Goal: Information Seeking & Learning: Learn about a topic

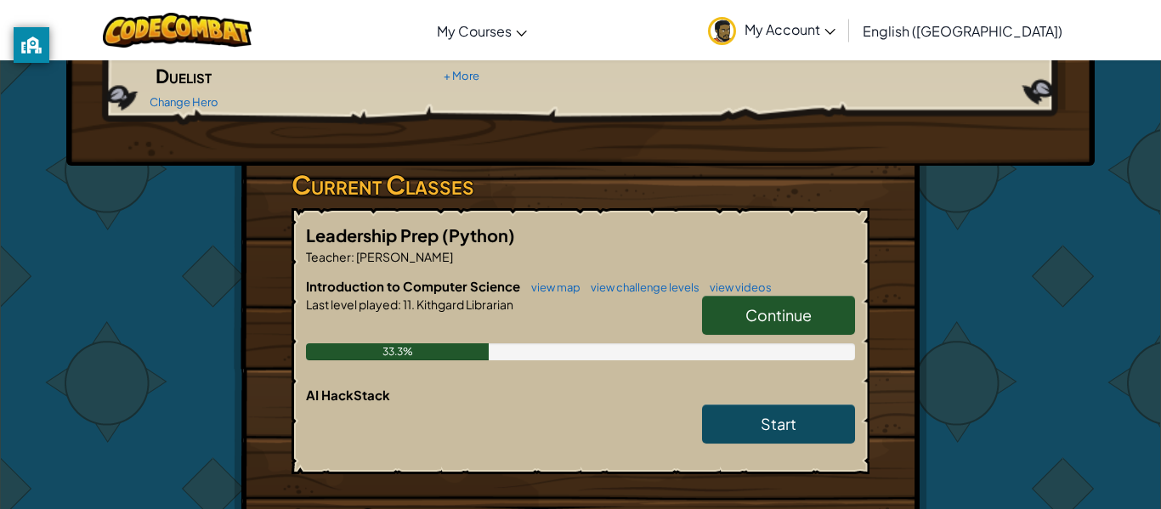
scroll to position [230, 0]
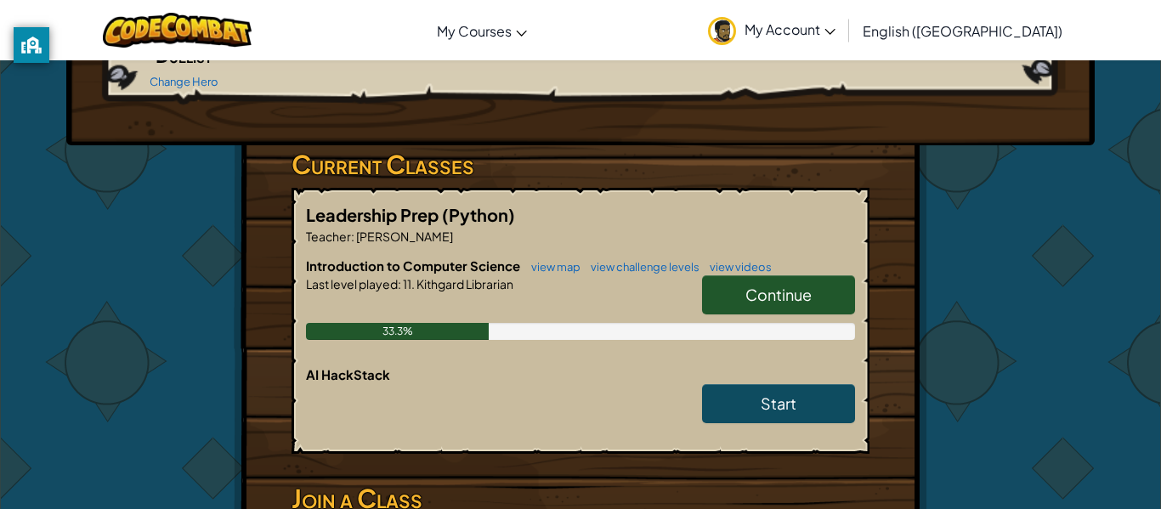
click at [779, 285] on span "Continue" at bounding box center [779, 295] width 66 height 20
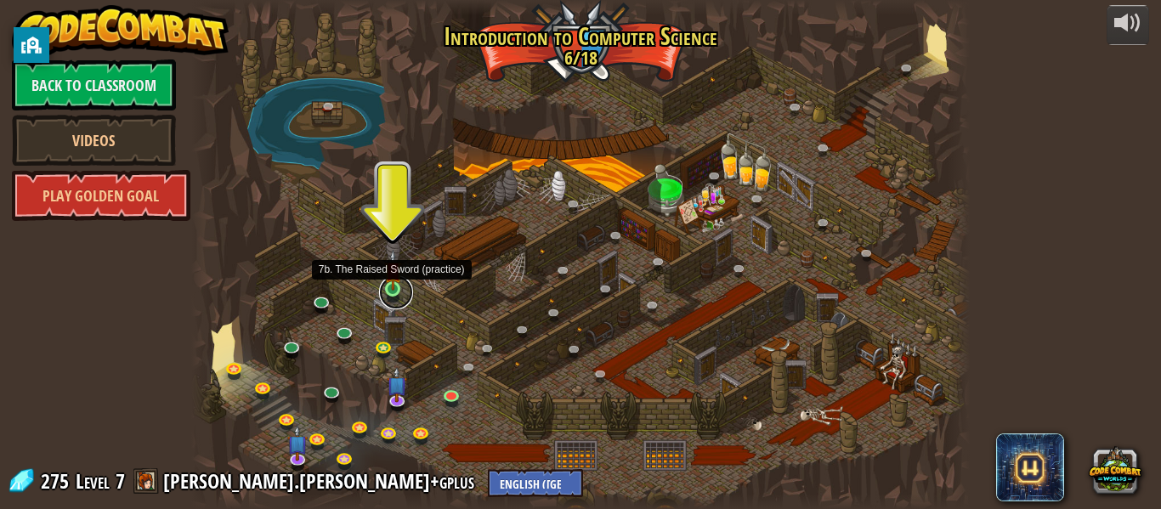
click at [393, 293] on link at bounding box center [396, 292] width 34 height 34
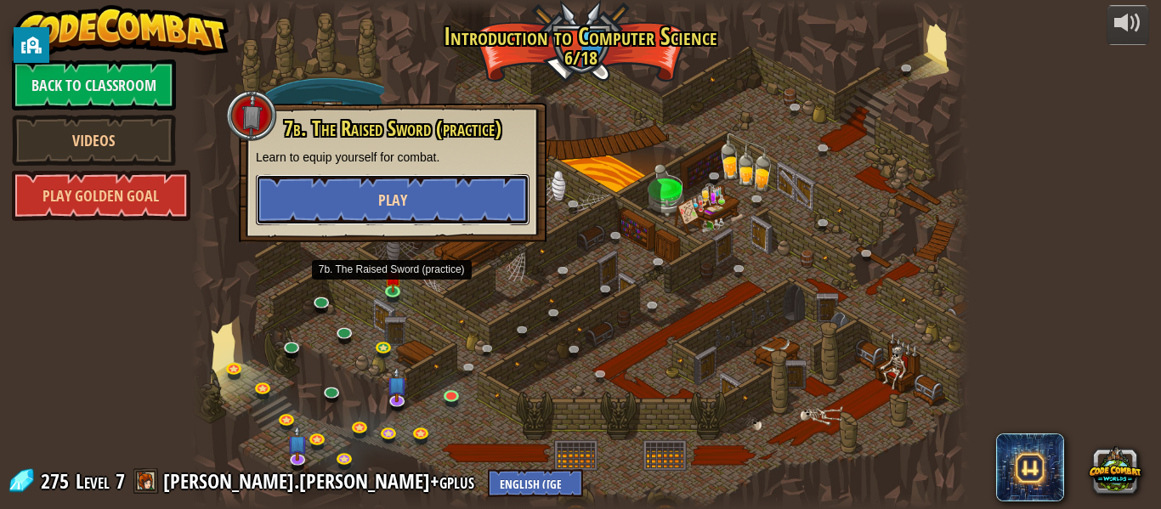
click at [458, 203] on button "Play" at bounding box center [393, 199] width 274 height 51
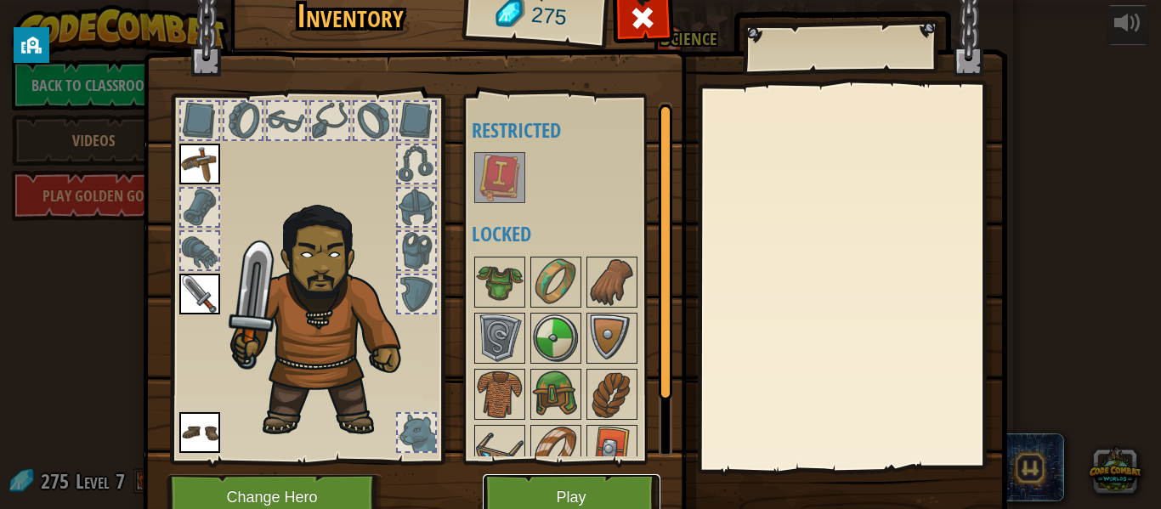
click at [534, 504] on button "Play" at bounding box center [572, 497] width 178 height 47
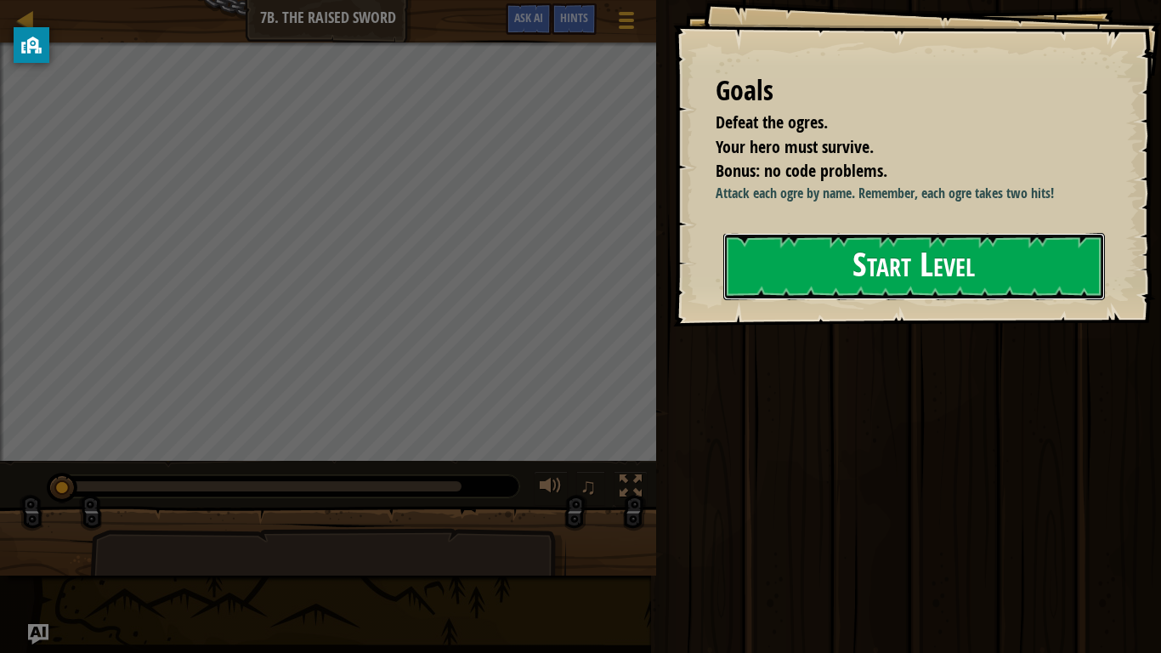
click at [752, 280] on button "Start Level" at bounding box center [915, 266] width 382 height 67
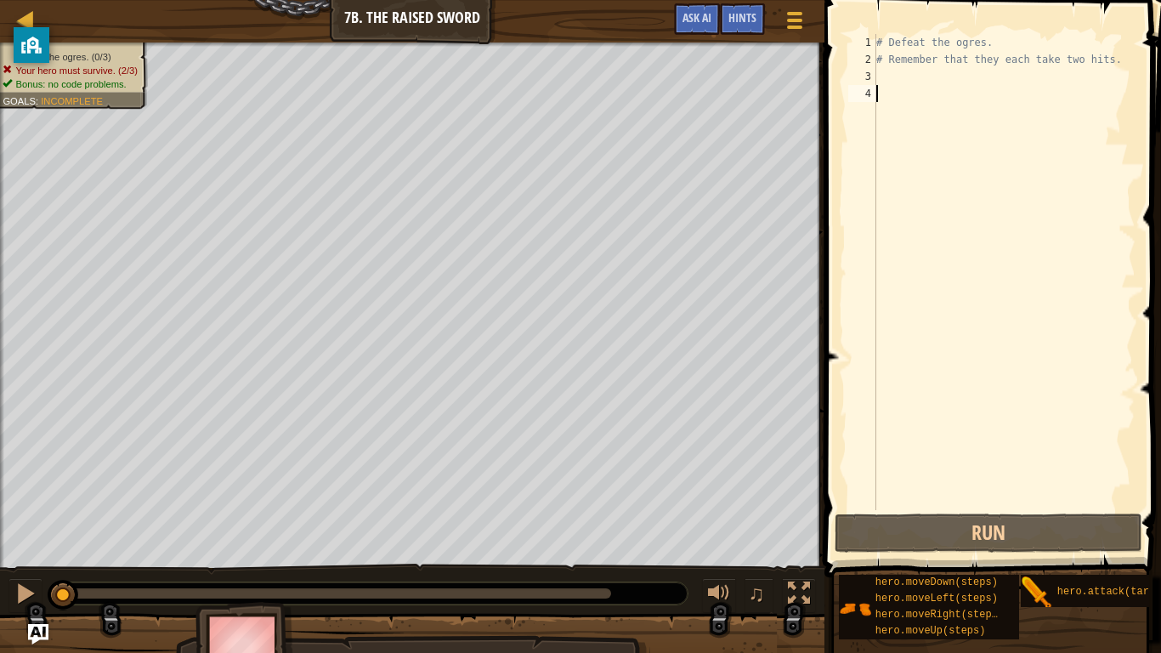
click at [905, 76] on div "# Defeat the ogres. # Remember that they each take two hits." at bounding box center [1004, 289] width 263 height 510
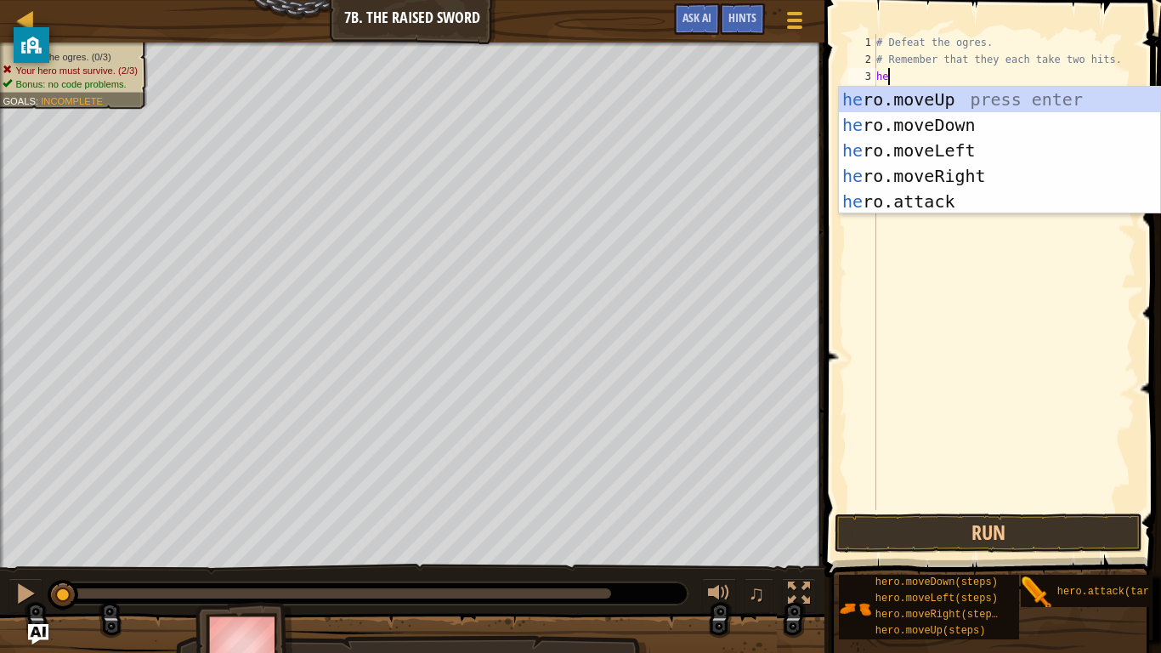
type textarea "hero"
click at [995, 171] on div "hero .moveUp press enter hero .moveDown press enter hero .moveLeft press enter …" at bounding box center [999, 176] width 321 height 179
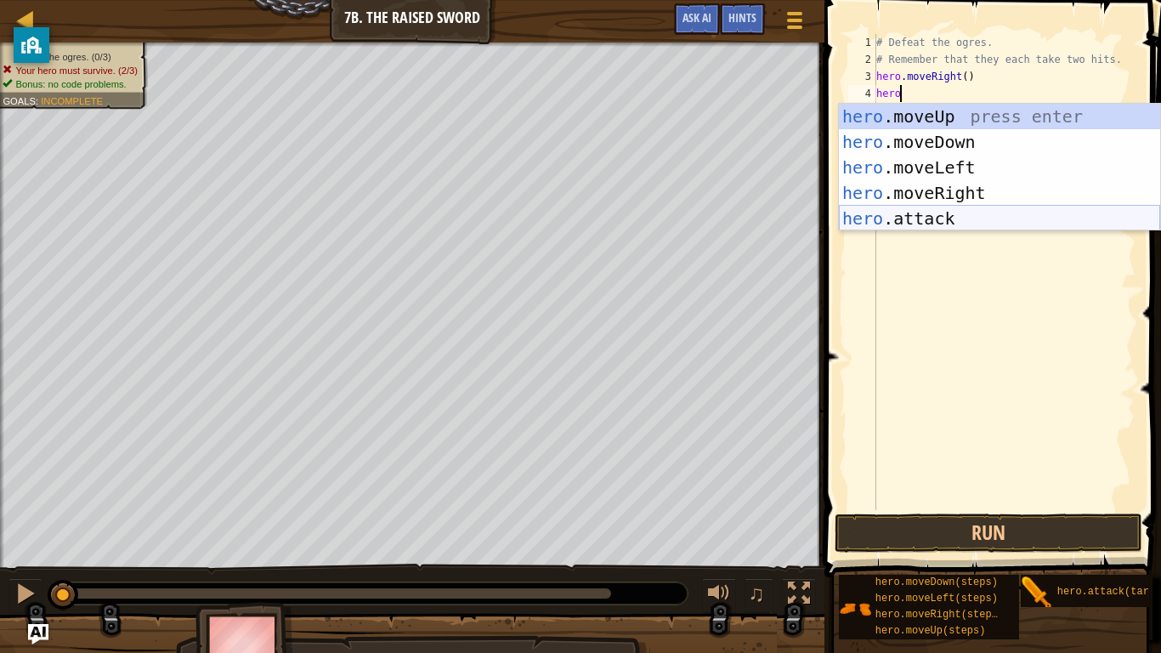
click at [993, 211] on div "hero .moveUp press enter hero .moveDown press enter hero .moveLeft press enter …" at bounding box center [999, 193] width 321 height 179
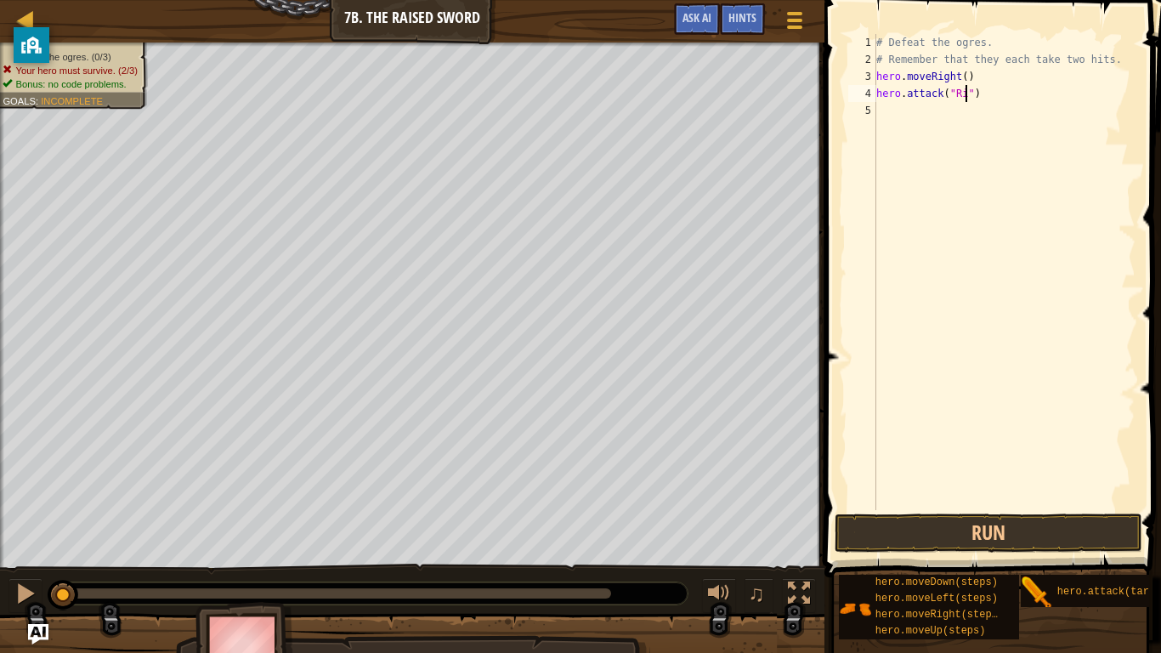
type textarea "hero.attack("Rig")"
click at [985, 105] on div "# Defeat the ogres. # Remember that they each take two hits. hero . moveRight (…" at bounding box center [1004, 289] width 263 height 510
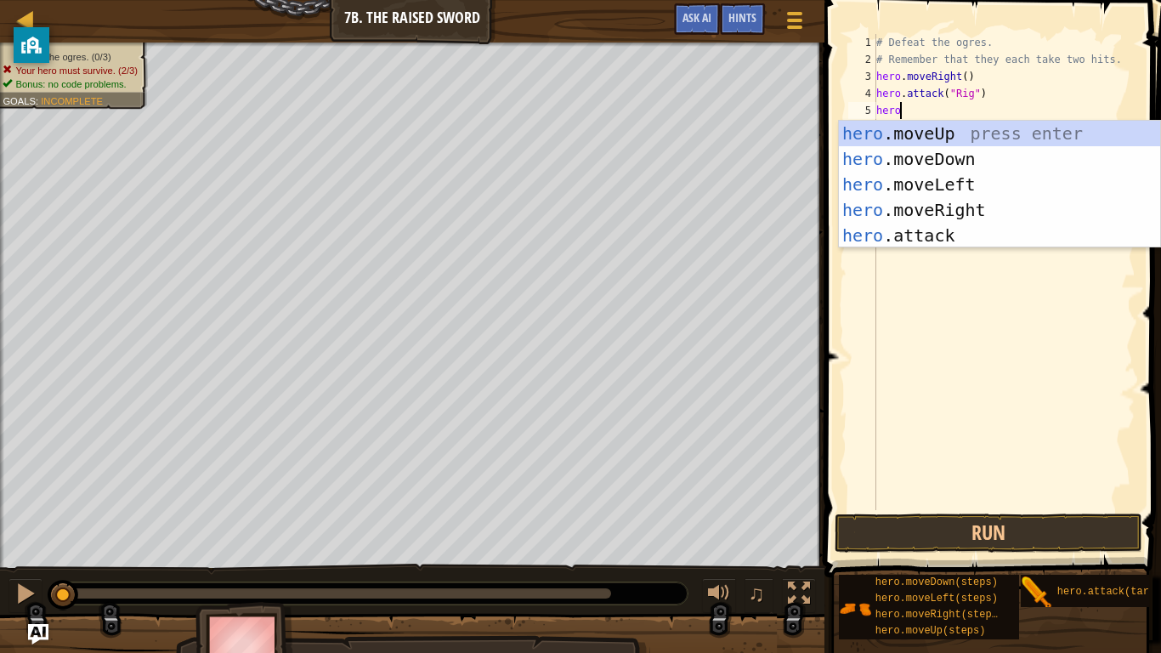
scroll to position [8, 3]
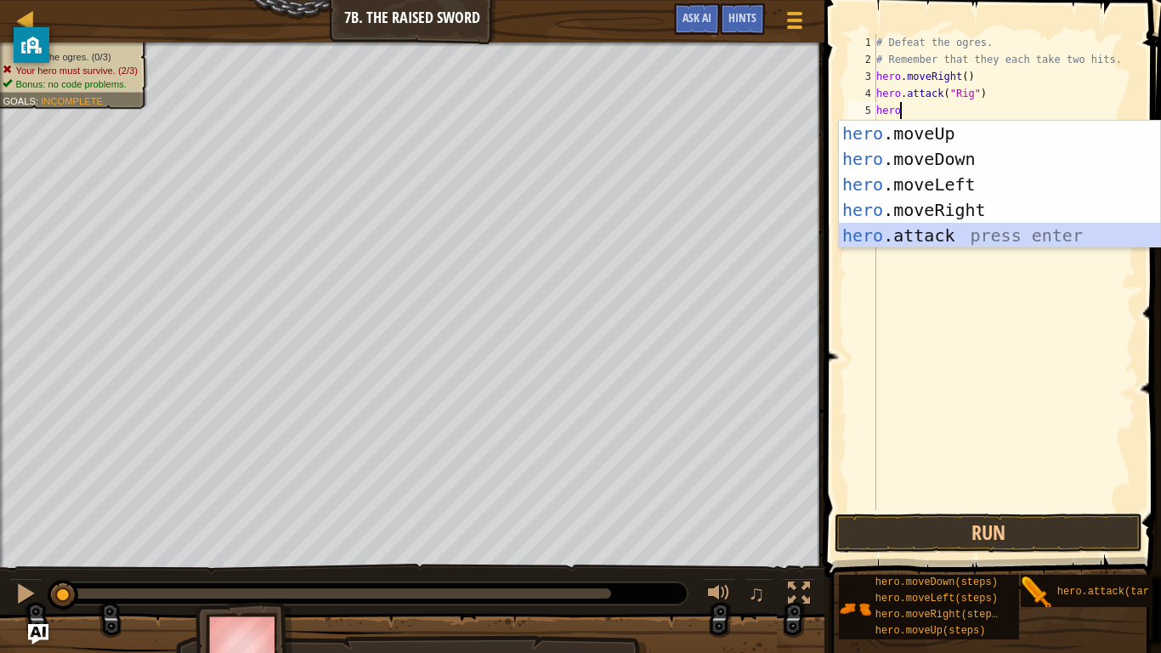
click at [985, 240] on div "hero .moveUp press enter hero .moveDown press enter hero .moveLeft press enter …" at bounding box center [999, 210] width 321 height 179
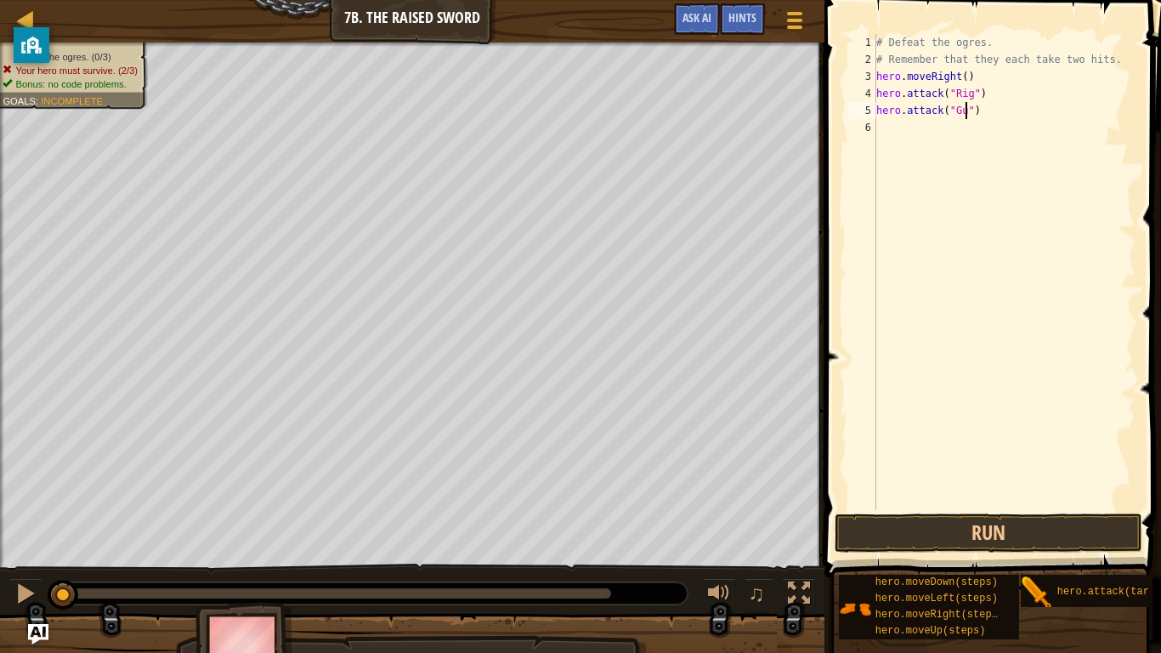
type textarea "hero.attack("Gurt")"
click at [991, 149] on div "# Defeat the ogres. # Remember that they each take two hits. hero . moveRight (…" at bounding box center [1004, 289] width 263 height 510
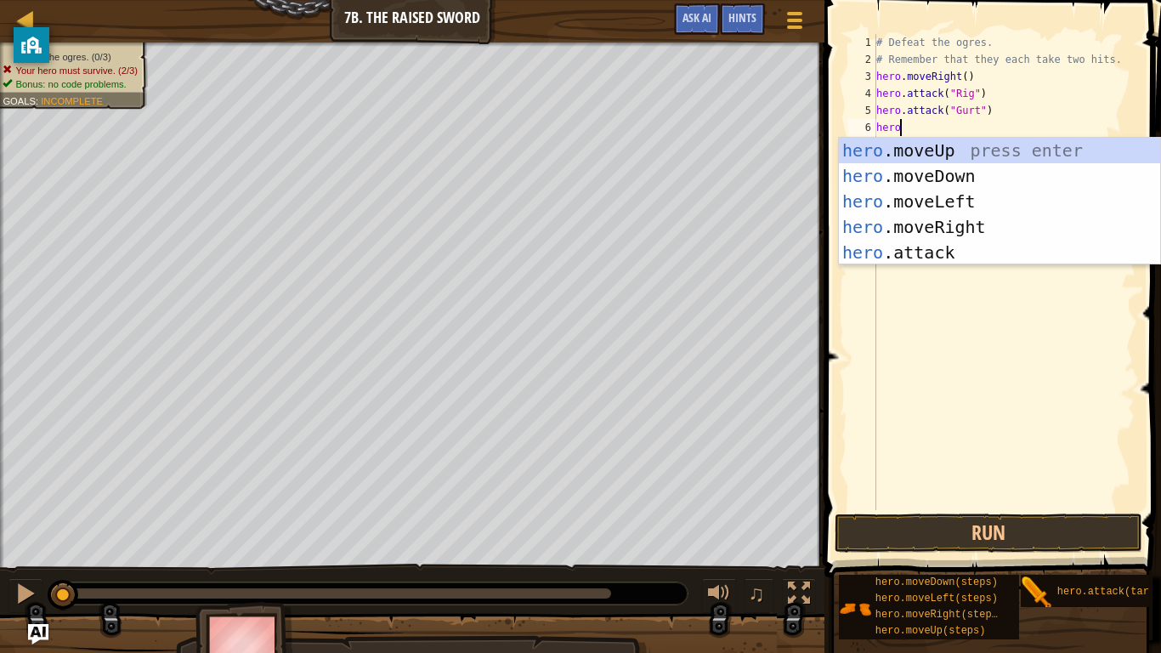
scroll to position [8, 3]
click at [985, 249] on div "hero .moveUp press enter hero .moveDown press enter hero .moveLeft press enter …" at bounding box center [999, 227] width 321 height 179
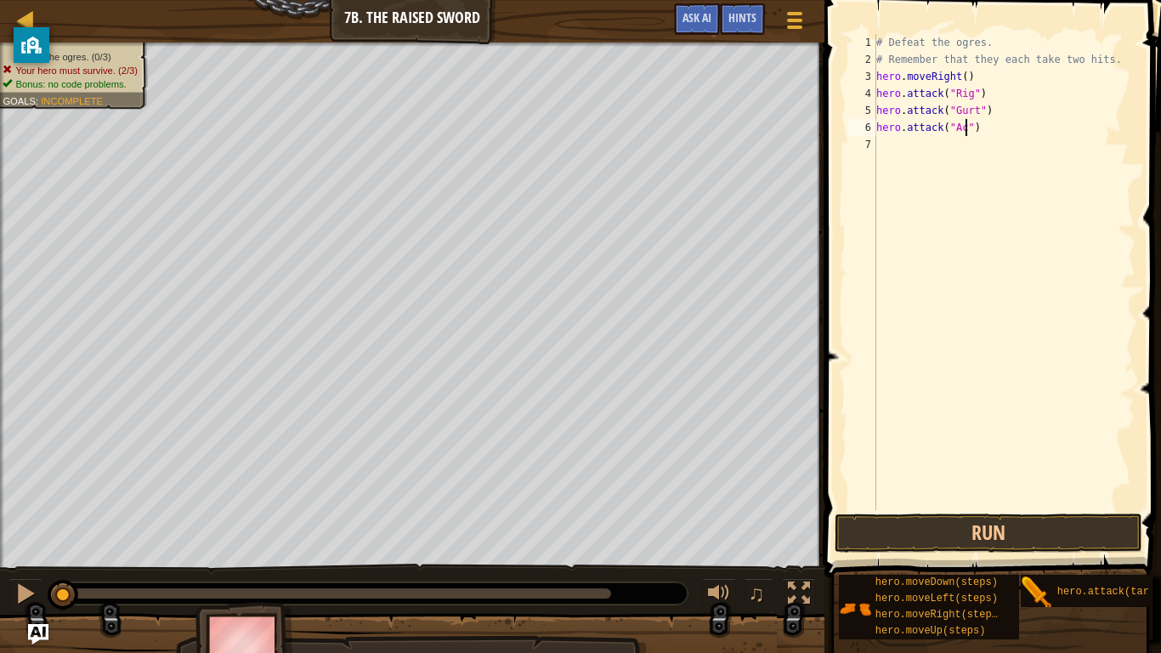
scroll to position [8, 14]
type textarea "hero.attack("Ack")"
click at [978, 160] on div "# Defeat the ogres. # Remember that they each take two hits. hero . moveRight (…" at bounding box center [1004, 289] width 263 height 510
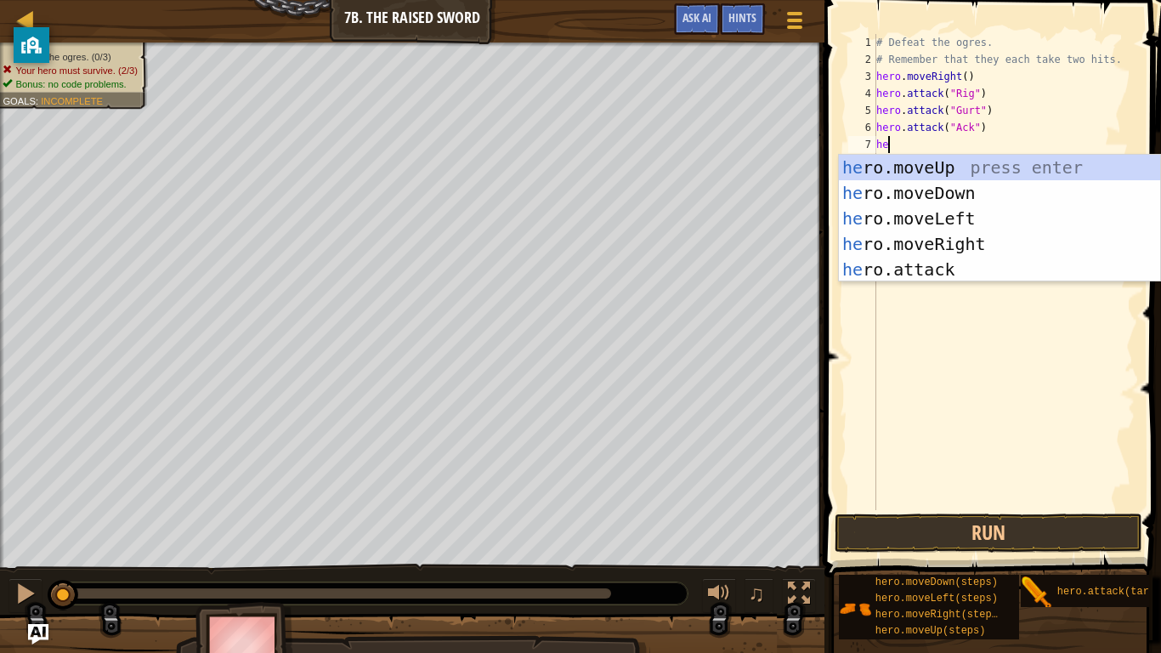
scroll to position [8, 3]
click at [988, 260] on div "hero .moveUp press enter hero .moveDown press enter hero .moveLeft press enter …" at bounding box center [999, 244] width 321 height 179
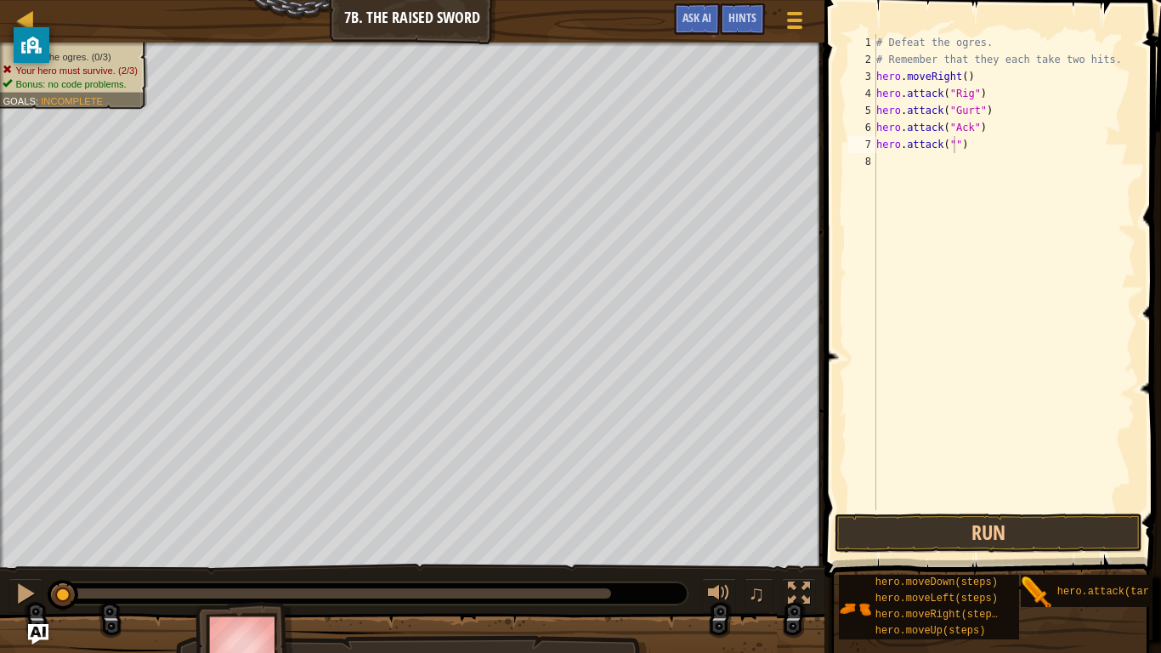
click at [955, 142] on div "# Defeat the ogres. # Remember that they each take two hits. hero . moveRight (…" at bounding box center [1004, 289] width 263 height 510
type textarea "hero.attack("Rig")"
click at [1040, 165] on div "# Defeat the ogres. # Remember that they each take two hits. hero . moveRight (…" at bounding box center [1004, 289] width 263 height 510
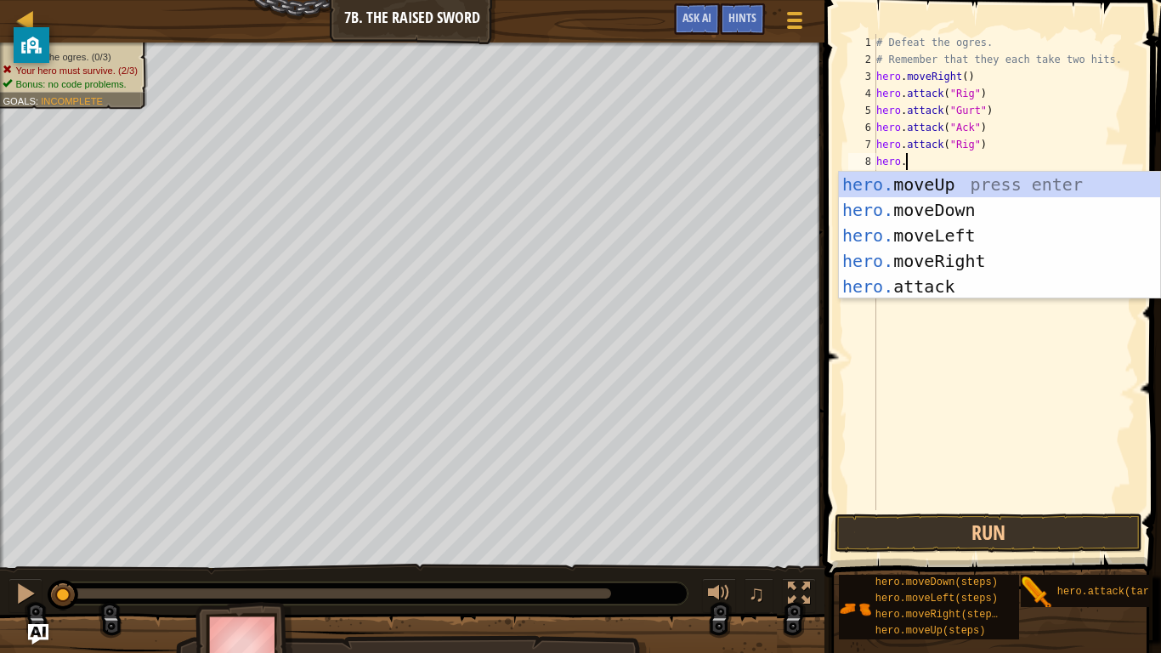
scroll to position [8, 3]
click at [1025, 297] on div "hero. moveUp press enter hero. moveDown press enter hero. moveLeft press enter …" at bounding box center [999, 261] width 321 height 179
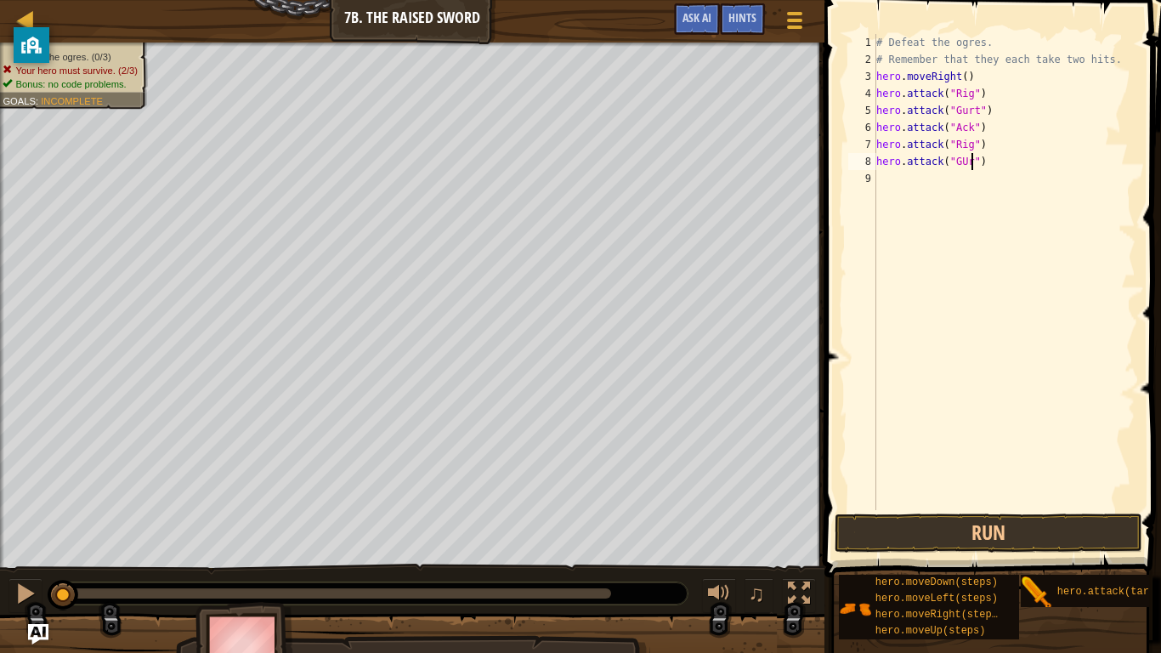
scroll to position [8, 14]
type textarea "hero.attack("Gurt")"
click at [954, 182] on div "# Defeat the ogres. # Remember that they each take two hits. hero . moveRight (…" at bounding box center [1004, 289] width 263 height 510
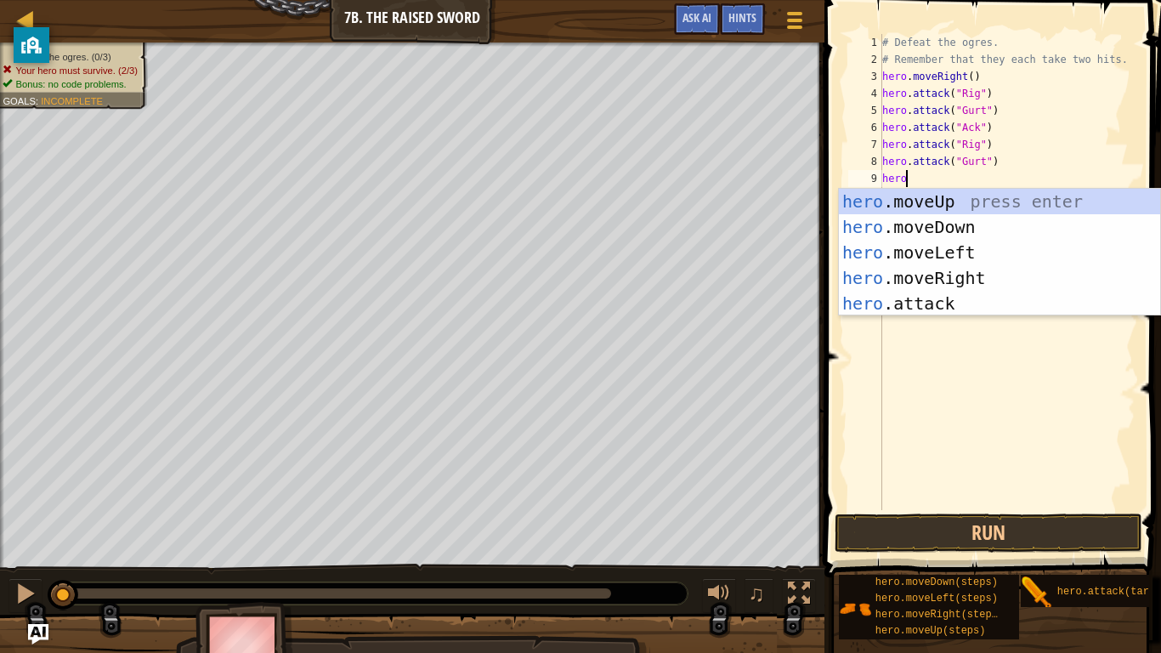
scroll to position [8, 3]
click at [971, 301] on div "hero .moveUp press enter hero .moveDown press enter hero .moveLeft press enter …" at bounding box center [999, 278] width 321 height 179
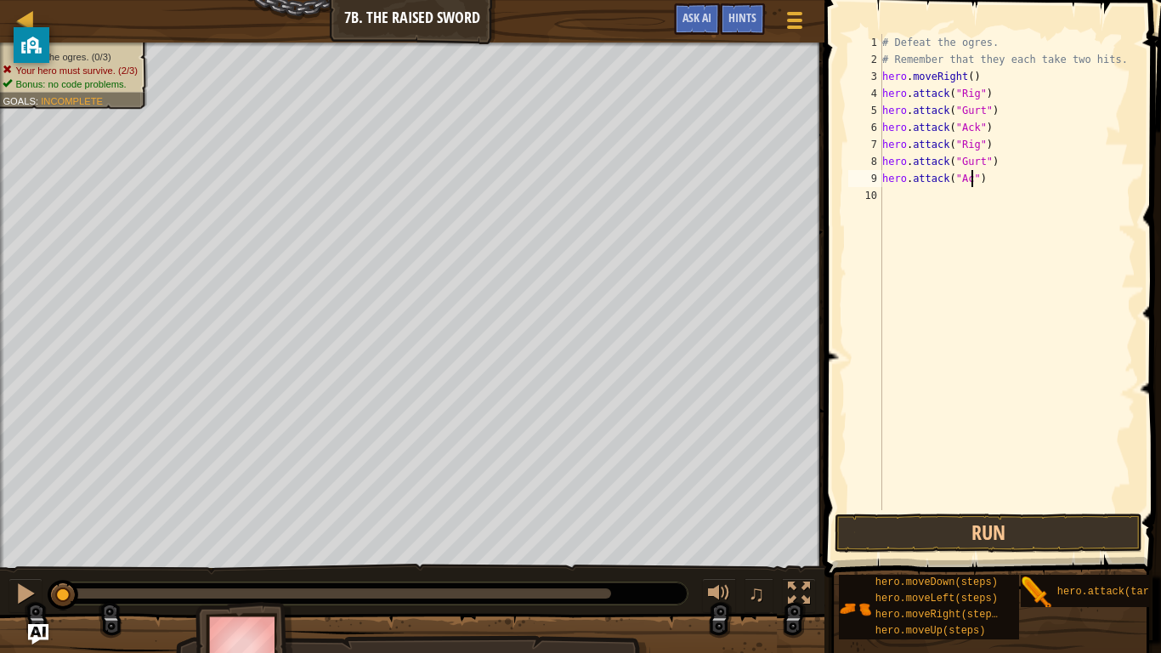
scroll to position [8, 14]
type textarea "hero.attack("Ack")"
click at [978, 508] on button "Run" at bounding box center [988, 533] width 307 height 39
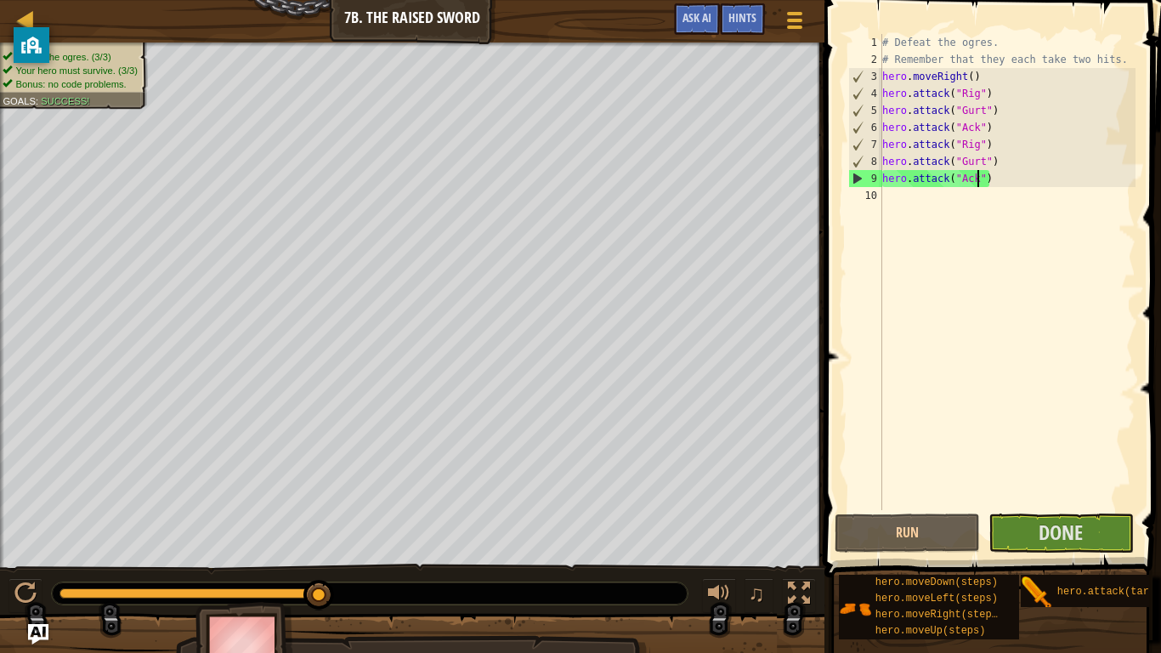
click at [948, 209] on div "# Defeat the ogres. # Remember that they each take two hits. hero . moveRight (…" at bounding box center [1007, 289] width 257 height 510
type textarea "m"
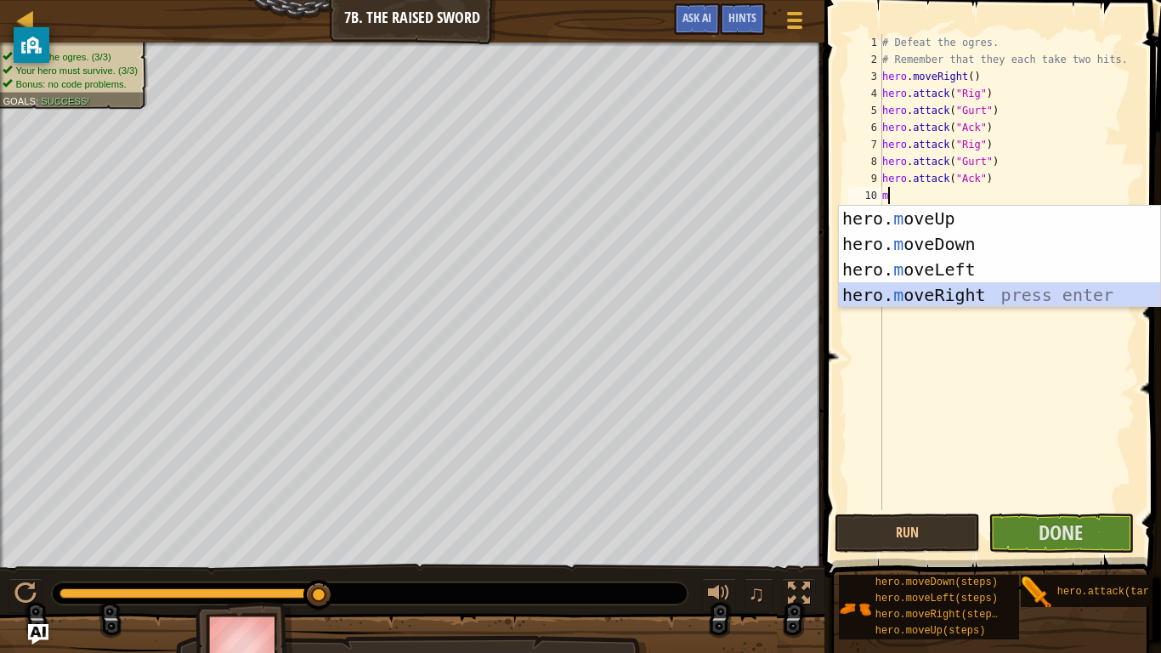
click at [982, 287] on div "hero. m oveUp press enter hero. m oveDown press enter hero. m oveLeft press ent…" at bounding box center [999, 282] width 321 height 153
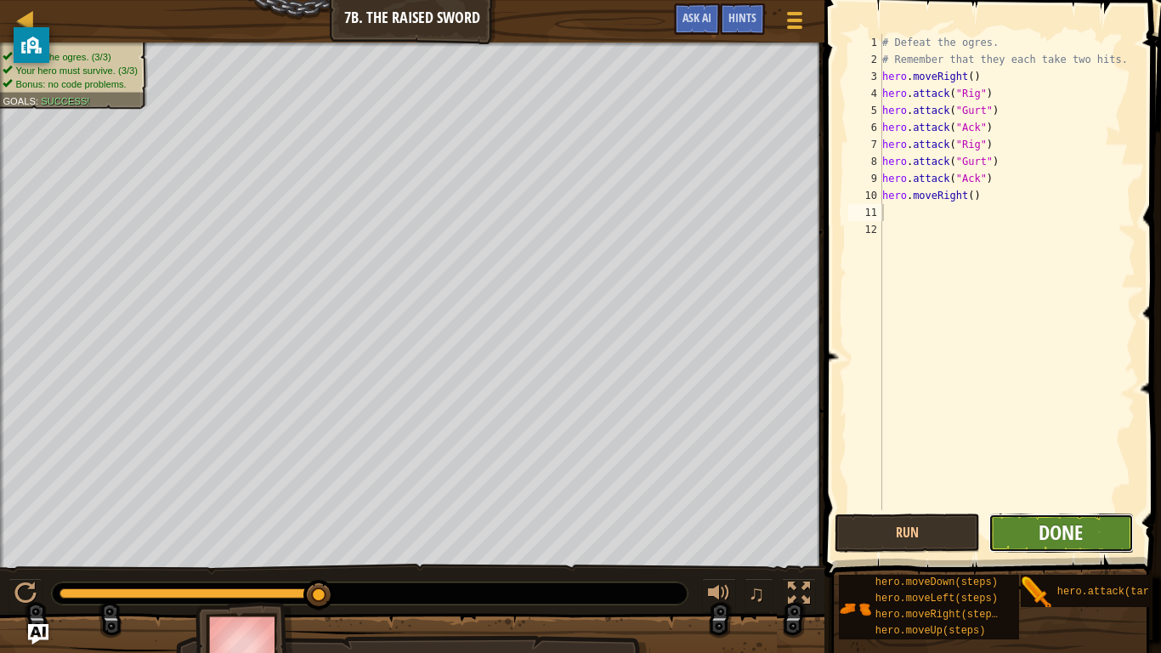
click at [1047, 508] on span "Done" at bounding box center [1061, 532] width 44 height 27
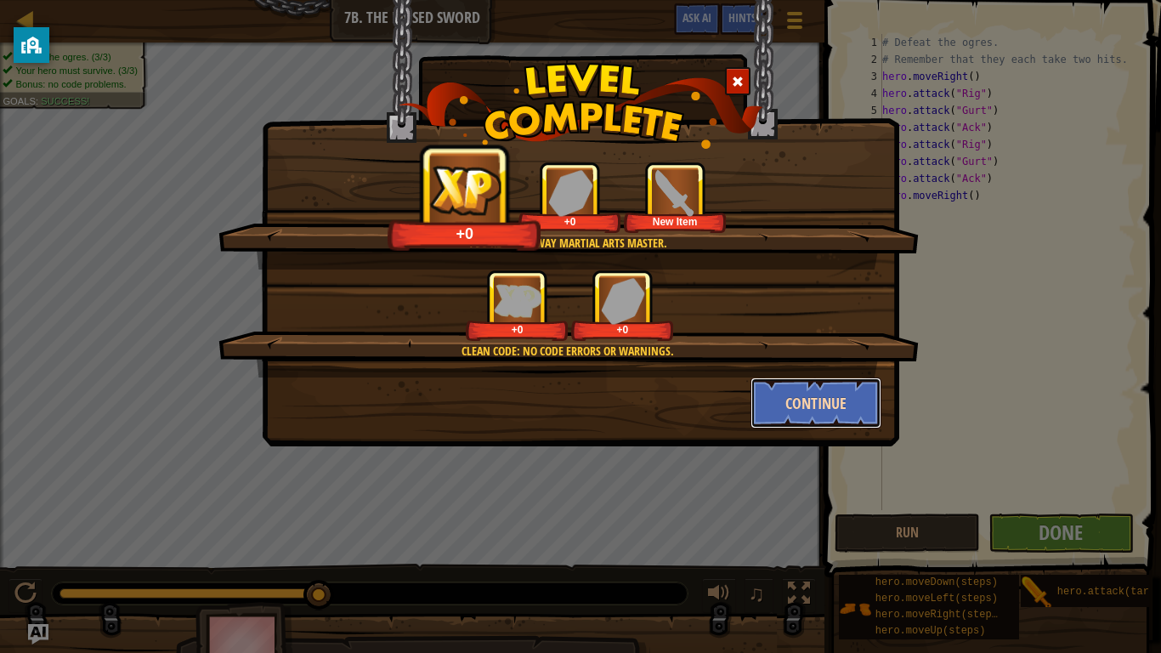
click at [850, 400] on button "Continue" at bounding box center [817, 403] width 132 height 51
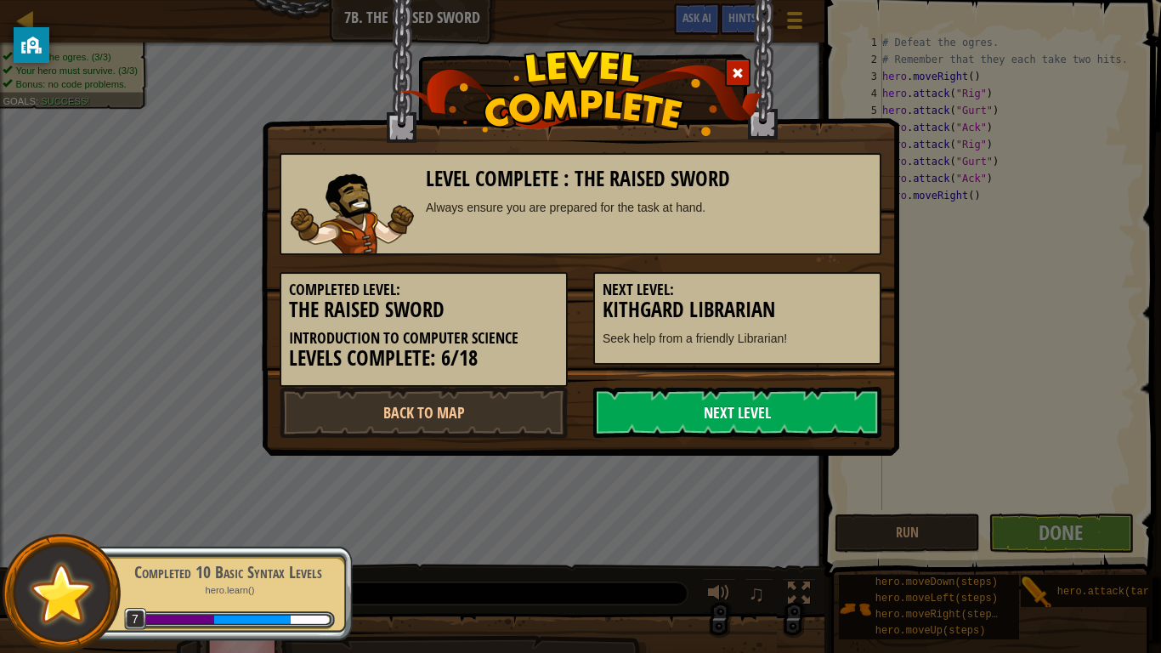
click at [802, 412] on link "Next Level" at bounding box center [738, 412] width 288 height 51
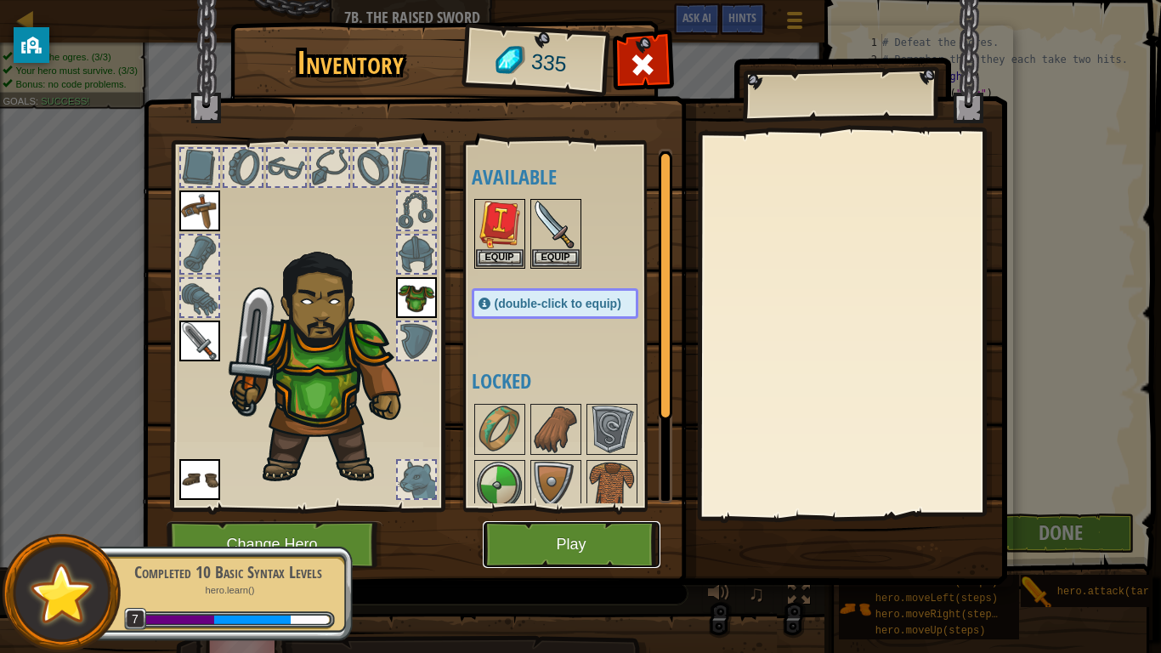
click at [555, 508] on button "Play" at bounding box center [572, 544] width 178 height 47
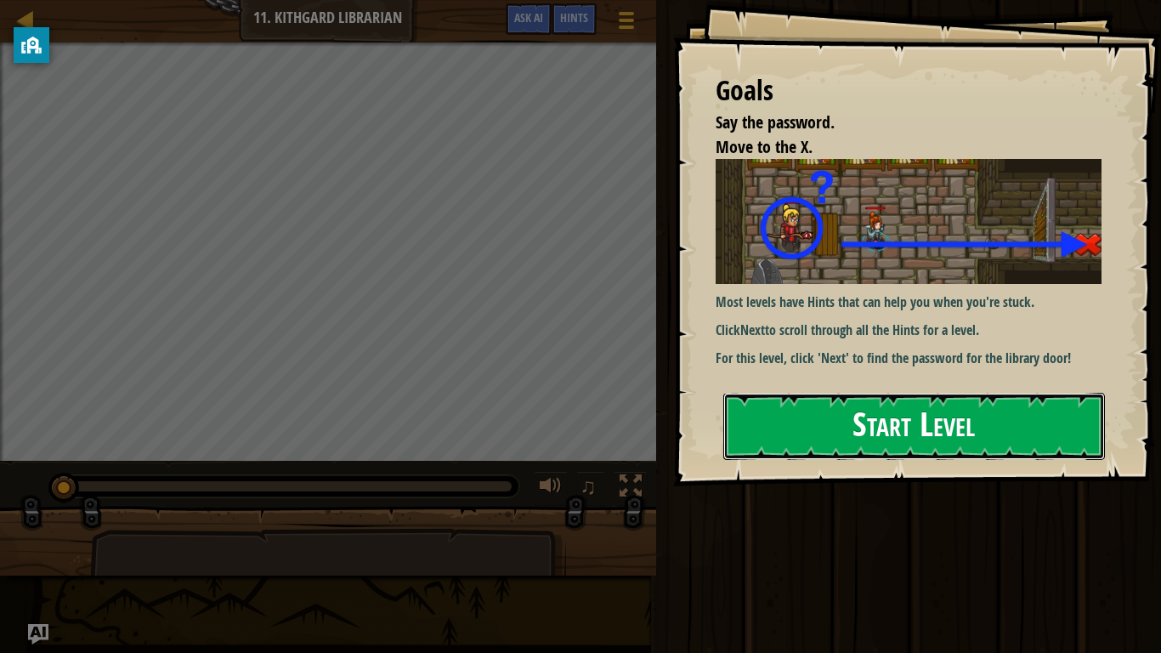
click at [850, 393] on button "Start Level" at bounding box center [915, 426] width 382 height 67
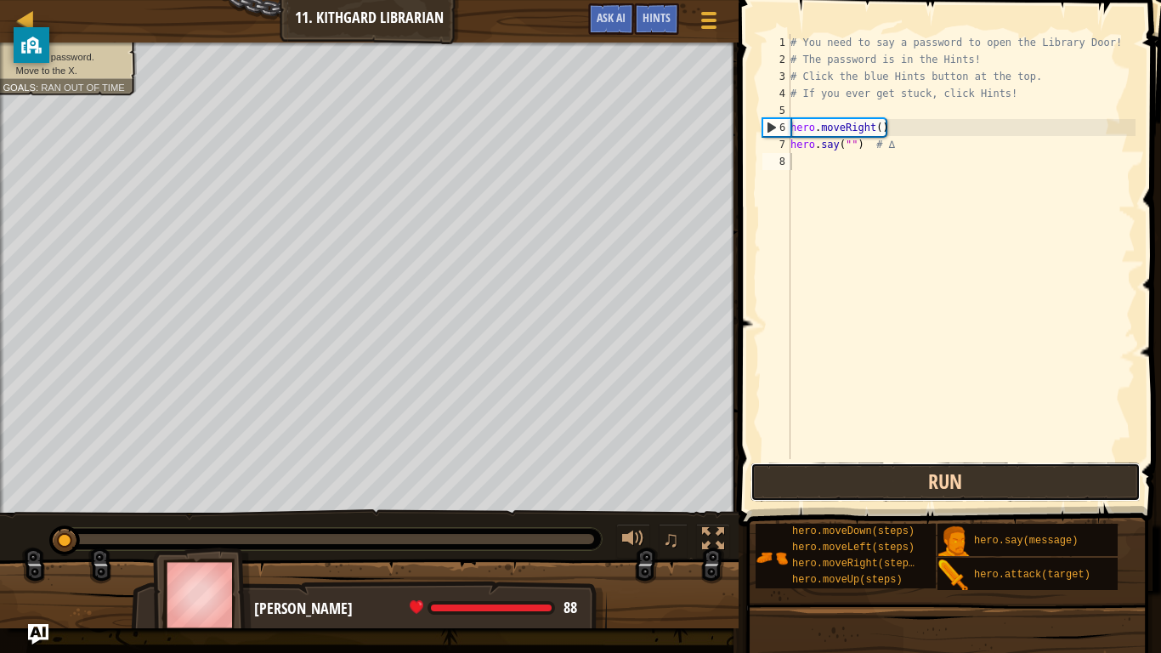
click at [906, 474] on button "Run" at bounding box center [946, 482] width 390 height 39
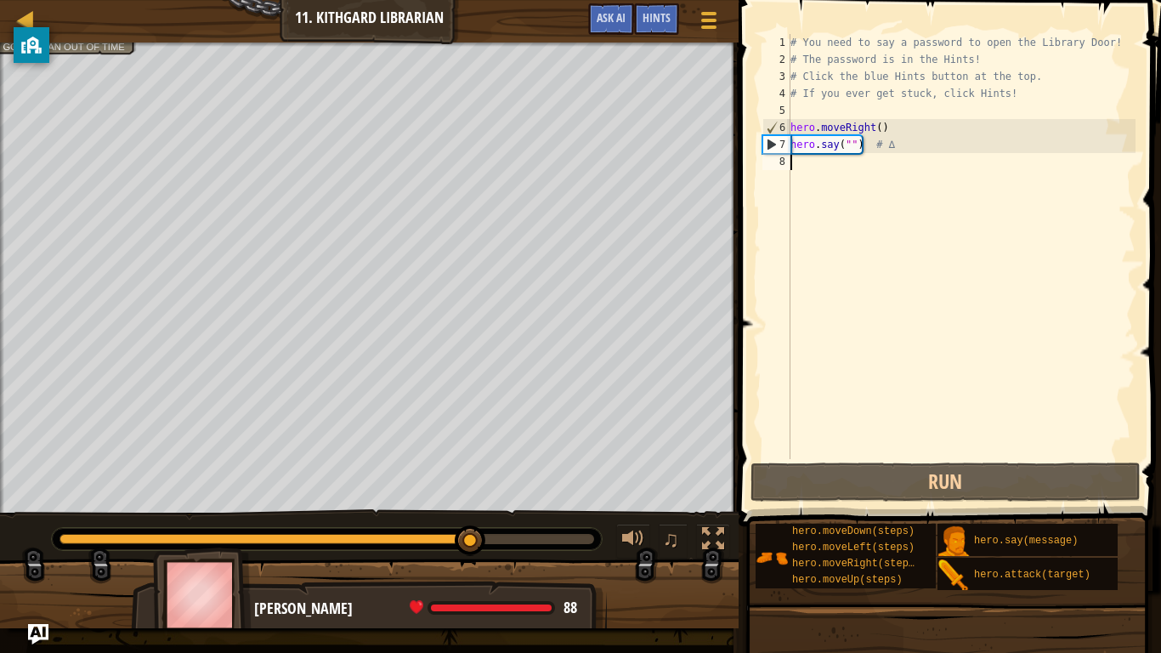
click at [970, 165] on div "# You need to say a password to open the Library Door! # The password is in the…" at bounding box center [961, 263] width 349 height 459
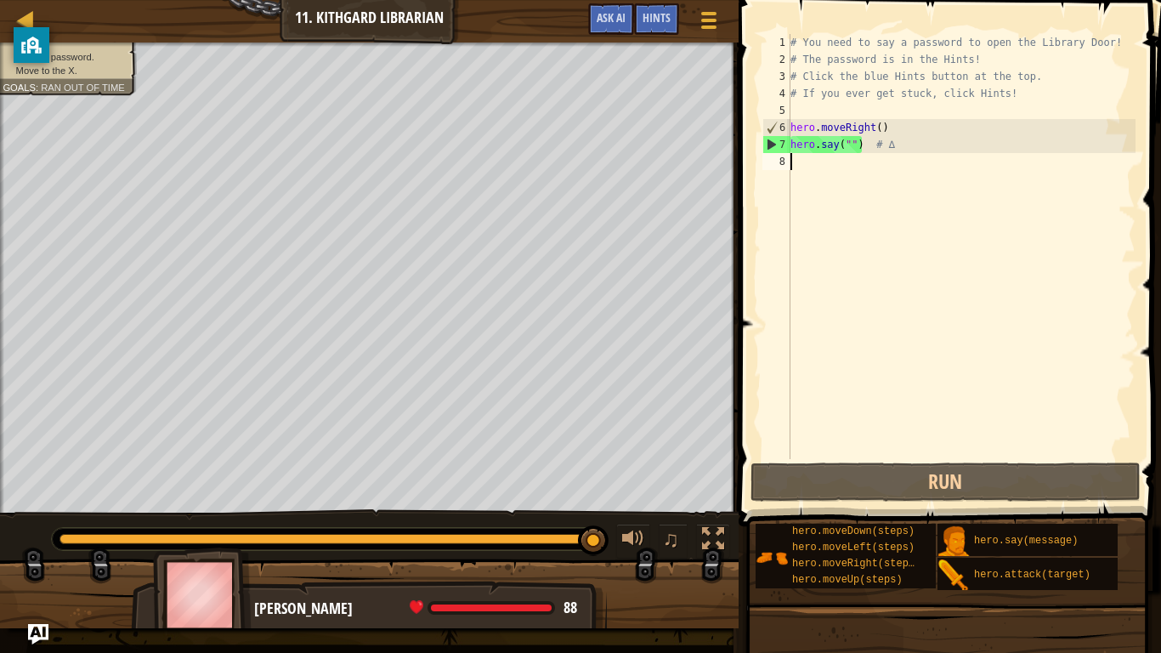
click at [982, 143] on div "# You need to say a password to open the Library Door! # The password is in the…" at bounding box center [961, 263] width 349 height 459
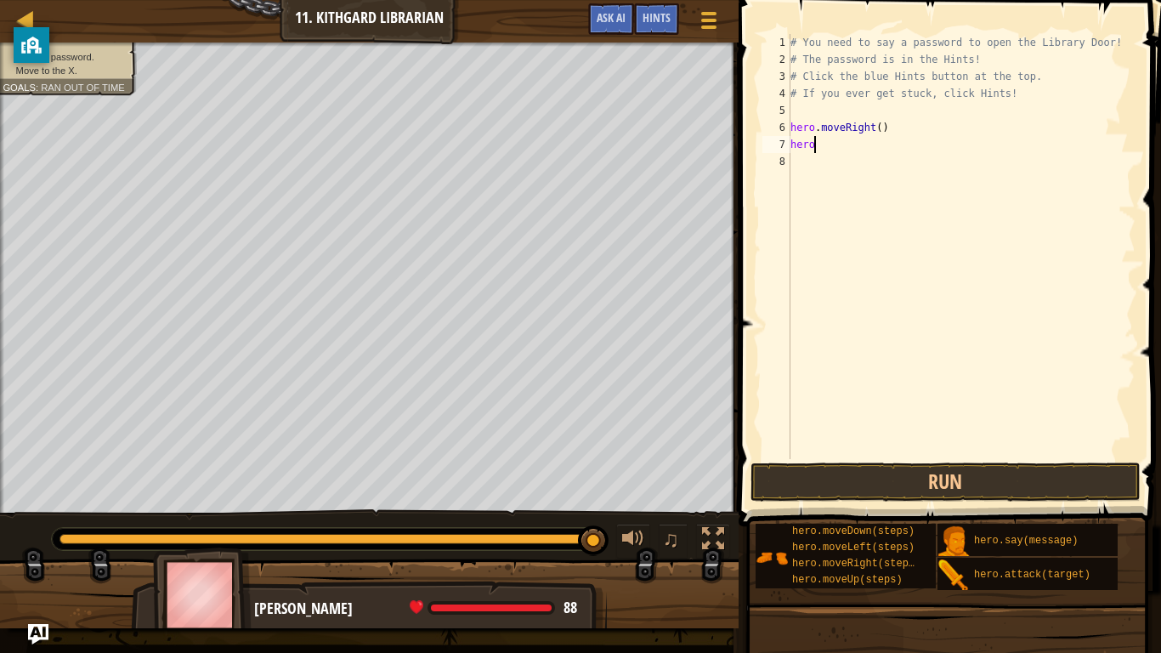
type textarea "hero."
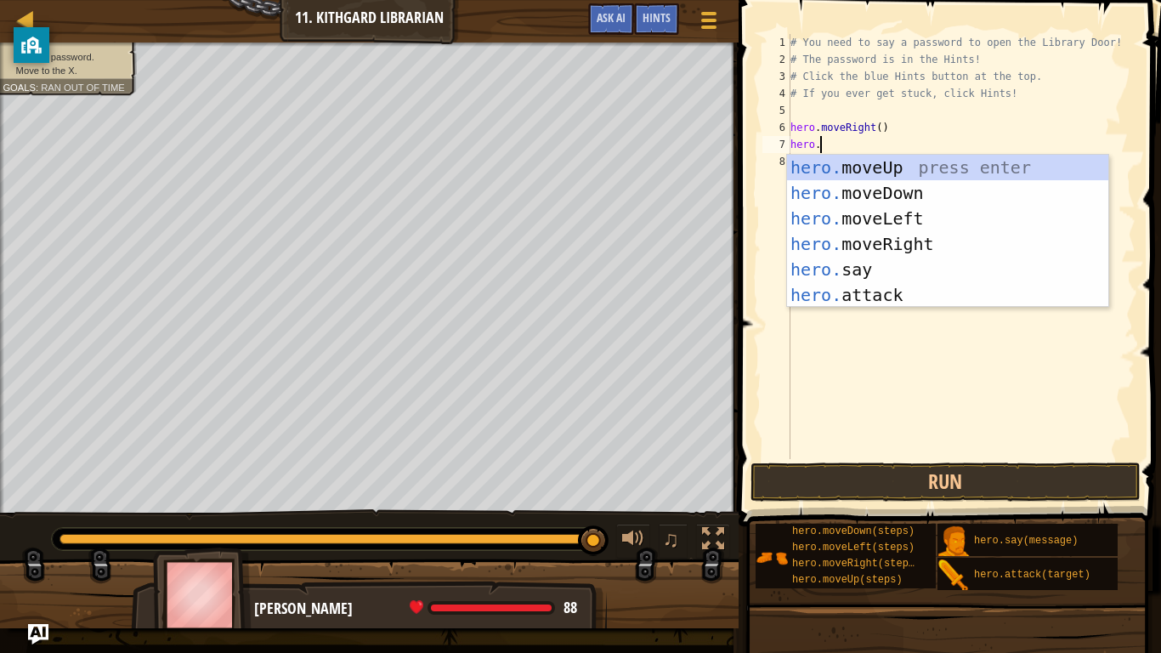
scroll to position [8, 3]
click at [821, 205] on div "hero. moveUp press enter hero. moveDown press enter hero. moveLeft press enter …" at bounding box center [947, 257] width 321 height 204
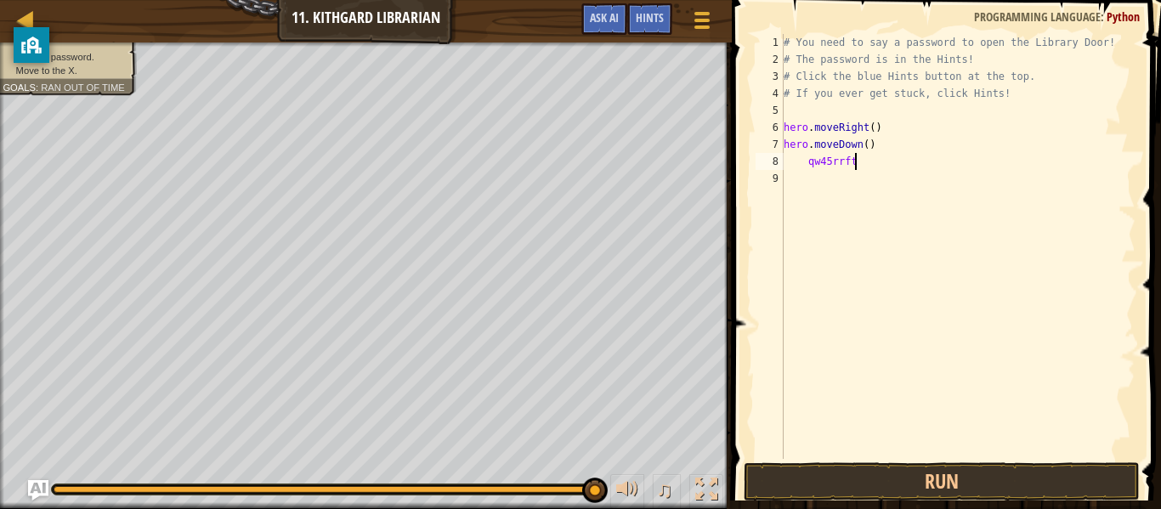
type textarea "qw45rrftg"
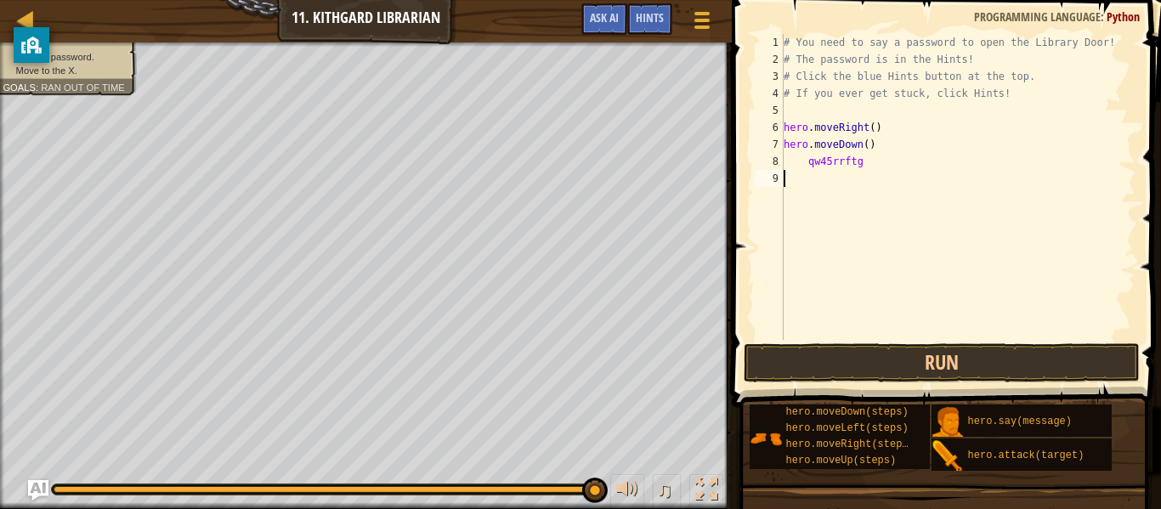
click at [863, 340] on div "# You need to say a password to open the Library Door! # The password is in the…" at bounding box center [958, 187] width 355 height 306
type textarea "q"
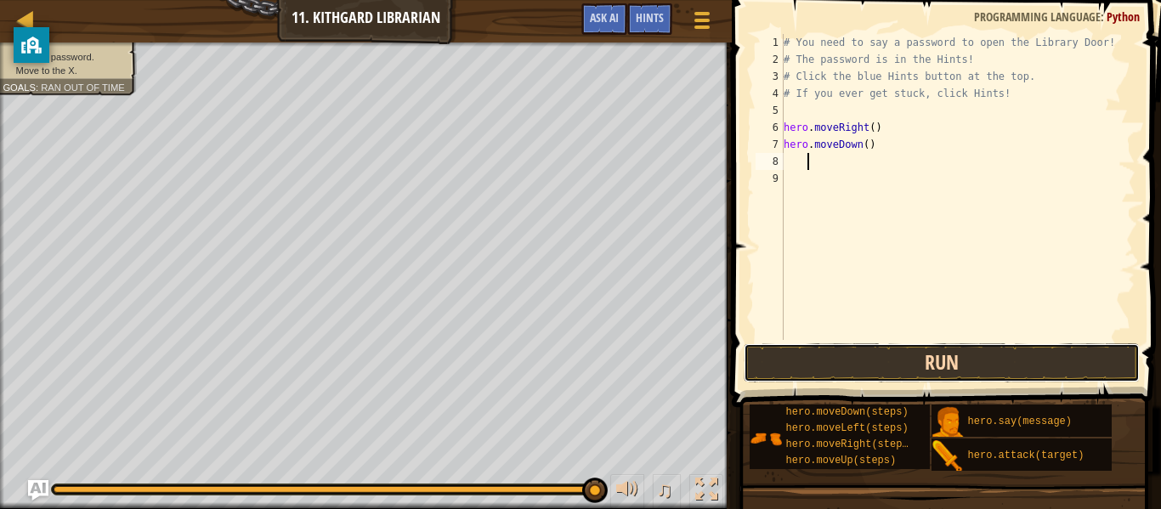
click at [952, 358] on button "Run" at bounding box center [942, 363] width 396 height 39
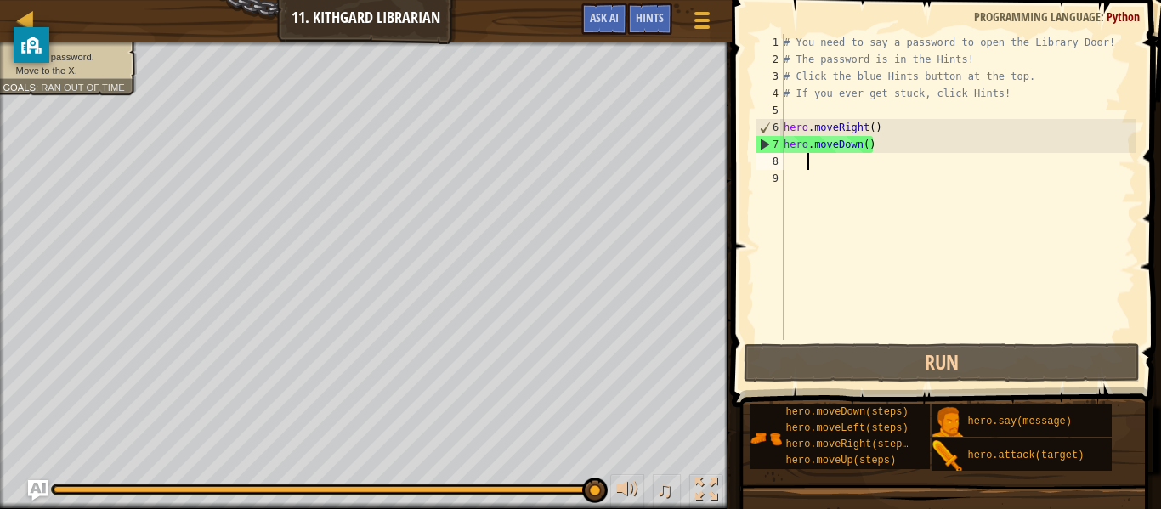
click at [897, 128] on div "# You need to say a password to open the Library Door! # The password is in the…" at bounding box center [958, 204] width 355 height 340
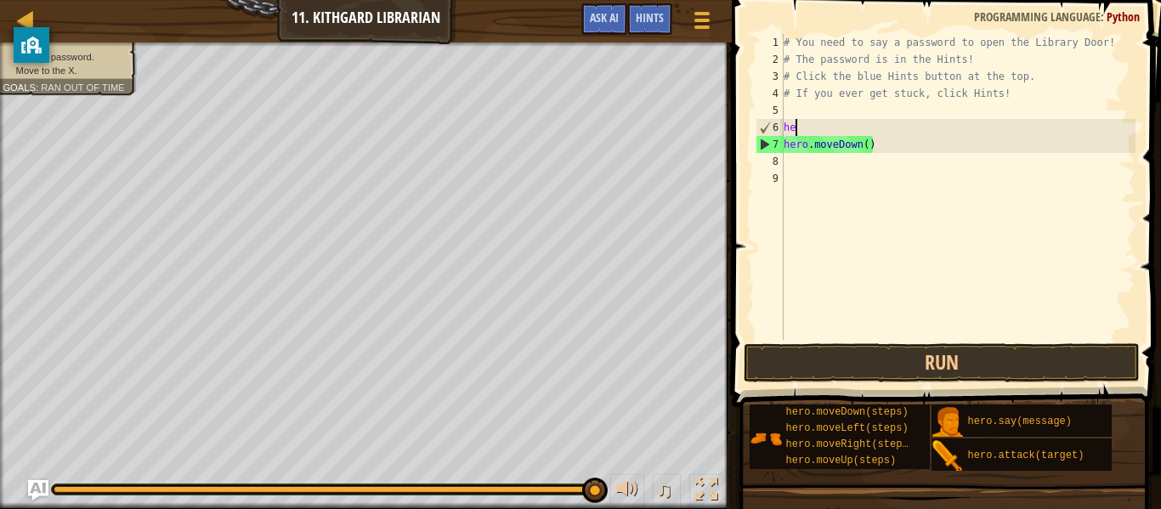
scroll to position [8, 1]
type textarea "h"
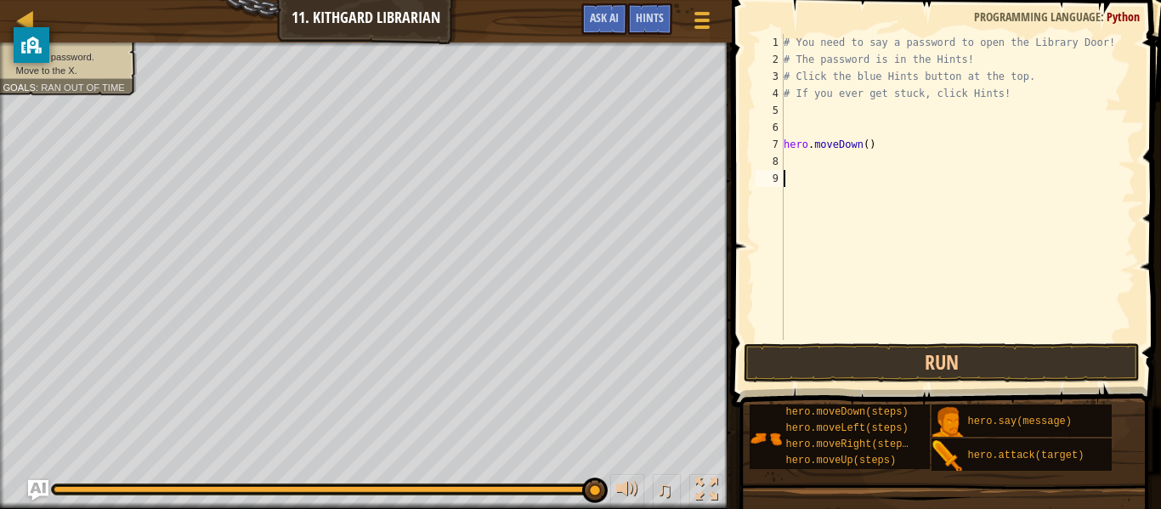
click at [796, 173] on div "# You need to say a password to open the Library Door! # The password is in the…" at bounding box center [958, 204] width 355 height 340
click at [795, 158] on div "# You need to say a password to open the Library Door! # The password is in the…" at bounding box center [958, 204] width 355 height 340
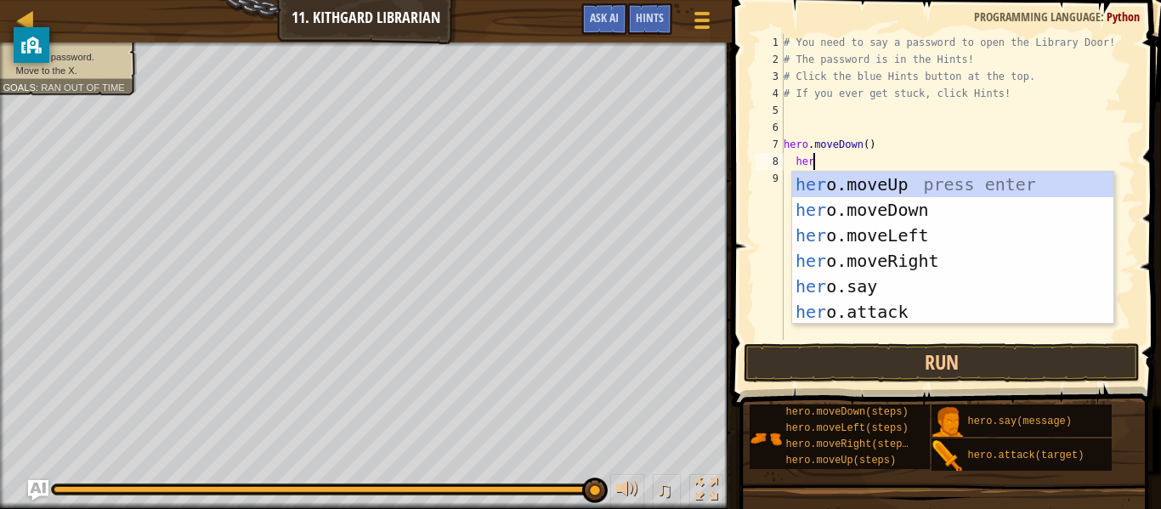
type textarea "hero"
click at [860, 234] on div "hero .moveUp press enter hero .moveDown press enter hero .moveLeft press enter …" at bounding box center [952, 274] width 321 height 204
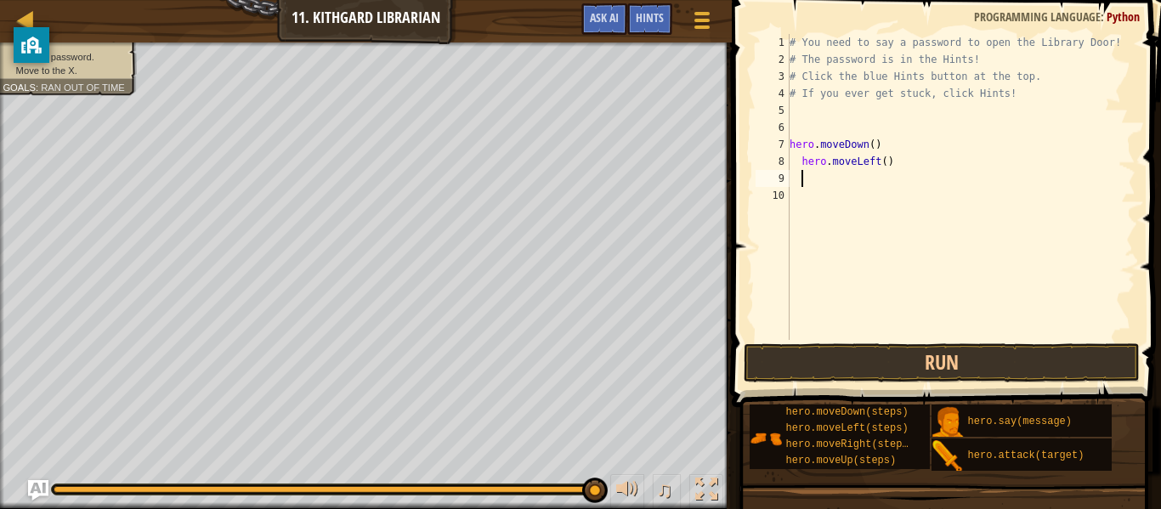
scroll to position [8, 3]
click at [802, 165] on div "# You need to say a password to open the Library Door! # The password is in the…" at bounding box center [961, 204] width 349 height 340
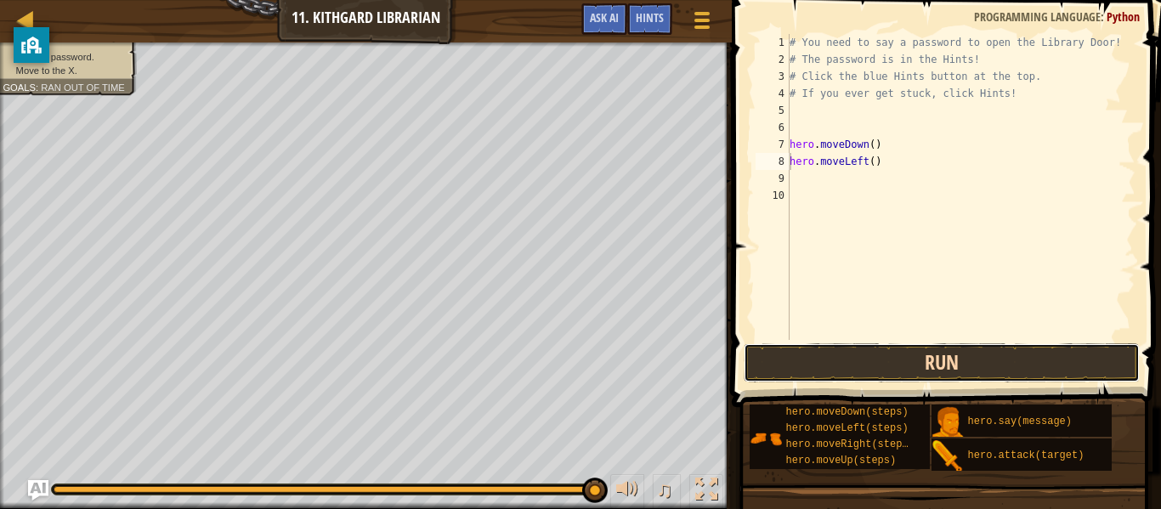
click at [931, 365] on button "Run" at bounding box center [942, 363] width 396 height 39
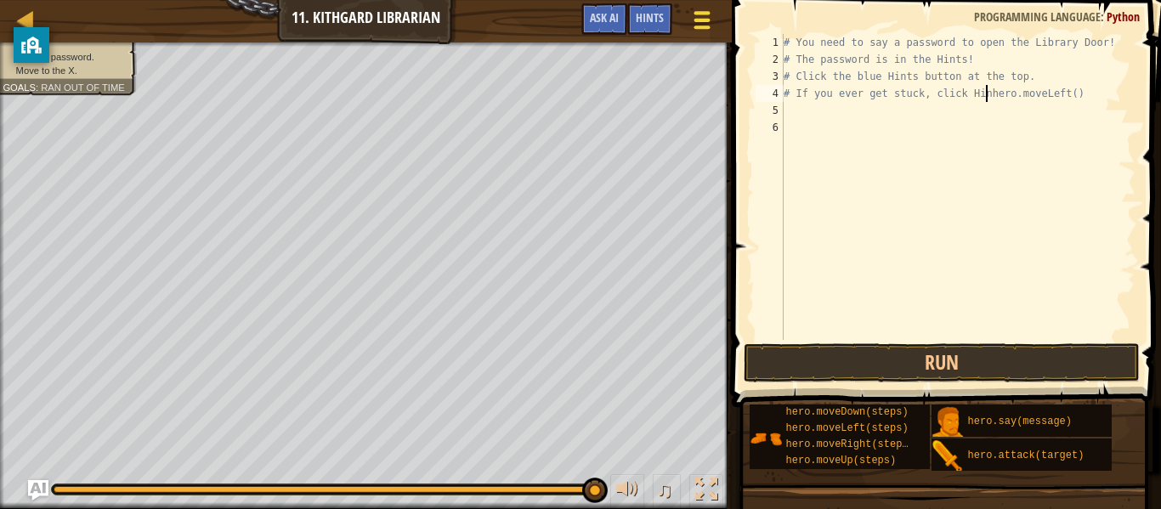
click at [703, 14] on div at bounding box center [702, 20] width 23 height 25
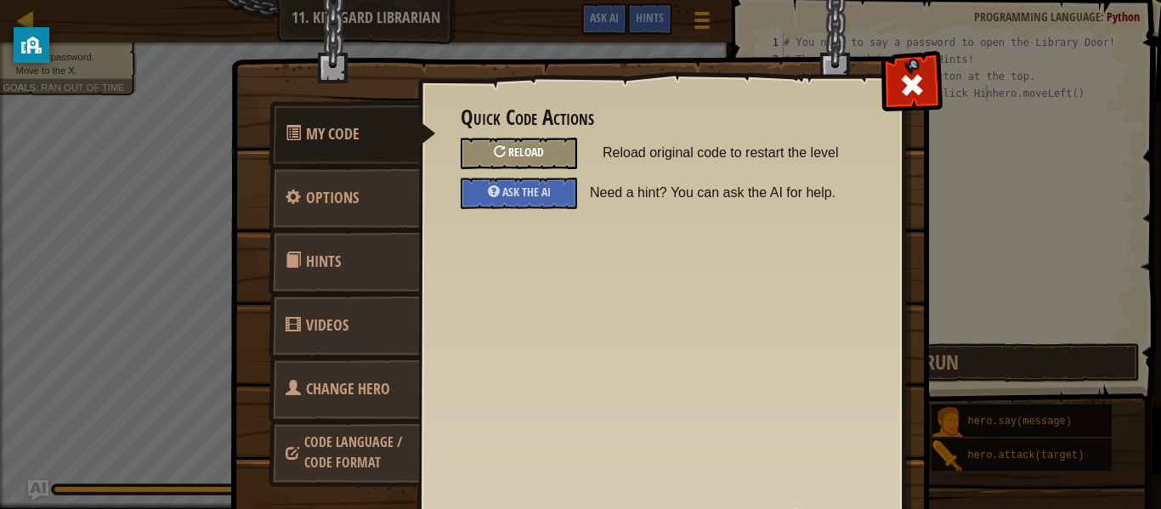
click at [532, 164] on div "Reload" at bounding box center [519, 153] width 116 height 31
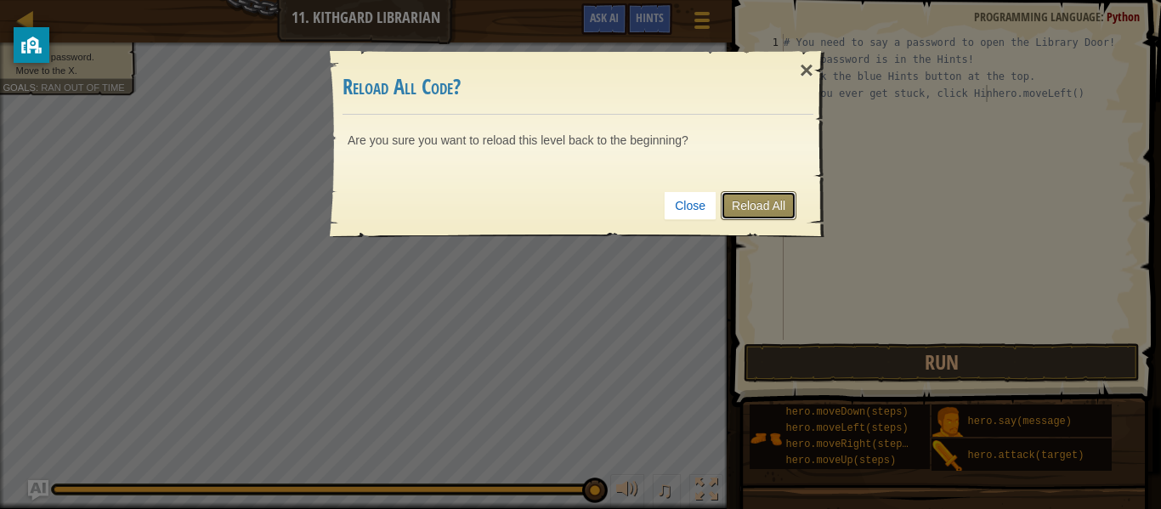
click at [741, 207] on link "Reload All" at bounding box center [759, 205] width 76 height 29
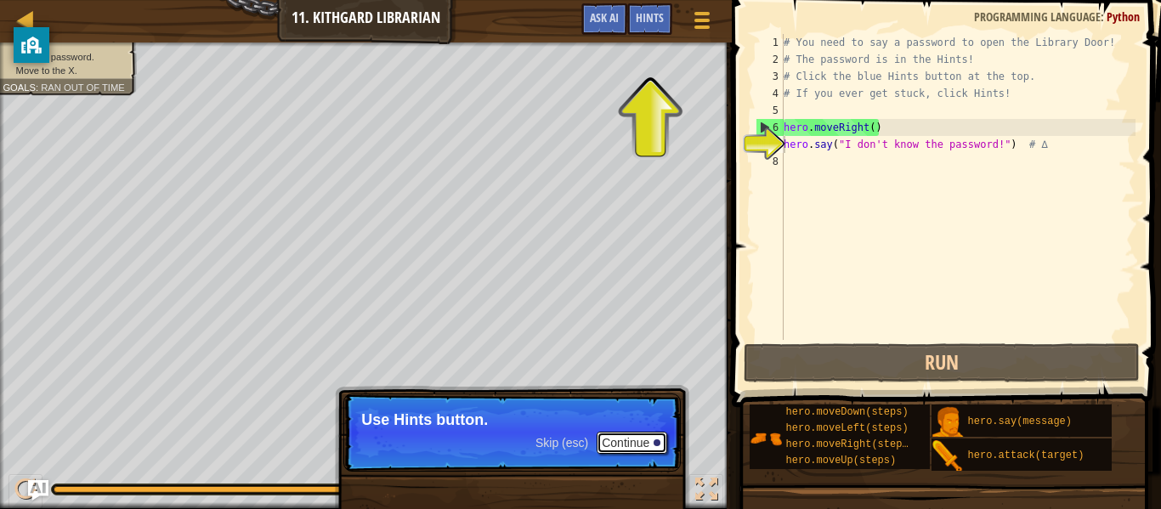
click at [657, 442] on div at bounding box center [657, 443] width 7 height 7
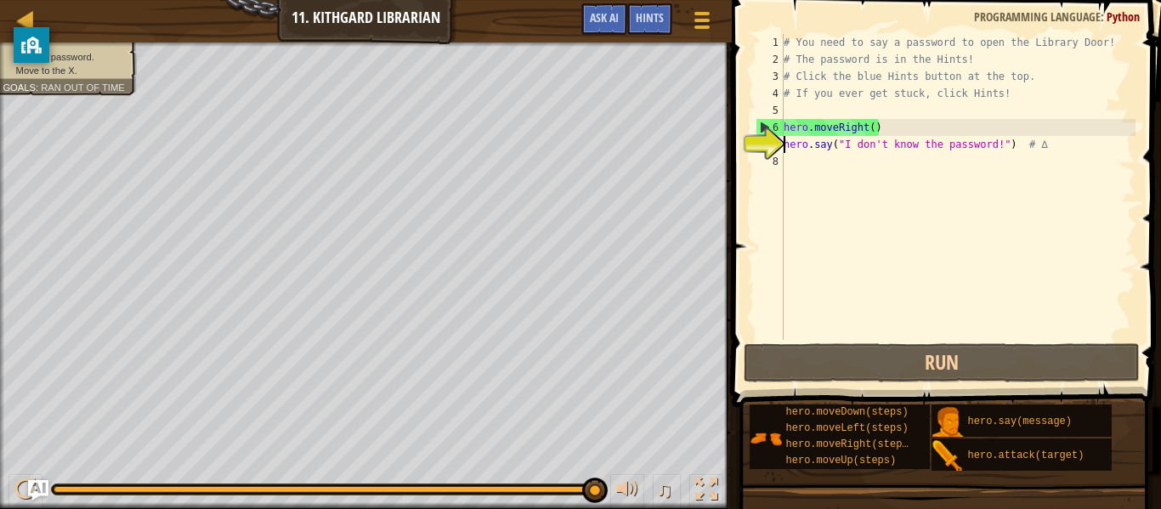
click at [997, 145] on div "# You need to say a password to open the Library Door! # The password is in the…" at bounding box center [958, 204] width 355 height 340
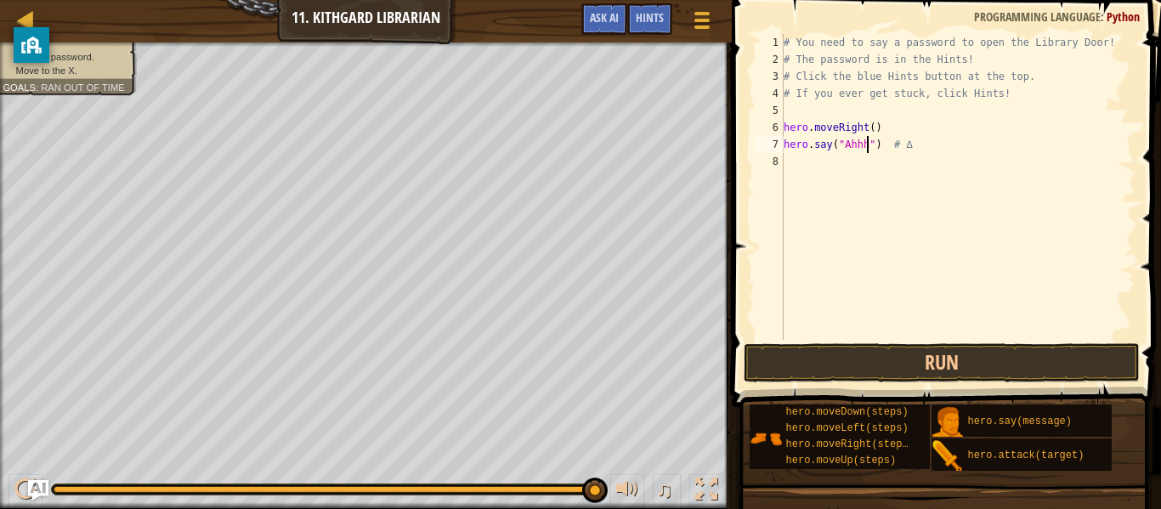
scroll to position [8, 14]
click at [1057, 369] on button "Run" at bounding box center [942, 363] width 396 height 39
click at [1054, 356] on button "Run" at bounding box center [942, 363] width 396 height 39
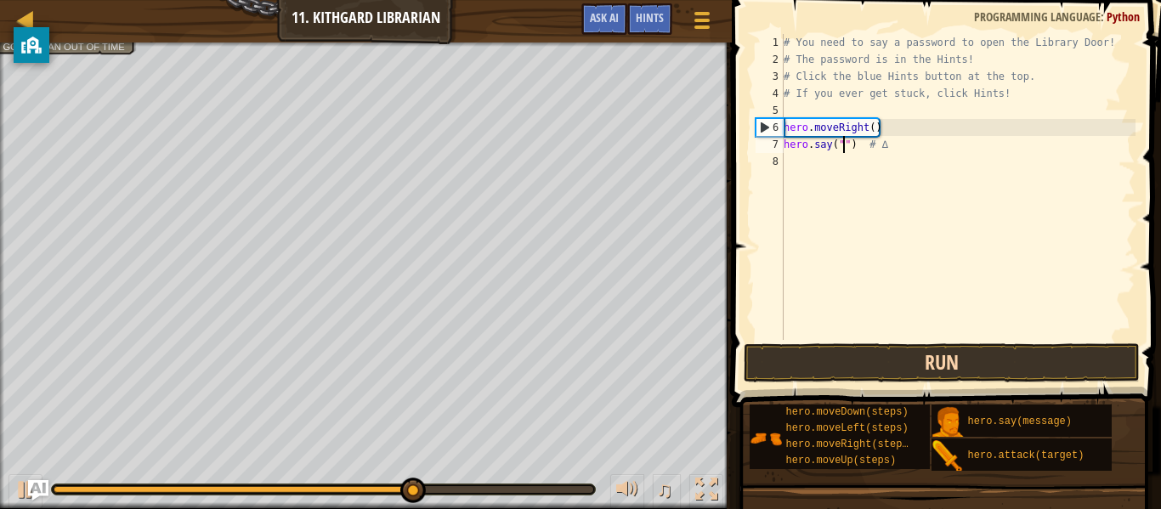
scroll to position [8, 14]
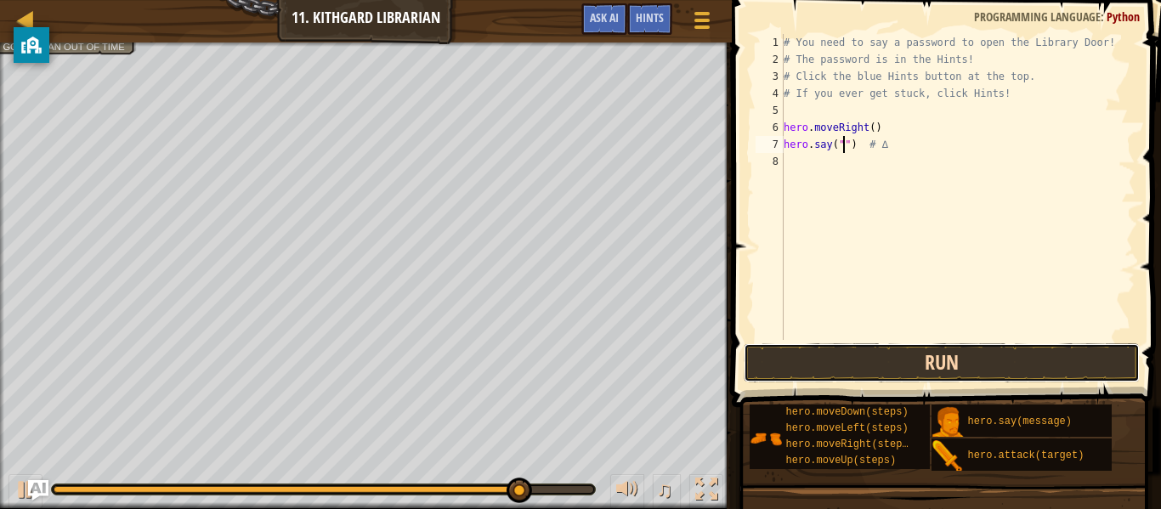
click at [1081, 356] on button "Run" at bounding box center [942, 363] width 396 height 39
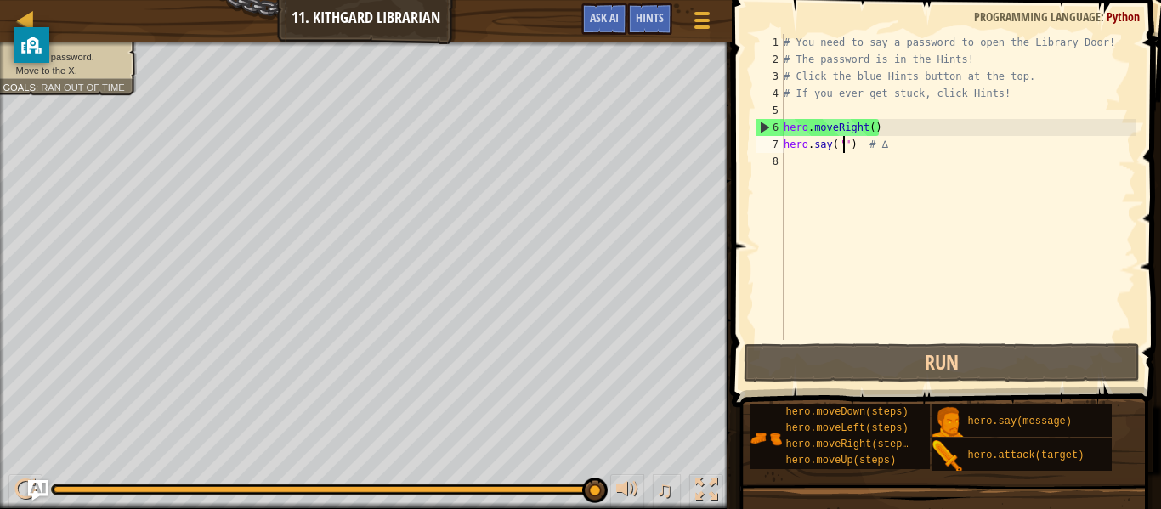
click at [905, 37] on div "# You need to say a password to open the Library Door! # The password is in the…" at bounding box center [958, 204] width 355 height 340
type textarea "# You need to say a password to open the Library Door!"
click at [1070, 266] on div "# You need to say a password to open the Library Door! # The password is in the…" at bounding box center [958, 204] width 355 height 340
click at [866, 125] on div "# You need to say a password to open the Library Door! # The password is in the…" at bounding box center [958, 204] width 355 height 340
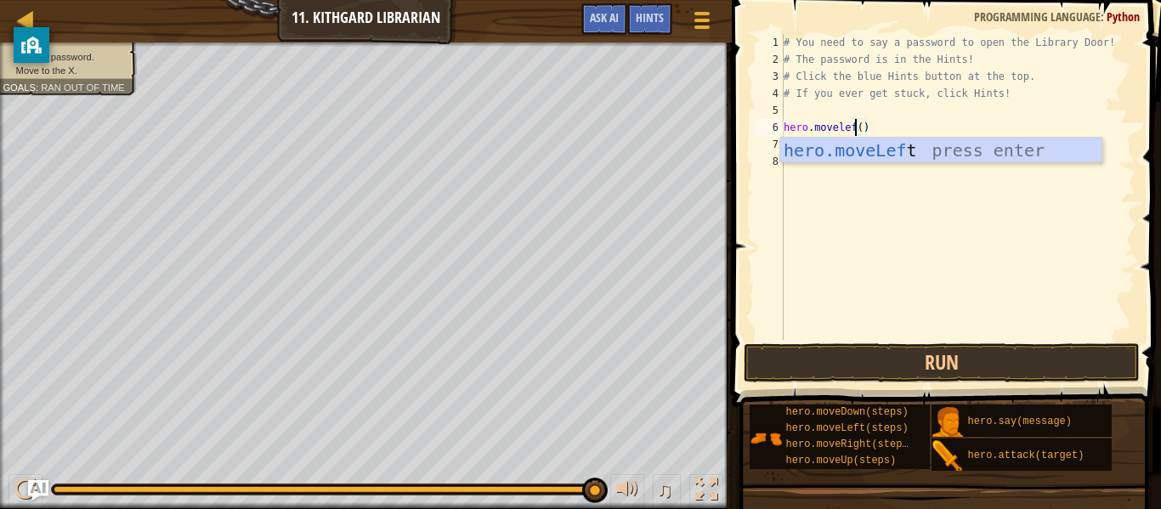
scroll to position [8, 12]
click at [880, 153] on div "hero.moveLeft press enter" at bounding box center [941, 176] width 321 height 77
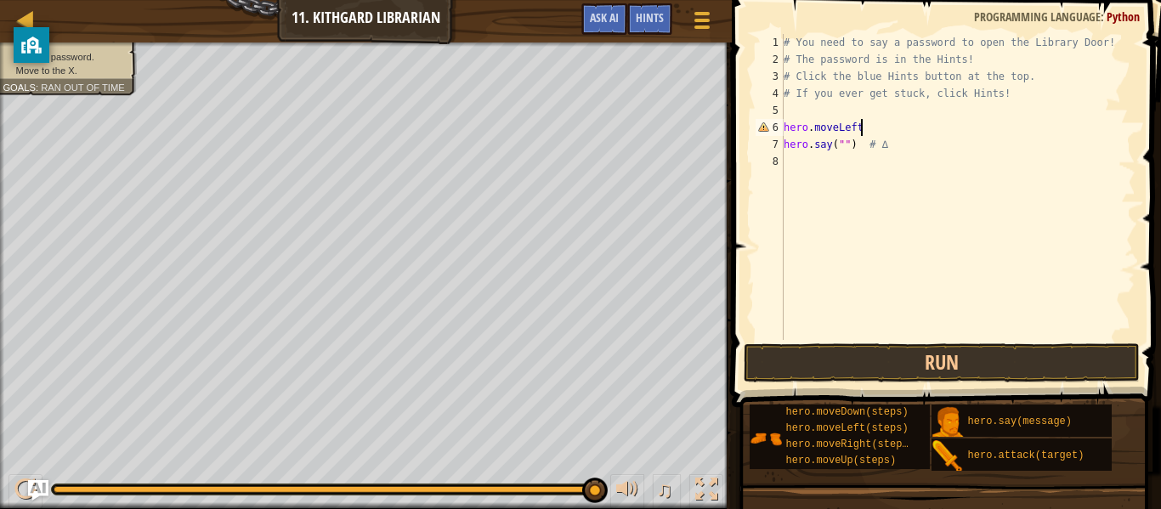
click at [845, 143] on div "# You need to say a password to open the Library Door! # The password is in the…" at bounding box center [958, 204] width 355 height 340
type textarea "hero.say("shh") # ∆"
click at [791, 159] on div "# You need to say a password to open the Library Door! # The password is in the…" at bounding box center [958, 204] width 355 height 340
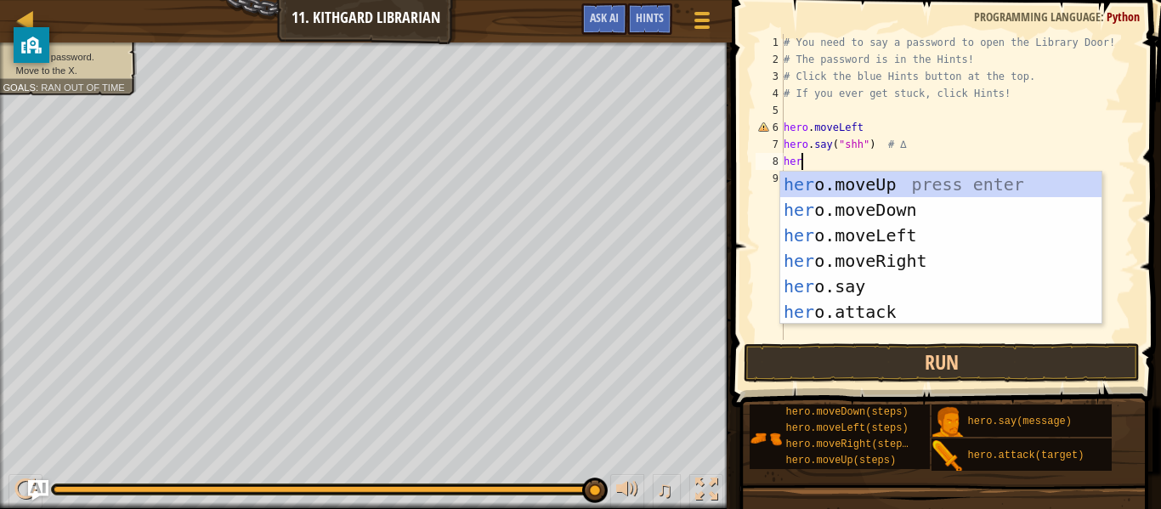
type textarea "hero"
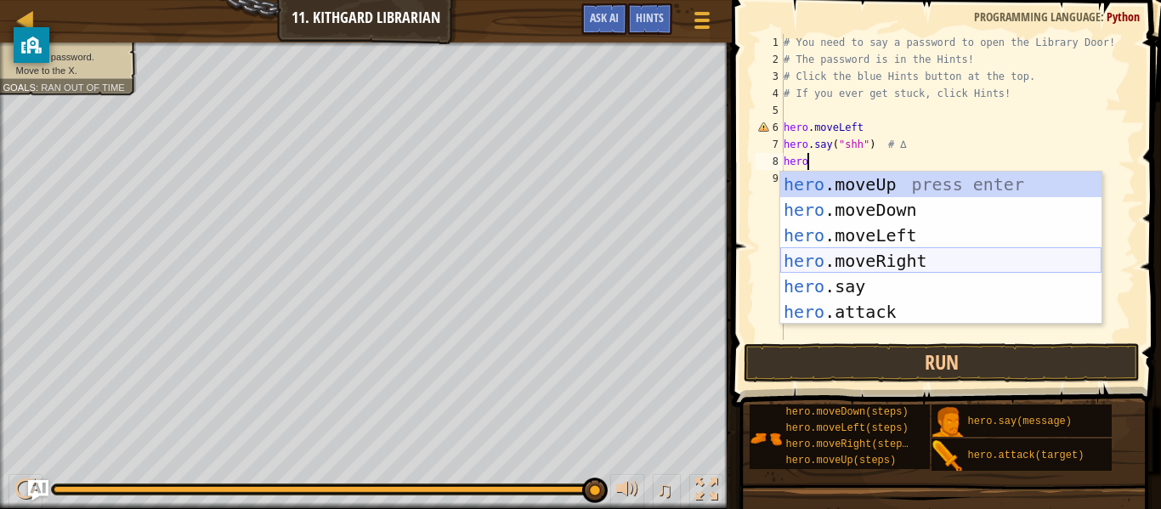
click at [895, 253] on div "hero .moveUp press enter hero .moveDown press enter hero .moveLeft press enter …" at bounding box center [941, 274] width 321 height 204
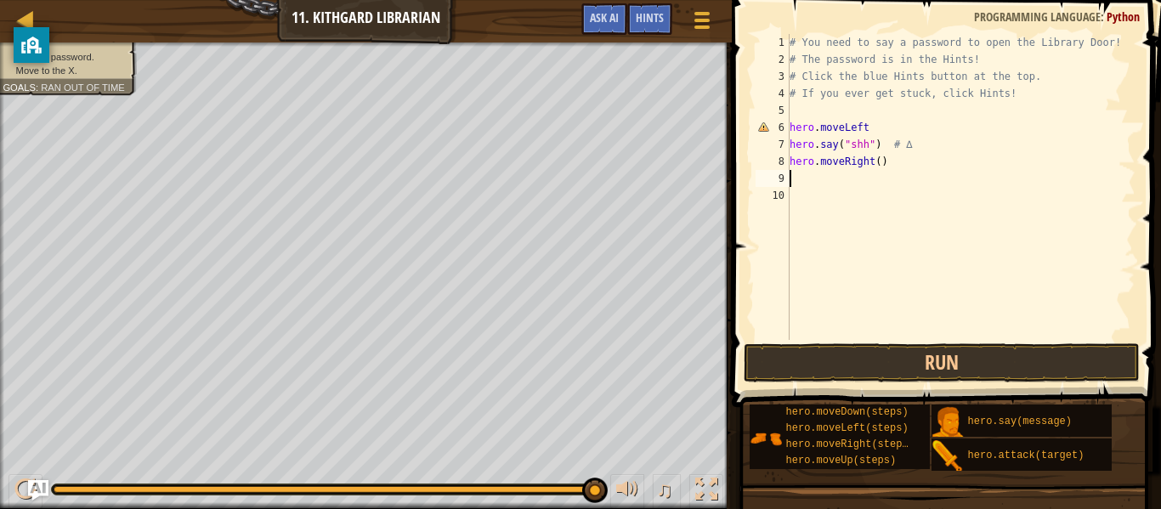
scroll to position [8, 0]
click at [891, 362] on button "Run" at bounding box center [942, 363] width 396 height 39
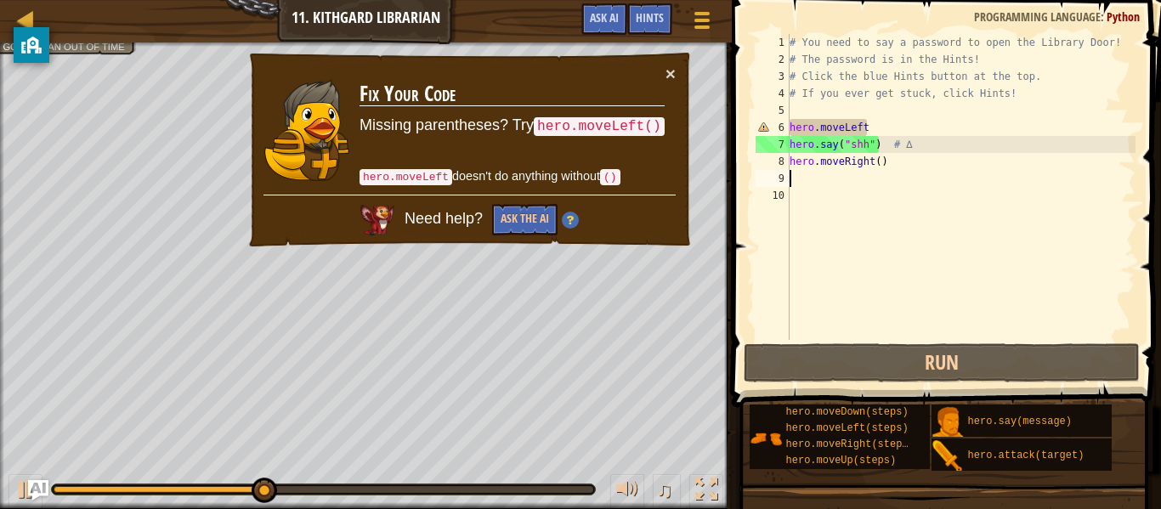
click at [1060, 111] on div "# You need to say a password to open the Library Door! # The password is in the…" at bounding box center [961, 204] width 349 height 340
click at [880, 123] on div "# You need to say a password to open the Library Door! # The password is in the…" at bounding box center [961, 204] width 349 height 340
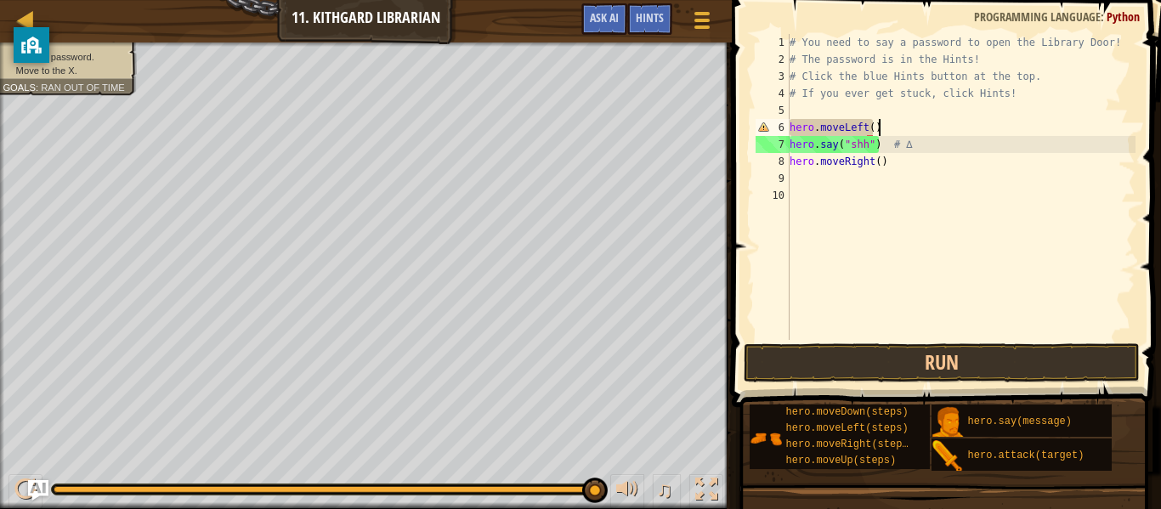
scroll to position [8, 12]
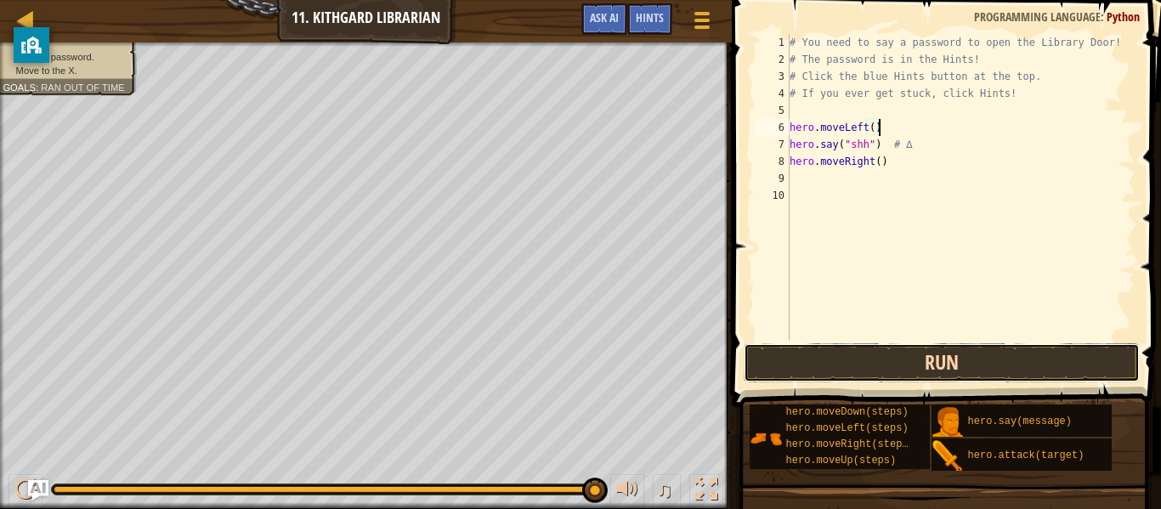
click at [880, 365] on button "Run" at bounding box center [942, 363] width 396 height 39
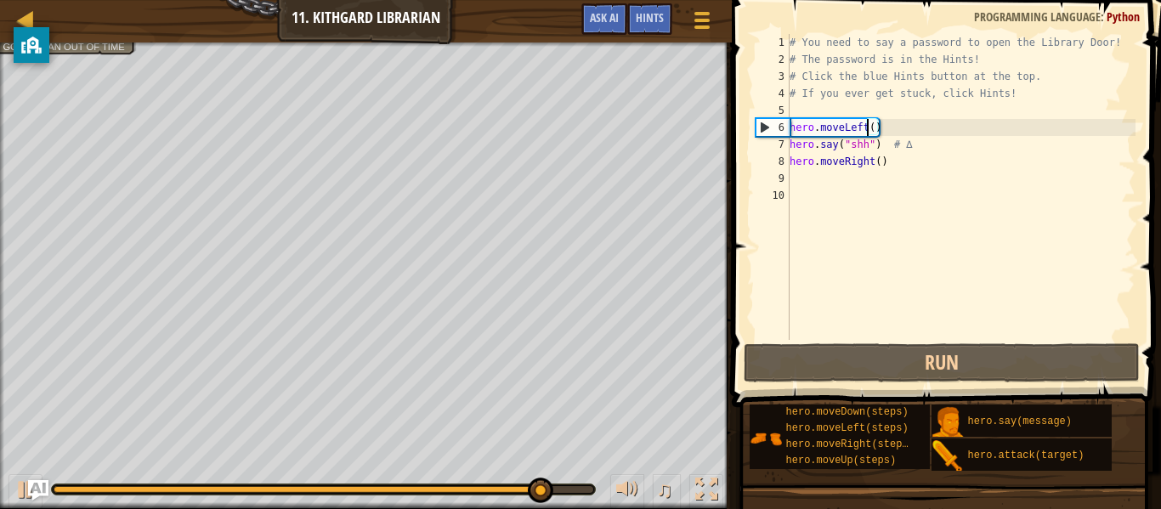
click at [865, 125] on div "# You need to say a password to open the Library Door! # The password is in the…" at bounding box center [961, 204] width 349 height 340
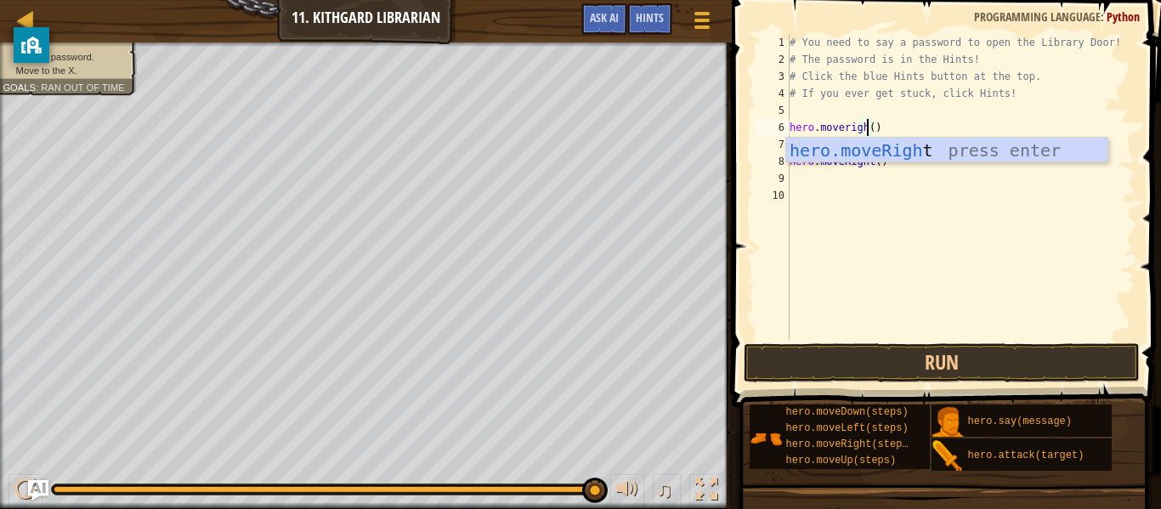
scroll to position [8, 13]
click at [944, 159] on div "hero.moveRight press enter" at bounding box center [947, 176] width 321 height 77
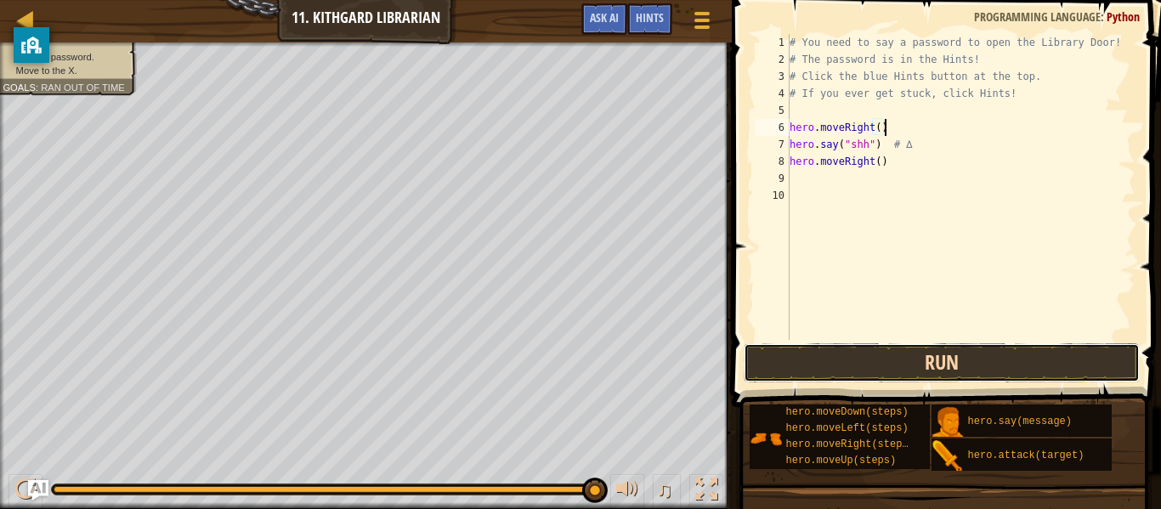
click at [966, 357] on button "Run" at bounding box center [942, 363] width 396 height 39
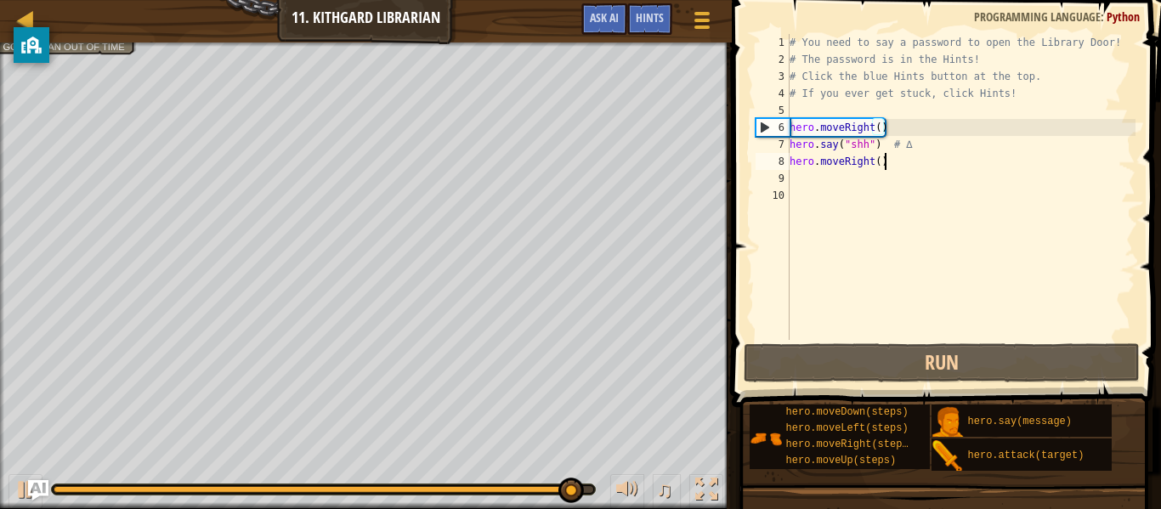
click at [909, 167] on div "# You need to say a password to open the Library Door! # The password is in the…" at bounding box center [961, 204] width 349 height 340
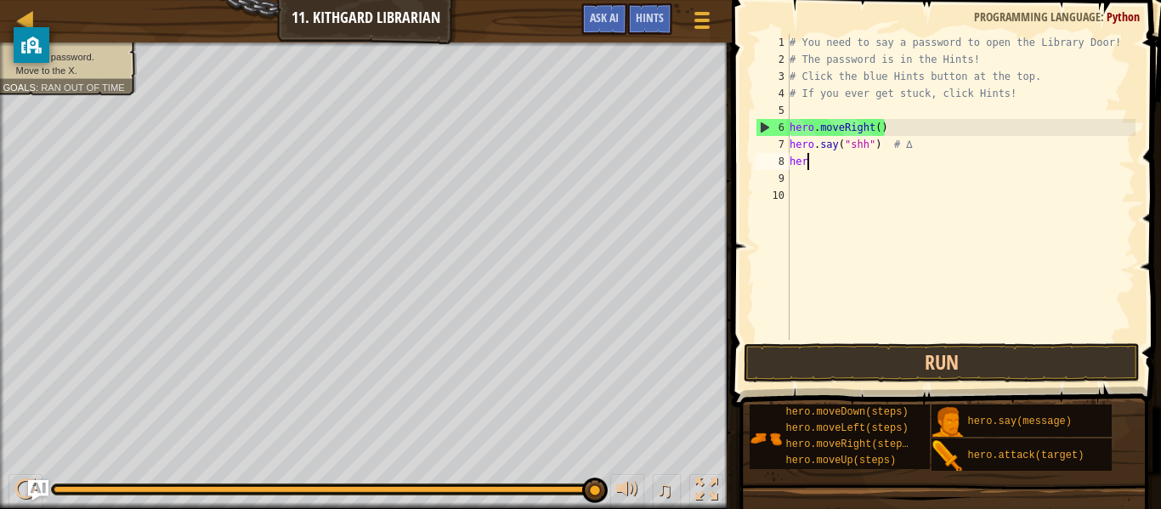
scroll to position [8, 1]
type textarea "h"
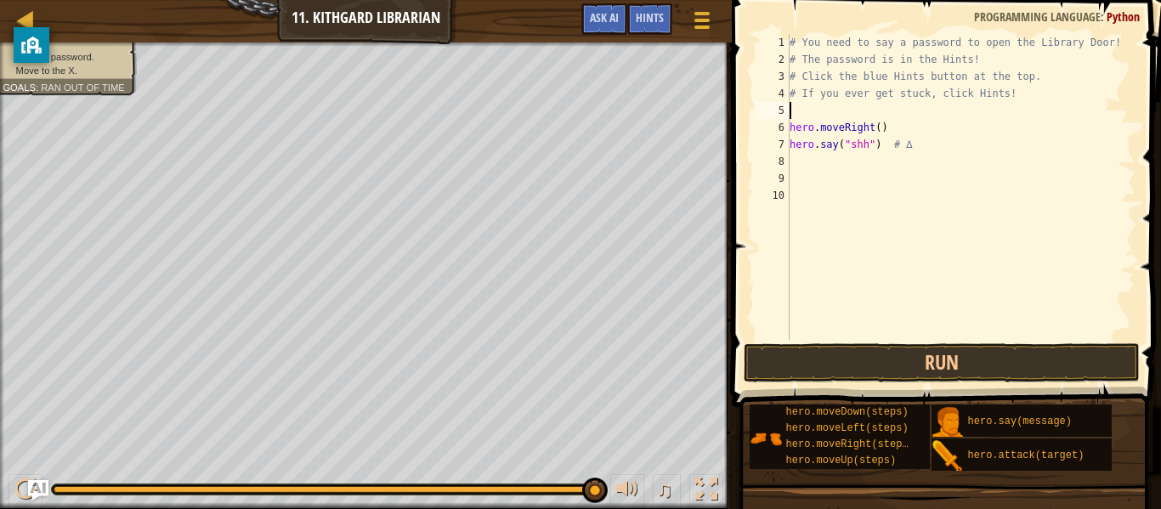
click at [872, 118] on div "# You need to say a password to open the Library Door! # The password is in the…" at bounding box center [961, 204] width 349 height 340
click at [873, 125] on div "# You need to say a password to open the Library Door! # The password is in the…" at bounding box center [961, 204] width 349 height 340
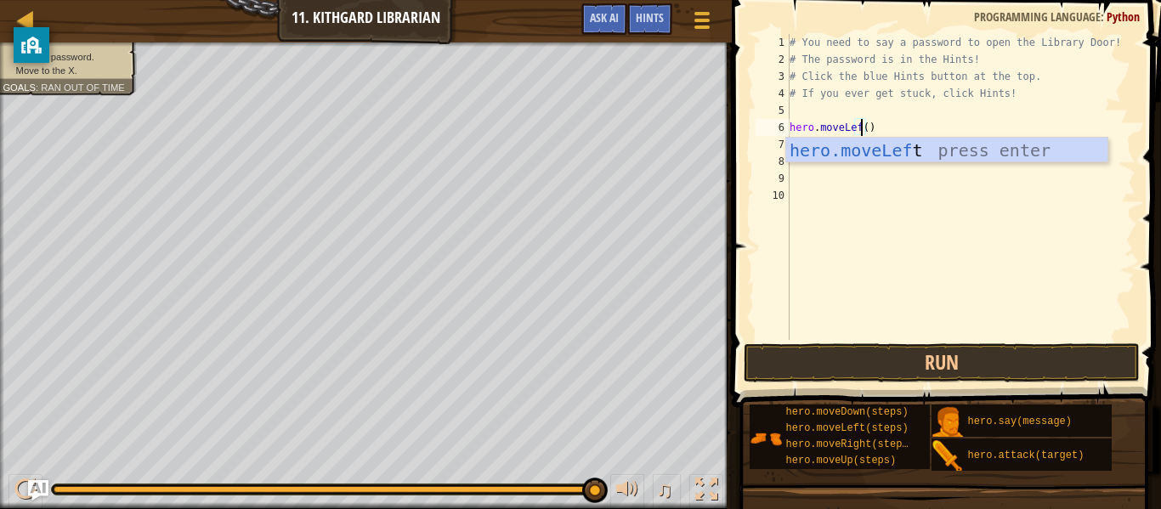
type textarea "hero.moveLeft()"
click at [973, 235] on div "# You need to say a password to open the Library Door! # The password is in the…" at bounding box center [961, 204] width 349 height 340
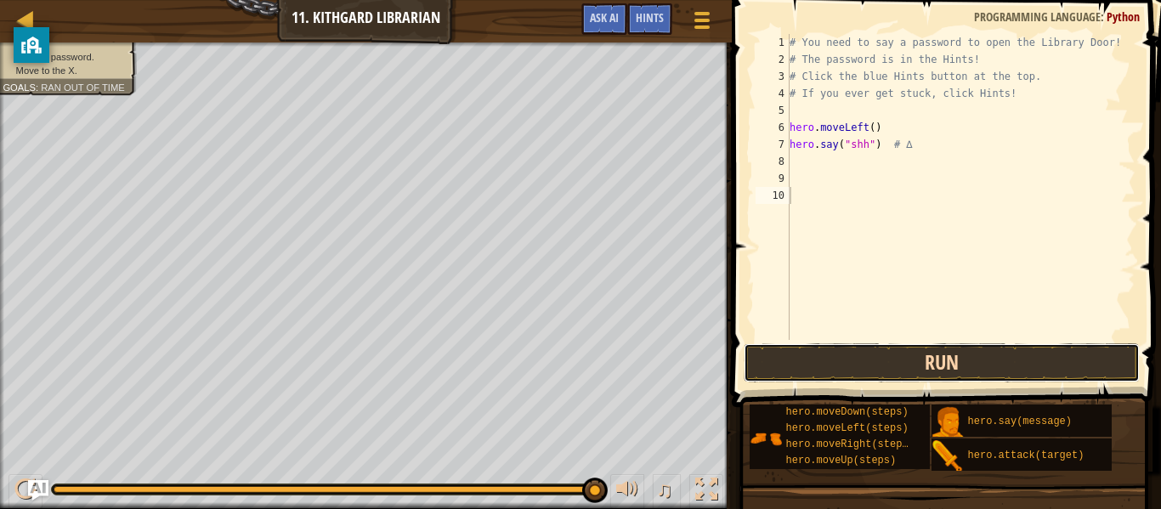
click at [897, 355] on button "Run" at bounding box center [942, 363] width 396 height 39
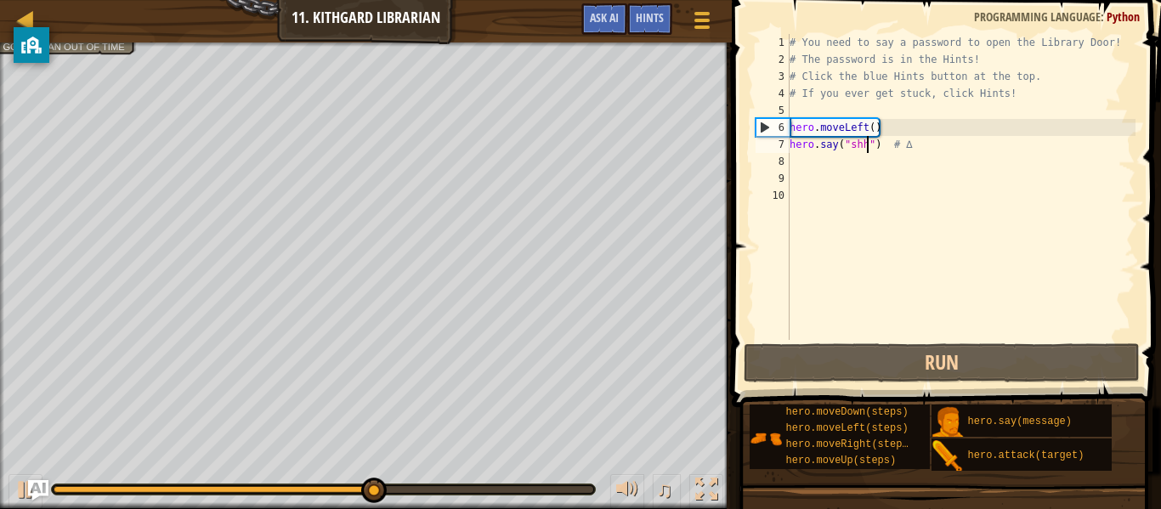
click at [869, 139] on div "# You need to say a password to open the Library Door! # The password is in the…" at bounding box center [961, 204] width 349 height 340
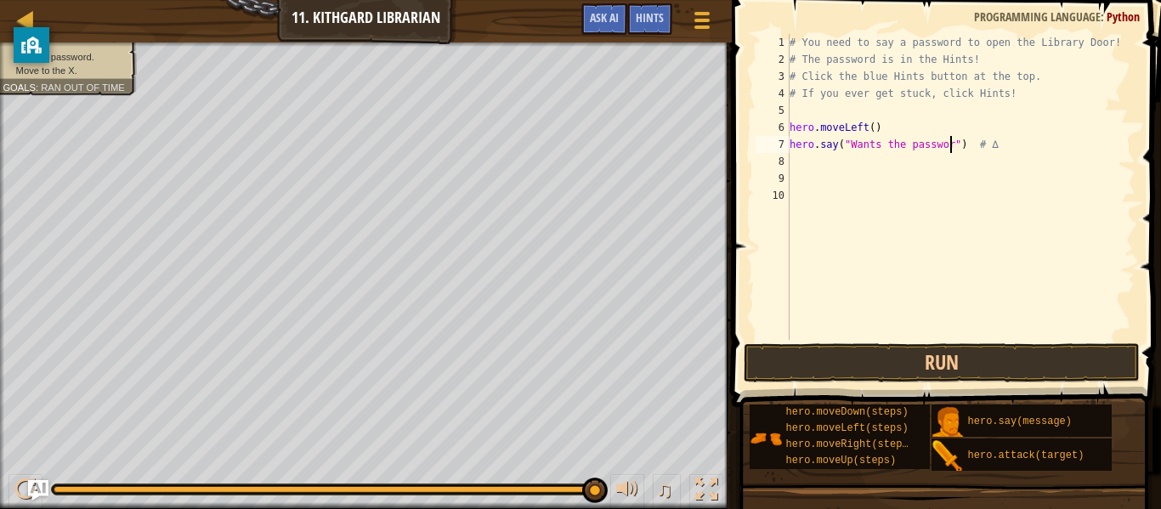
scroll to position [8, 25]
click at [974, 351] on button "Run" at bounding box center [942, 363] width 396 height 39
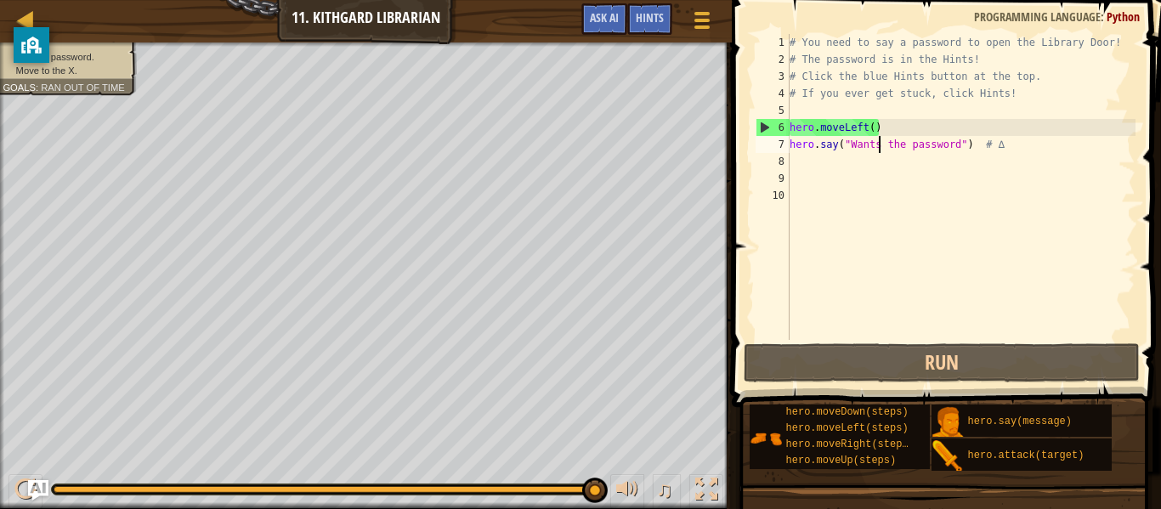
click at [878, 139] on div "# You need to say a password to open the Library Door! # The password is in the…" at bounding box center [961, 204] width 349 height 340
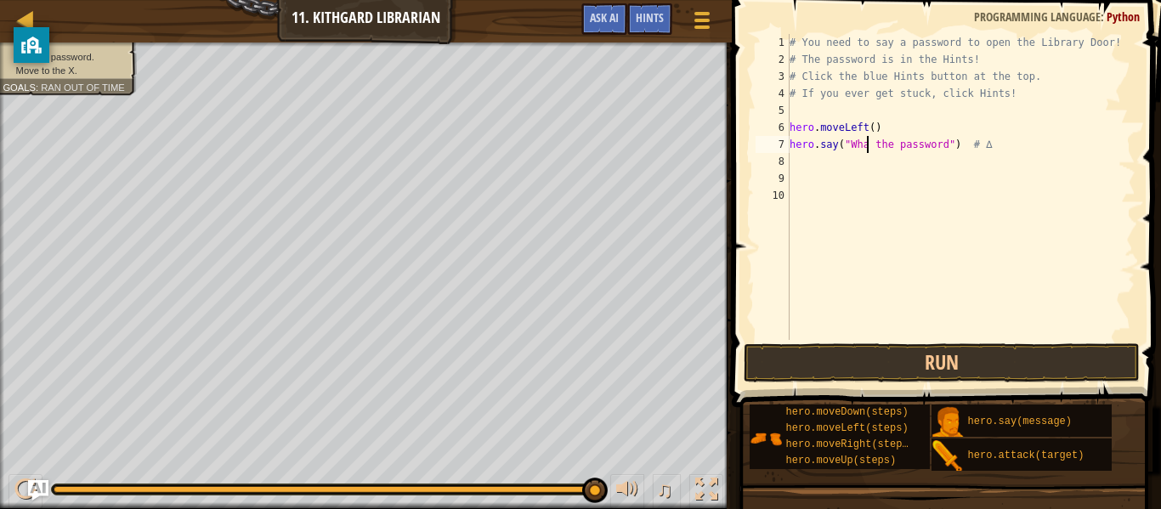
scroll to position [8, 14]
click at [923, 355] on button "Run" at bounding box center [942, 363] width 396 height 39
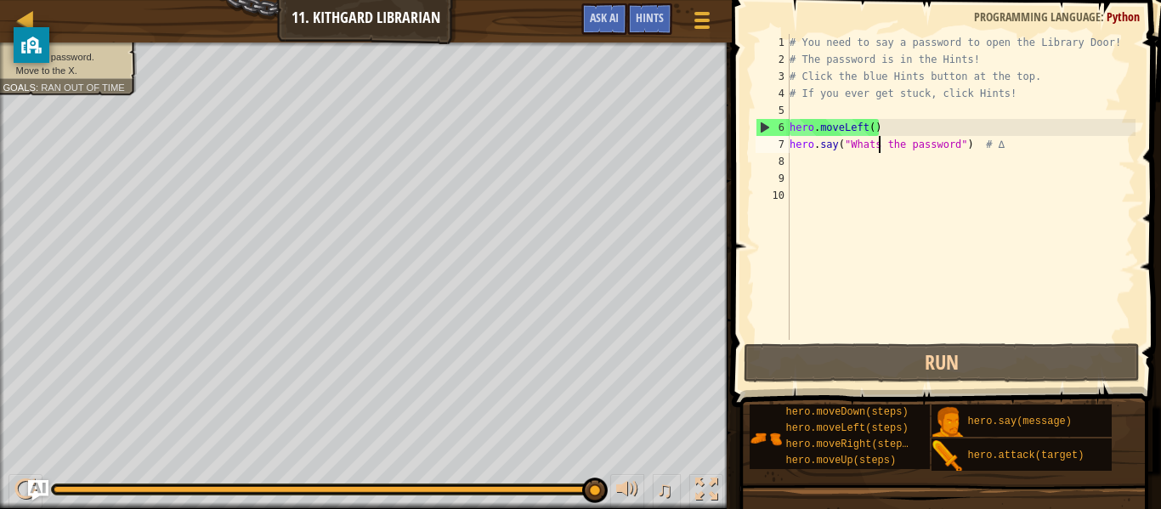
click at [1020, 149] on div "# You need to say a password to open the Library Door! # The password is in the…" at bounding box center [961, 204] width 349 height 340
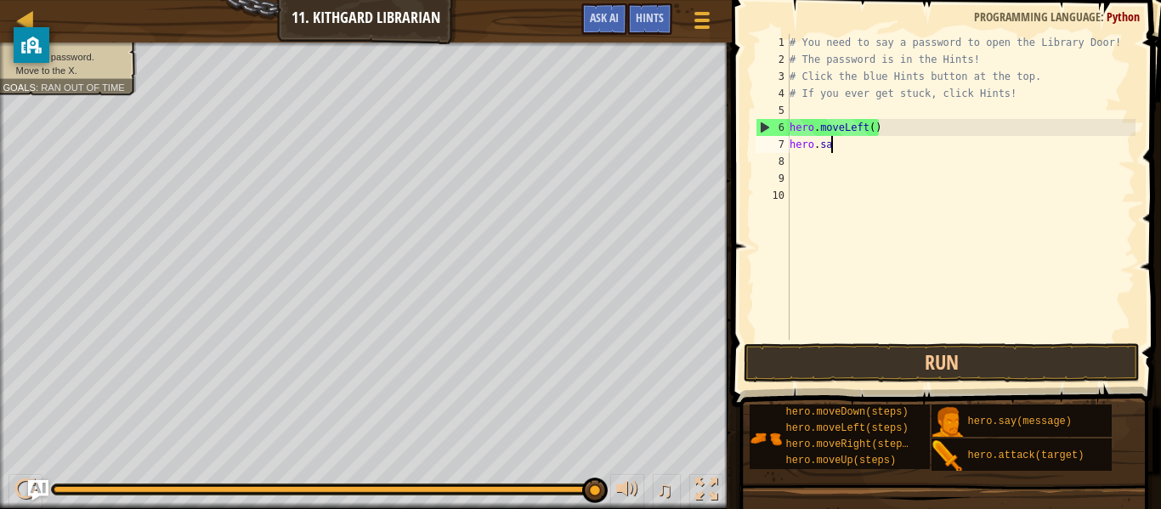
scroll to position [8, 1]
type textarea "h"
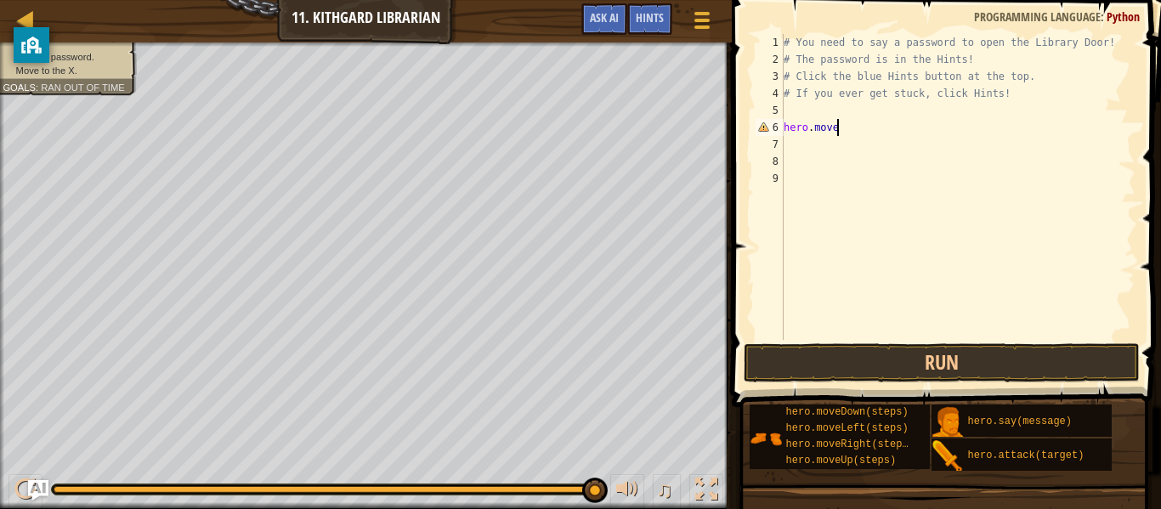
type textarea "hero.moveR"
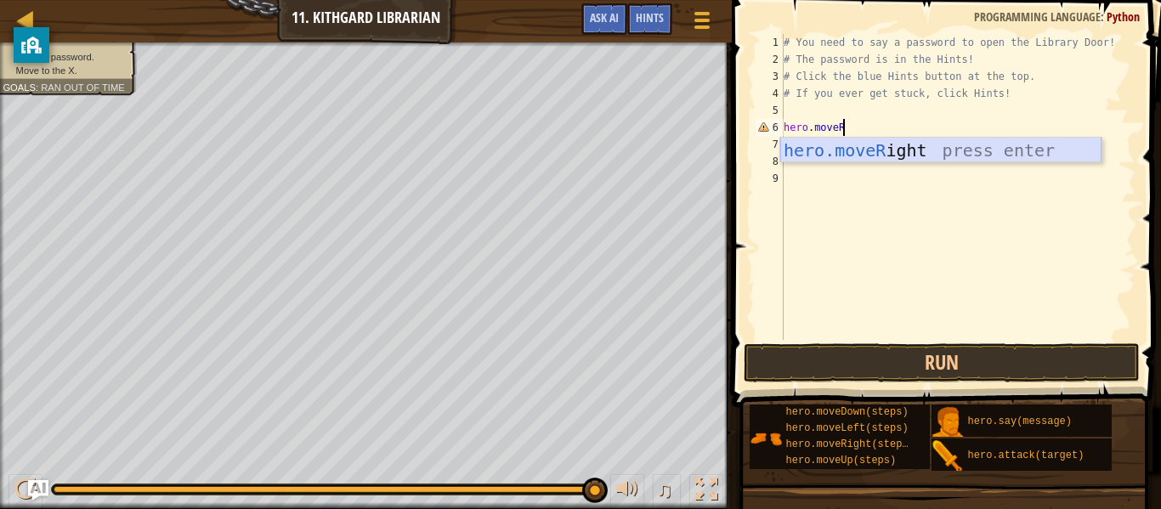
click at [1010, 154] on div "hero.moveR ight press enter" at bounding box center [941, 176] width 321 height 77
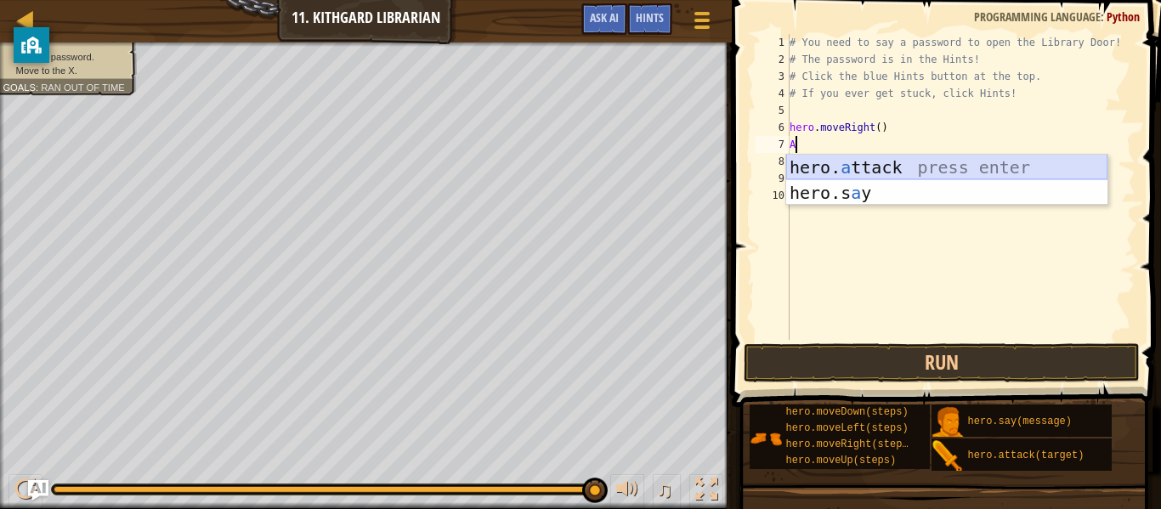
click at [976, 170] on div "hero. a ttack press enter hero.s a y press enter" at bounding box center [947, 206] width 321 height 102
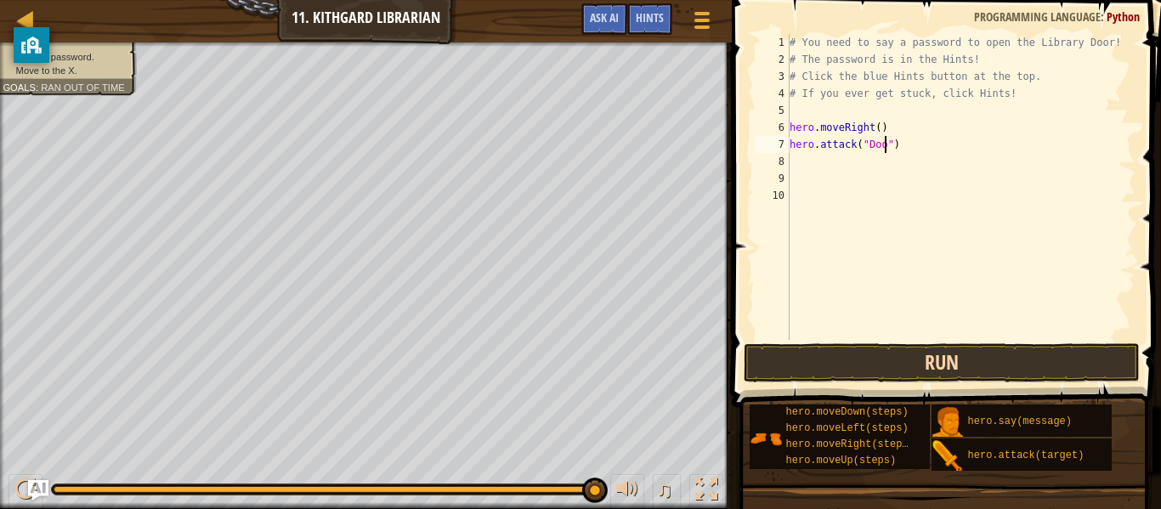
scroll to position [8, 15]
type textarea "hero.attack("Door")"
click at [957, 366] on button "Run" at bounding box center [942, 363] width 396 height 39
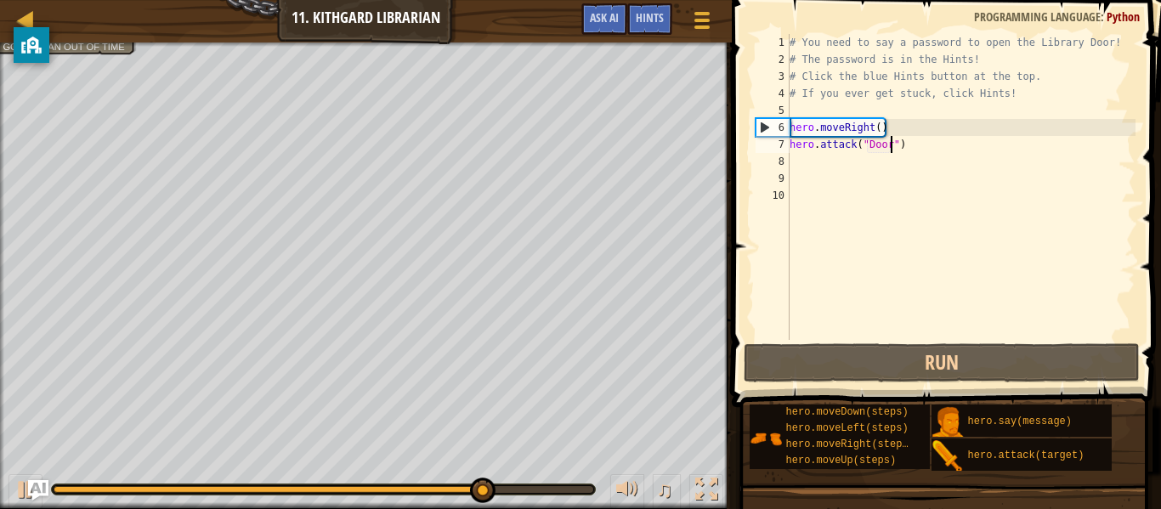
click at [939, 185] on div "# You need to say a password to open the Library Door! # The password is in the…" at bounding box center [961, 204] width 349 height 340
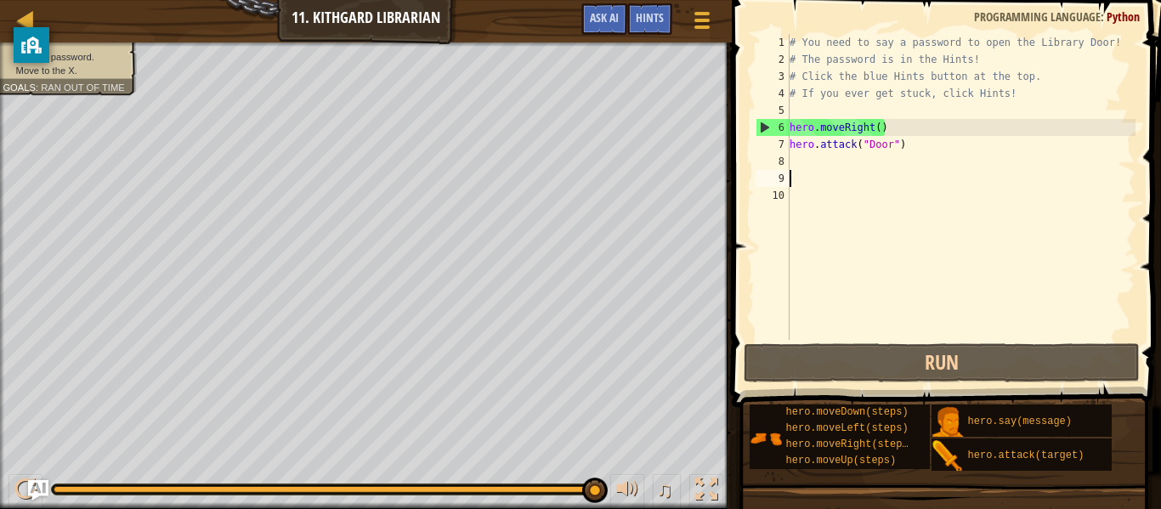
click at [879, 120] on div "# You need to say a password to open the Library Door! # The password is in the…" at bounding box center [961, 204] width 349 height 340
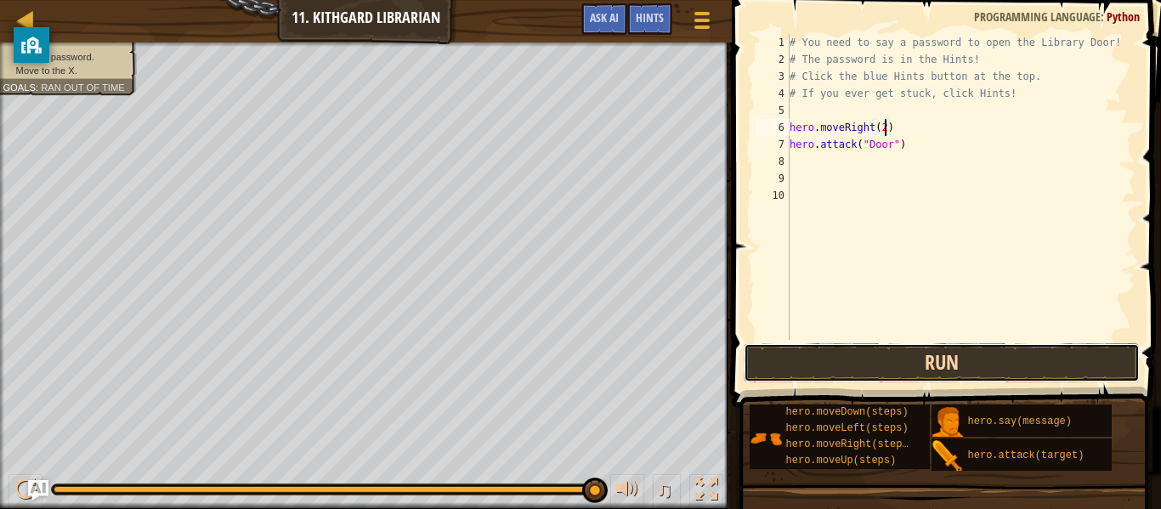
click at [1059, 375] on button "Run" at bounding box center [942, 363] width 396 height 39
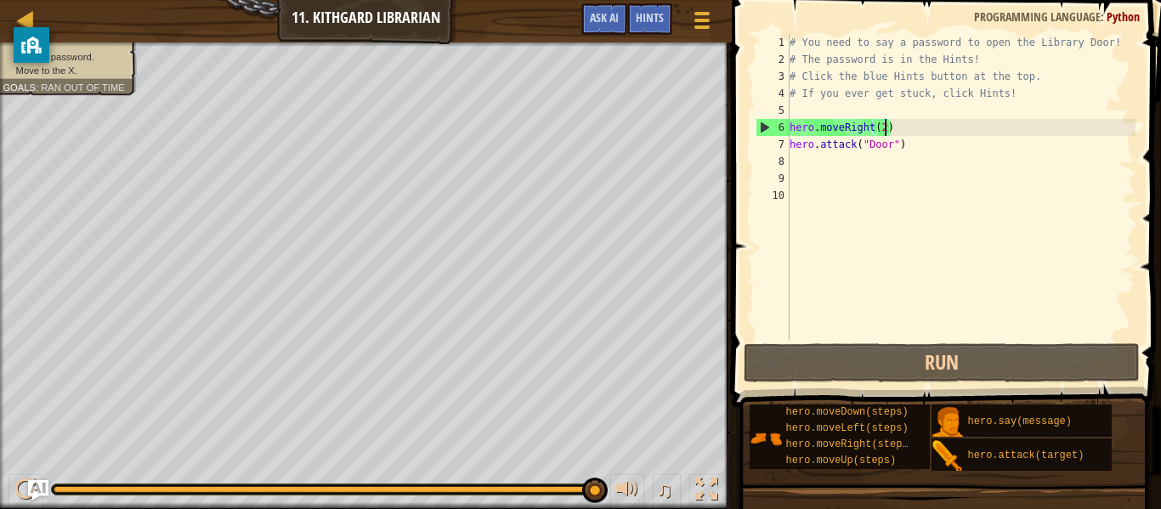
click at [966, 145] on div "# You need to say a password to open the Library Door! # The password is in the…" at bounding box center [961, 204] width 349 height 340
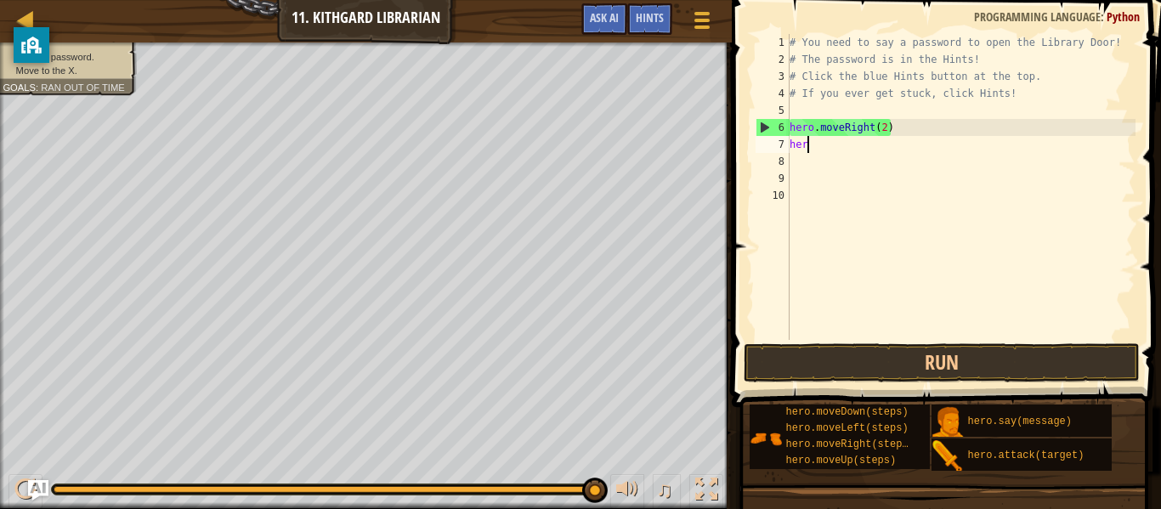
scroll to position [8, 1]
type textarea "h"
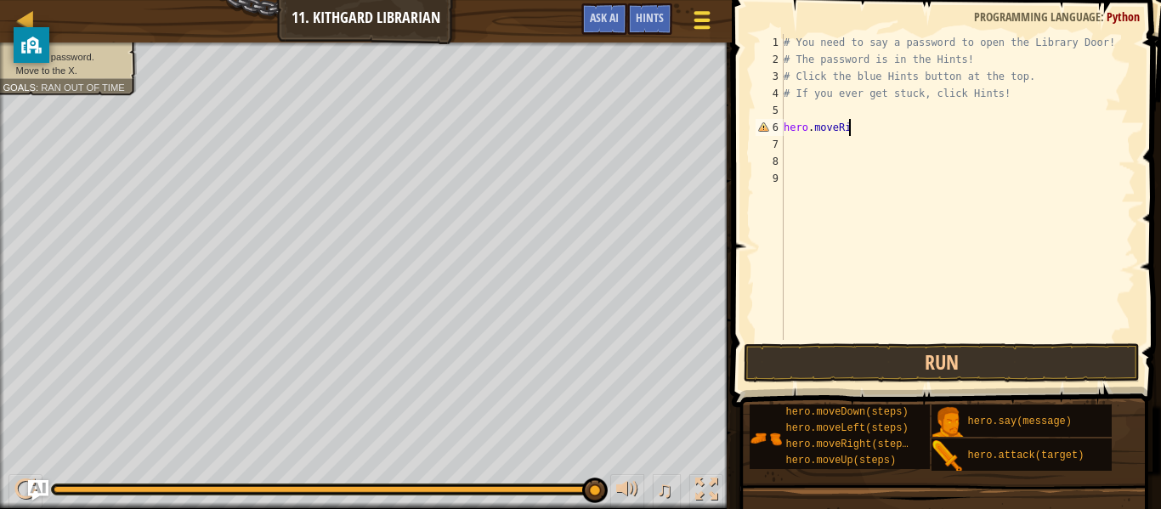
click at [698, 9] on div at bounding box center [702, 20] width 23 height 25
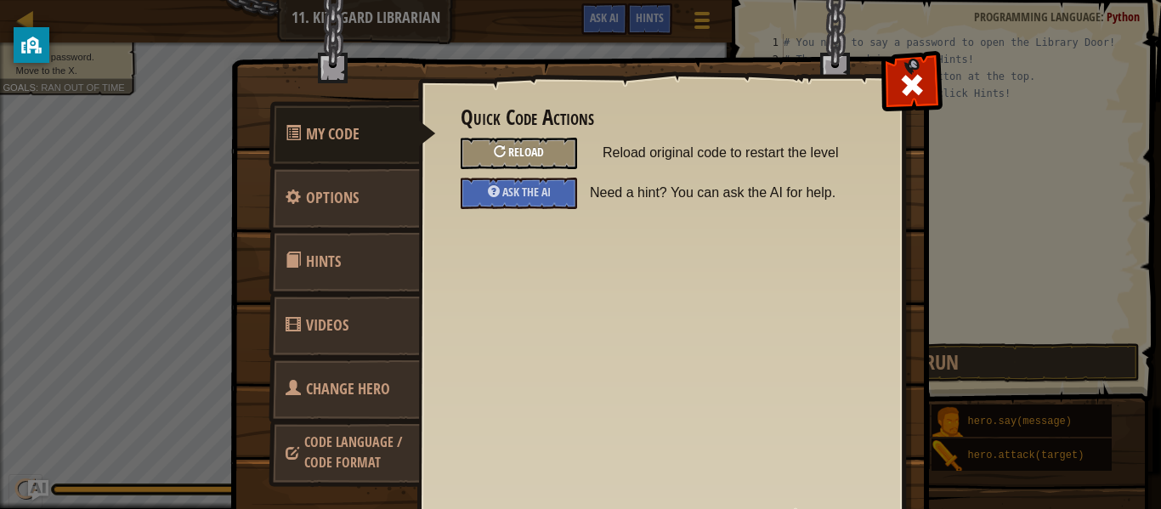
click at [511, 153] on span "Reload" at bounding box center [526, 152] width 36 height 16
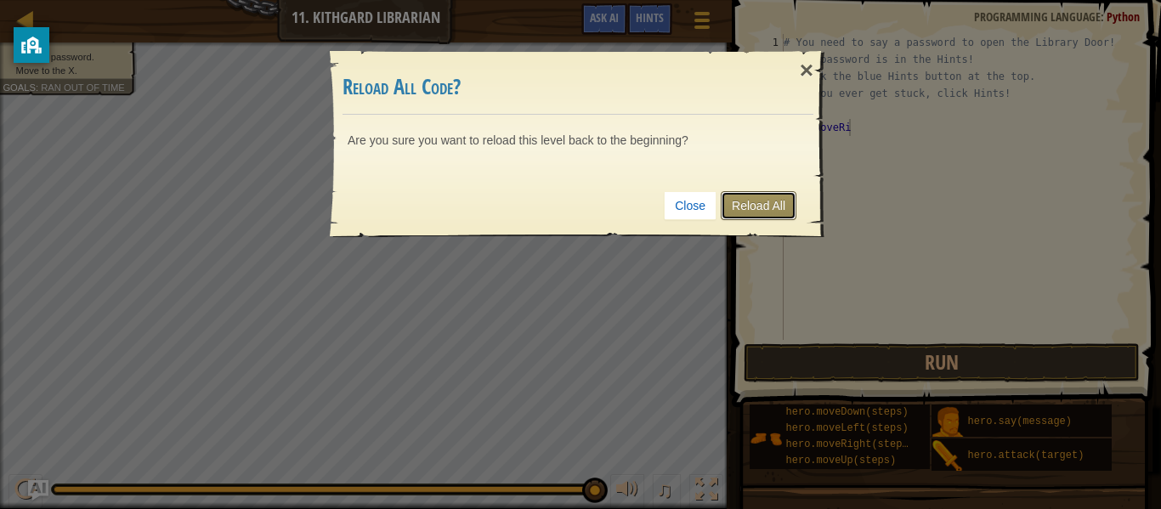
click at [748, 199] on link "Reload All" at bounding box center [759, 205] width 76 height 29
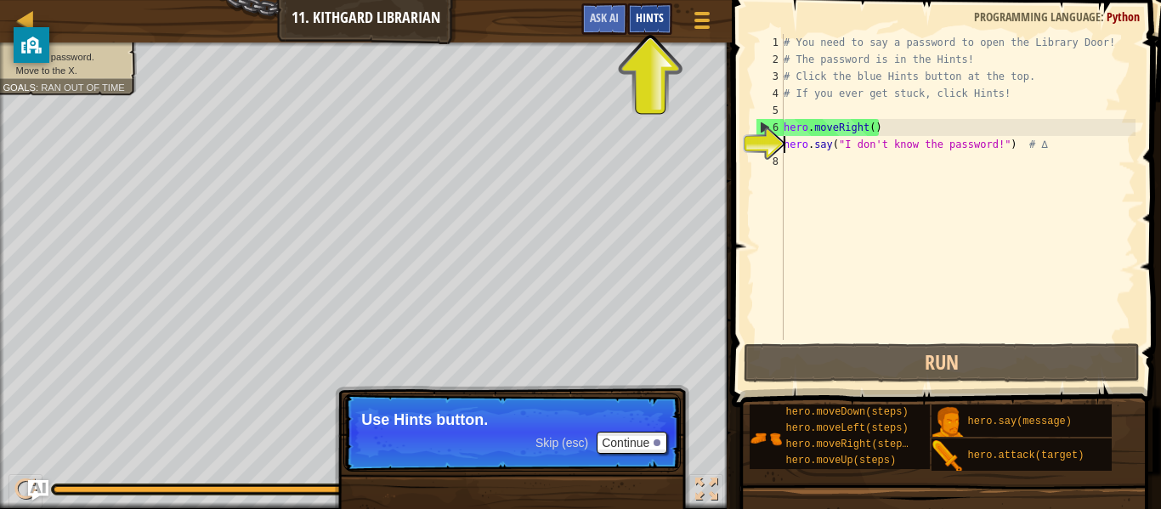
click at [650, 34] on div "Hints" at bounding box center [650, 18] width 45 height 31
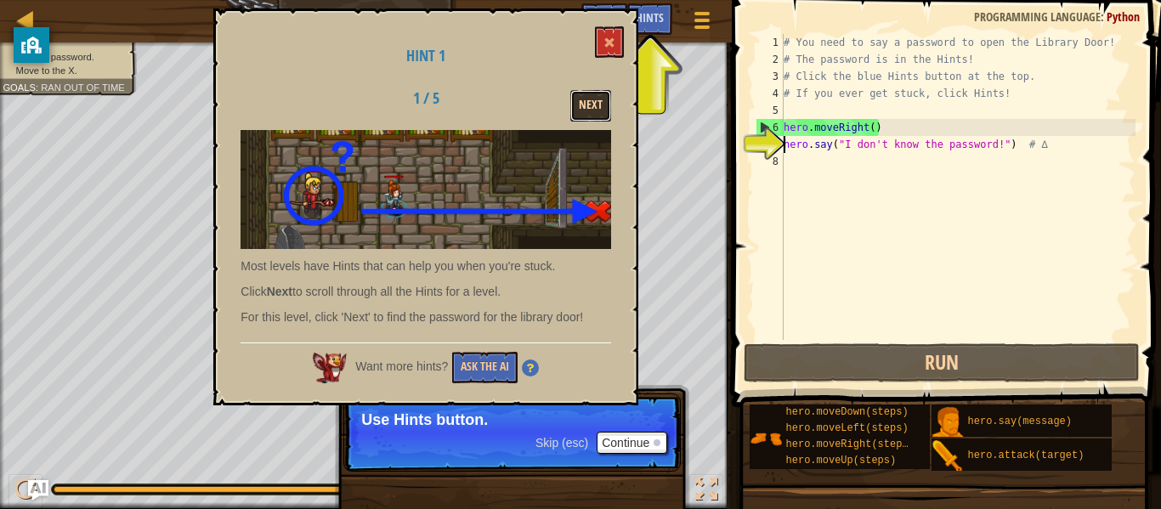
click at [584, 99] on button "Next" at bounding box center [591, 105] width 41 height 31
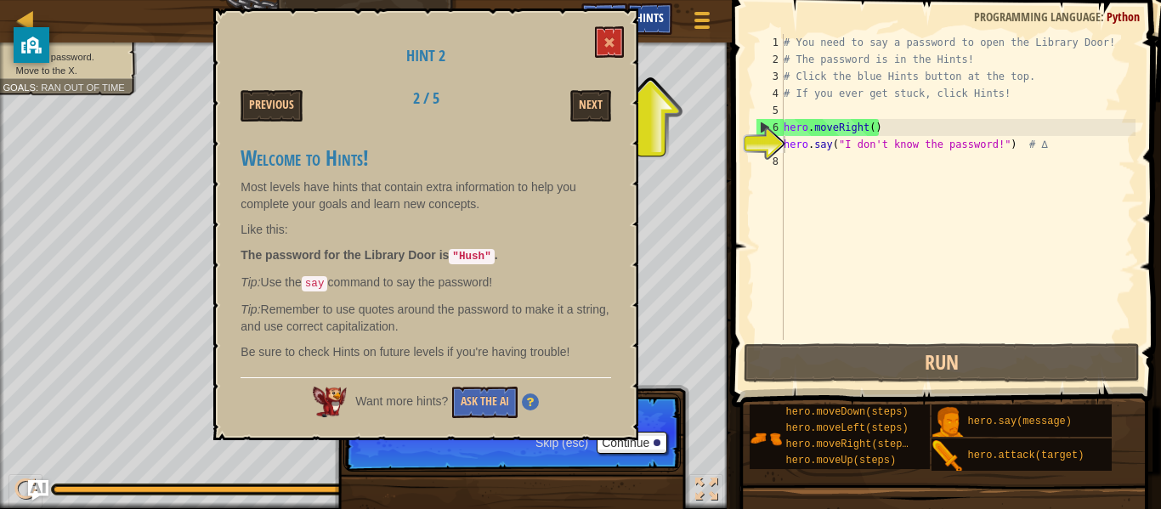
click at [639, 28] on div "Hints" at bounding box center [650, 18] width 45 height 31
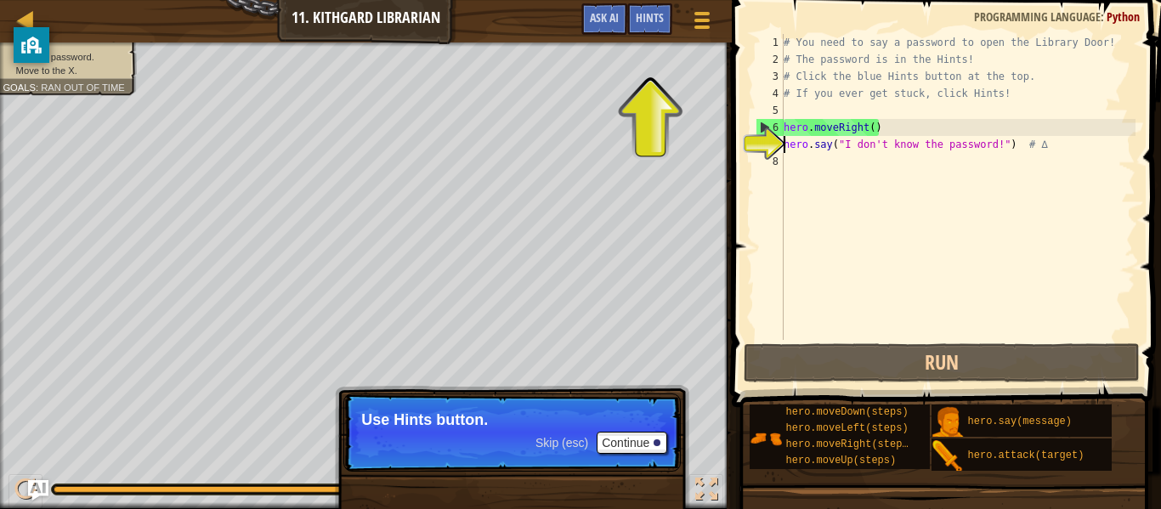
click at [611, 43] on div at bounding box center [366, 45] width 732 height 4
click at [989, 142] on div "# You need to say a password to open the Library Door! # The password is in the…" at bounding box center [958, 204] width 355 height 340
click at [1002, 143] on div "# You need to say a password to open the Library Door! # The password is in the…" at bounding box center [958, 204] width 355 height 340
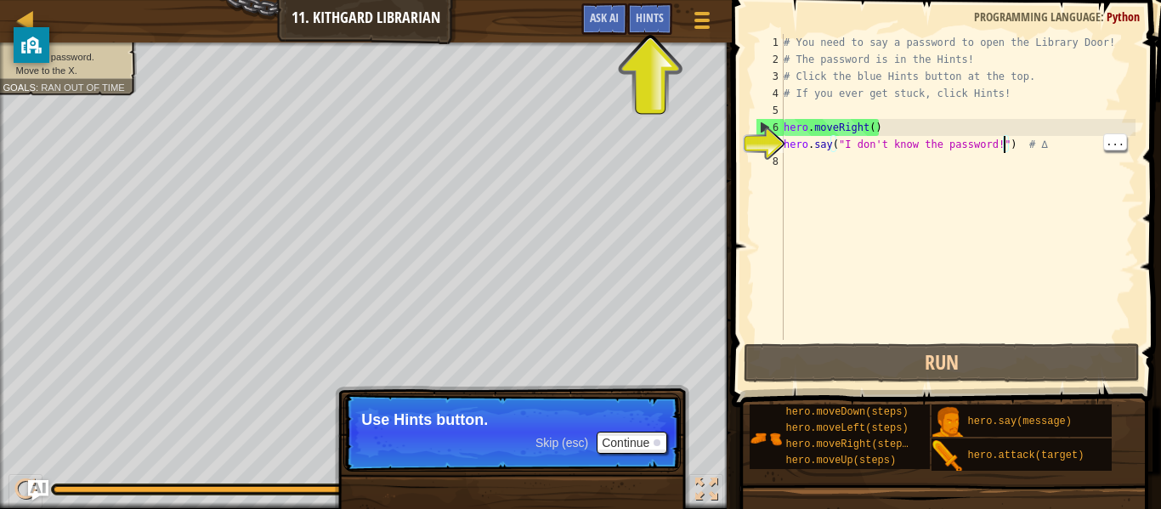
click at [996, 147] on div "# You need to say a password to open the Library Door! # The password is in the…" at bounding box center [958, 204] width 355 height 340
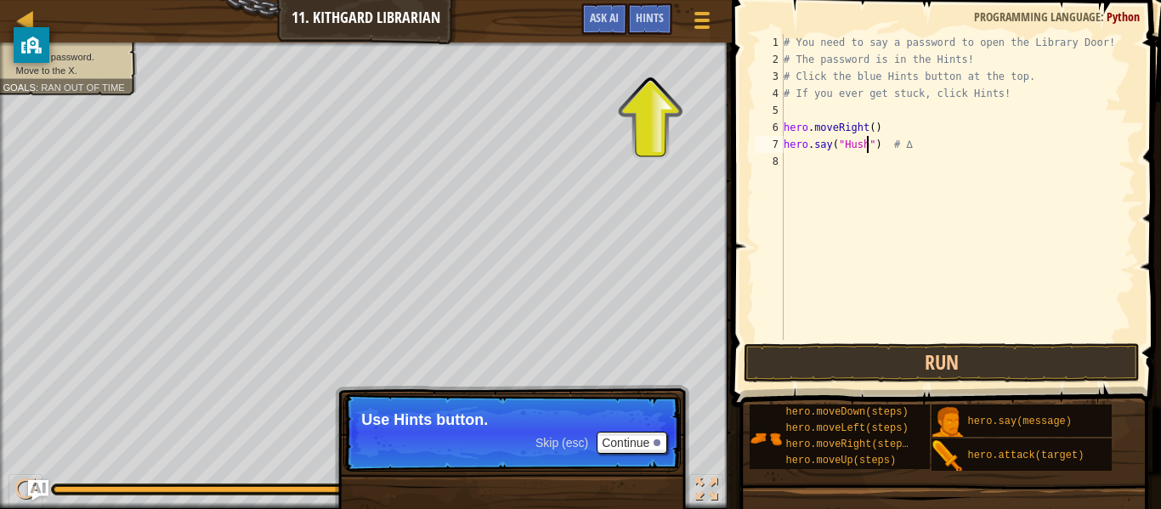
scroll to position [8, 13]
type textarea "hero.say("Hush") # ∆"
click at [868, 368] on button "Run" at bounding box center [942, 363] width 396 height 39
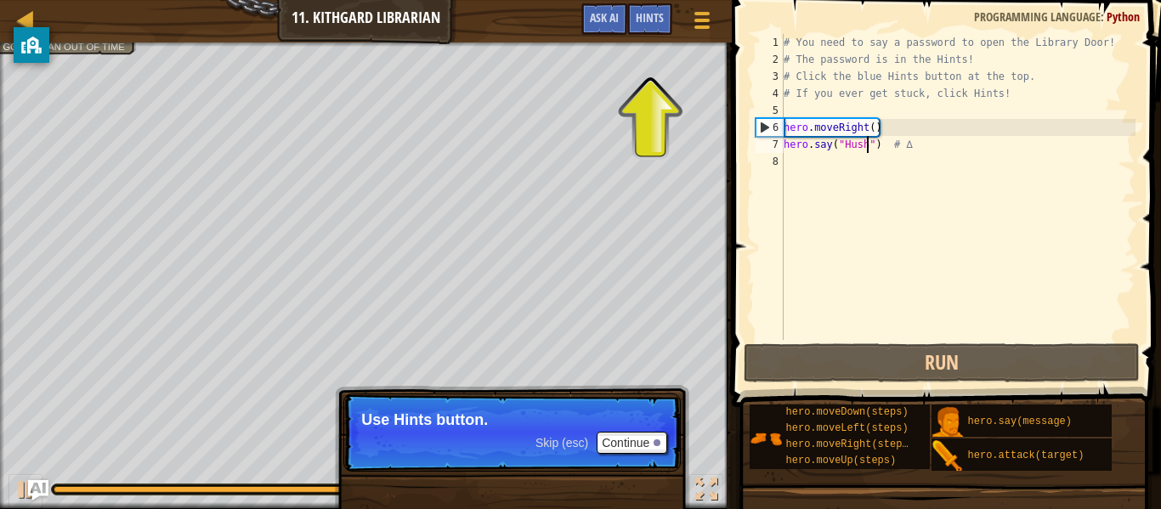
click at [858, 162] on div "# You need to say a password to open the Library Door! # The password is in the…" at bounding box center [958, 204] width 355 height 340
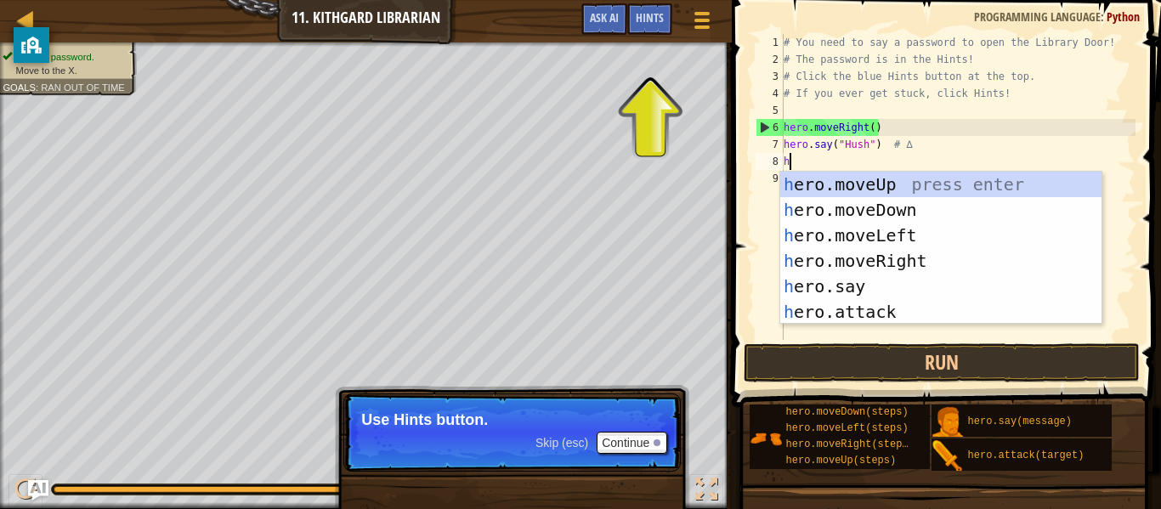
type textarea "he"
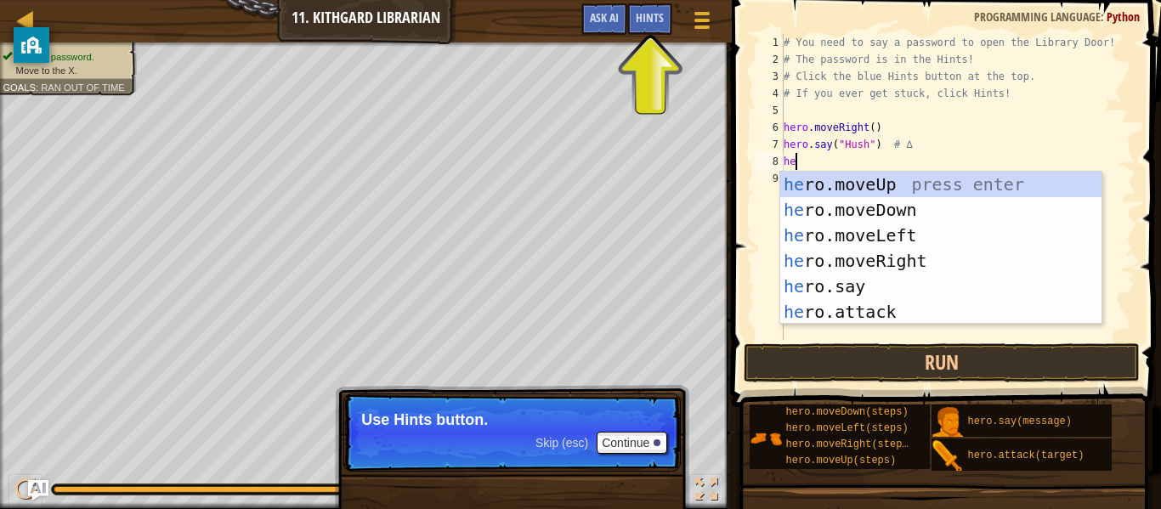
click at [980, 261] on div "he ro.moveUp press enter he ro.moveDown press enter he ro.moveLeft press enter …" at bounding box center [941, 274] width 321 height 204
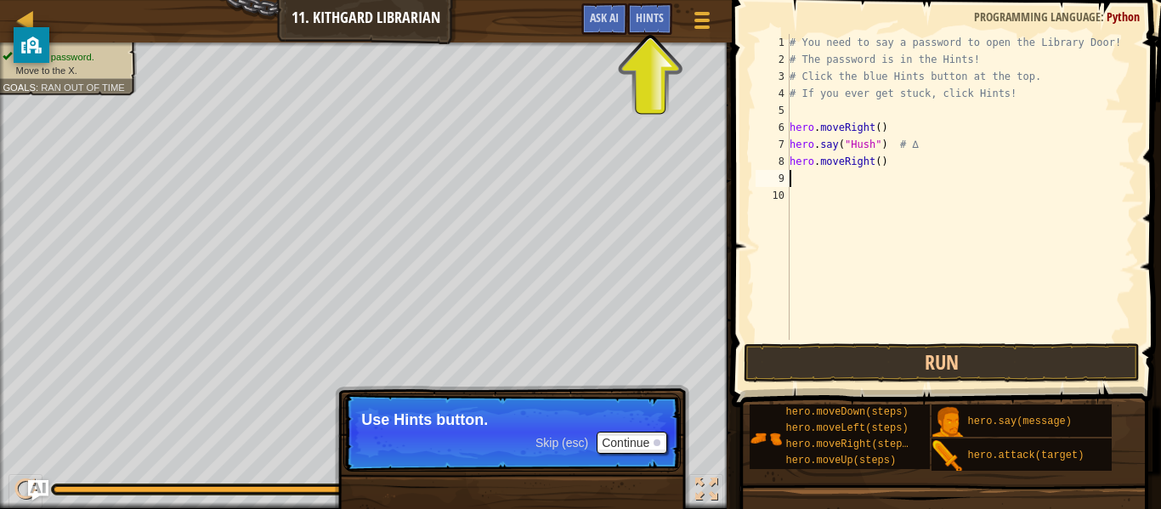
scroll to position [8, 0]
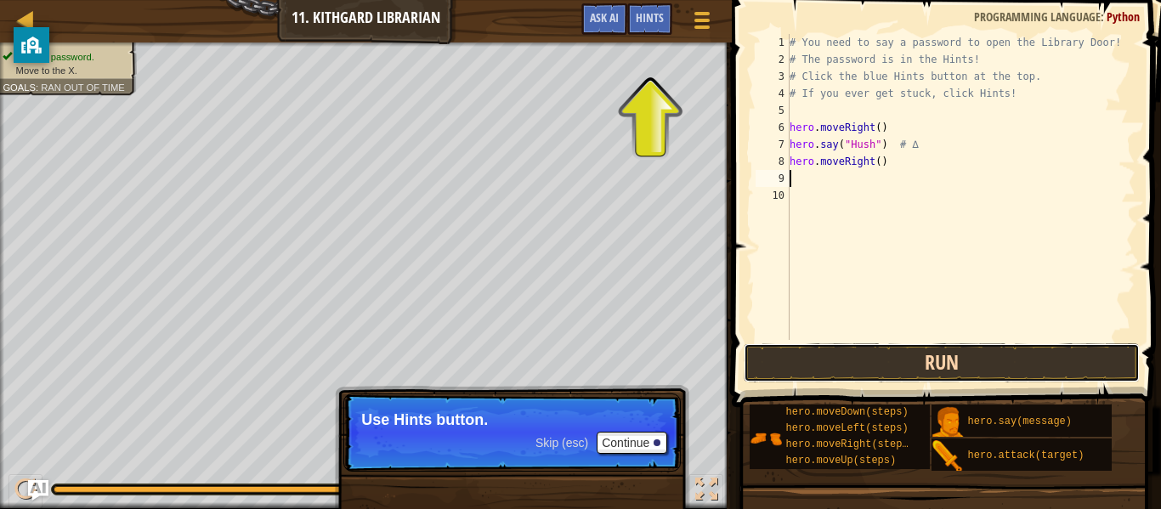
click at [1004, 371] on button "Run" at bounding box center [942, 363] width 396 height 39
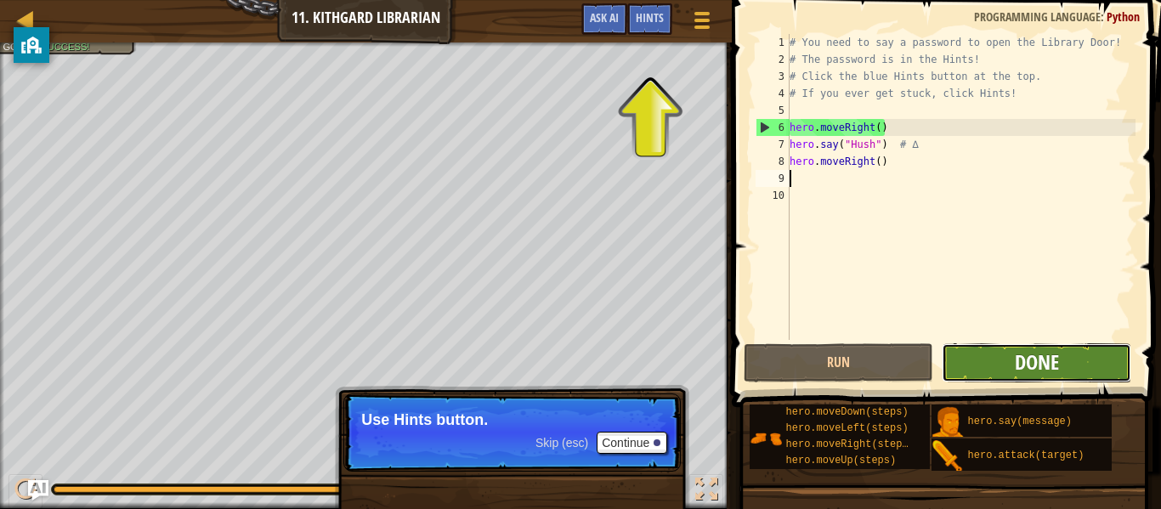
click at [1050, 372] on span "Done" at bounding box center [1037, 362] width 44 height 27
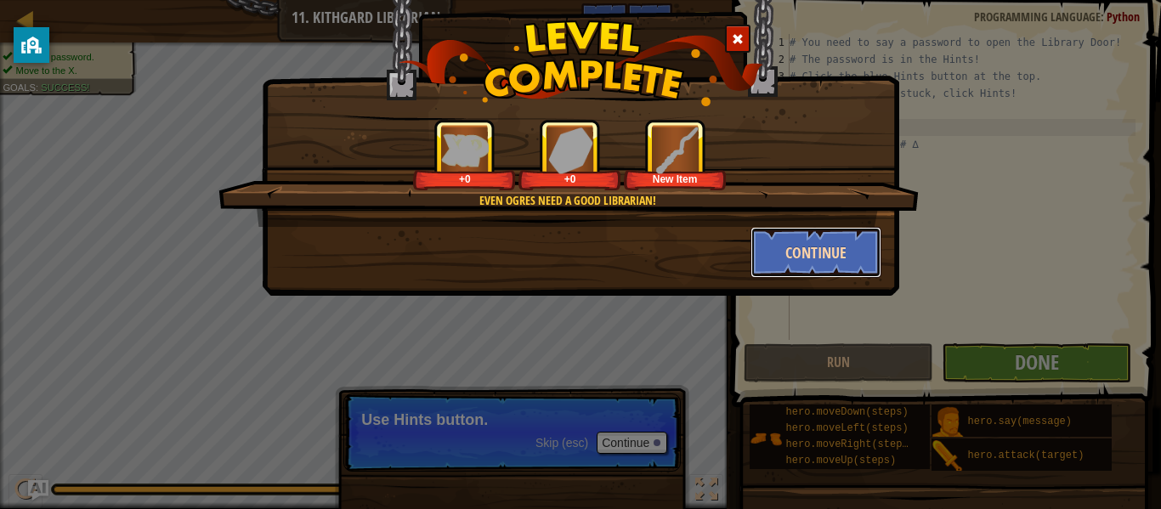
click at [836, 250] on button "Continue" at bounding box center [817, 252] width 132 height 51
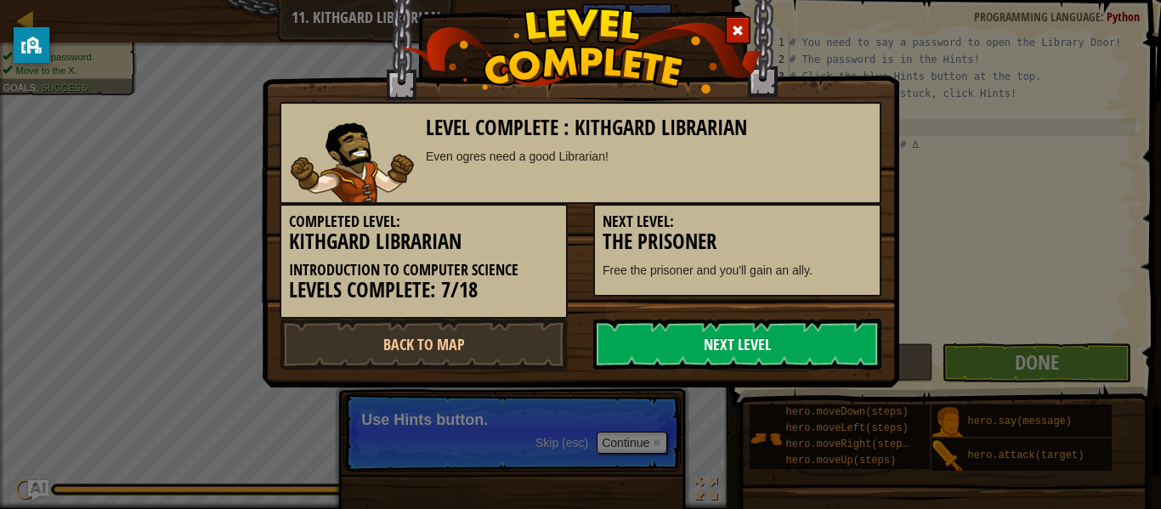
click at [829, 334] on link "Next Level" at bounding box center [738, 344] width 288 height 51
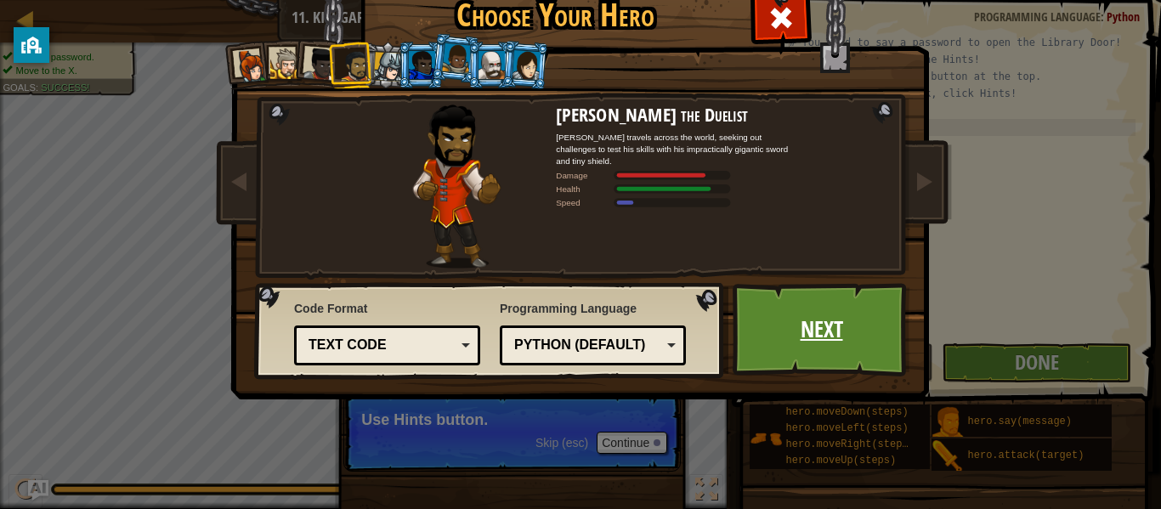
click at [842, 317] on link "Next" at bounding box center [822, 330] width 178 height 94
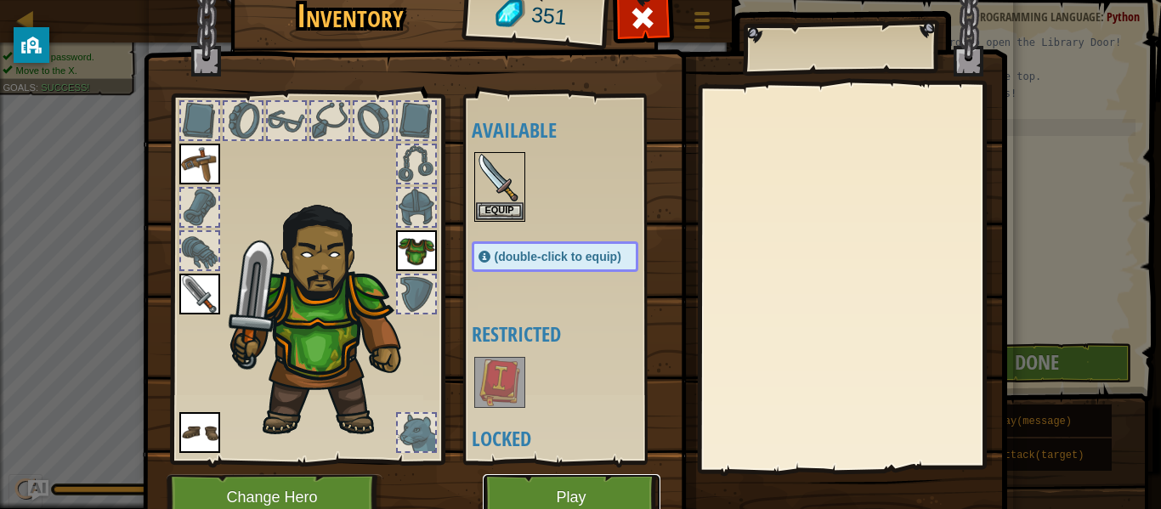
click at [628, 478] on button "Play" at bounding box center [572, 497] width 178 height 47
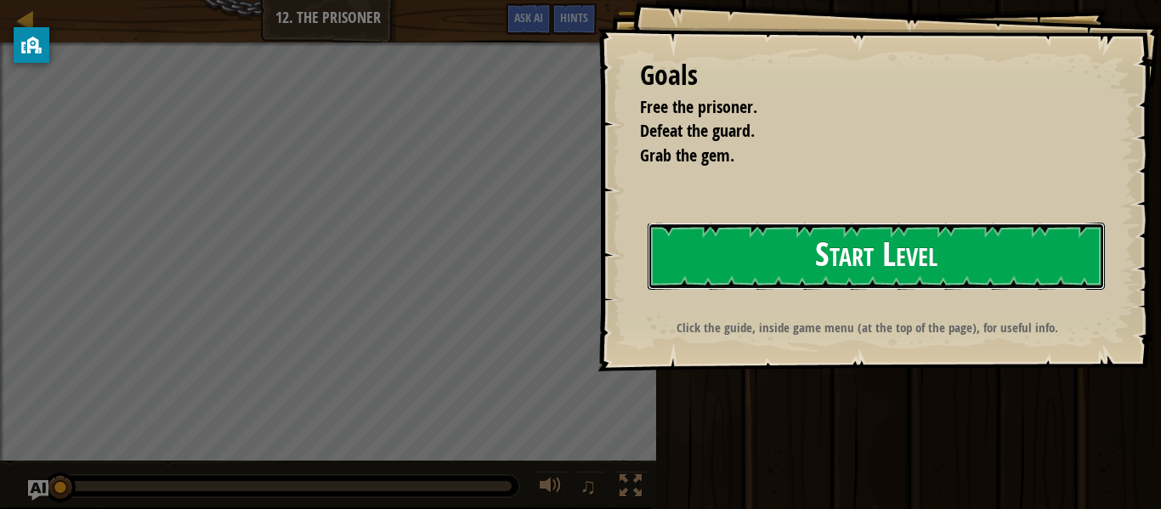
click at [957, 251] on button "Start Level" at bounding box center [876, 256] width 457 height 67
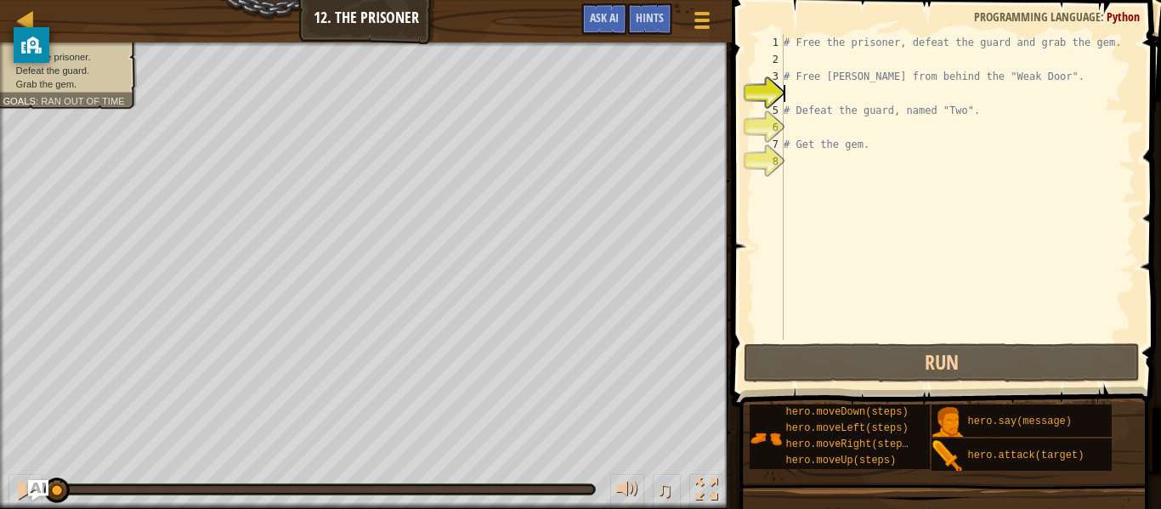
click at [843, 154] on div "# Free the prisoner, defeat the guard and grab the gem. # Free [PERSON_NAME] fr…" at bounding box center [958, 204] width 355 height 340
click at [857, 178] on div "# Free the prisoner, defeat the guard and grab the gem. # Free [PERSON_NAME] fr…" at bounding box center [958, 204] width 355 height 340
click at [870, 77] on div "# Free the prisoner, defeat the guard and grab the gem. # Free [PERSON_NAME] fr…" at bounding box center [958, 204] width 355 height 340
type textarea "# Free [PERSON_NAME] from behind the "Weak Door"."
click at [854, 101] on div "# Free the prisoner, defeat the guard and grab the gem. # Free [PERSON_NAME] fr…" at bounding box center [958, 204] width 355 height 340
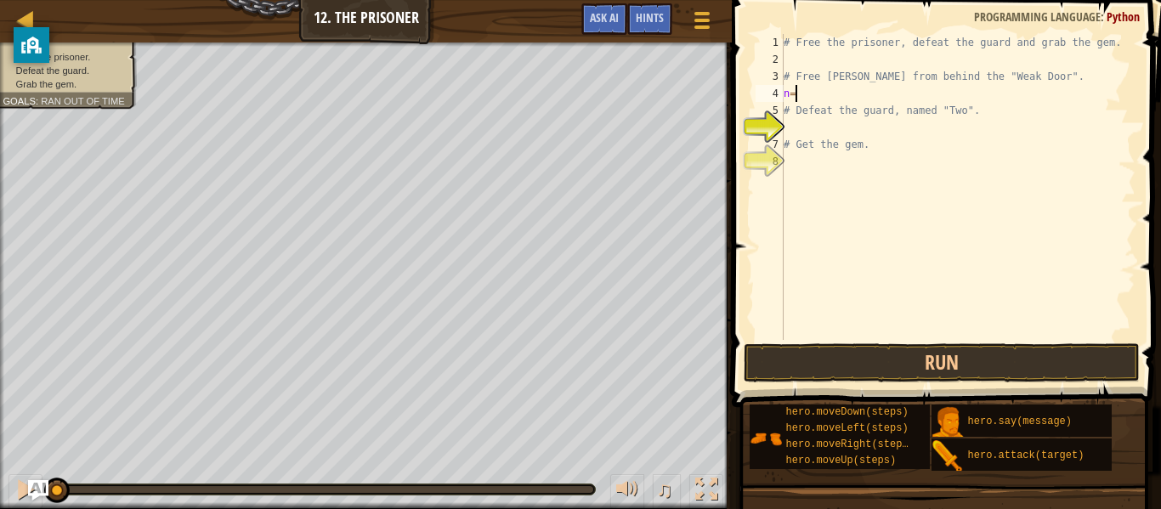
scroll to position [8, 1]
type textarea "n"
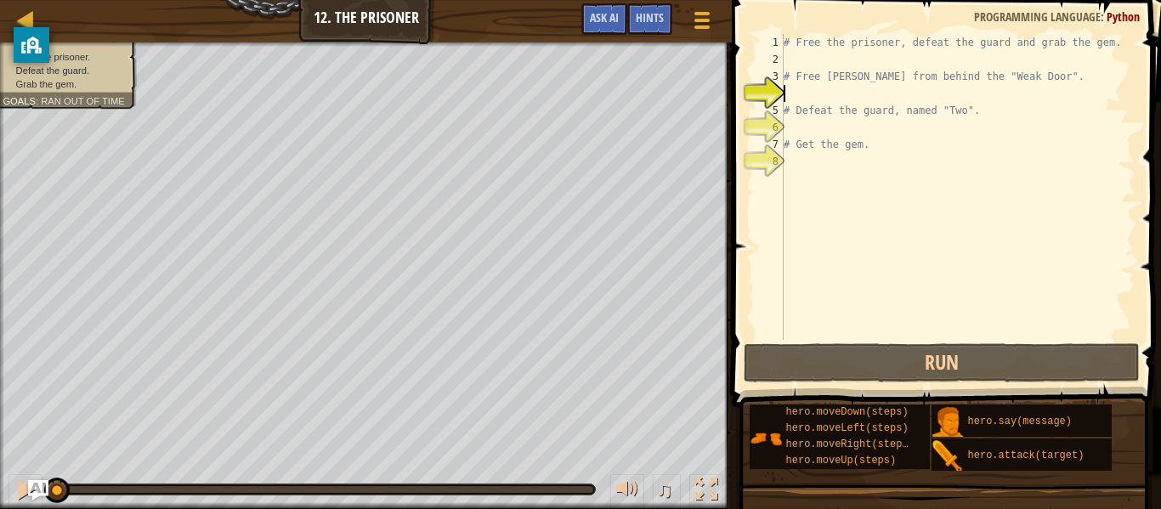
type textarea "mo"
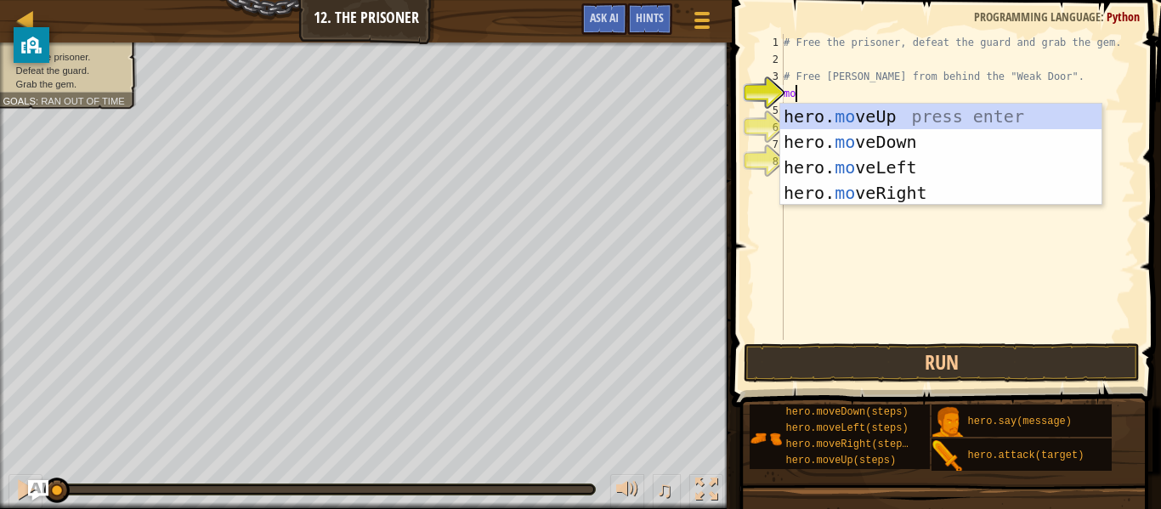
scroll to position [8, 1]
click at [858, 123] on div "hero. mo veUp press enter hero. mo veDown press enter hero. mo veLeft press ent…" at bounding box center [941, 180] width 321 height 153
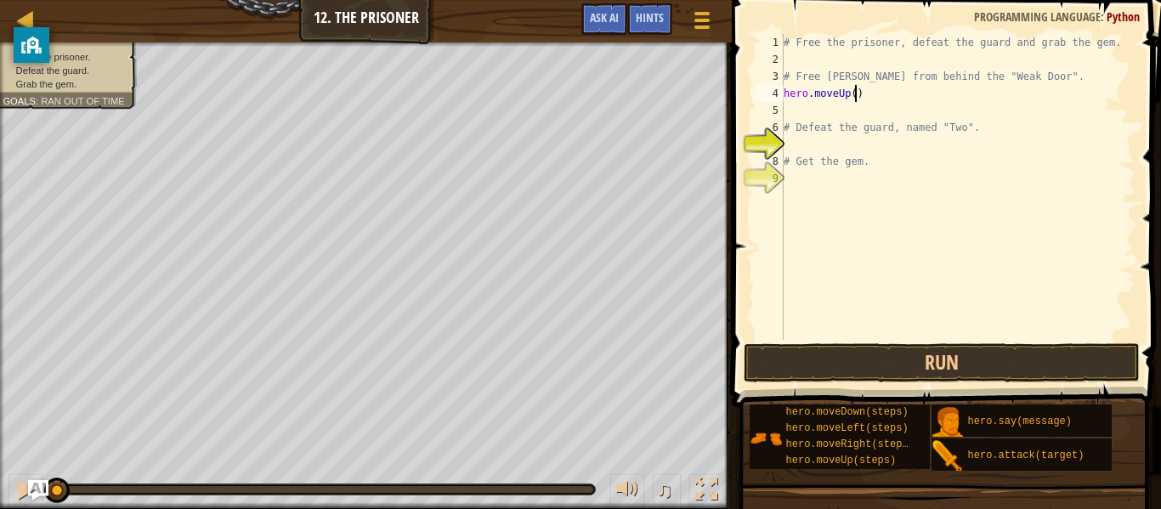
click at [855, 100] on div "# Free the prisoner, defeat the guard and grab the gem. # Free [PERSON_NAME] fr…" at bounding box center [958, 204] width 355 height 340
click at [867, 352] on button "Run" at bounding box center [942, 363] width 396 height 39
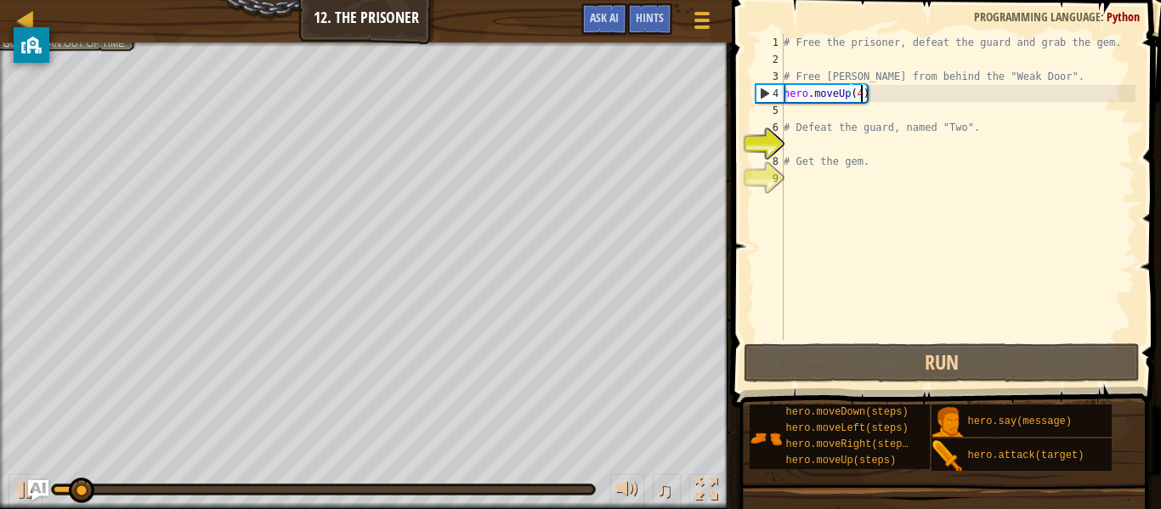
click at [849, 99] on div "# Free the prisoner, defeat the guard and grab the gem. # Free [PERSON_NAME] fr…" at bounding box center [958, 204] width 355 height 340
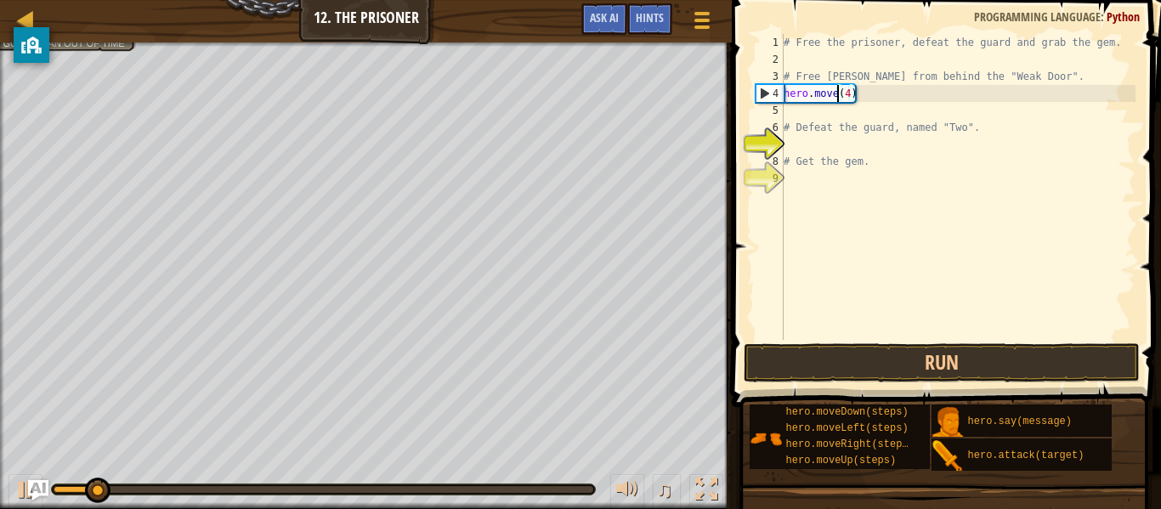
scroll to position [8, 9]
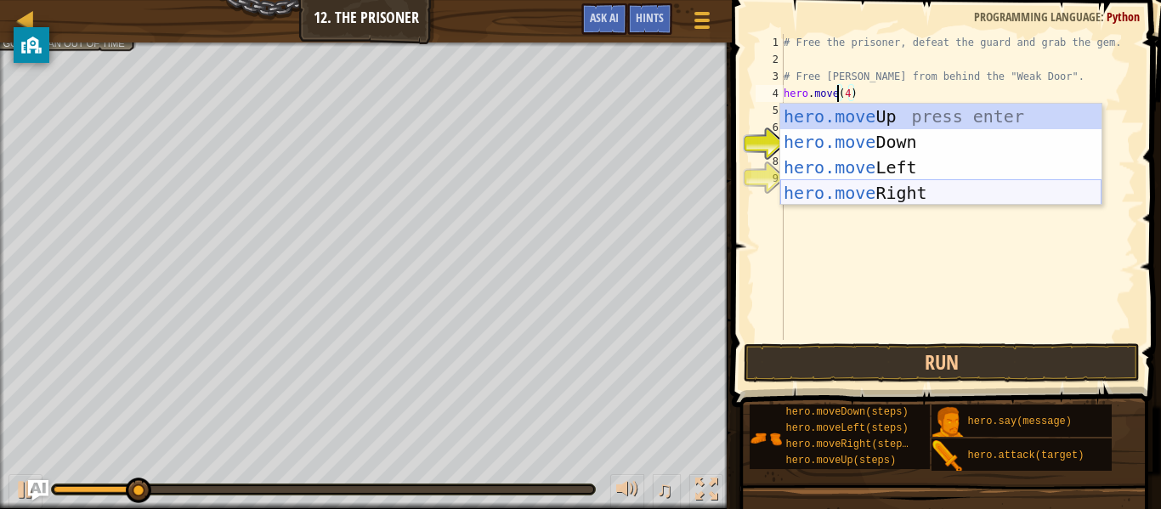
click at [906, 200] on div "hero.move Up press enter hero.move Down press enter hero.move Left press enter …" at bounding box center [941, 180] width 321 height 153
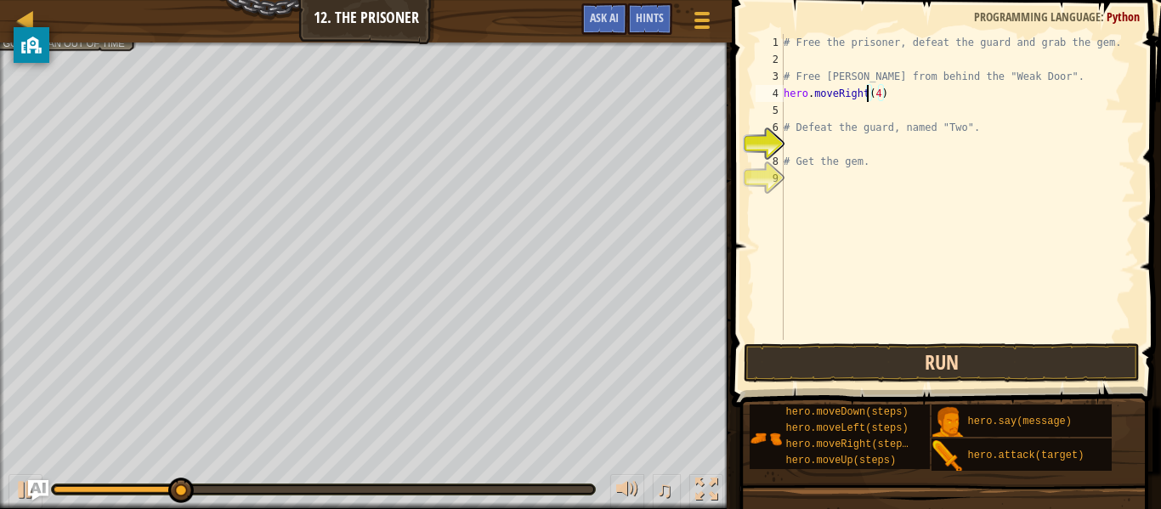
type textarea "hero.moveRight(4)"
click at [932, 351] on button "Run" at bounding box center [942, 363] width 396 height 39
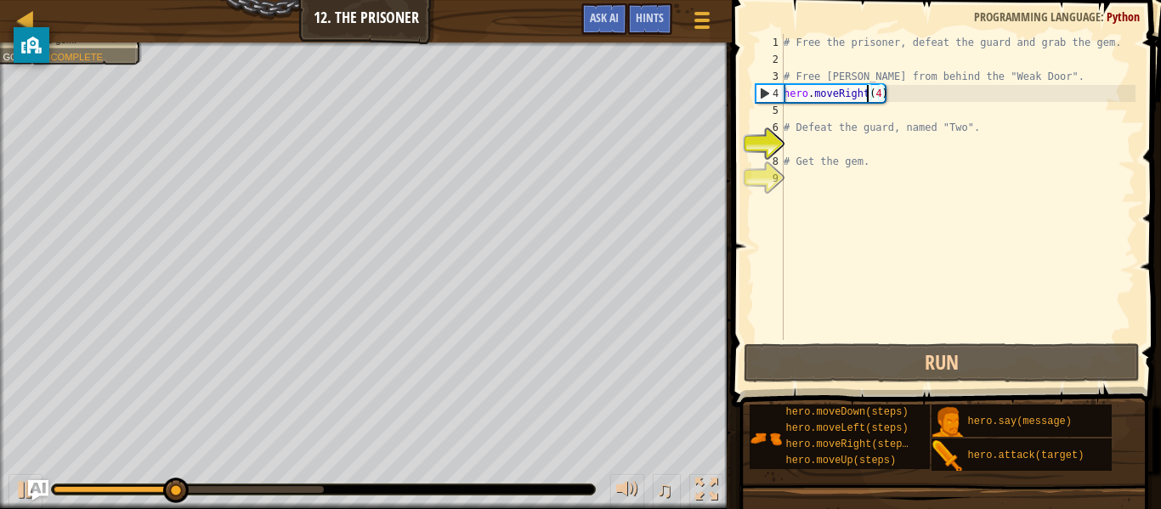
click at [806, 117] on div "# Free the prisoner, defeat the guard and grab the gem. # Free [PERSON_NAME] fr…" at bounding box center [958, 204] width 355 height 340
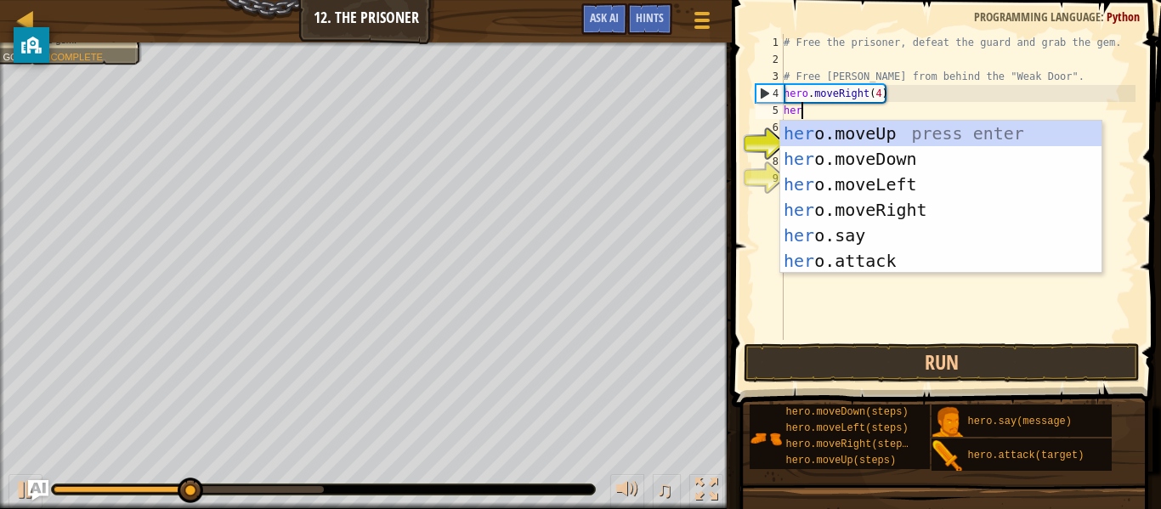
scroll to position [8, 3]
type textarea "hero"
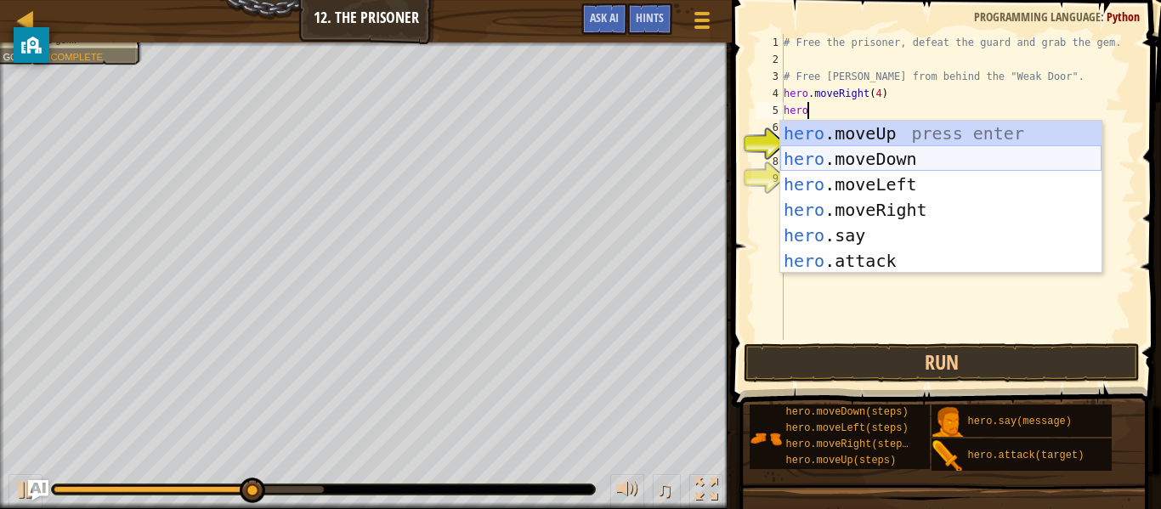
click at [897, 160] on div "hero .moveUp press enter hero .moveDown press enter hero .moveLeft press enter …" at bounding box center [941, 223] width 321 height 204
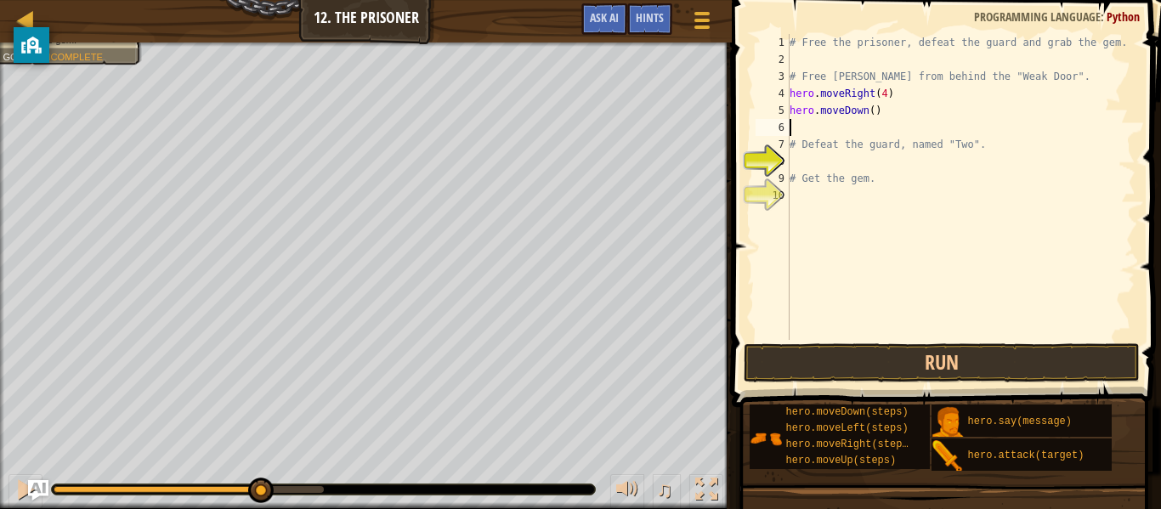
click at [871, 107] on div "# Free the prisoner, defeat the guard and grab the gem. # Free [PERSON_NAME] fr…" at bounding box center [961, 204] width 349 height 340
type textarea "hero.moveDown(4)"
click at [872, 130] on div "# Free the prisoner, defeat the guard and grab the gem. # Free [PERSON_NAME] fr…" at bounding box center [961, 204] width 349 height 340
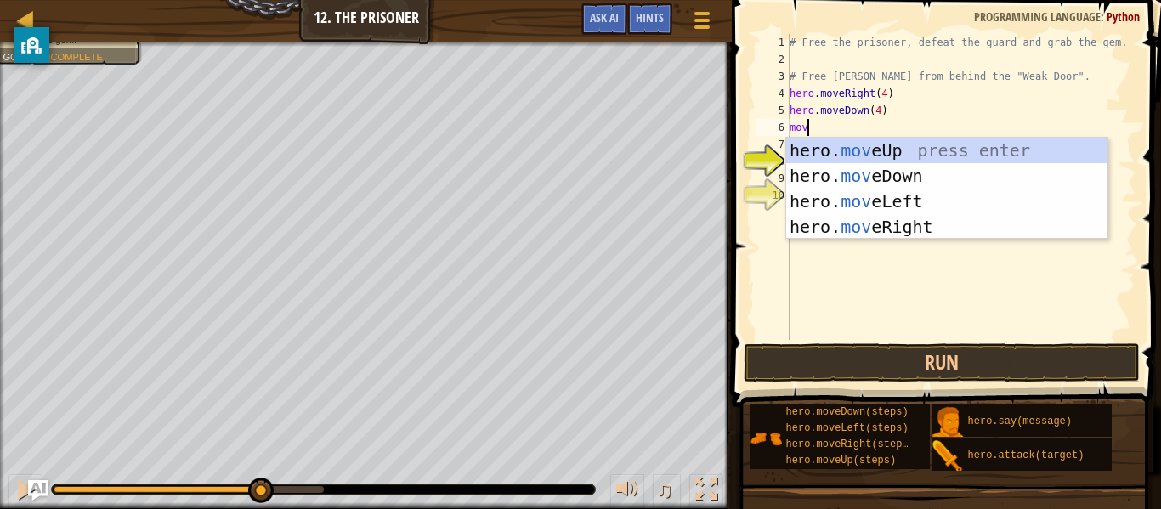
type textarea "move"
click at [917, 146] on div "hero. move Up press enter hero. move Down press enter hero. move Left press ent…" at bounding box center [947, 214] width 321 height 153
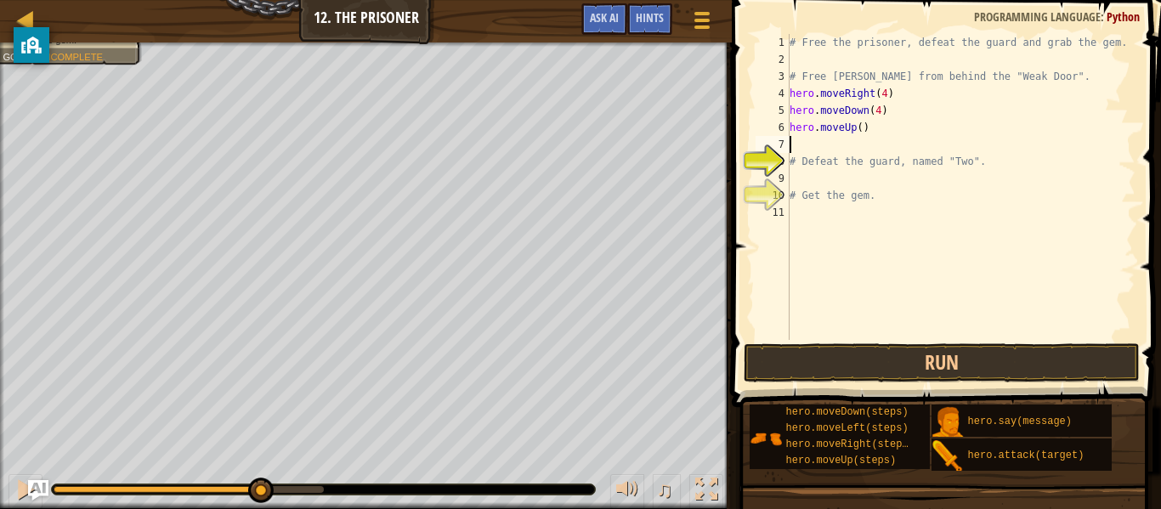
scroll to position [8, 0]
click at [860, 128] on div "# Free the prisoner, defeat the guard and grab the gem. # Free [PERSON_NAME] fr…" at bounding box center [961, 204] width 349 height 340
type textarea "hero.moveUp(4)"
click at [882, 149] on div "# Free the prisoner, defeat the guard and grab the gem. # Free [PERSON_NAME] fr…" at bounding box center [961, 204] width 349 height 340
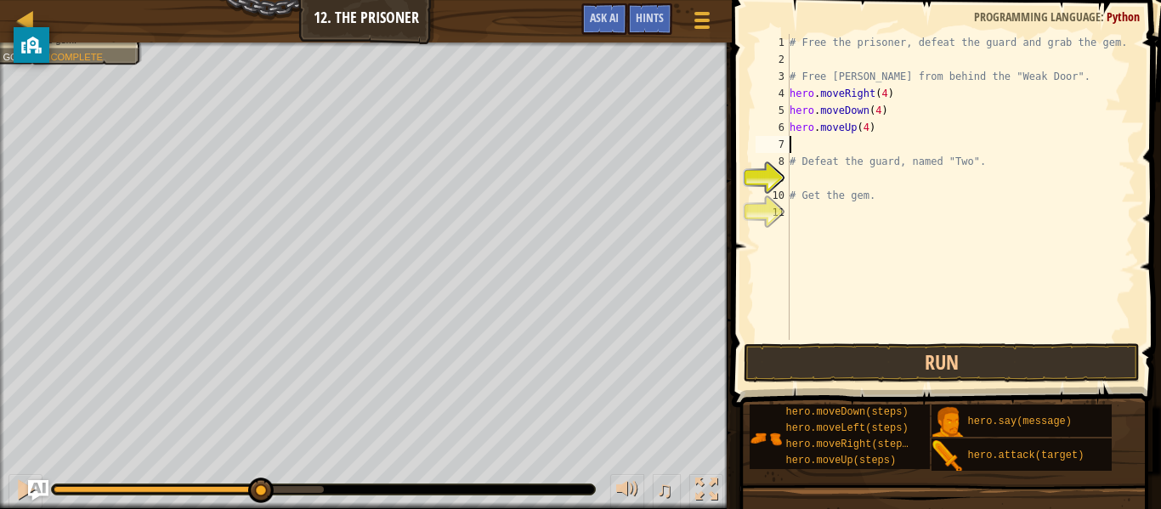
scroll to position [8, 0]
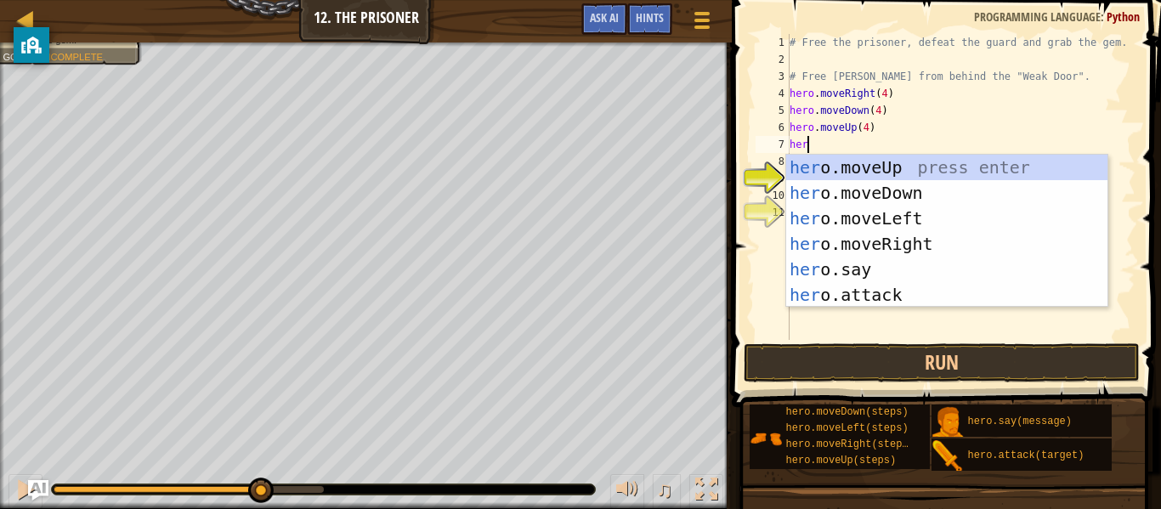
type textarea "hero"
click at [908, 216] on div "hero .moveUp press enter hero .moveDown press enter hero .moveLeft press enter …" at bounding box center [947, 257] width 321 height 204
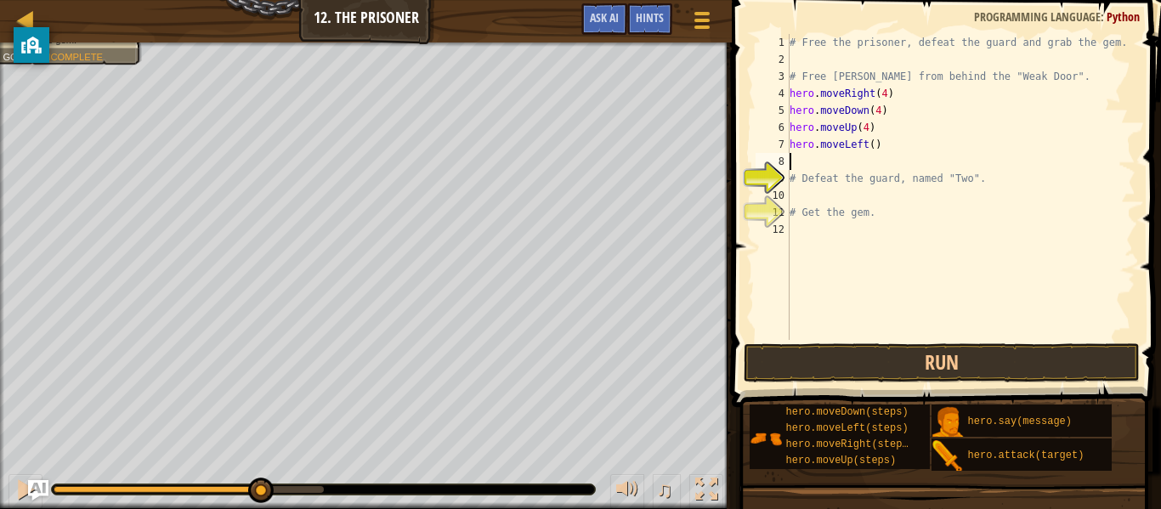
scroll to position [8, 0]
click at [872, 145] on div "# Free the prisoner, defeat the guard and grab the gem. # Free [PERSON_NAME] fr…" at bounding box center [961, 204] width 349 height 340
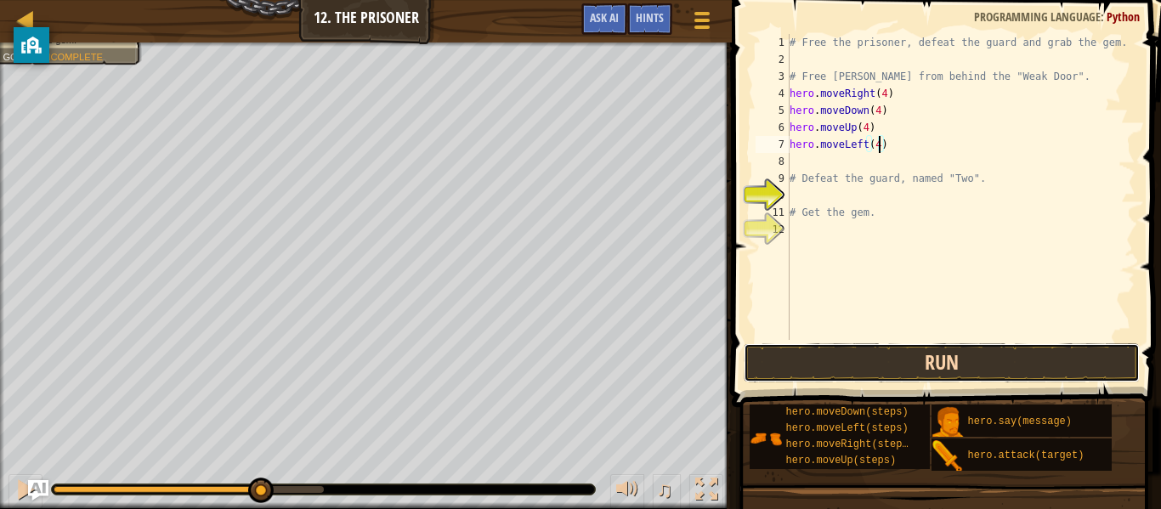
click at [986, 377] on button "Run" at bounding box center [942, 363] width 396 height 39
click at [1059, 348] on button "Run" at bounding box center [942, 363] width 396 height 39
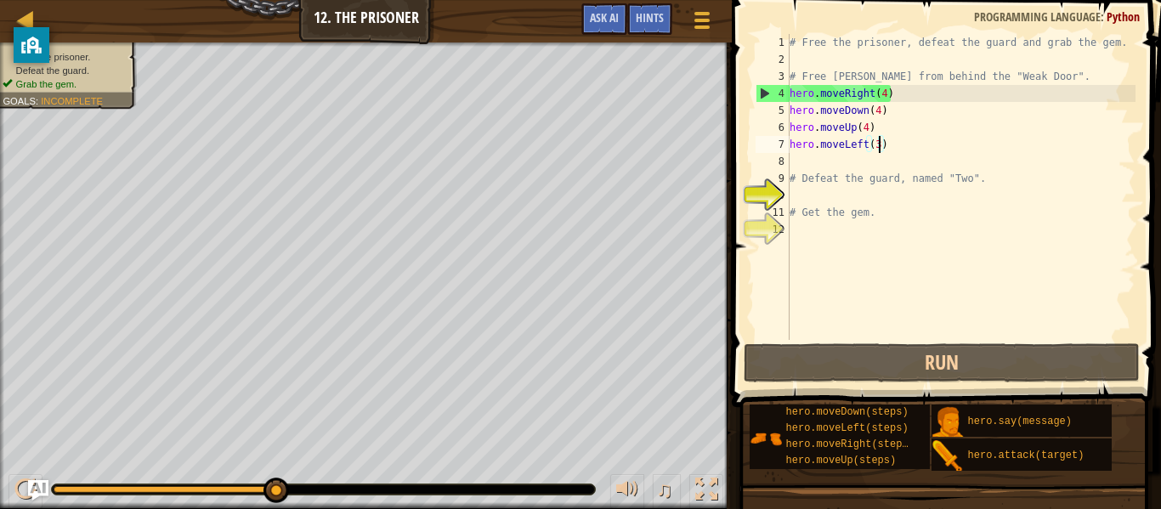
click at [866, 128] on div "# Free the prisoner, defeat the guard and grab the gem. # Free [PERSON_NAME] fr…" at bounding box center [961, 204] width 349 height 340
click at [898, 123] on div "# Free the prisoner, defeat the guard and grab the gem. # Free [PERSON_NAME] fr…" at bounding box center [961, 204] width 349 height 340
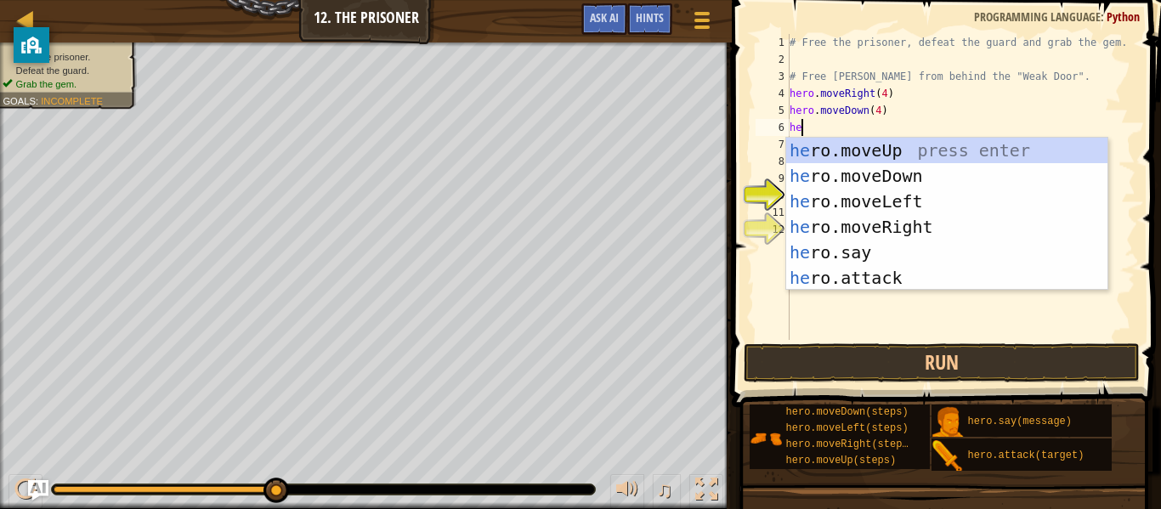
scroll to position [8, 2]
click at [973, 277] on div "he r o .moveUp press enter he r o .moveDown press enter he r o .moveLeft press …" at bounding box center [947, 240] width 321 height 204
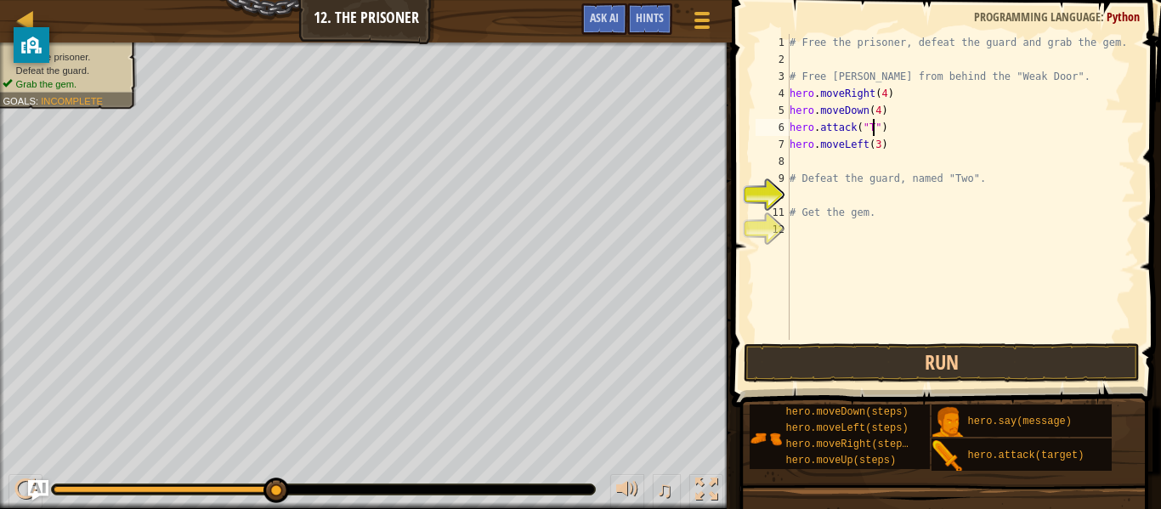
scroll to position [8, 14]
click at [791, 143] on div "# Free the prisoner, defeat the guard and grab the gem. # Free [PERSON_NAME] fr…" at bounding box center [961, 204] width 349 height 340
click at [921, 123] on div "# Free the prisoner, defeat the guard and grab the gem. # Free [PERSON_NAME] fr…" at bounding box center [961, 204] width 349 height 340
type textarea "hero.attack("Two")"
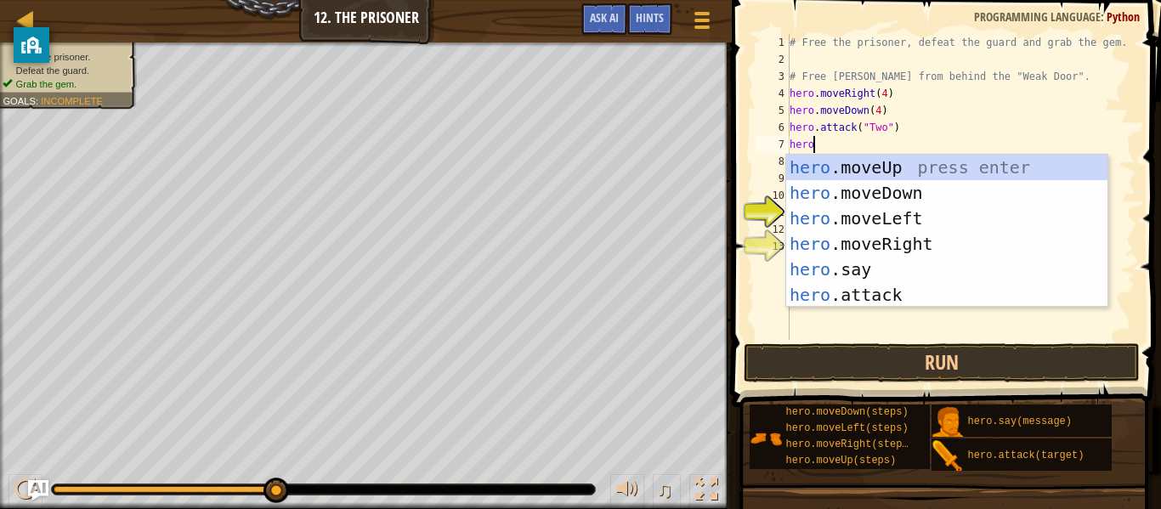
scroll to position [8, 3]
click at [934, 288] on div "hero .moveUp press enter hero .moveDown press enter hero .moveLeft press enter …" at bounding box center [947, 257] width 321 height 204
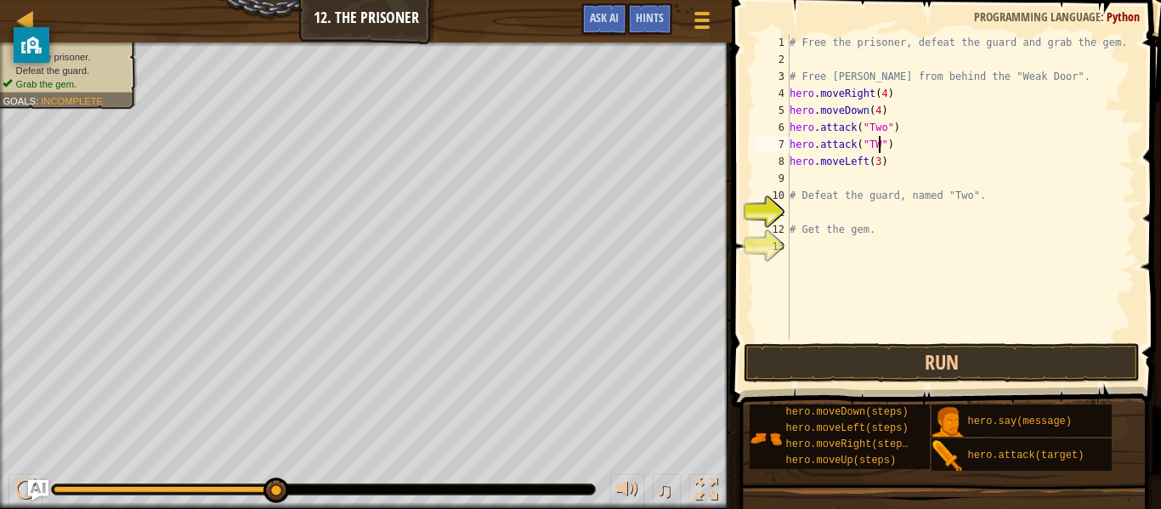
scroll to position [8, 14]
click at [865, 156] on div "# Free the prisoner, defeat the guard and grab the gem. # Free [PERSON_NAME] fr…" at bounding box center [961, 204] width 349 height 340
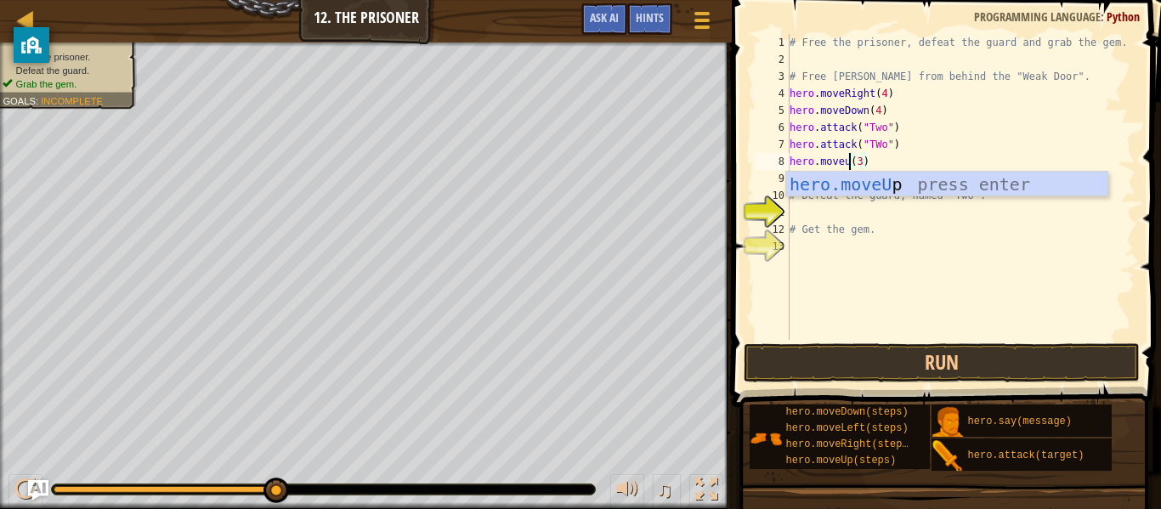
type textarea "hero.moveup(3)"
click at [977, 328] on div "# Free the prisoner, defeat the guard and grab the gem. # Free [PERSON_NAME] fr…" at bounding box center [961, 204] width 349 height 340
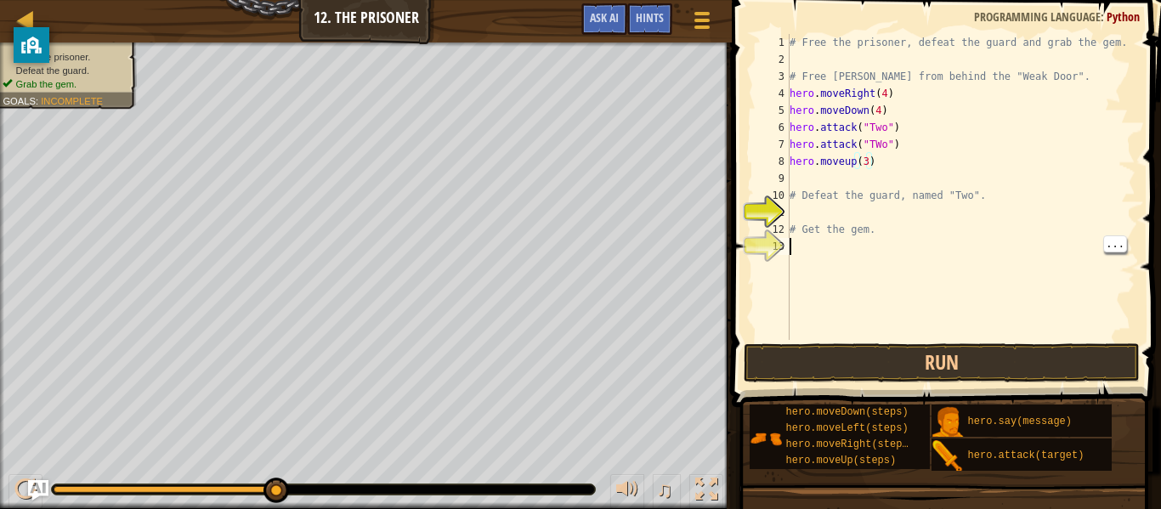
scroll to position [8, 0]
click at [966, 362] on button "Run" at bounding box center [942, 363] width 396 height 39
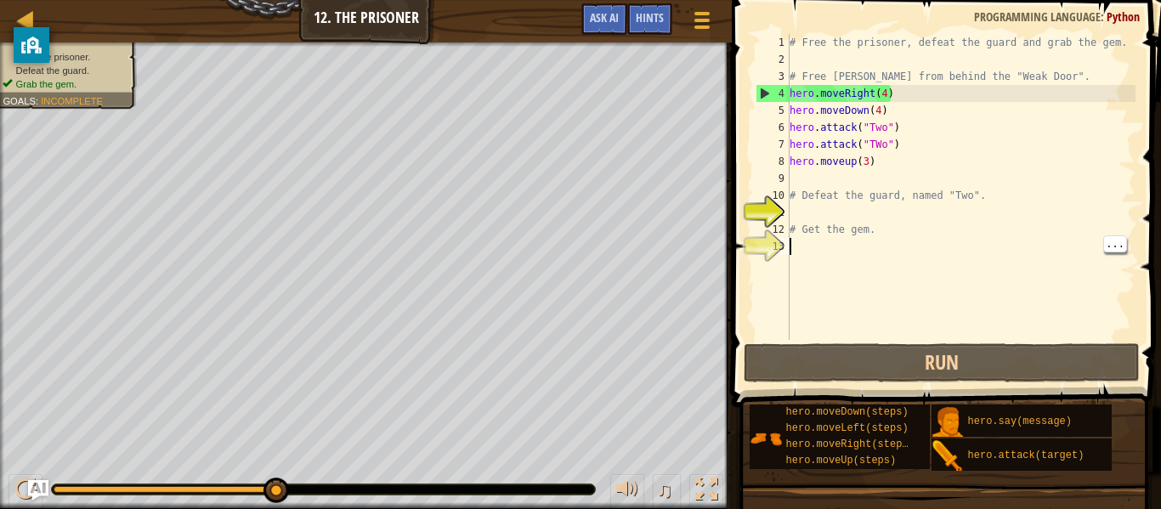
click at [878, 105] on div "# Free the prisoner, defeat the guard and grab the gem. # Free [PERSON_NAME] fr…" at bounding box center [961, 204] width 349 height 340
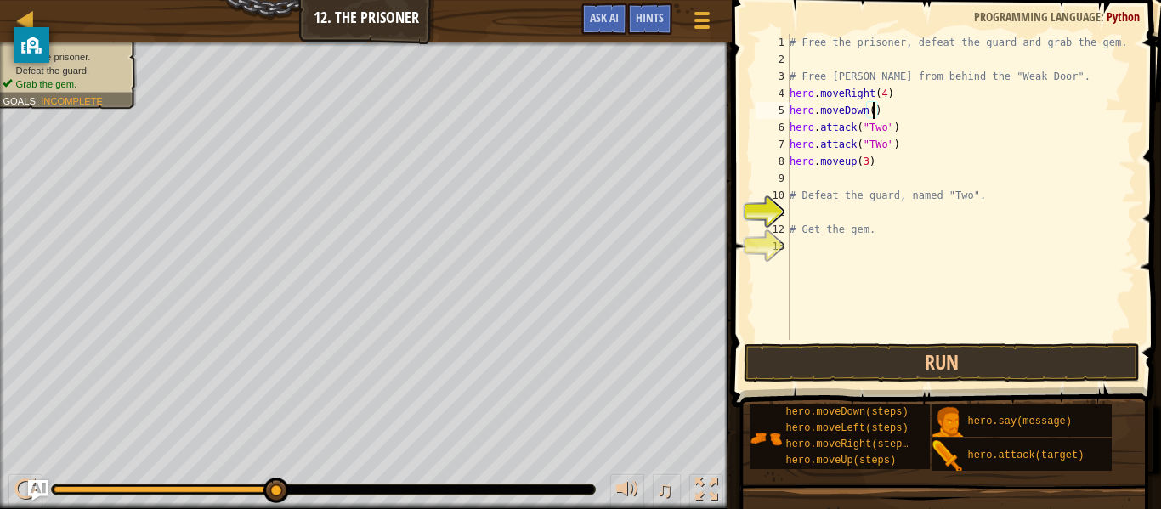
scroll to position [8, 13]
click at [833, 372] on button "Run" at bounding box center [942, 363] width 396 height 39
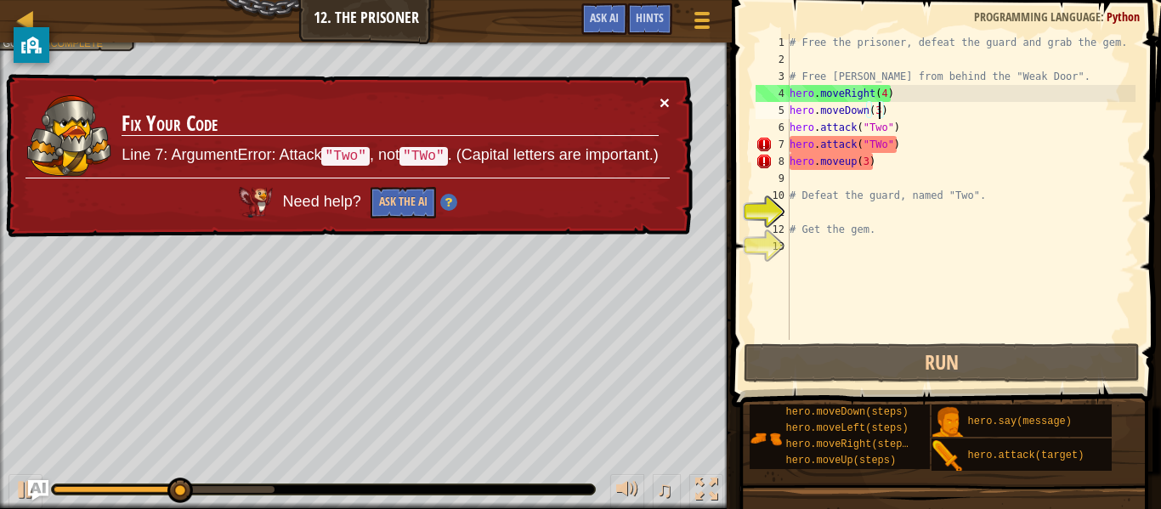
click at [665, 106] on button "×" at bounding box center [665, 103] width 10 height 18
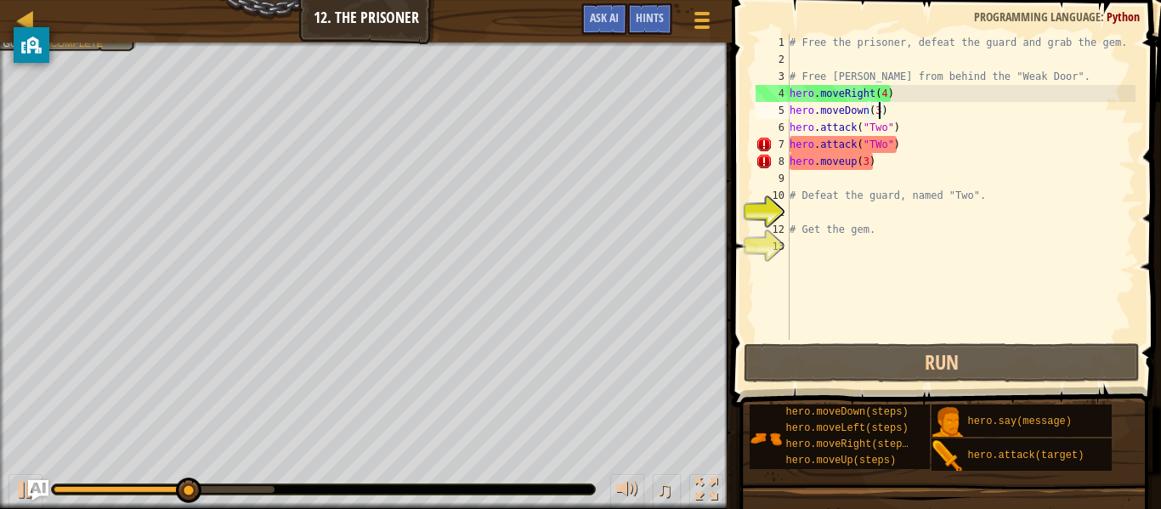
click at [878, 137] on div "# Free the prisoner, defeat the guard and grab the gem. # Free [PERSON_NAME] fr…" at bounding box center [961, 204] width 349 height 340
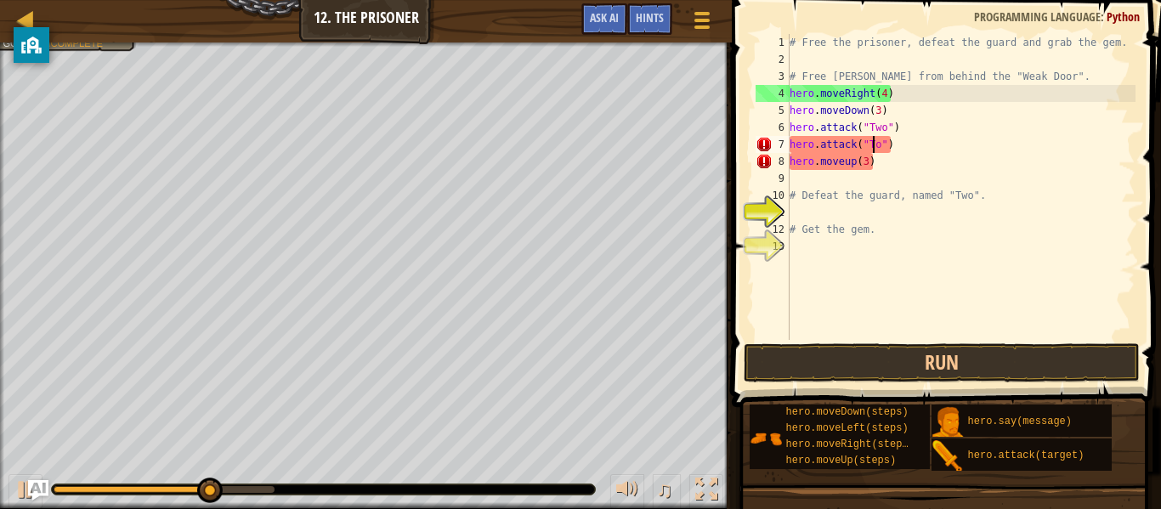
scroll to position [8, 14]
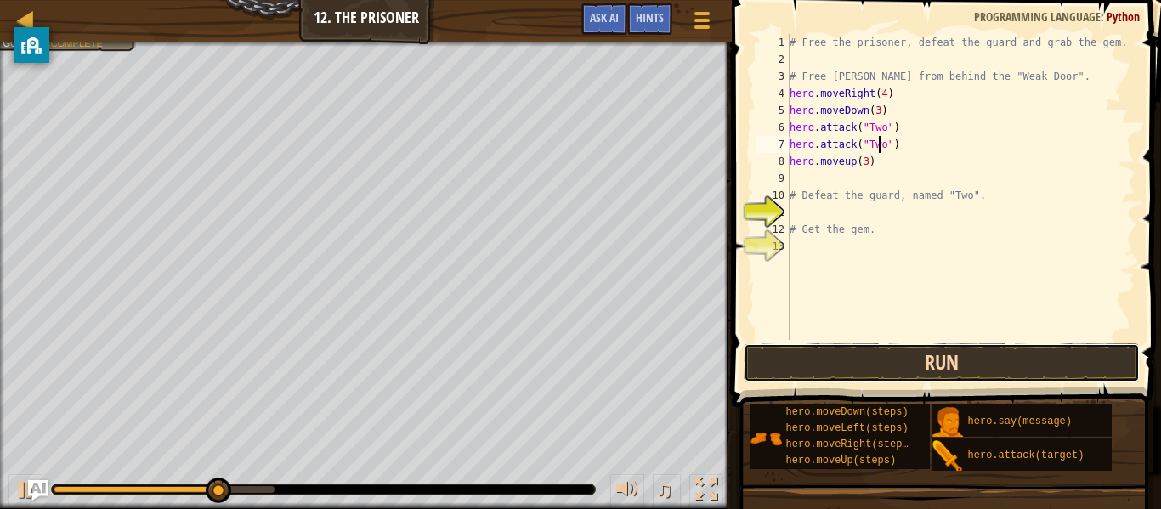
click at [813, 358] on button "Run" at bounding box center [942, 363] width 396 height 39
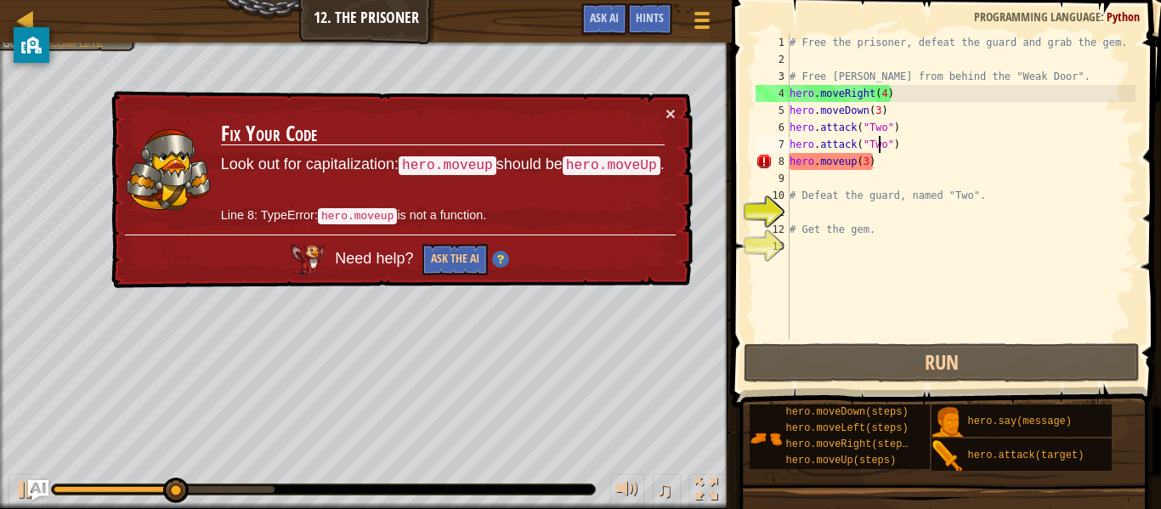
click at [853, 161] on div "# Free the prisoner, defeat the guard and grab the gem. # Free [PERSON_NAME] fr…" at bounding box center [961, 204] width 349 height 340
click at [830, 162] on div "# Free the prisoner, defeat the guard and grab the gem. # Free [PERSON_NAME] fr…" at bounding box center [961, 204] width 349 height 340
click at [831, 156] on div "# Free the prisoner, defeat the guard and grab the gem. # Free [PERSON_NAME] fr…" at bounding box center [961, 204] width 349 height 340
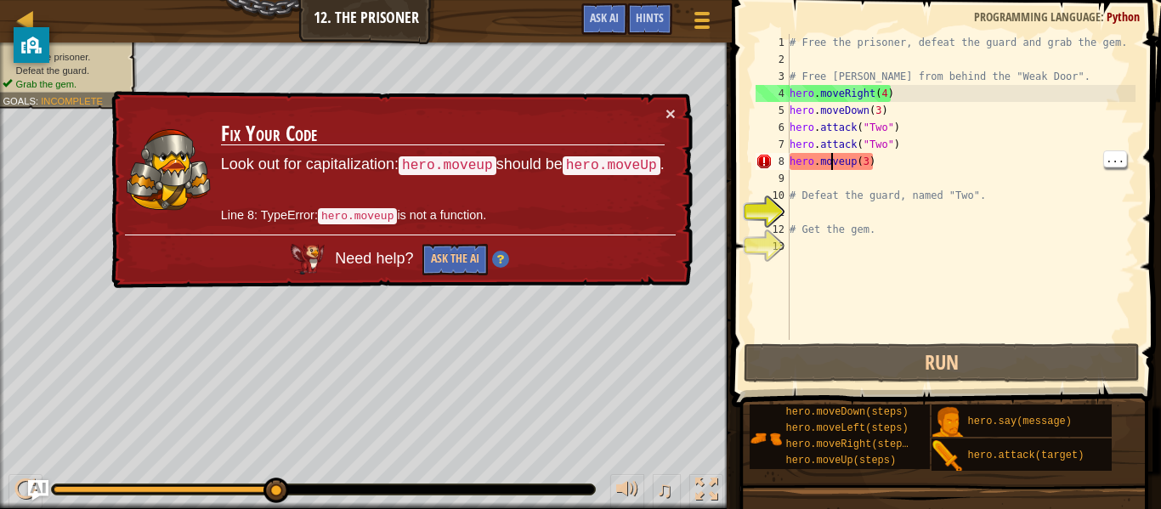
click at [851, 159] on div "# Free the prisoner, defeat the guard and grab the gem. # Free [PERSON_NAME] fr…" at bounding box center [961, 204] width 349 height 340
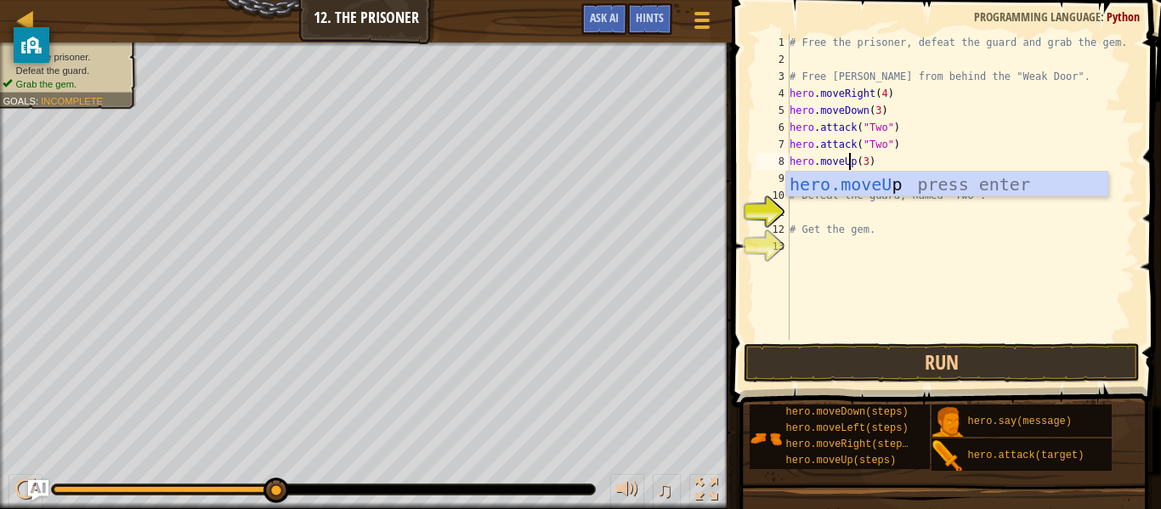
scroll to position [8, 9]
click at [918, 349] on button "Run" at bounding box center [942, 363] width 396 height 39
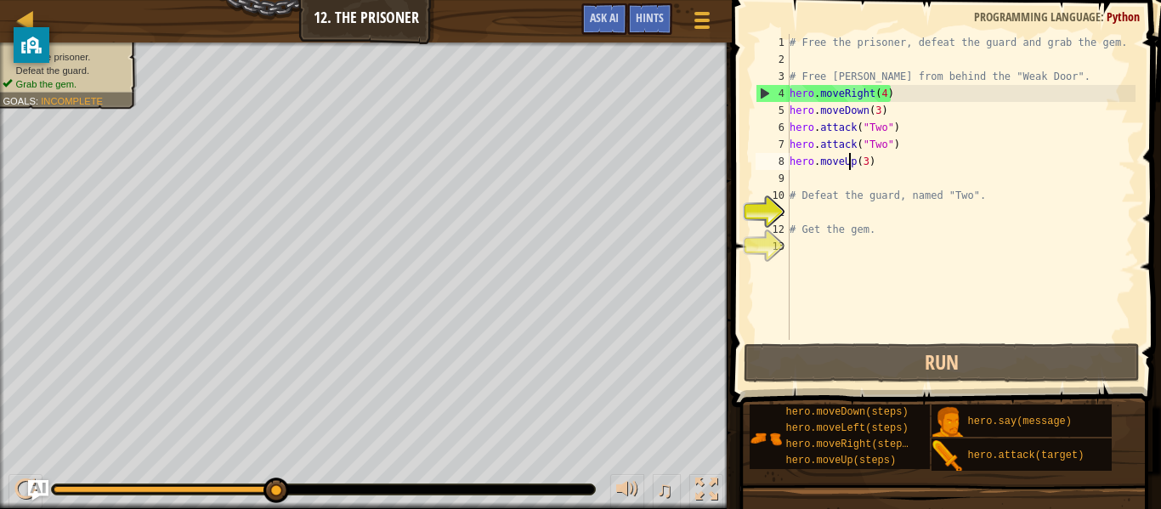
click at [907, 156] on div "# Free the prisoner, defeat the guard and grab the gem. # Free [PERSON_NAME] fr…" at bounding box center [961, 204] width 349 height 340
click at [940, 141] on div "# Free the prisoner, defeat the guard and grab the gem. # Free [PERSON_NAME] fr…" at bounding box center [961, 204] width 349 height 340
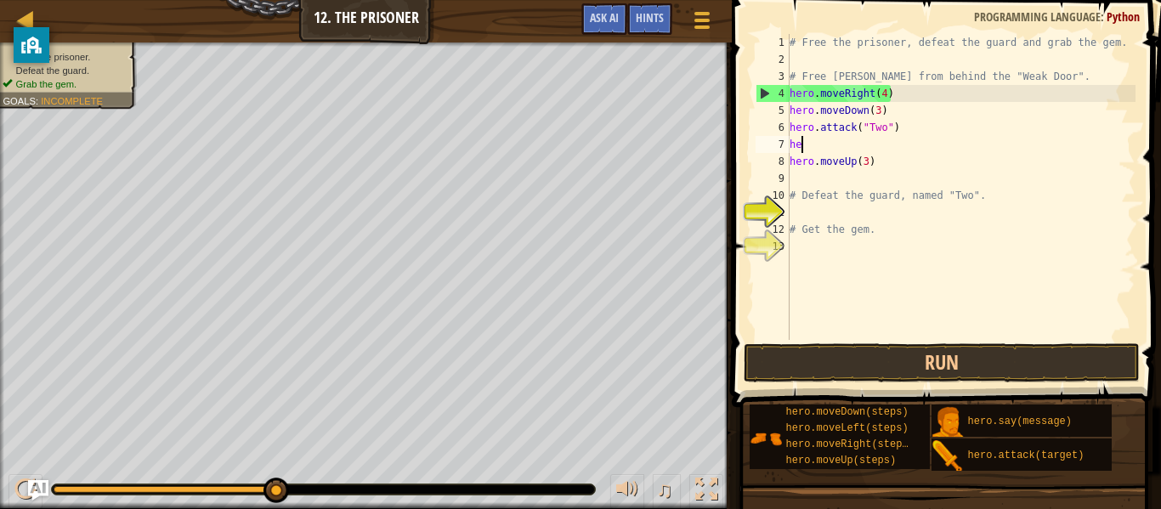
scroll to position [8, 1]
type textarea "h"
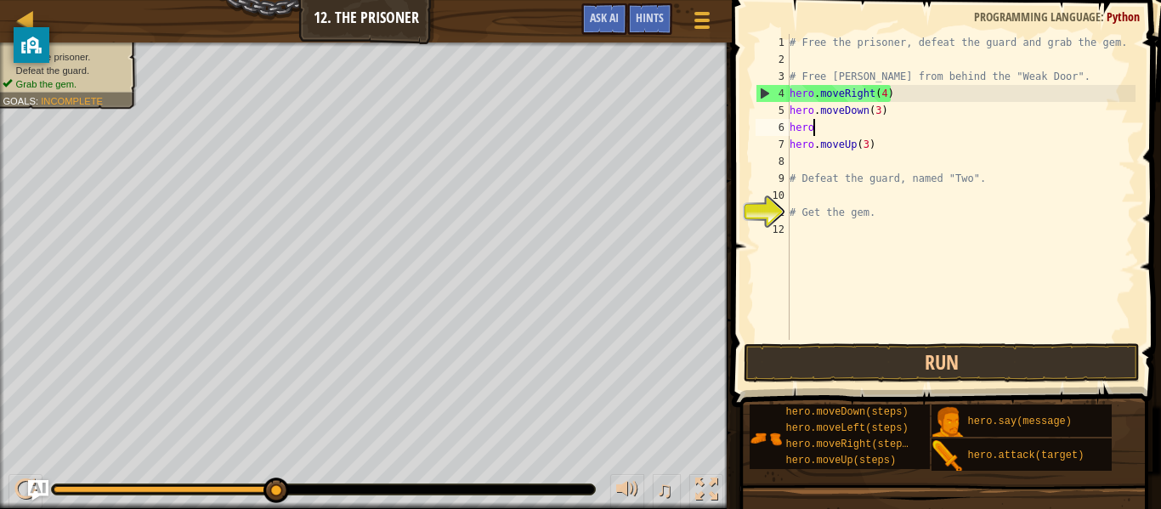
type textarea "h"
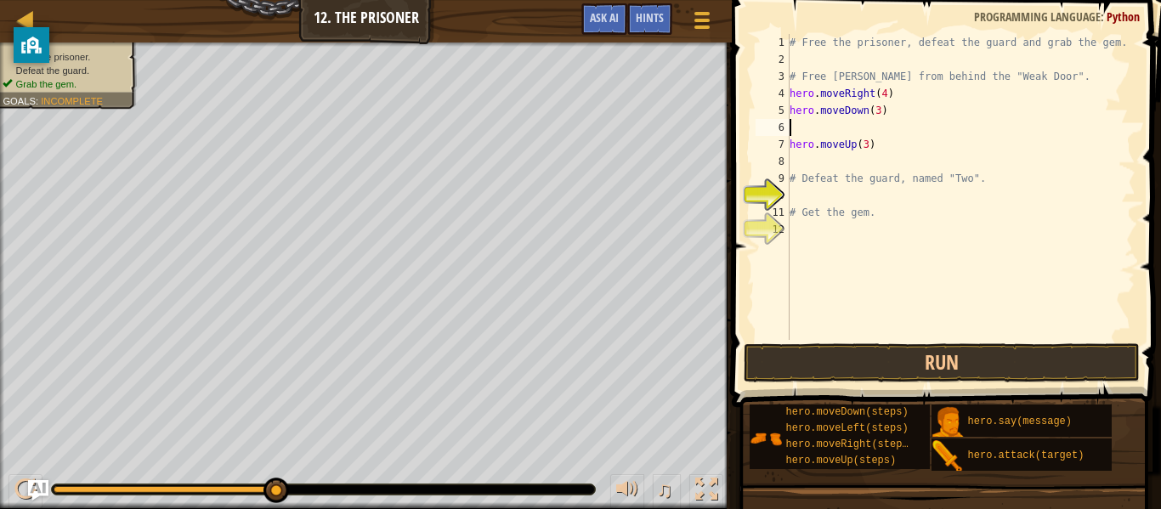
type textarea "hero.moveDown(3)"
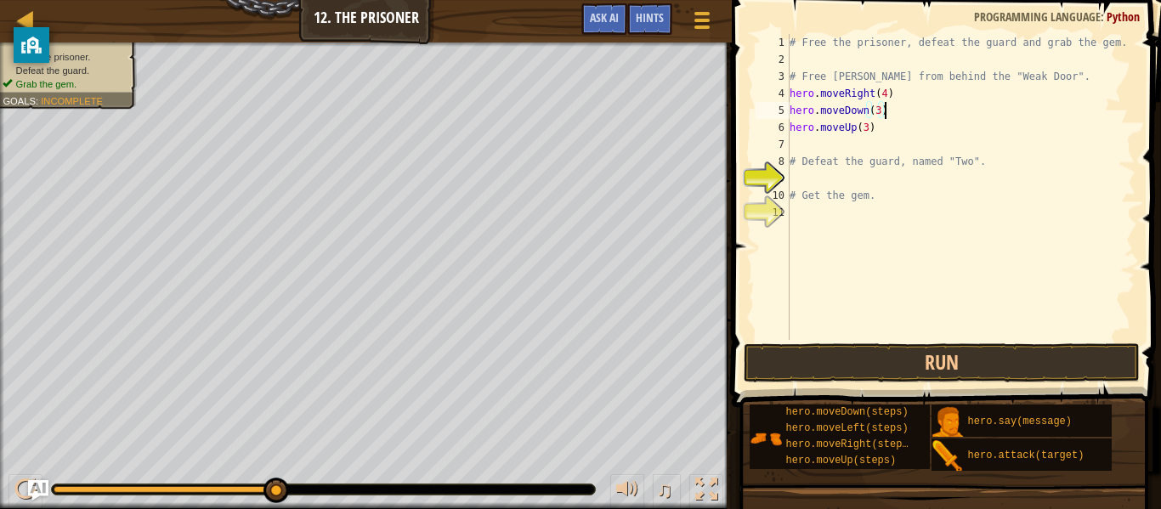
click at [851, 145] on div "# Free the prisoner, defeat the guard and grab the gem. # Free [PERSON_NAME] fr…" at bounding box center [961, 204] width 349 height 340
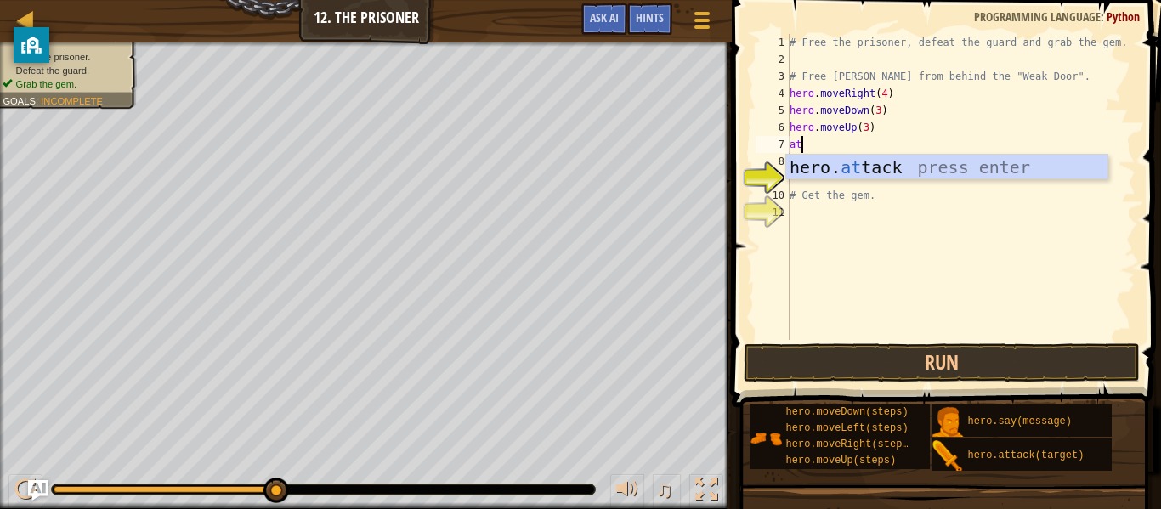
scroll to position [8, 2]
click at [913, 164] on div "hero. att ack press enter" at bounding box center [947, 193] width 321 height 77
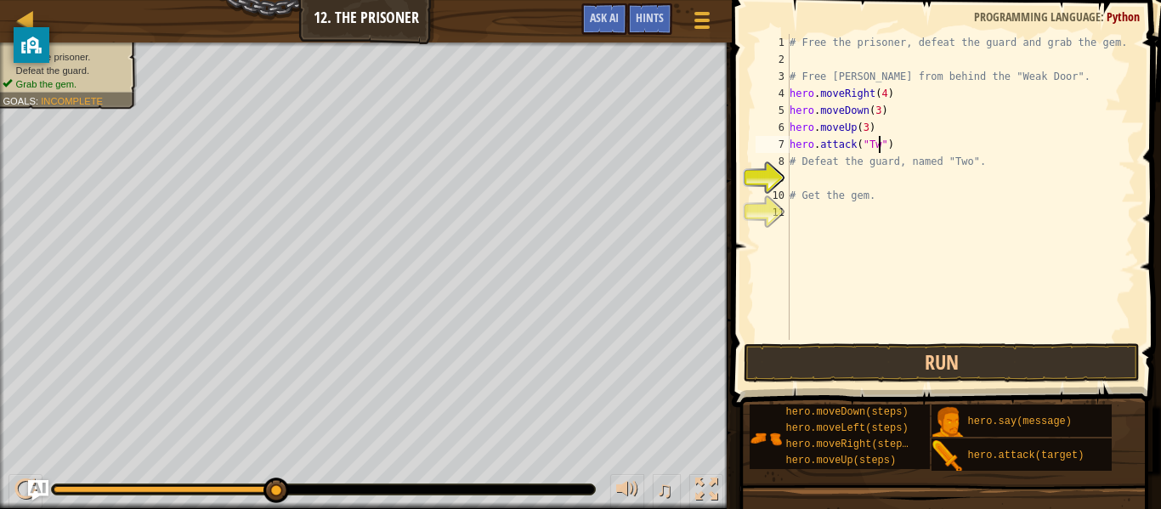
scroll to position [8, 14]
type textarea "hero.attack("Two")"
click at [911, 152] on div "# Free the prisoner, defeat the guard and grab the gem. # Free [PERSON_NAME] fr…" at bounding box center [961, 204] width 349 height 340
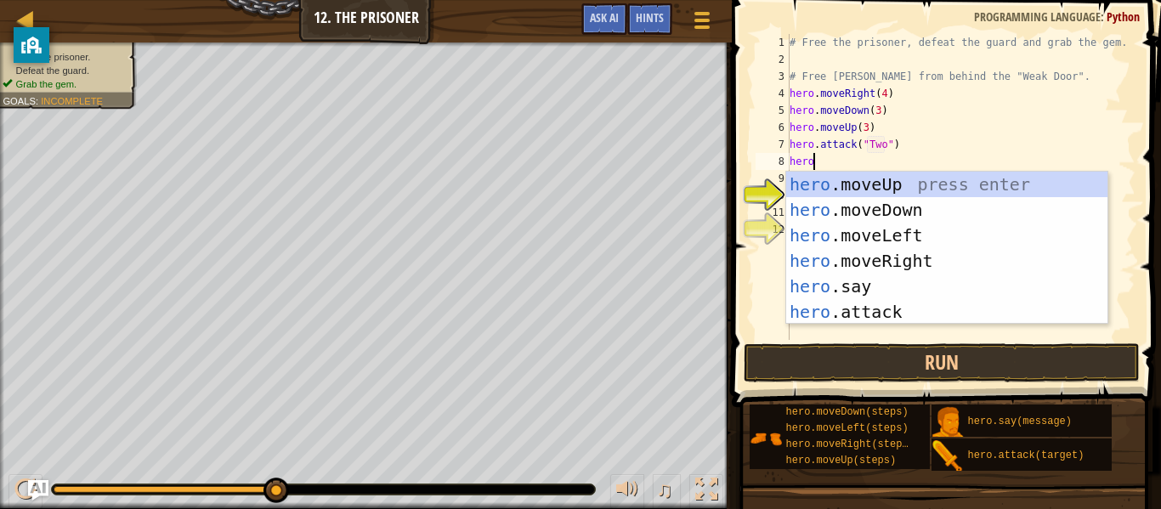
scroll to position [8, 3]
click at [903, 317] on div "hero .moveUp press enter hero .moveDown press enter hero .moveLeft press enter …" at bounding box center [947, 274] width 321 height 204
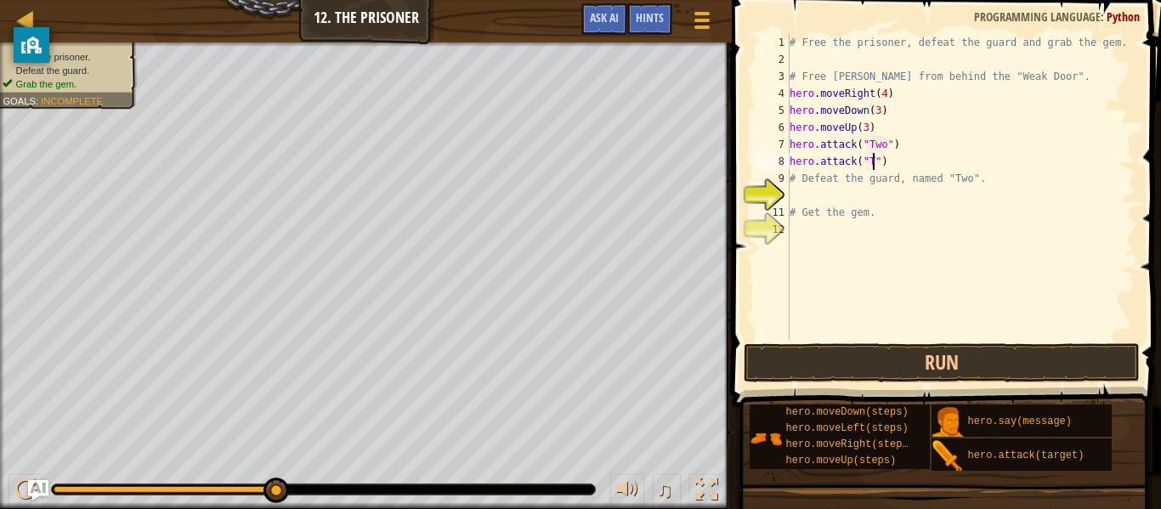
scroll to position [8, 14]
click at [921, 358] on button "Run" at bounding box center [942, 363] width 396 height 39
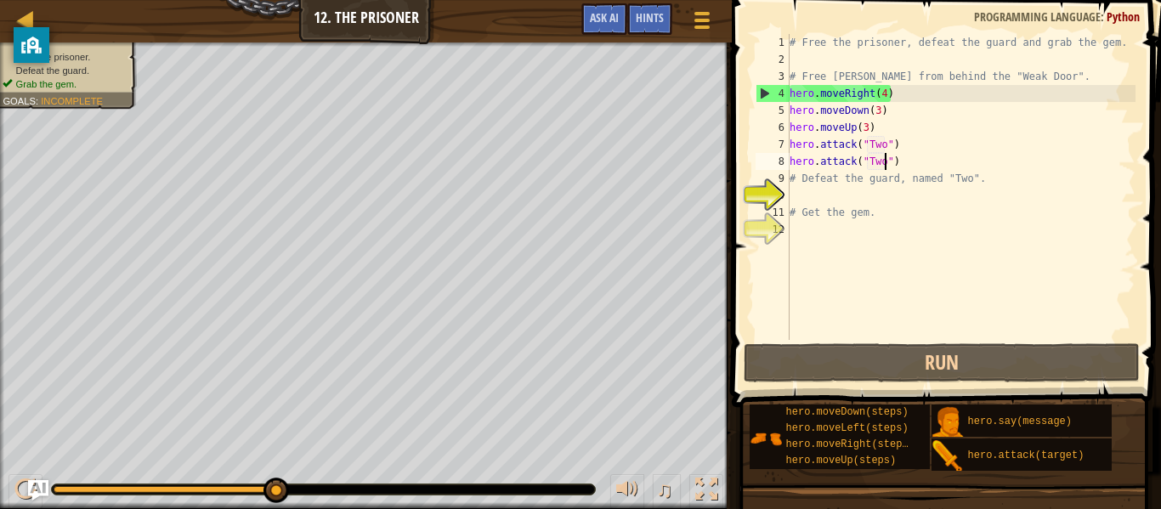
click at [868, 126] on div "# Free the prisoner, defeat the guard and grab the gem. # Free [PERSON_NAME] fr…" at bounding box center [961, 204] width 349 height 340
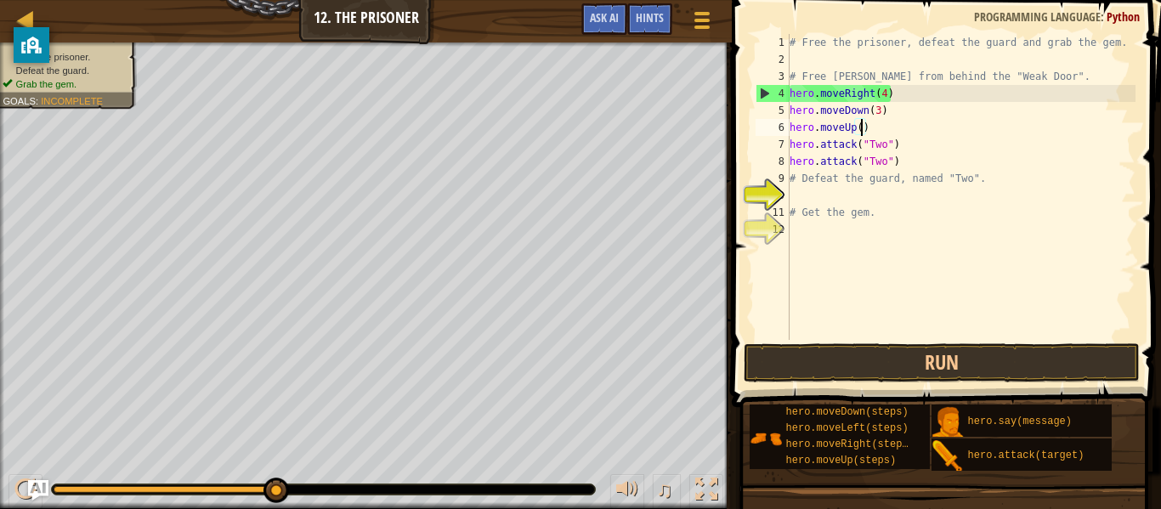
scroll to position [8, 11]
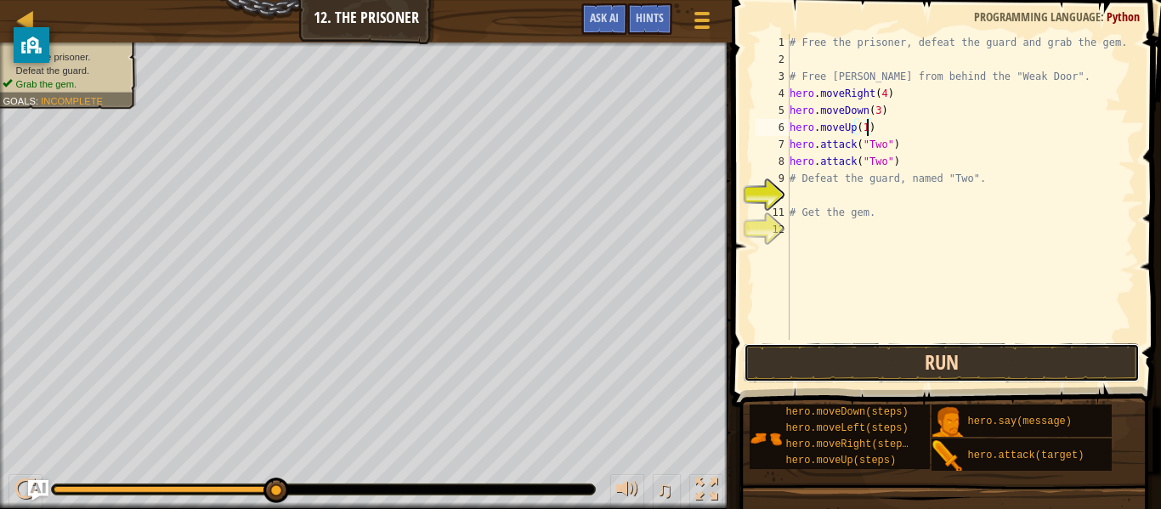
click at [974, 381] on button "Run" at bounding box center [942, 363] width 396 height 39
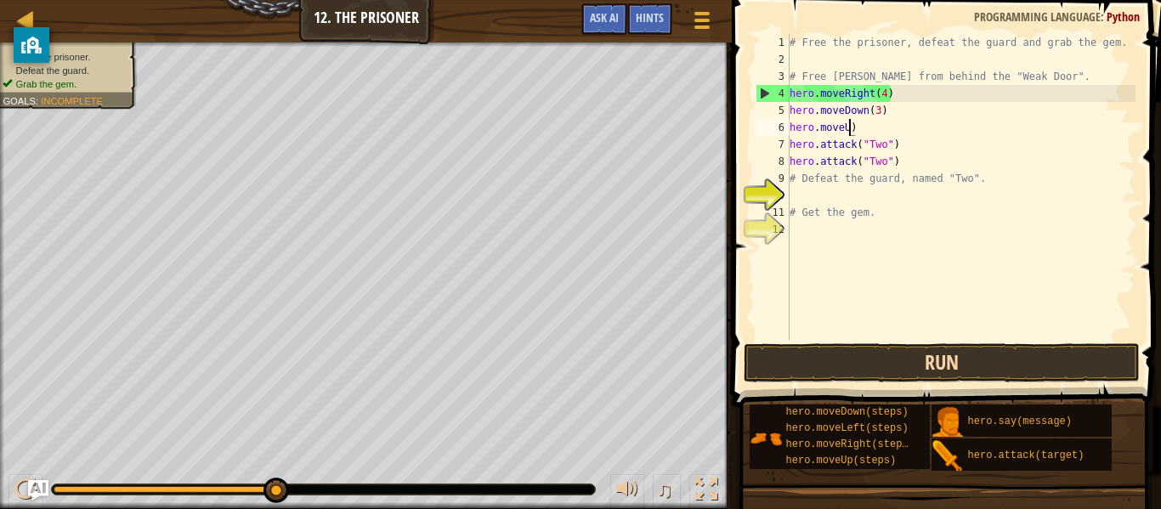
scroll to position [8, 8]
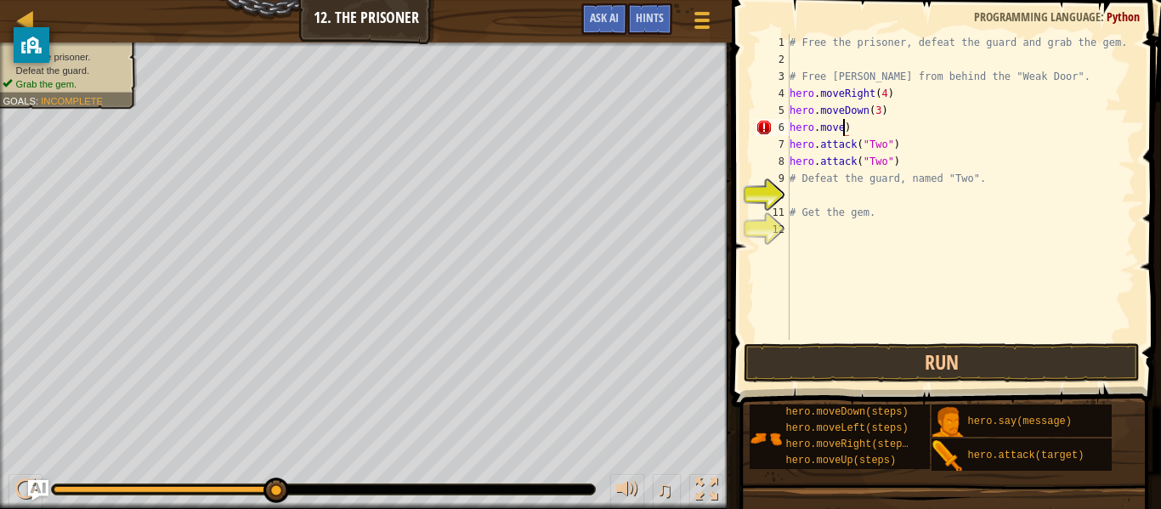
click at [968, 127] on div "# Free the prisoner, defeat the guard and grab the gem. # Free [PERSON_NAME] fr…" at bounding box center [961, 204] width 349 height 340
type textarea "h"
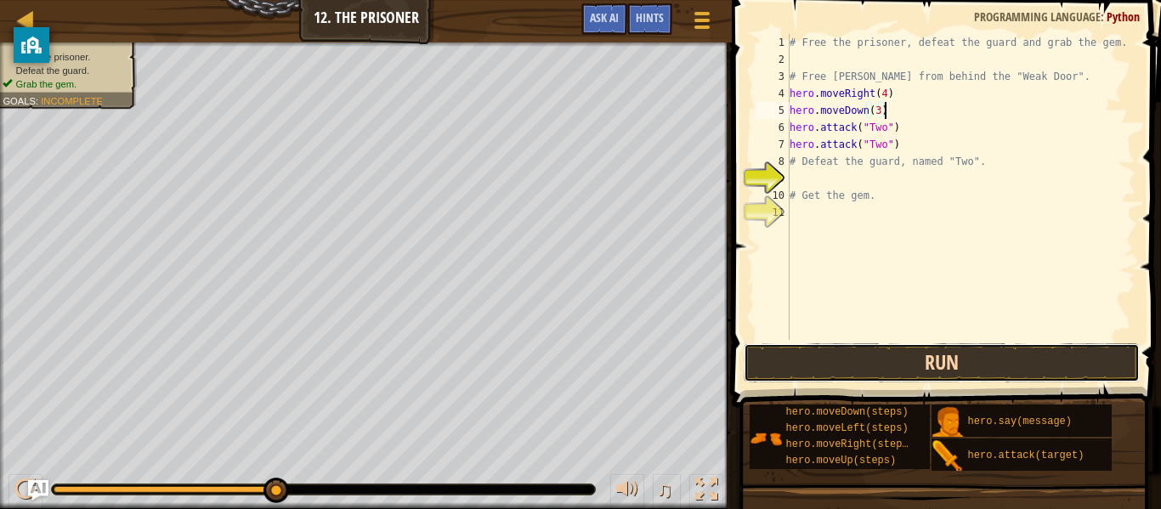
click at [1099, 375] on button "Run" at bounding box center [942, 363] width 396 height 39
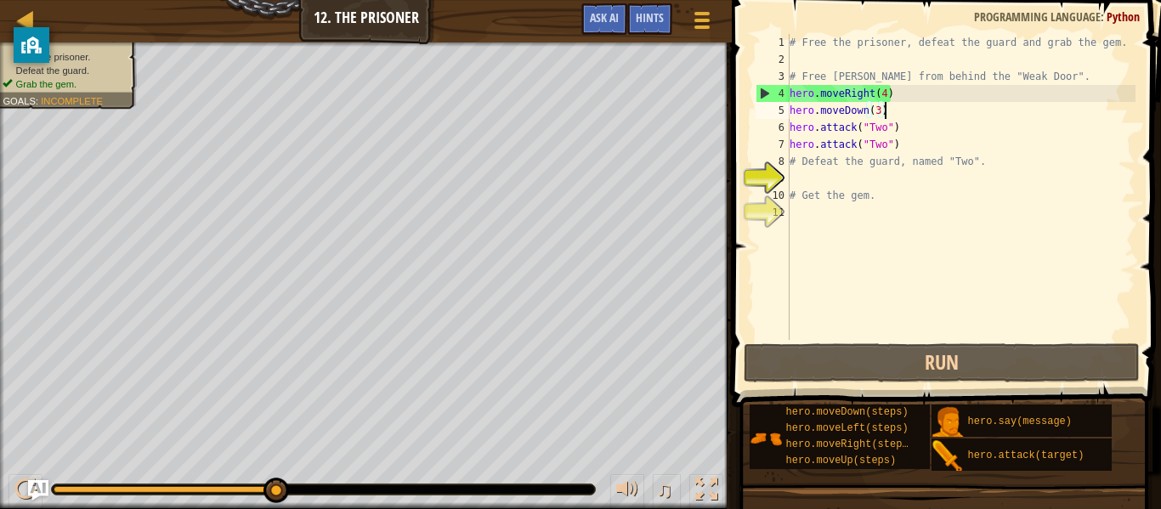
click at [939, 156] on div "# Free the prisoner, defeat the guard and grab the gem. # Free [PERSON_NAME] fr…" at bounding box center [961, 204] width 349 height 340
click at [943, 143] on div "# Free the prisoner, defeat the guard and grab the gem. # Free [PERSON_NAME] fr…" at bounding box center [961, 204] width 349 height 340
type textarea "hero.attack("Two")"
click at [991, 137] on div "# Free the prisoner, defeat the guard and grab the gem. # Free [PERSON_NAME] fr…" at bounding box center [961, 204] width 349 height 340
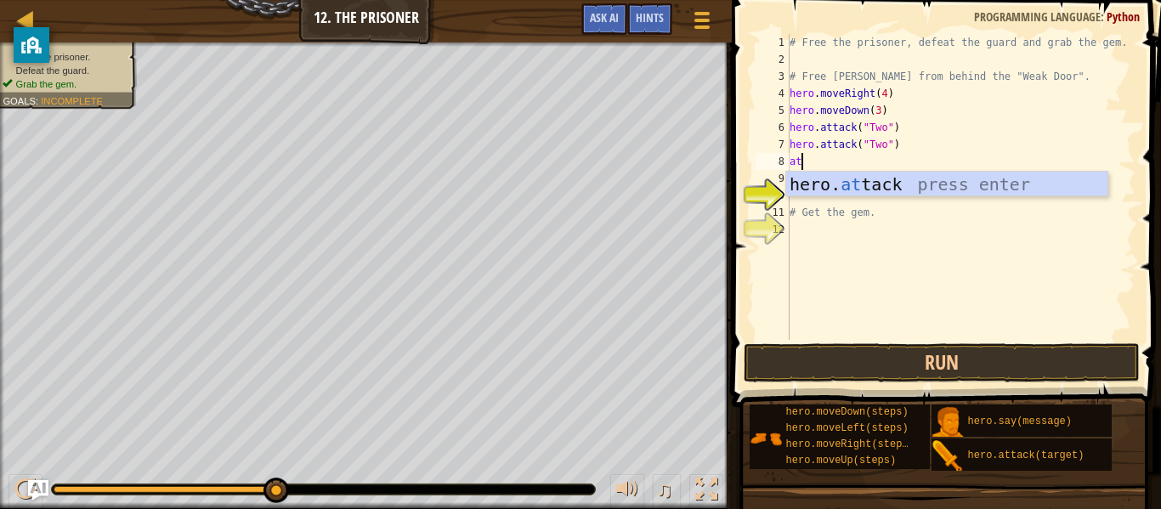
scroll to position [8, 2]
click at [1003, 190] on div "hero. att ack press enter" at bounding box center [947, 210] width 321 height 77
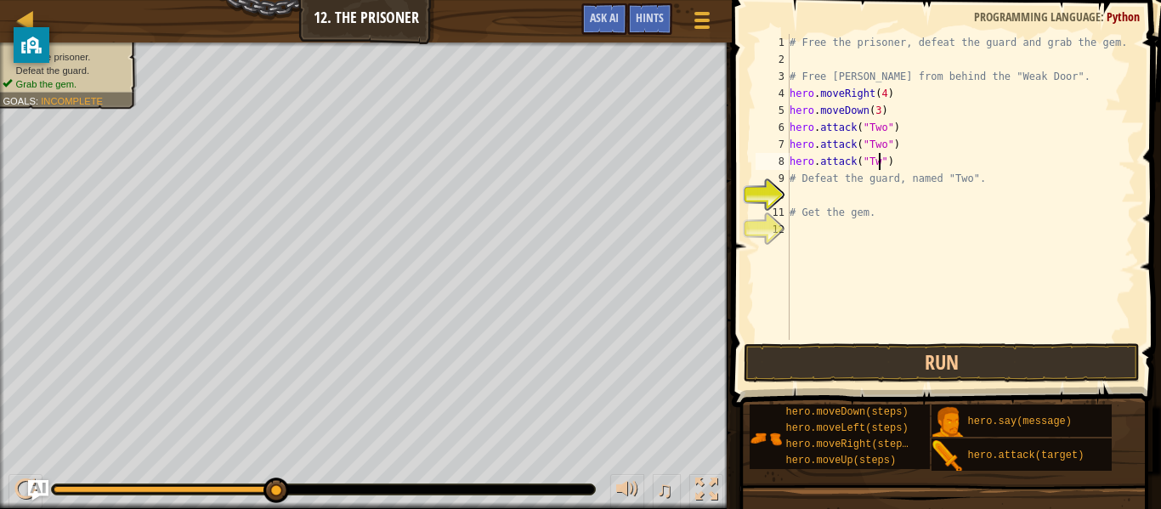
scroll to position [8, 14]
click at [1025, 369] on button "Run" at bounding box center [942, 363] width 396 height 39
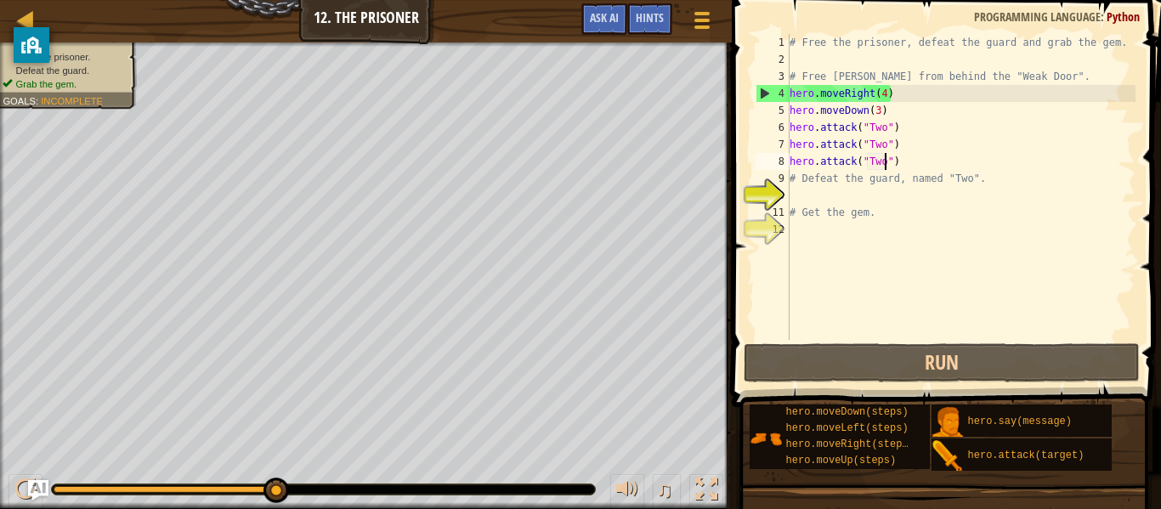
click at [974, 159] on div "# Free the prisoner, defeat the guard and grab the gem. # Free [PERSON_NAME] fr…" at bounding box center [961, 204] width 349 height 340
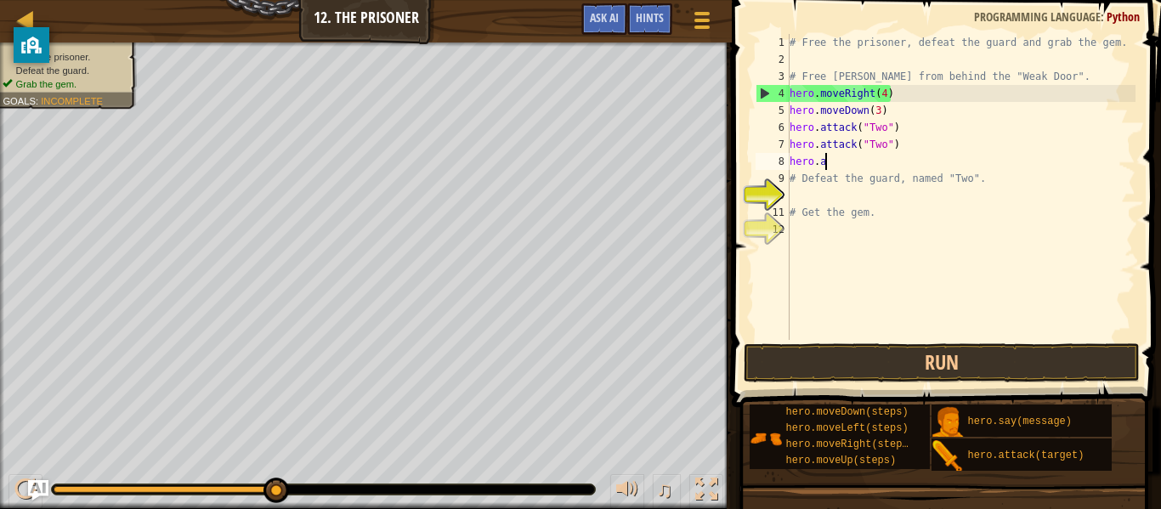
scroll to position [8, 3]
type textarea "h"
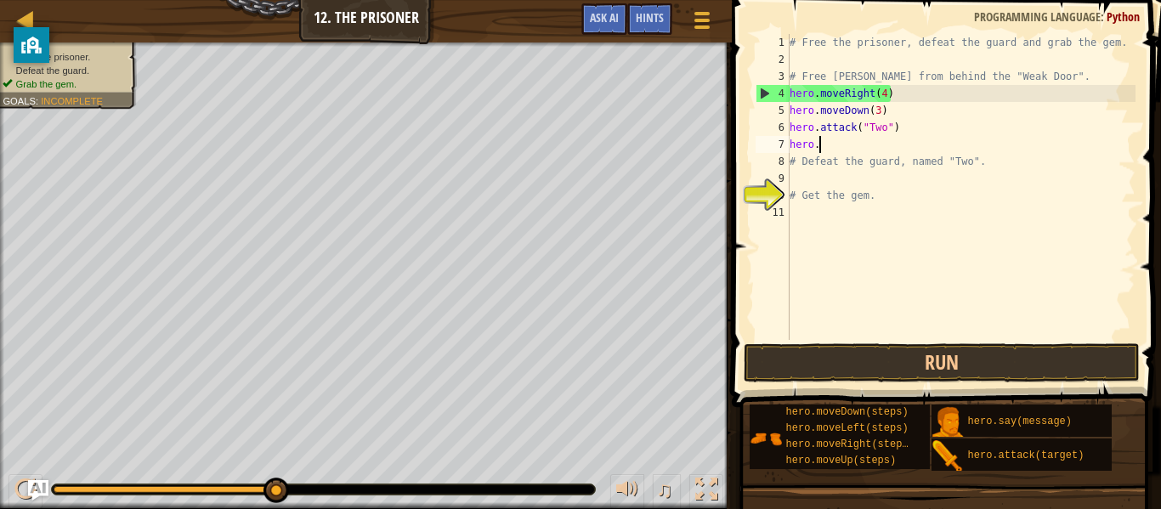
type textarea "h"
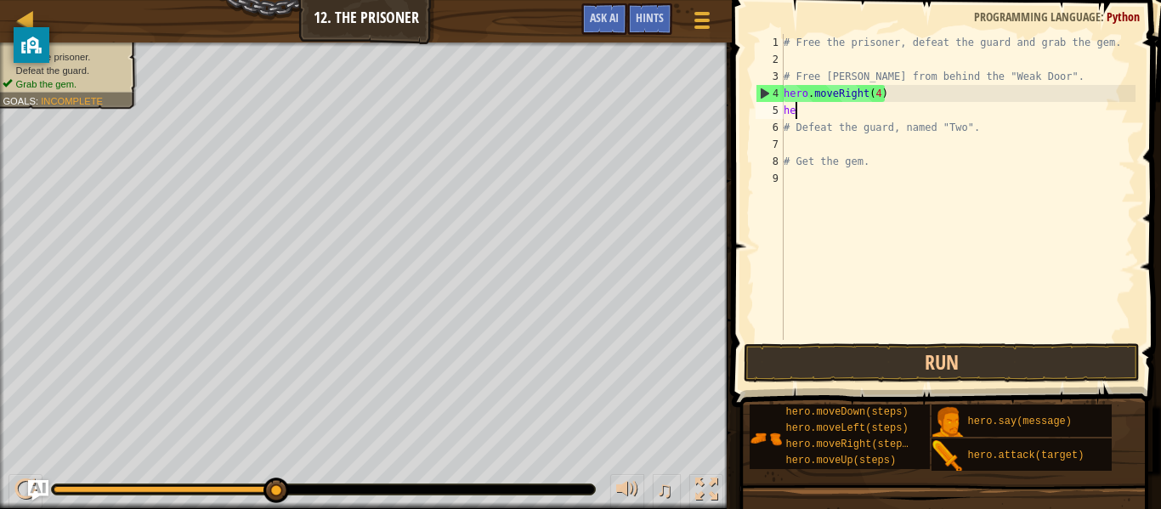
type textarea "h"
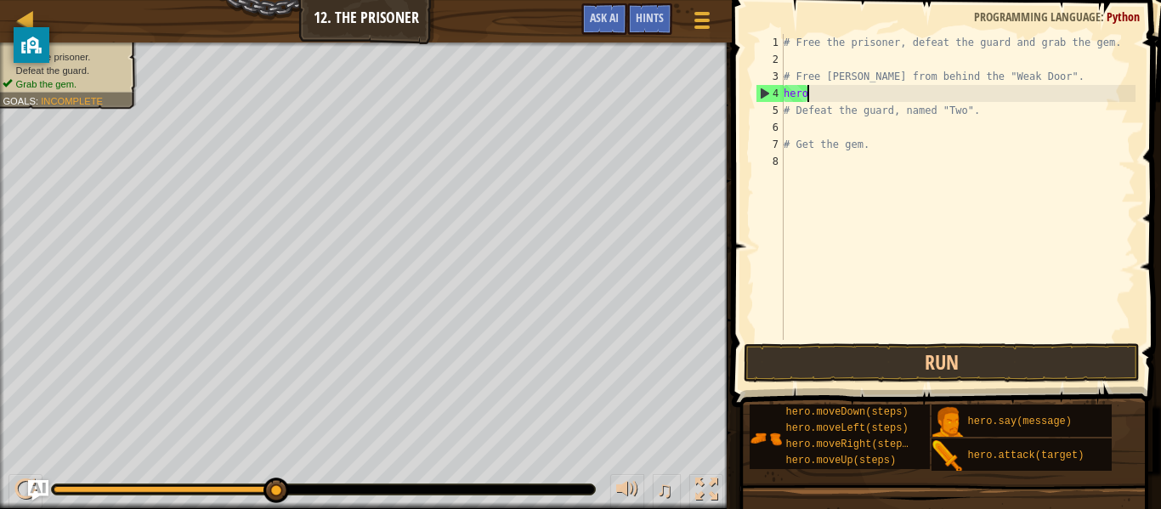
type textarea "h"
type textarea "# Free [PERSON_NAME] from behind the "Weak Door"."
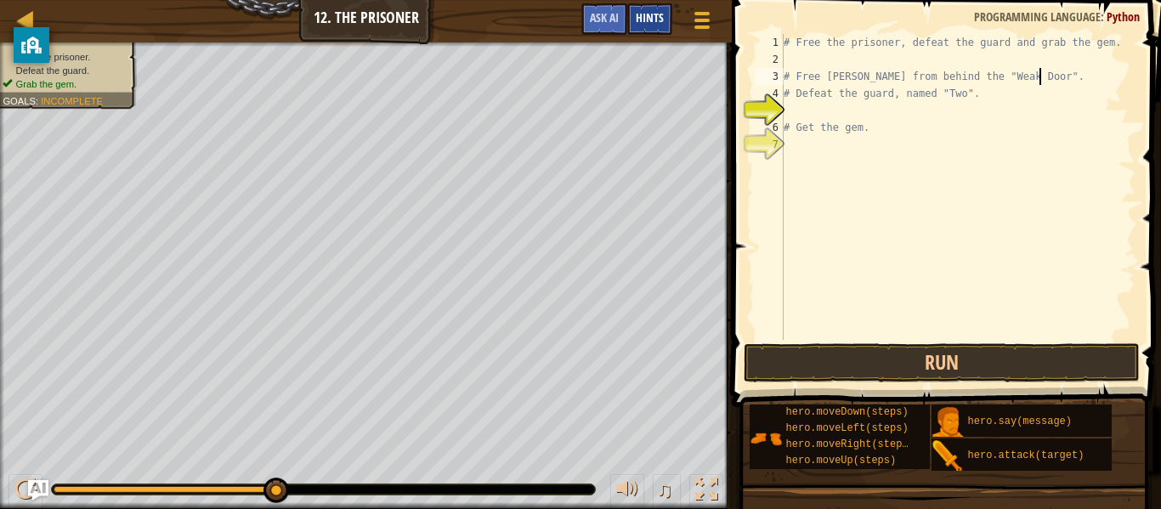
click at [645, 18] on span "Hints" at bounding box center [650, 17] width 28 height 16
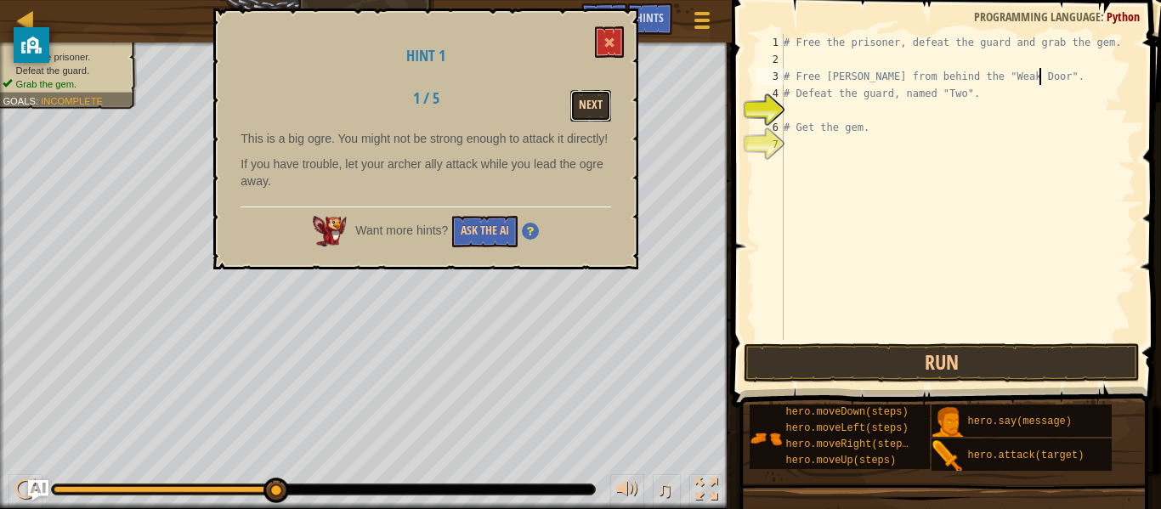
click at [589, 98] on button "Next" at bounding box center [591, 105] width 41 height 31
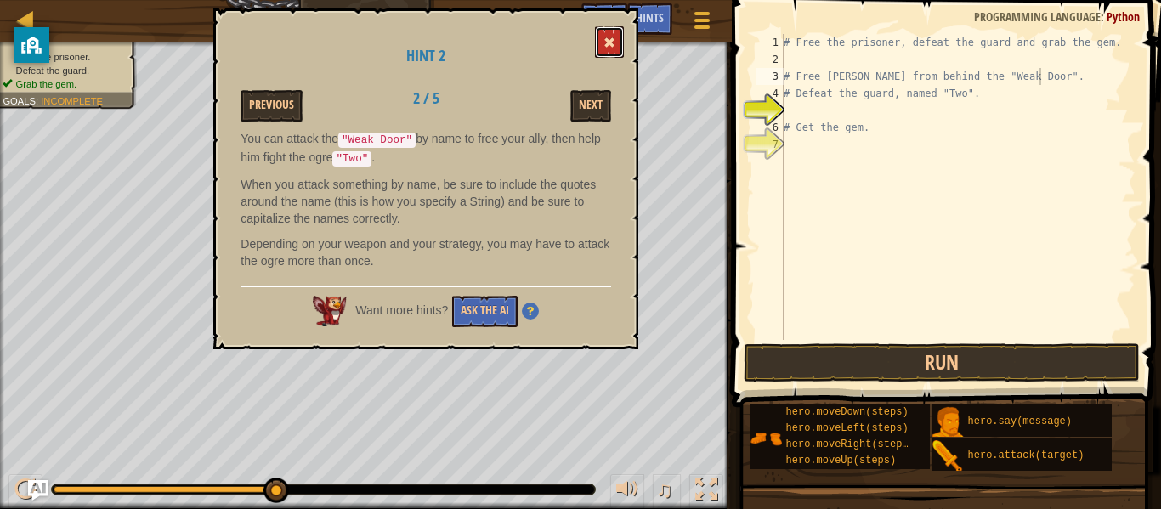
click at [609, 31] on button at bounding box center [609, 41] width 29 height 31
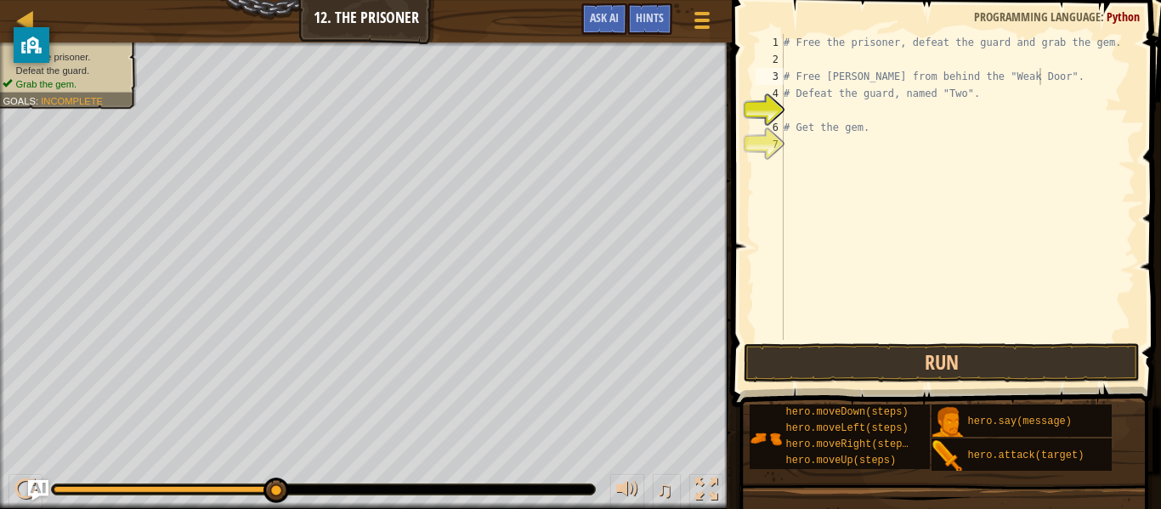
click at [918, 71] on div "# Free the prisoner, defeat the guard and grab the gem. # Free [PERSON_NAME] fr…" at bounding box center [958, 204] width 355 height 340
click at [889, 61] on div "# Free the prisoner, defeat the guard and grab the gem. # Free [PERSON_NAME] fr…" at bounding box center [958, 204] width 355 height 340
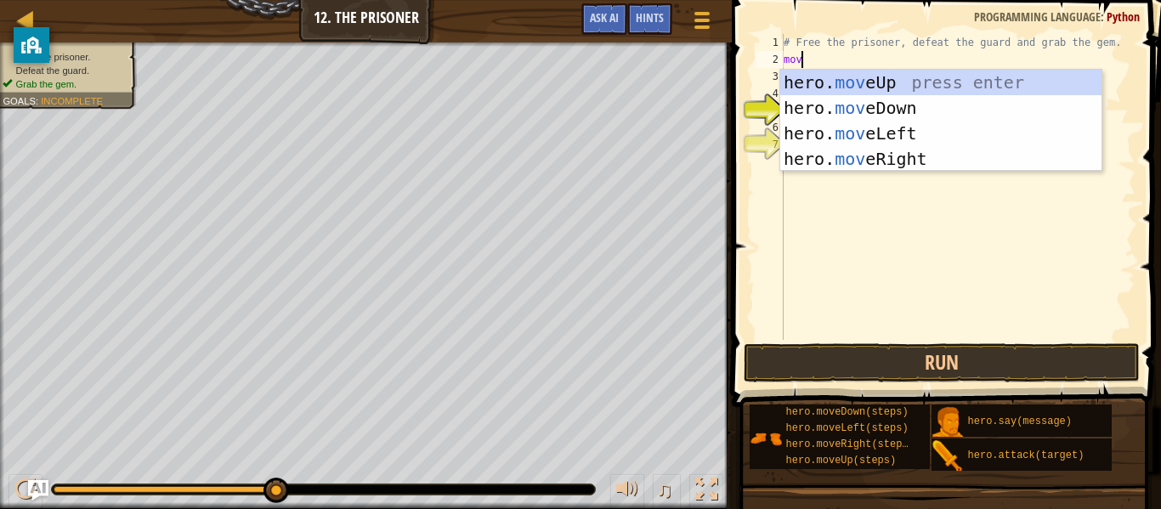
scroll to position [8, 3]
type textarea "move"
click at [966, 166] on div "hero. move Up press enter hero. move Down press enter hero. move Left press ent…" at bounding box center [941, 146] width 321 height 153
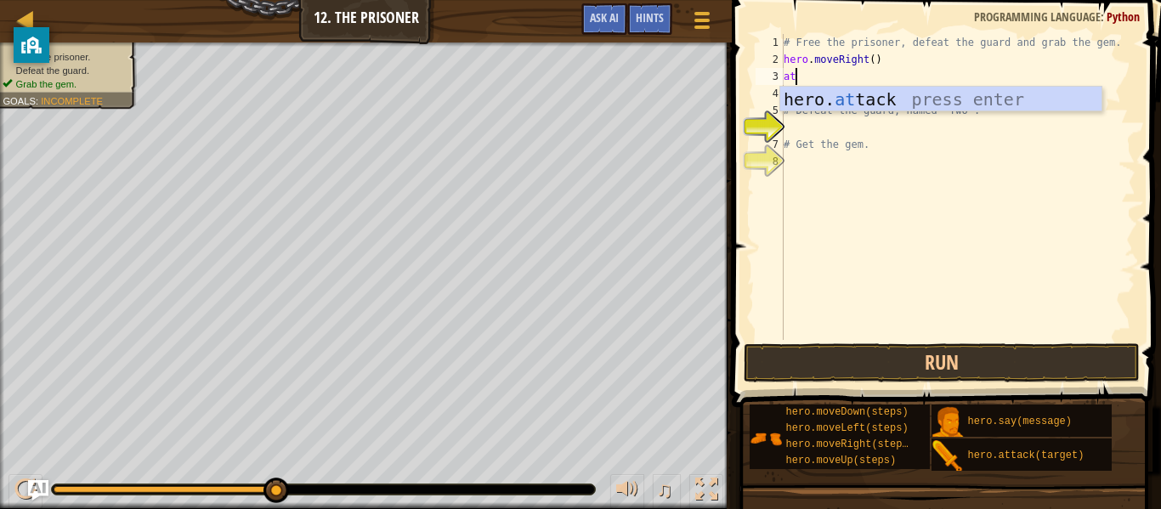
scroll to position [8, 2]
click at [883, 95] on div "hero. att ack press enter" at bounding box center [941, 125] width 321 height 77
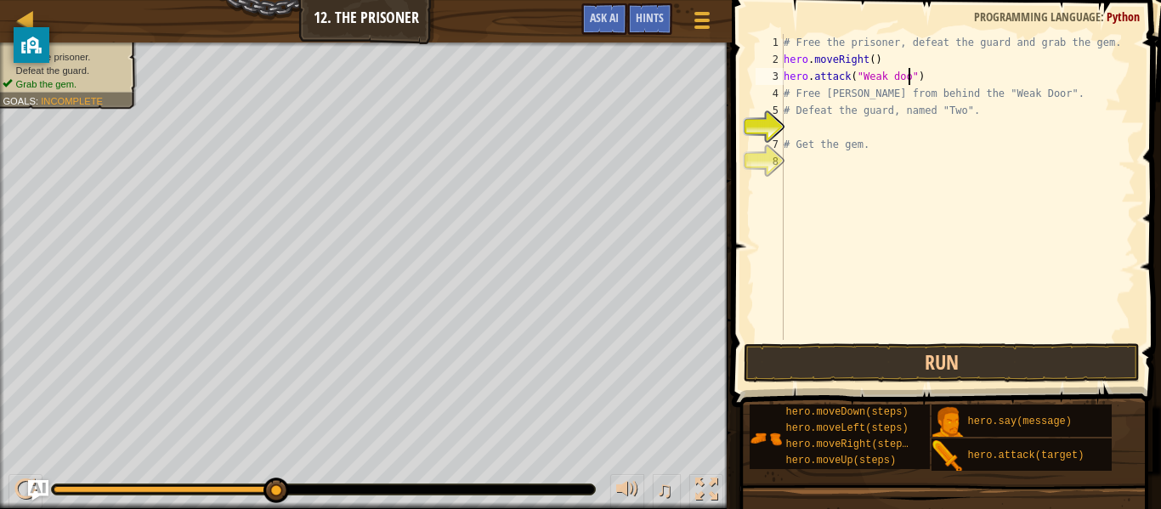
scroll to position [8, 20]
click at [1071, 381] on button "Run" at bounding box center [942, 363] width 396 height 39
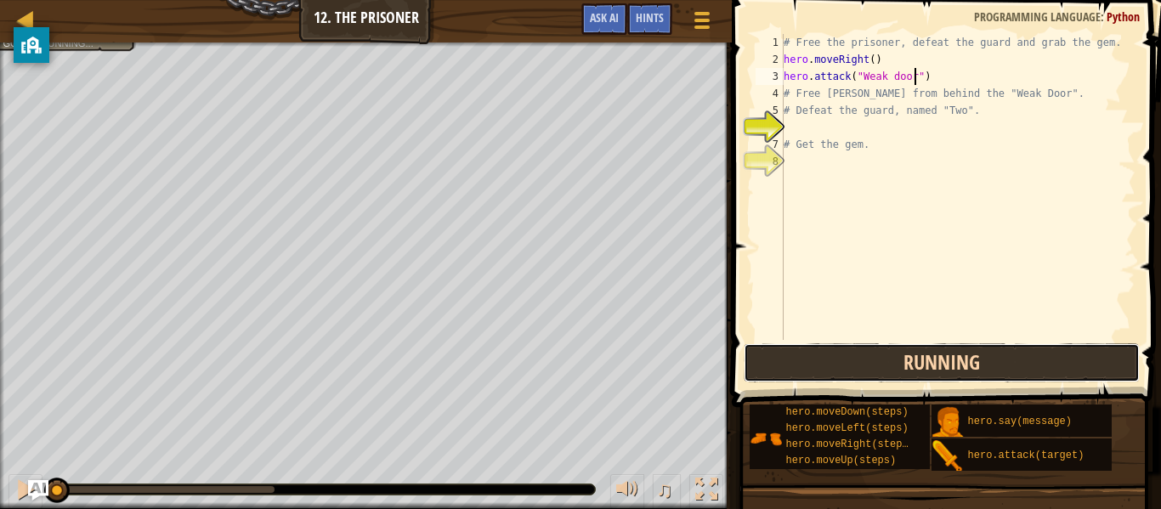
click at [1082, 370] on button "Running" at bounding box center [942, 363] width 396 height 39
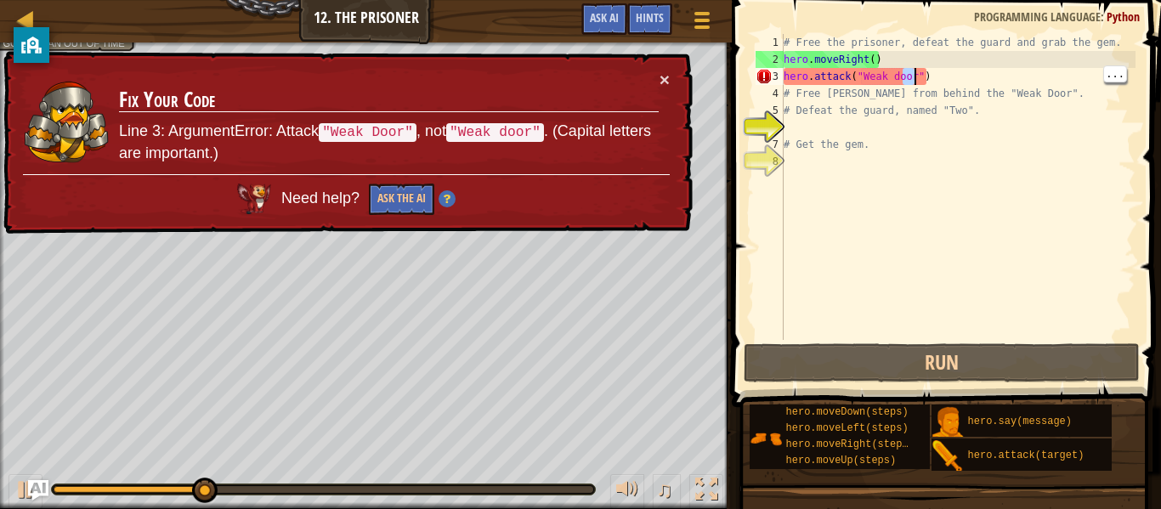
click at [895, 75] on div "# Free the prisoner, defeat the guard and grab the gem. hero . moveRight ( ) he…" at bounding box center [958, 204] width 355 height 340
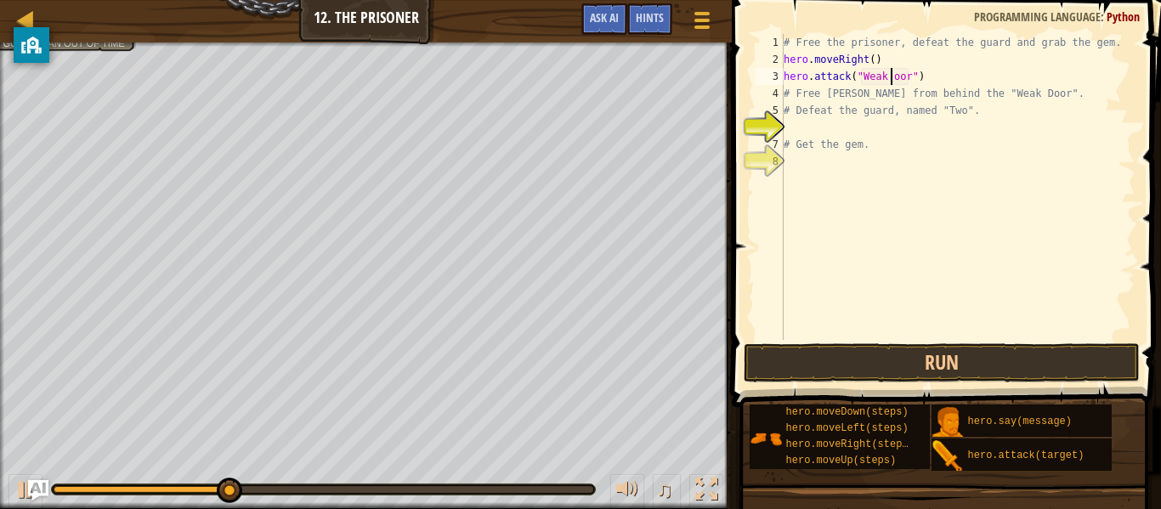
scroll to position [8, 17]
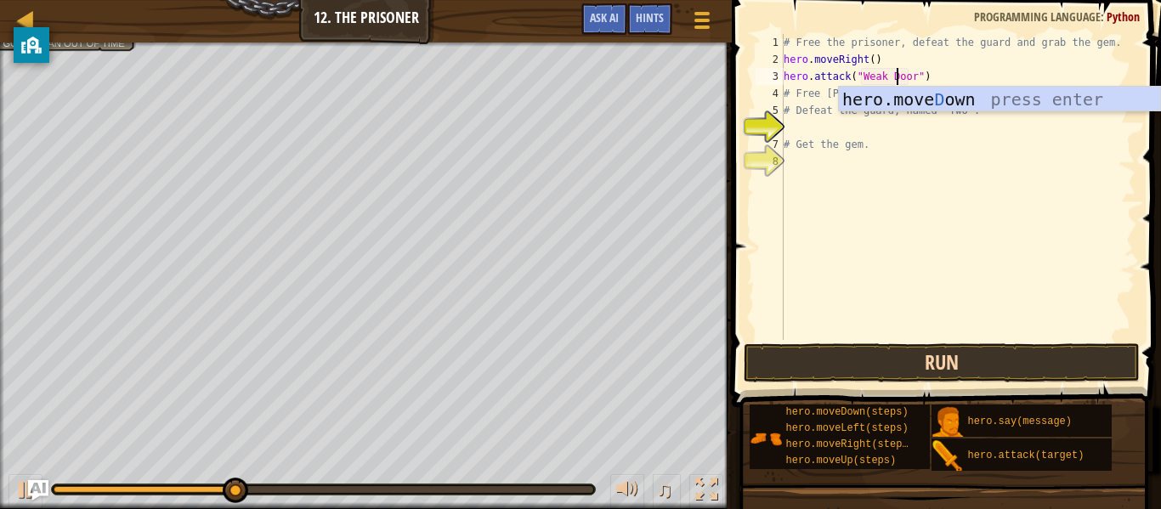
type textarea "hero.attack("Weak Door")"
click at [896, 378] on button "Run" at bounding box center [942, 363] width 396 height 39
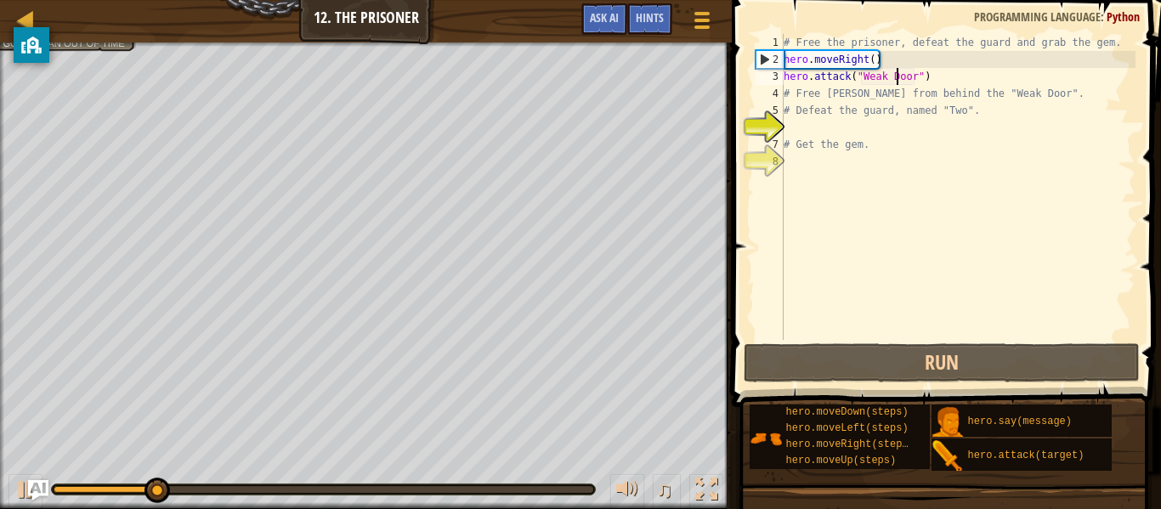
click at [985, 77] on div "# Free the prisoner, defeat the guard and grab the gem. hero . moveRight ( ) he…" at bounding box center [958, 204] width 355 height 340
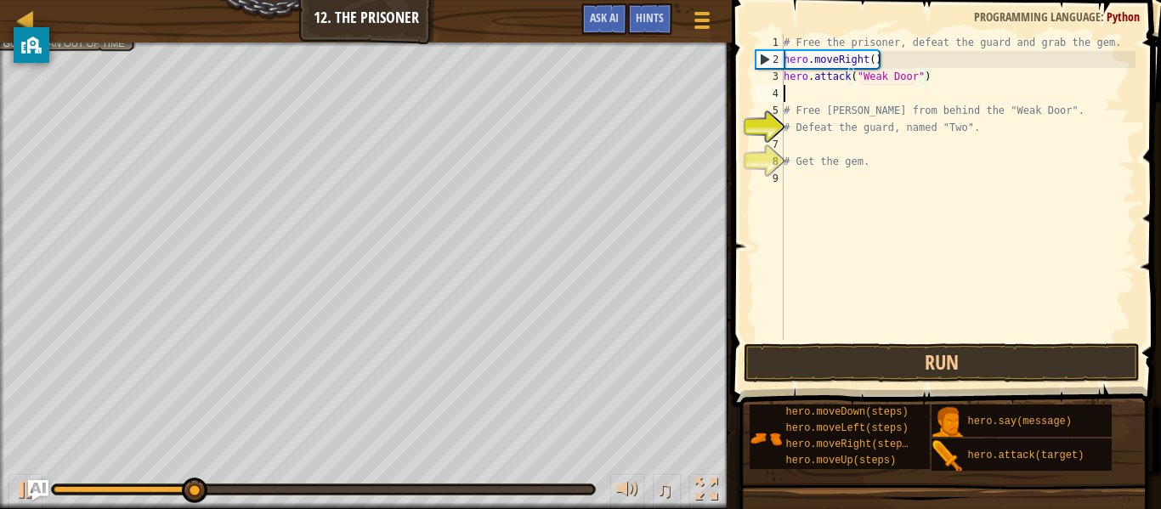
scroll to position [8, 0]
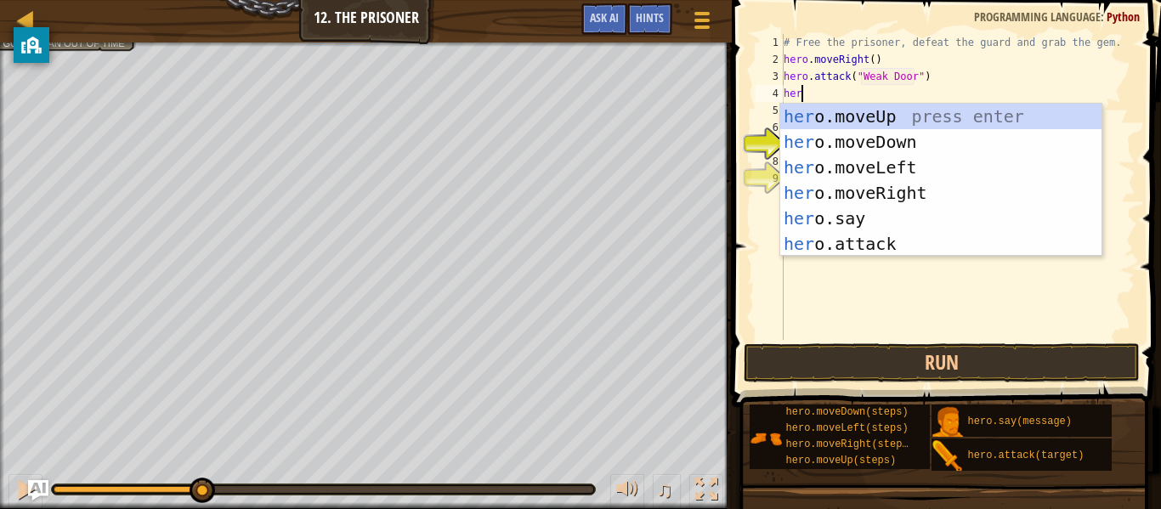
type textarea "hero"
click at [963, 190] on div "hero .moveUp press enter hero .moveDown press enter hero .moveLeft press enter …" at bounding box center [941, 206] width 321 height 204
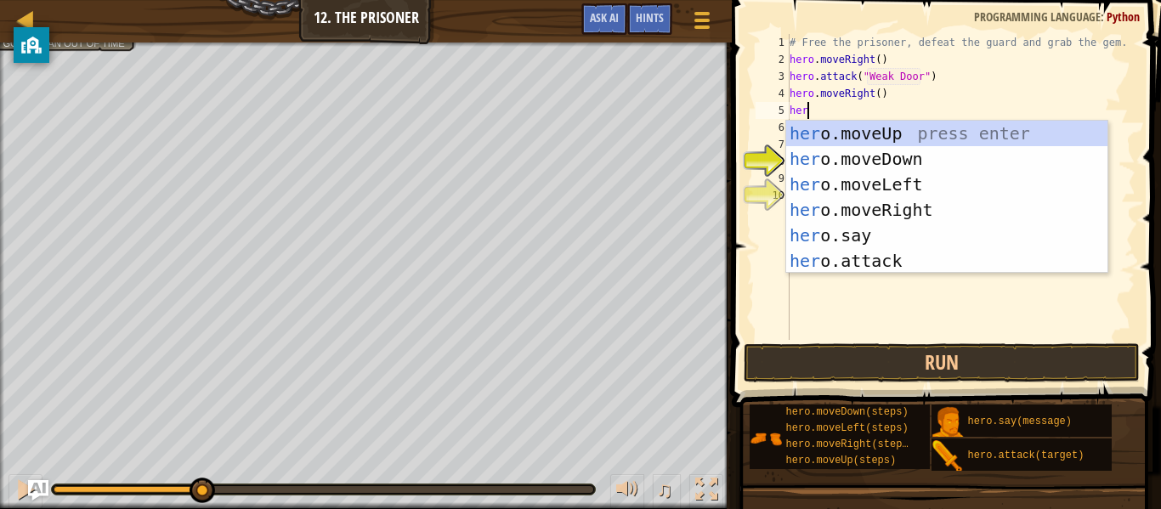
type textarea "hero"
click at [955, 213] on div "hero .moveUp press enter hero .moveDown press enter hero .moveLeft press enter …" at bounding box center [947, 223] width 321 height 204
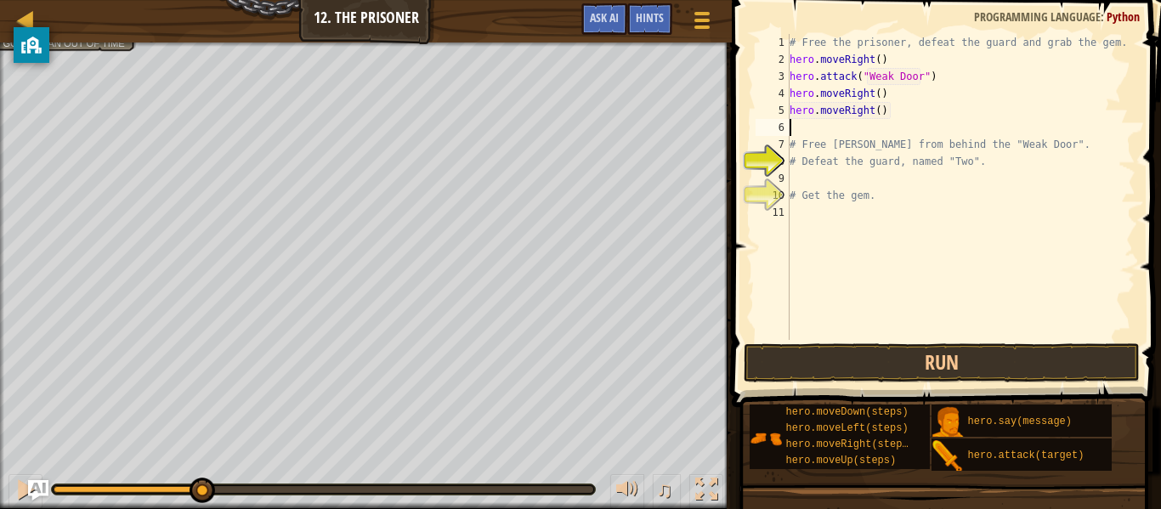
scroll to position [8, 0]
click at [1001, 366] on button "Run" at bounding box center [942, 363] width 396 height 39
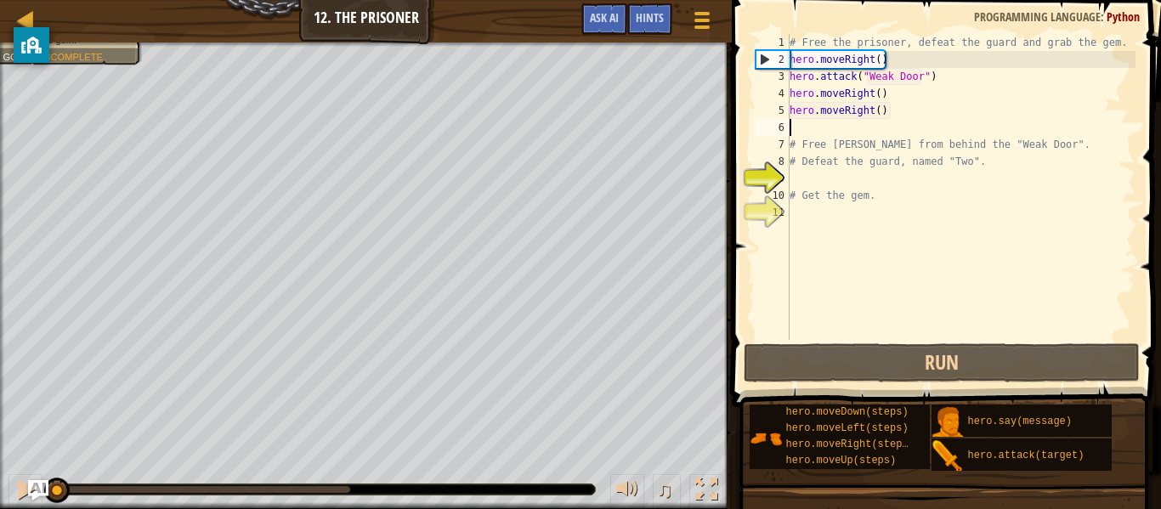
click at [911, 108] on div "# Free the prisoner, defeat the guard and grab the gem. hero . moveRight ( ) he…" at bounding box center [961, 204] width 349 height 340
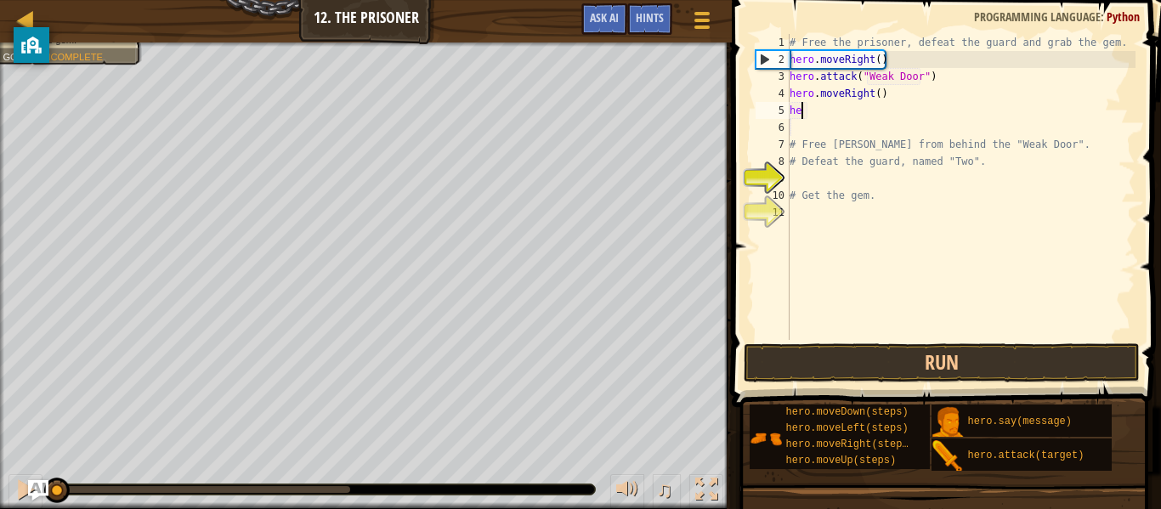
type textarea "h"
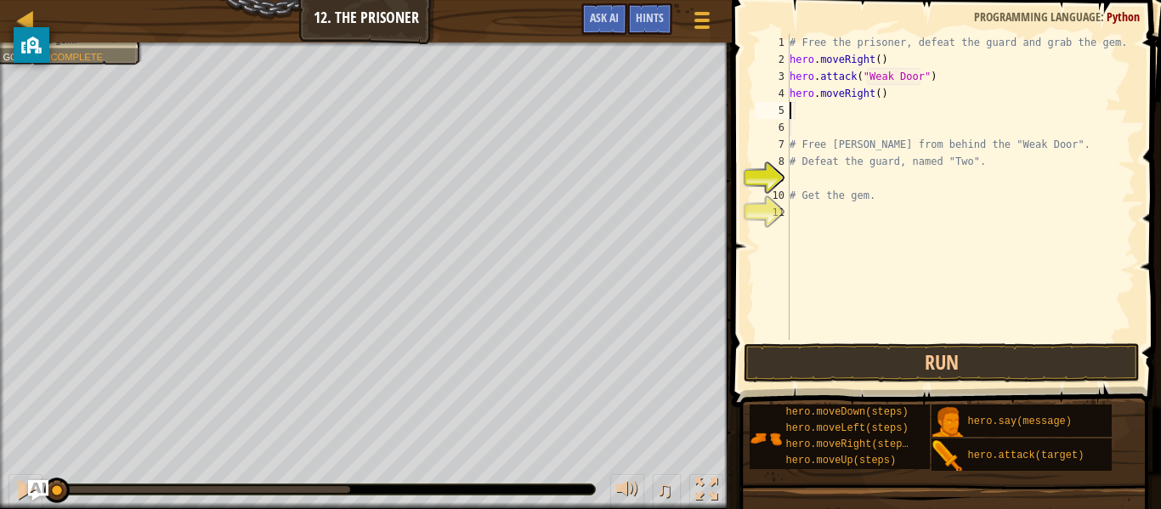
click at [874, 95] on div "# Free the prisoner, defeat the guard and grab the gem. hero . moveRight ( ) he…" at bounding box center [961, 204] width 349 height 340
click at [879, 93] on div "# Free the prisoner, defeat the guard and grab the gem. hero . moveRight ( ) he…" at bounding box center [961, 204] width 349 height 340
type textarea "hero.moveRight(3)"
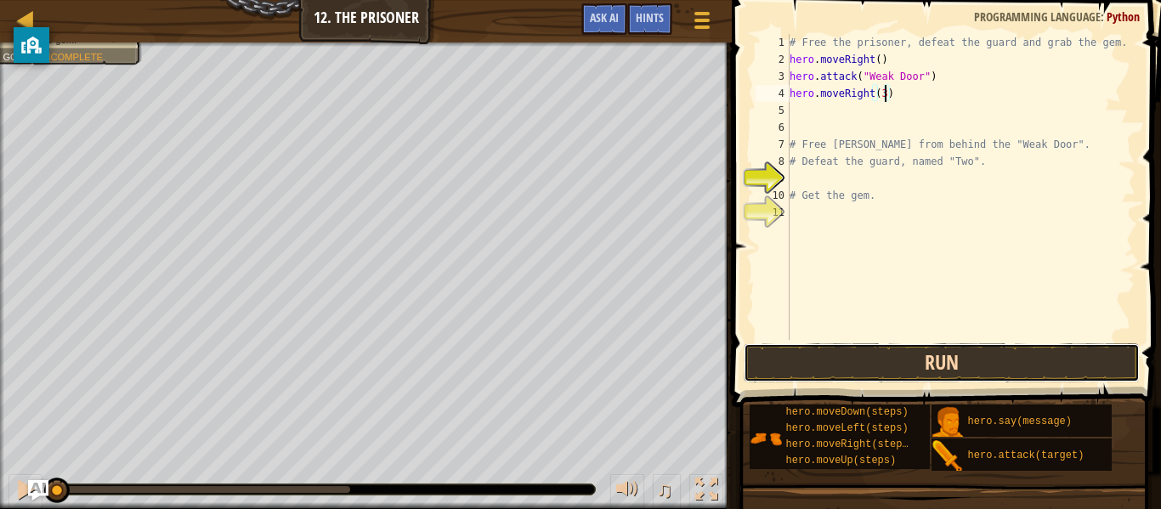
click at [935, 349] on button "Run" at bounding box center [942, 363] width 396 height 39
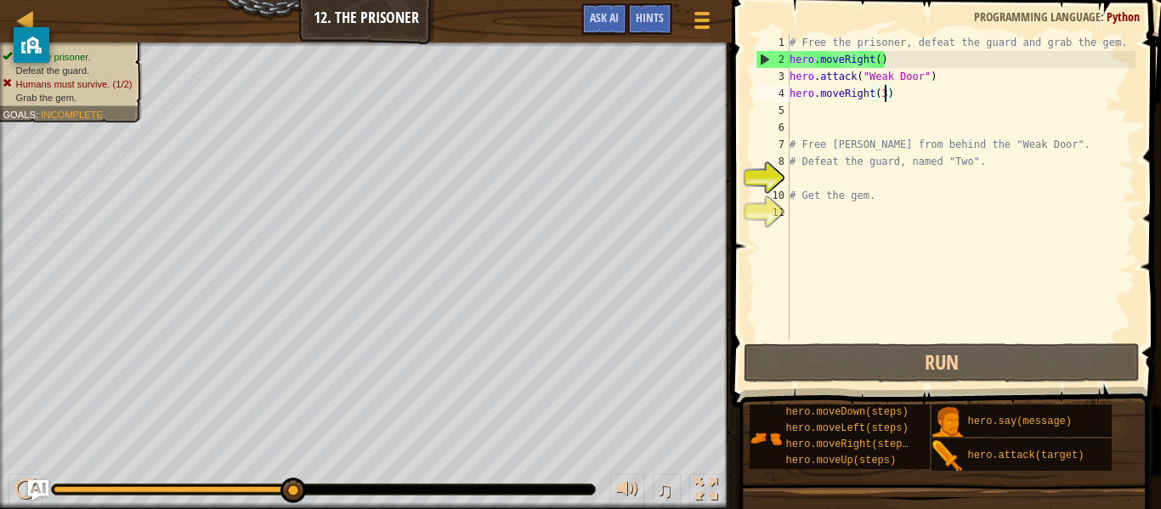
click at [896, 116] on div "# Free the prisoner, defeat the guard and grab the gem. hero . moveRight ( ) he…" at bounding box center [961, 204] width 349 height 340
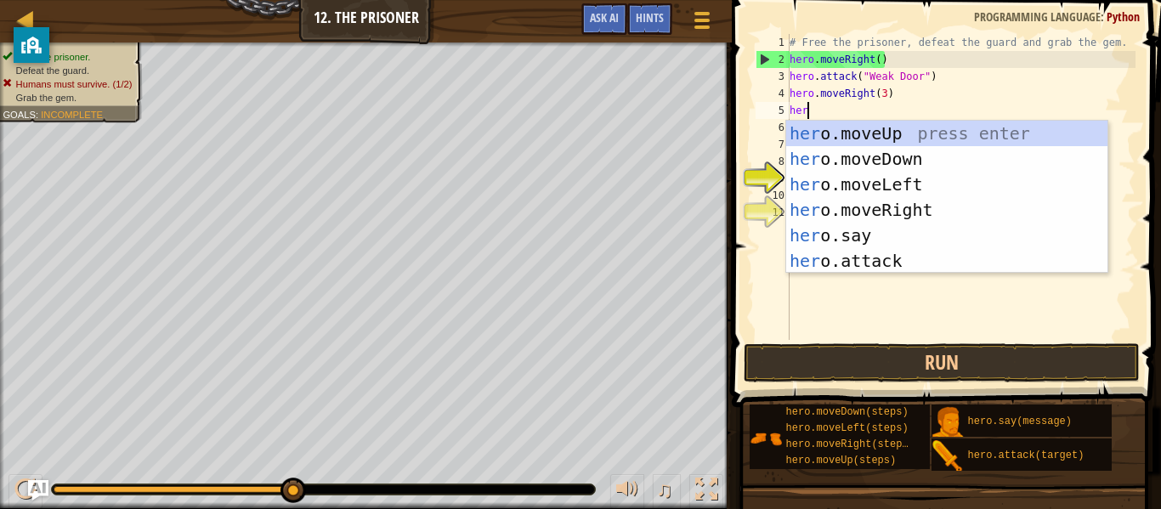
scroll to position [8, 2]
click at [919, 264] on div "her o.moveUp press enter her o.moveDown press enter her o.moveLeft press enter …" at bounding box center [947, 223] width 321 height 204
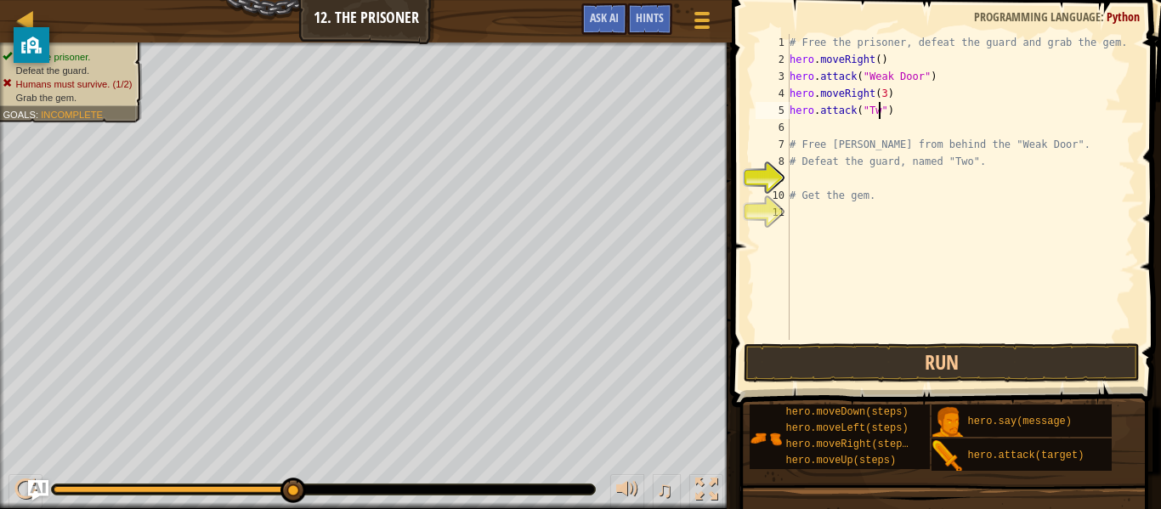
scroll to position [8, 14]
click at [917, 112] on div "# Free the prisoner, defeat the guard and grab the gem. hero . moveRight ( ) he…" at bounding box center [961, 204] width 349 height 340
click at [938, 138] on div "# Free the prisoner, defeat the guard and grab the gem. hero . moveRight ( ) he…" at bounding box center [961, 204] width 349 height 340
type textarea "# Free [PERSON_NAME] from behind the "Weak Door"."
click at [943, 122] on div "# Free the prisoner, defeat the guard and grab the gem. hero . moveRight ( ) he…" at bounding box center [961, 204] width 349 height 340
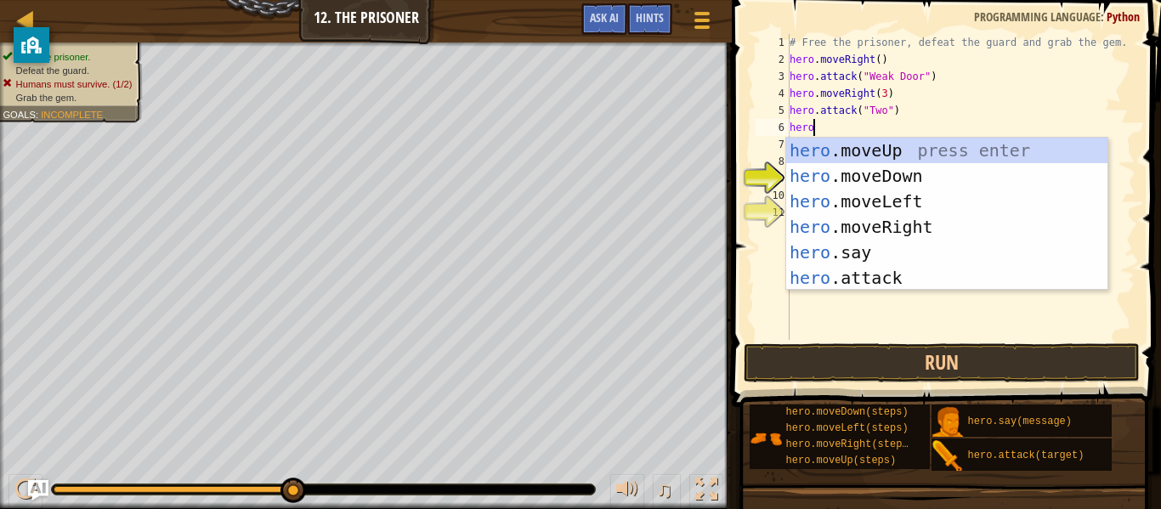
scroll to position [8, 3]
click at [946, 277] on div "hero .moveUp press enter hero .moveDown press enter hero .moveLeft press enter …" at bounding box center [947, 240] width 321 height 204
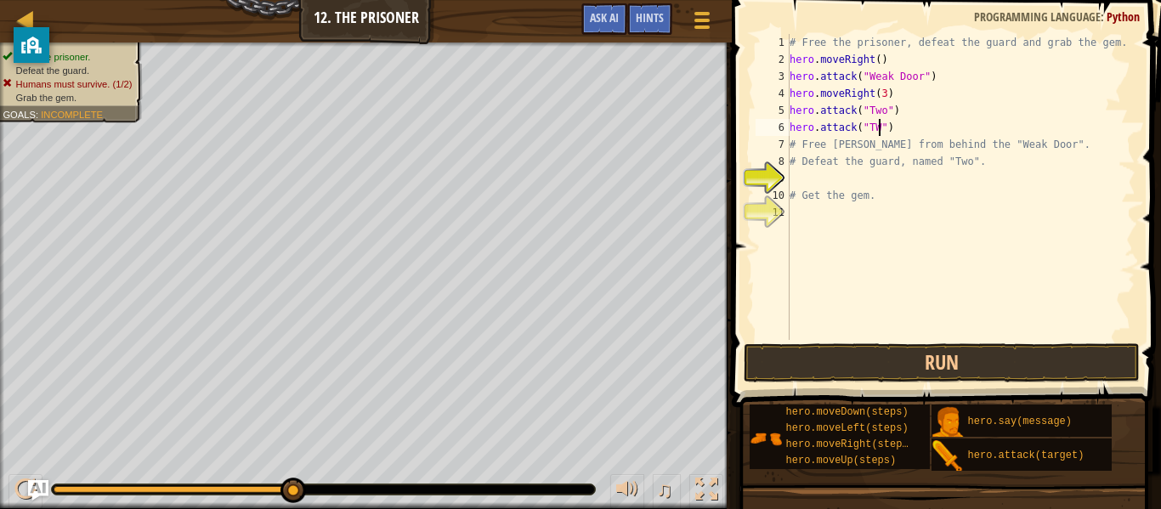
scroll to position [8, 14]
type textarea "hero.attack("Two")"
click at [891, 131] on div "# Free the prisoner, defeat the guard and grab the gem. hero . moveRight ( ) he…" at bounding box center [961, 204] width 349 height 340
click at [946, 120] on div "# Free the prisoner, defeat the guard and grab the gem. hero . moveRight ( ) he…" at bounding box center [961, 204] width 349 height 340
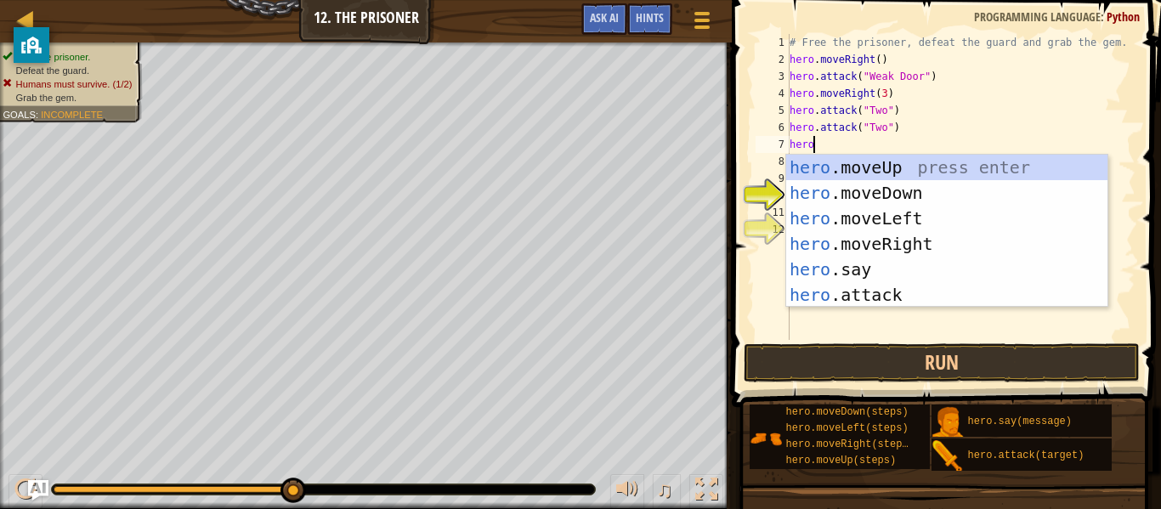
scroll to position [8, 3]
click at [968, 301] on div "hero .moveUp press enter hero .moveDown press enter hero .moveLeft press enter …" at bounding box center [947, 257] width 321 height 204
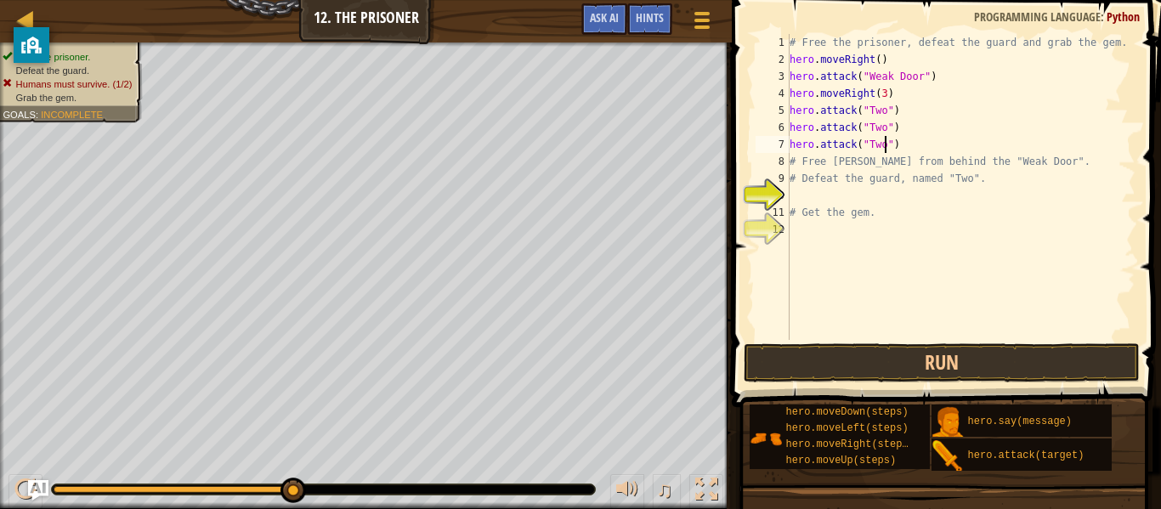
scroll to position [8, 14]
click at [962, 376] on button "Run" at bounding box center [942, 363] width 396 height 39
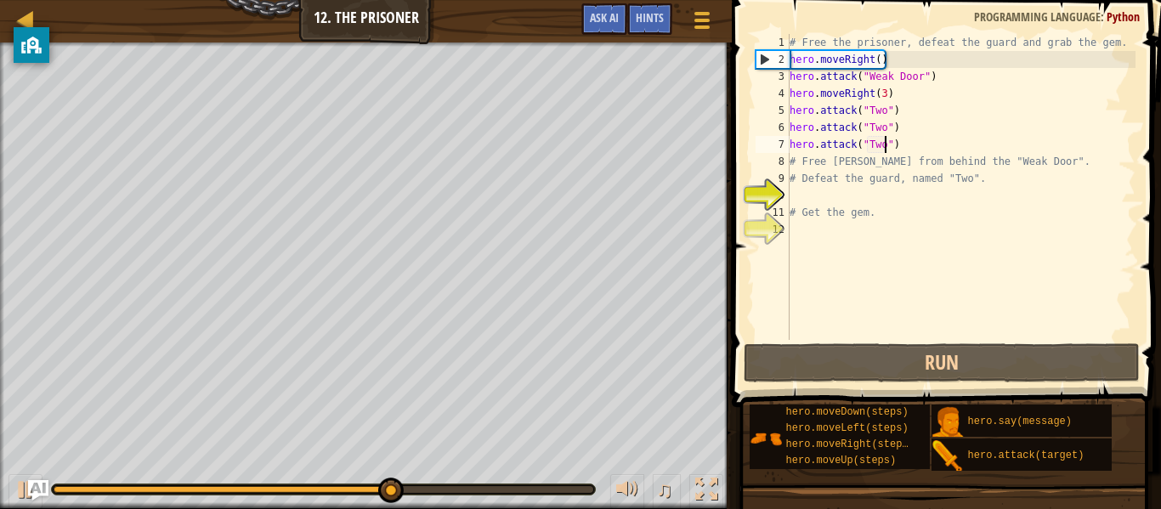
click at [903, 153] on div "# Free the prisoner, defeat the guard and grab the gem. hero . moveRight ( ) he…" at bounding box center [961, 204] width 349 height 340
click at [893, 135] on div "# Free the prisoner, defeat the guard and grab the gem. hero . moveRight ( ) he…" at bounding box center [961, 204] width 349 height 340
type textarea "hero.attack("Two")"
click at [900, 141] on div "# Free the prisoner, defeat the guard and grab the gem. hero . moveRight ( ) he…" at bounding box center [961, 204] width 349 height 340
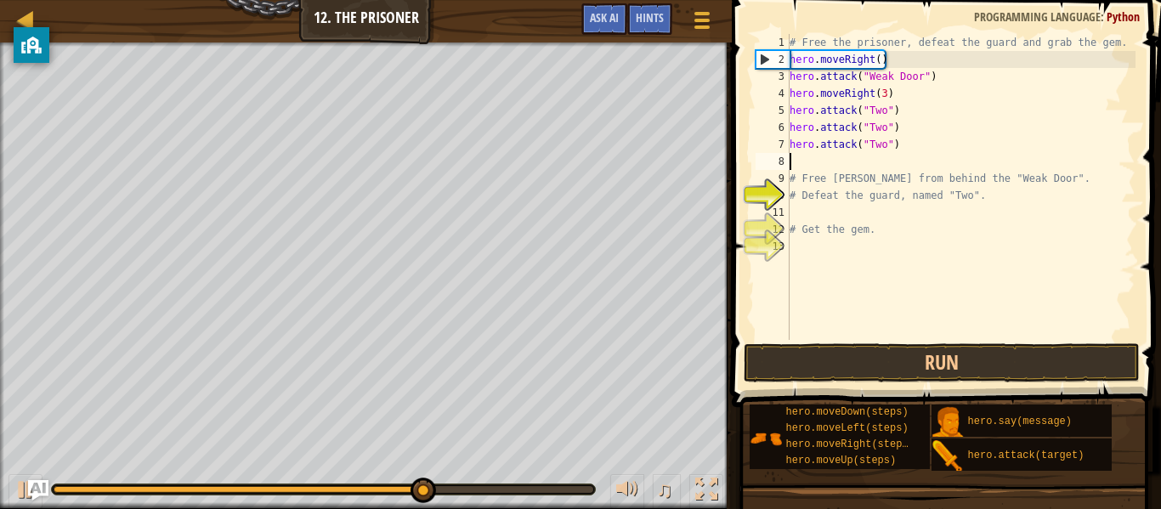
scroll to position [8, 0]
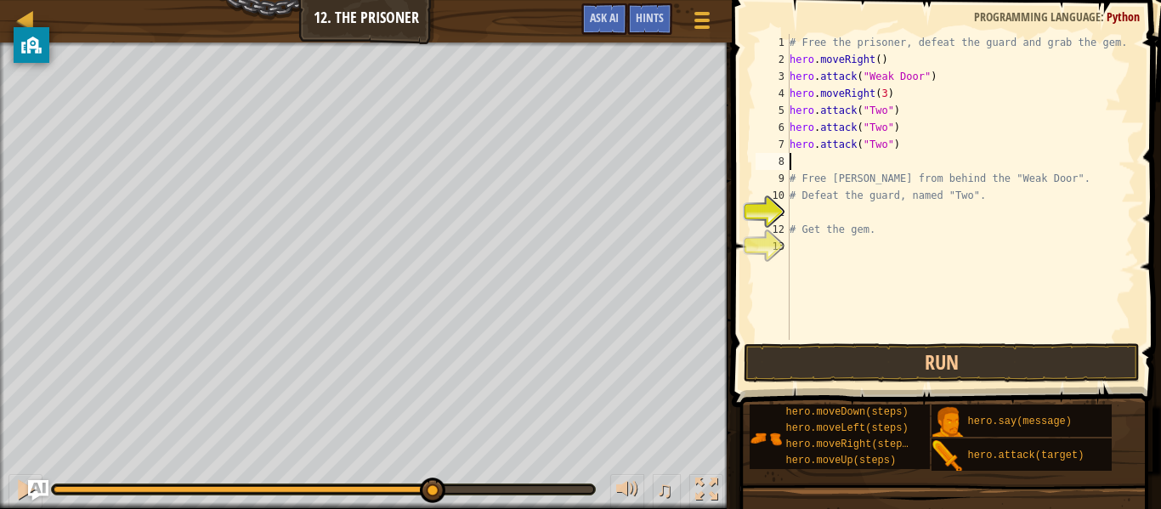
type textarea "h"
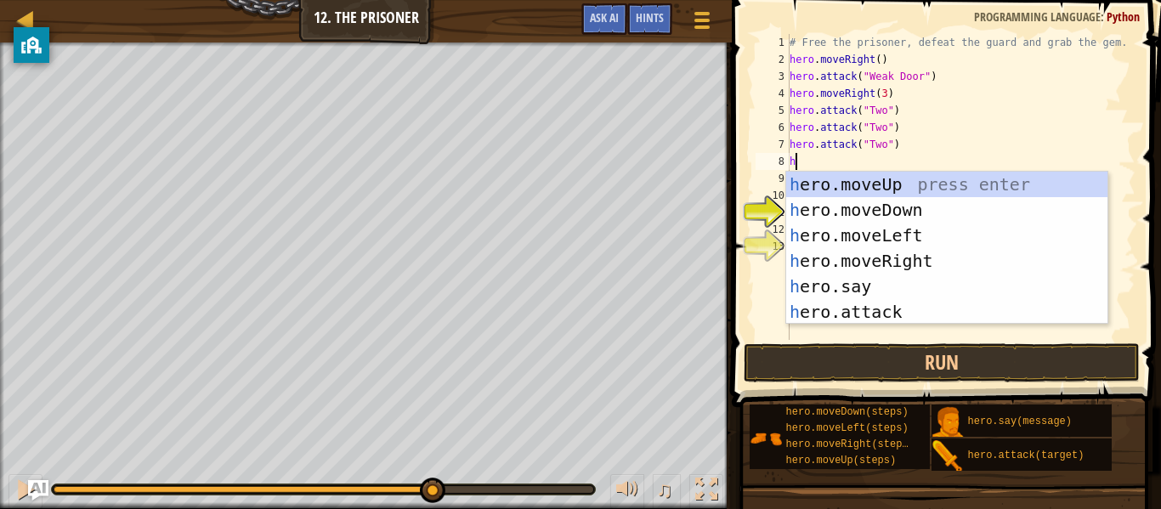
click at [993, 210] on div "h ero.moveUp press enter h ero.moveDown press enter h ero.moveLeft press enter …" at bounding box center [947, 274] width 321 height 204
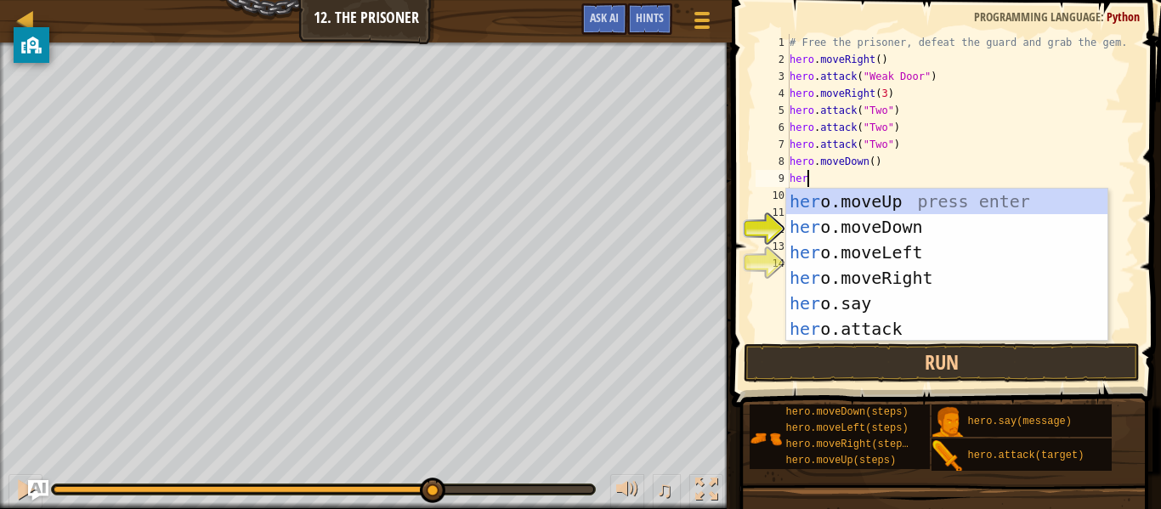
type textarea "hero"
click at [958, 269] on div "hero .moveUp press enter hero .moveDown press enter hero .moveLeft press enter …" at bounding box center [947, 291] width 321 height 204
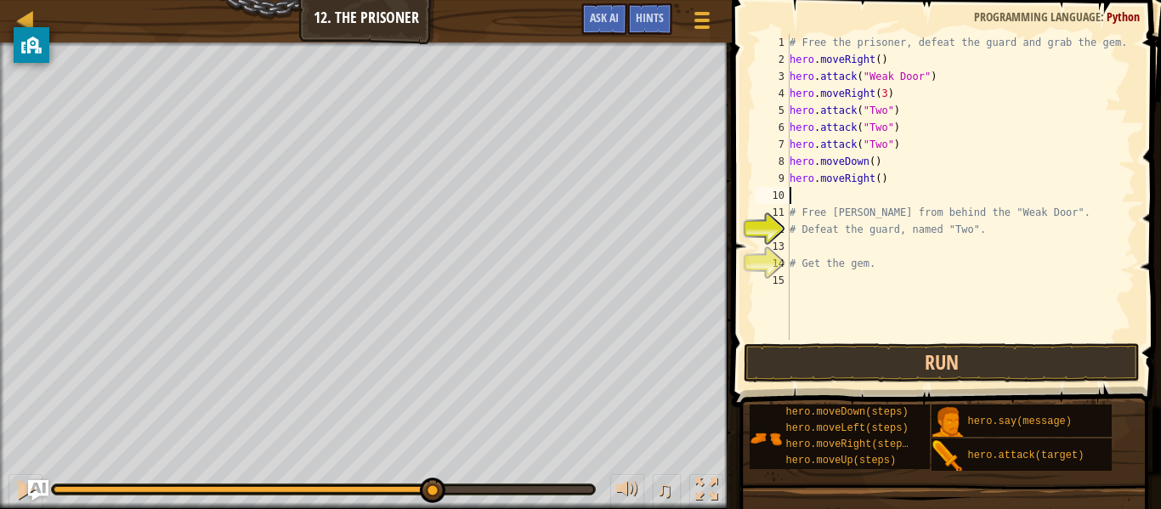
scroll to position [8, 0]
click at [878, 160] on div "# Free the prisoner, defeat the guard and grab the gem. hero . moveRight ( ) he…" at bounding box center [961, 204] width 349 height 340
click at [876, 162] on div "# Free the prisoner, defeat the guard and grab the gem. hero . moveRight ( ) he…" at bounding box center [961, 204] width 349 height 340
type textarea "hero.moveDown(2)"
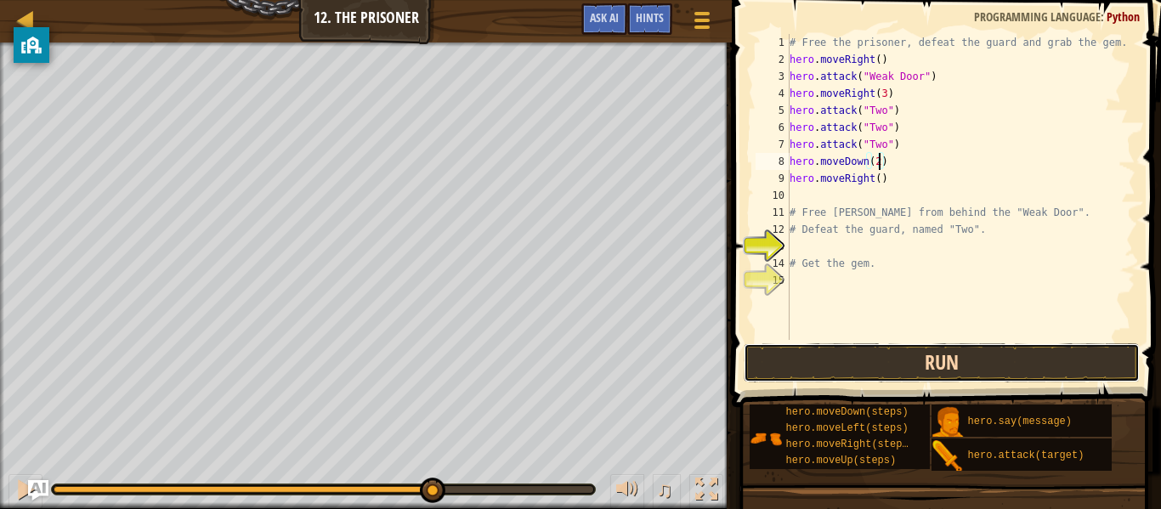
click at [1045, 370] on button "Run" at bounding box center [942, 363] width 396 height 39
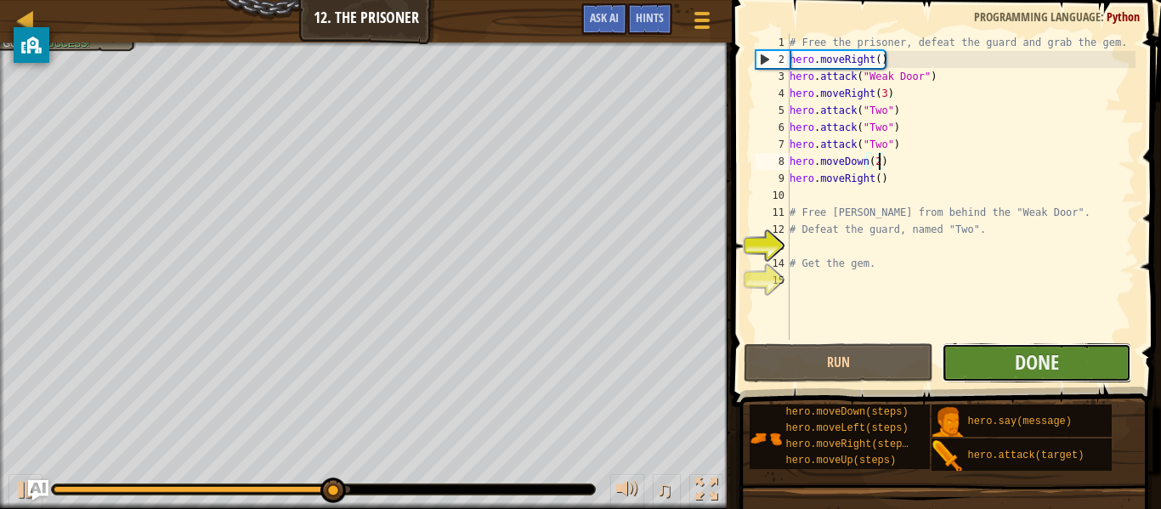
click at [996, 361] on button "Done" at bounding box center [1037, 363] width 190 height 39
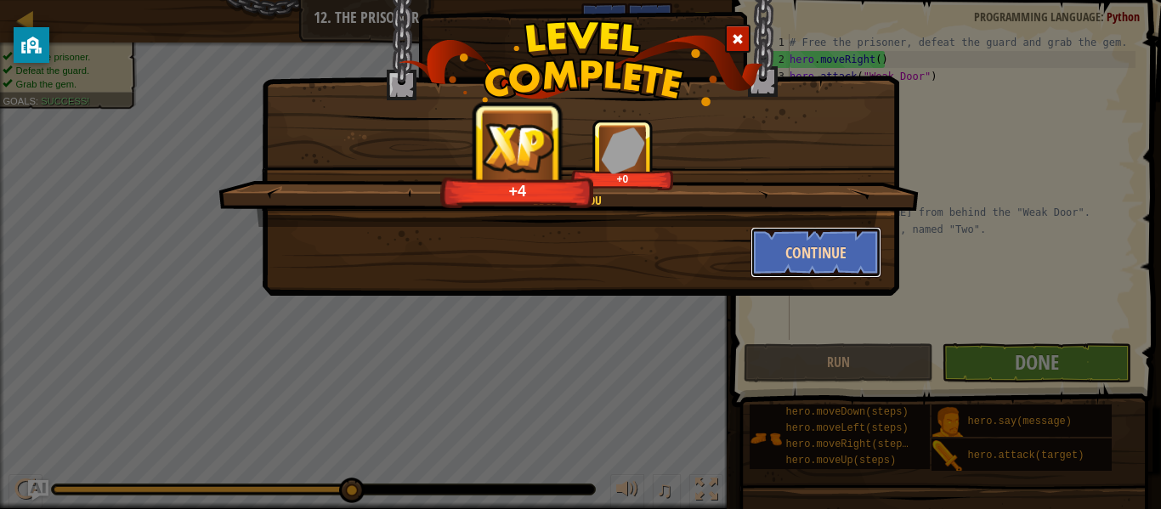
click at [798, 243] on button "Continue" at bounding box center [817, 252] width 132 height 51
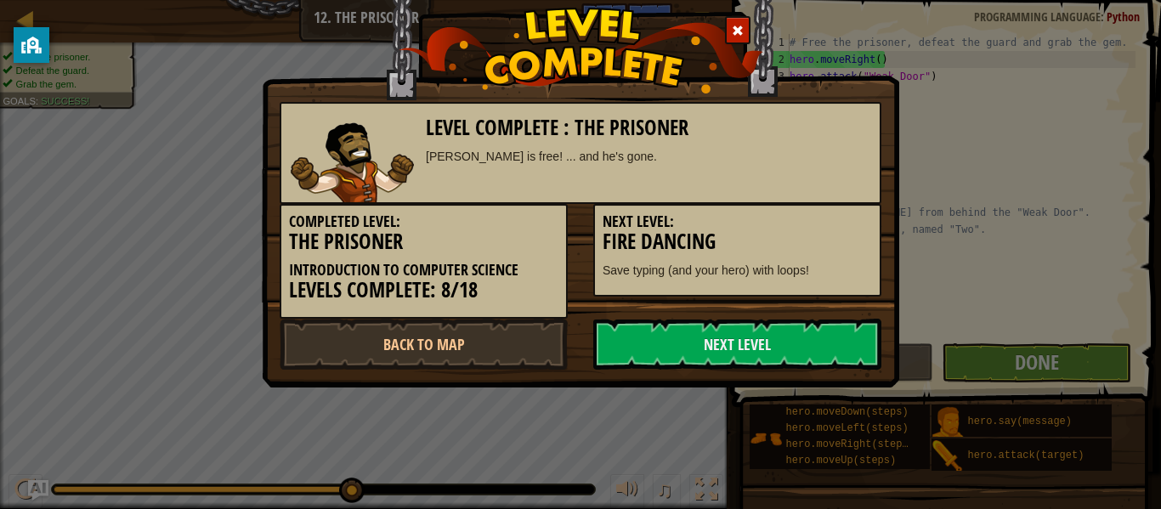
click at [824, 253] on div "Next Level: Fire Dancing Save typing (and your hero) with loops!" at bounding box center [738, 250] width 288 height 93
click at [798, 361] on link "Next Level" at bounding box center [738, 344] width 288 height 51
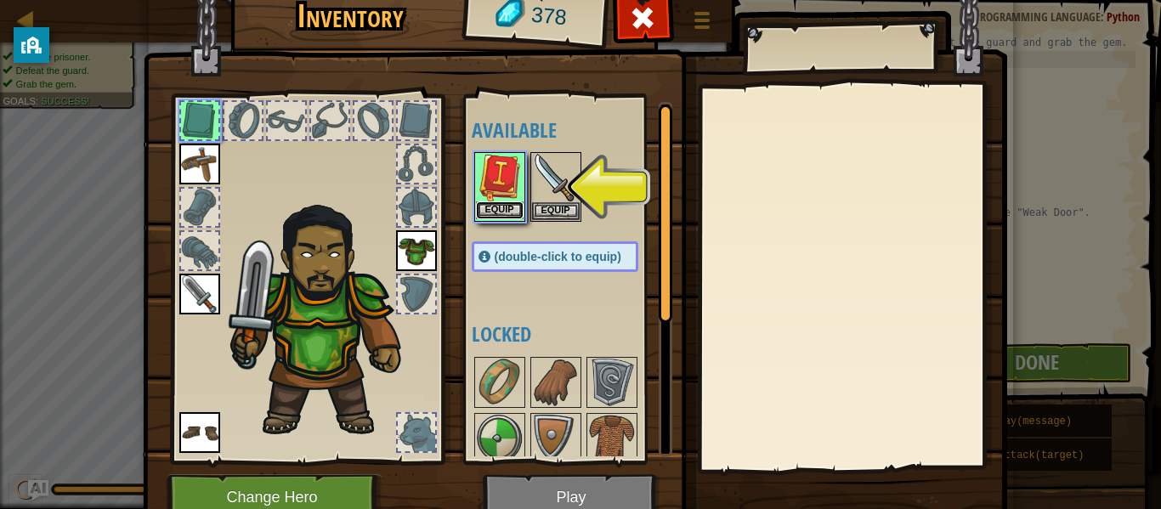
click at [521, 210] on button "Equip" at bounding box center [500, 211] width 48 height 18
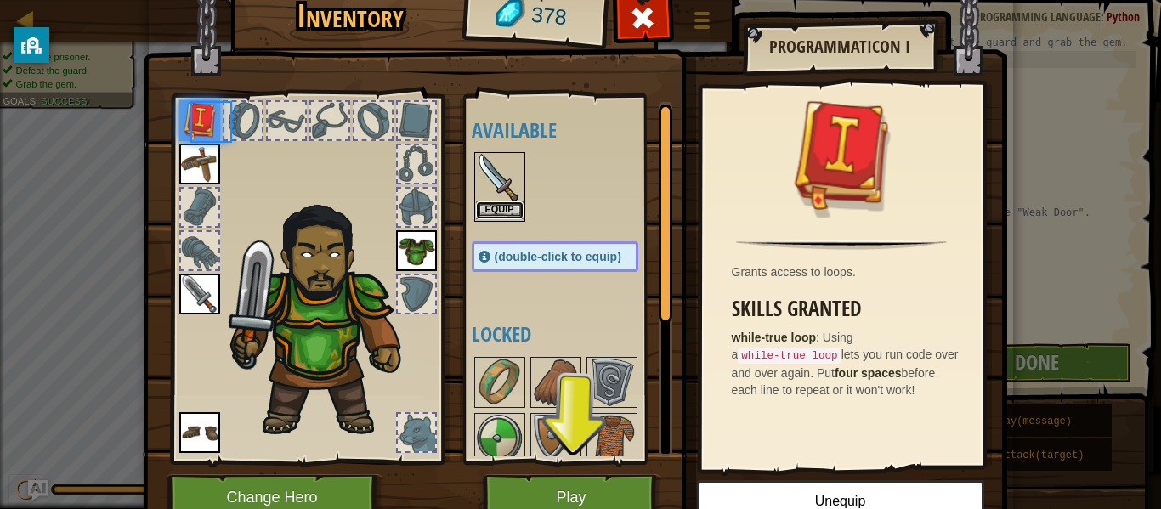
click at [493, 205] on button "Equip" at bounding box center [500, 211] width 48 height 18
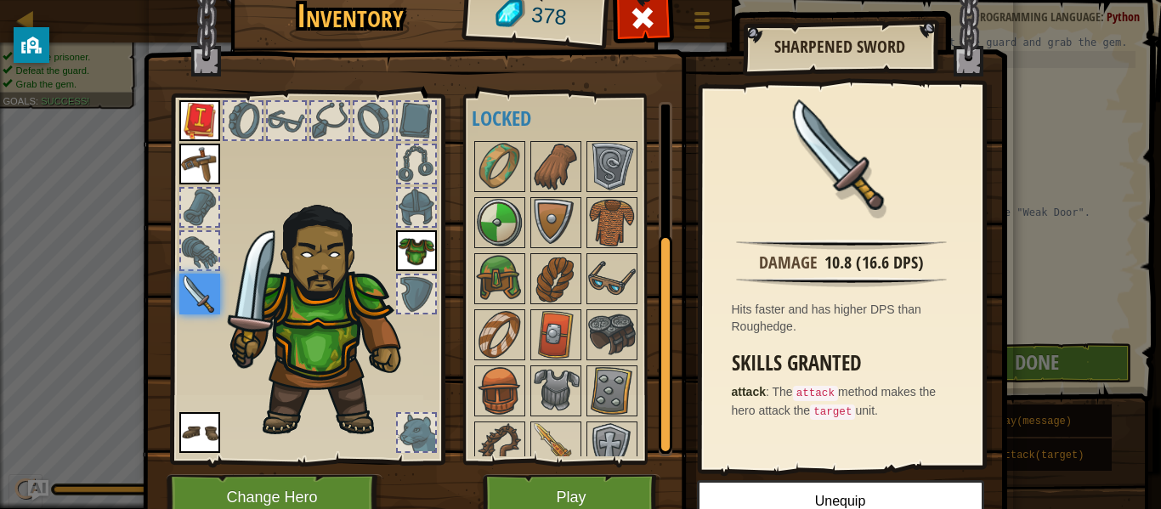
scroll to position [218, 0]
click at [627, 220] on img at bounding box center [612, 221] width 48 height 48
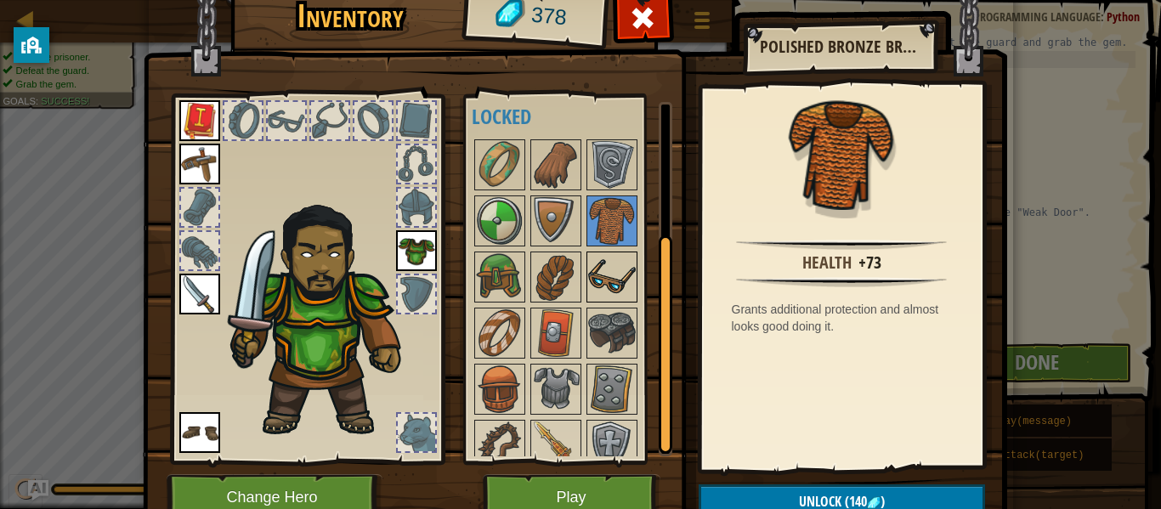
click at [622, 264] on img at bounding box center [612, 277] width 48 height 48
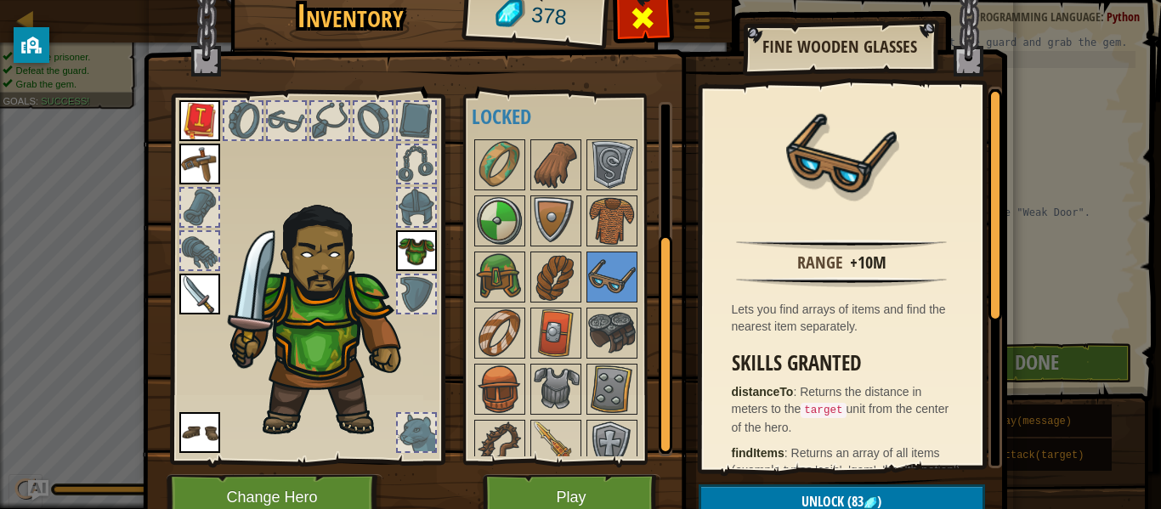
click at [653, 34] on div at bounding box center [643, 23] width 54 height 54
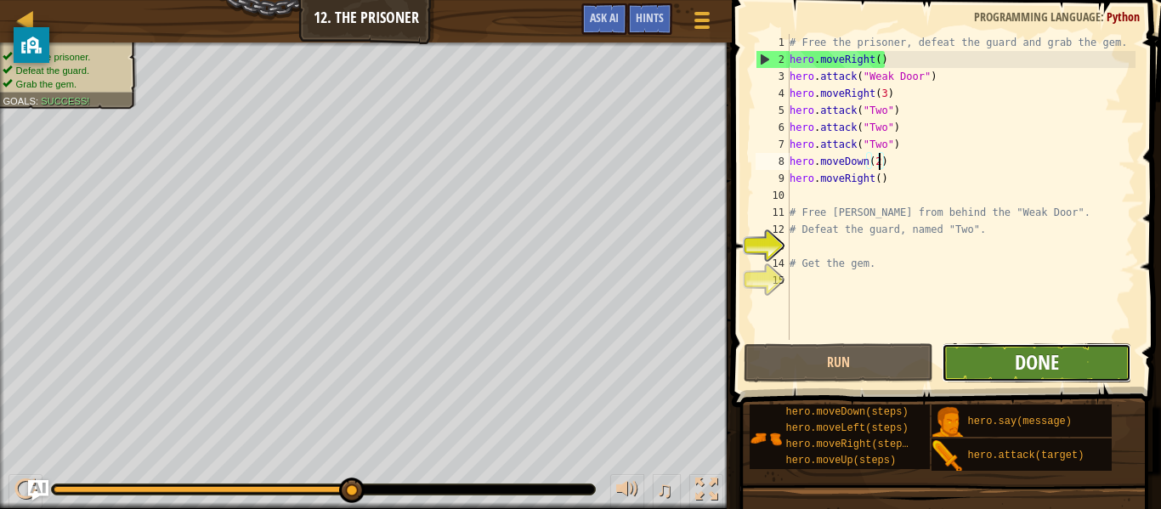
click at [1019, 370] on span "Done" at bounding box center [1037, 362] width 44 height 27
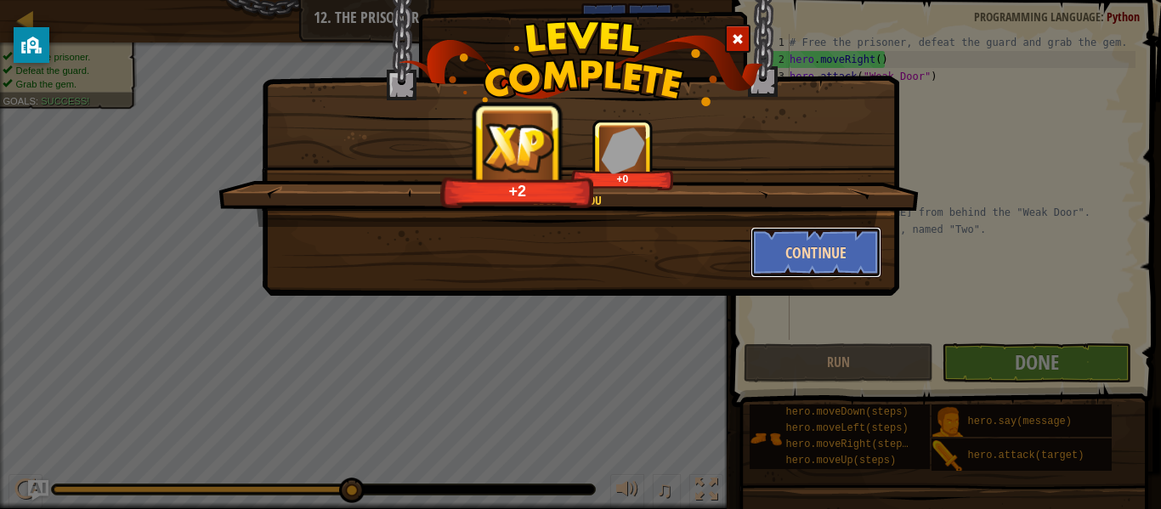
click at [775, 247] on button "Continue" at bounding box center [817, 252] width 132 height 51
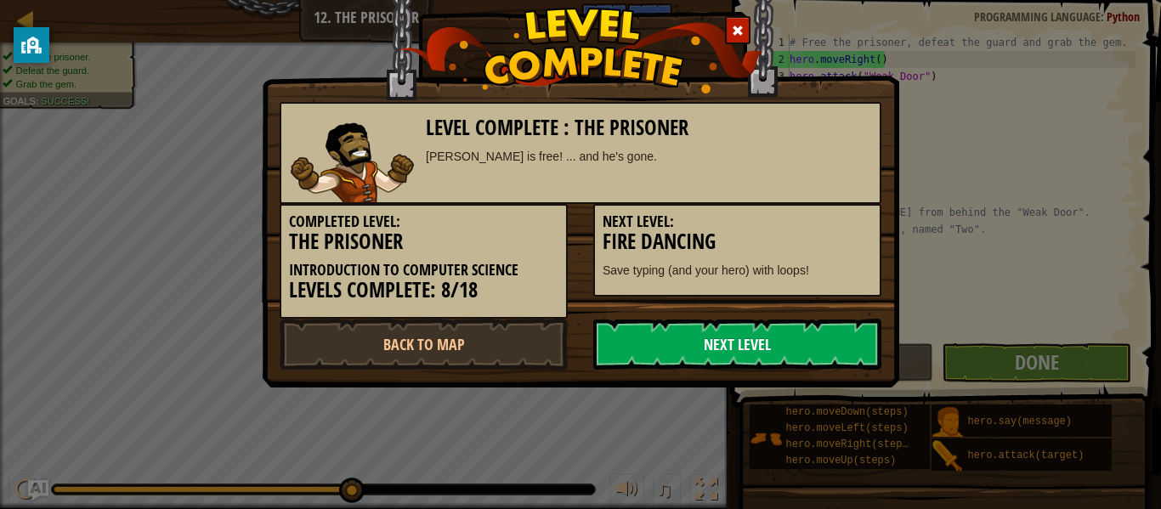
click at [803, 331] on link "Next Level" at bounding box center [738, 344] width 288 height 51
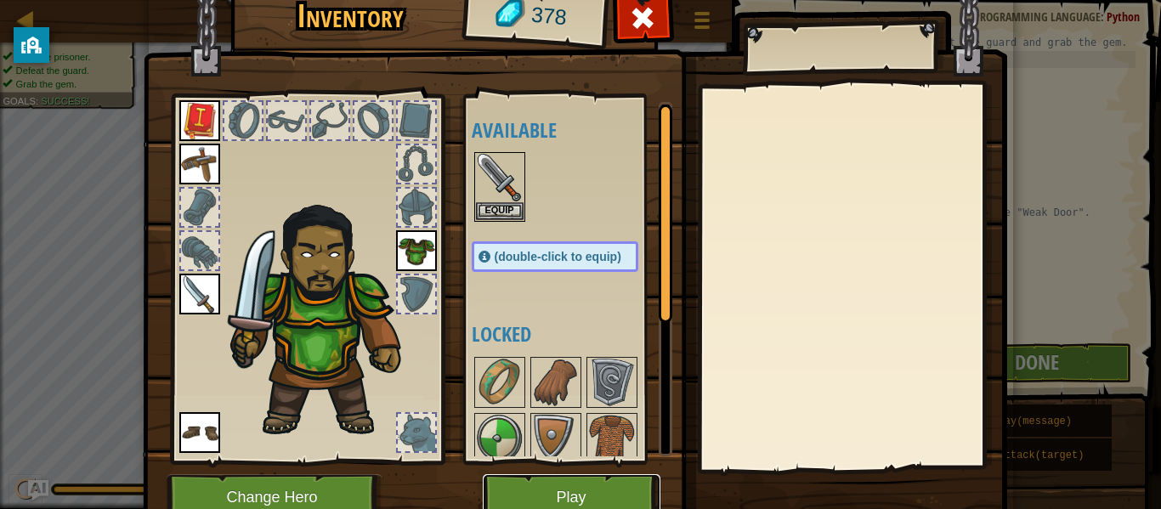
click at [611, 495] on button "Play" at bounding box center [572, 497] width 178 height 47
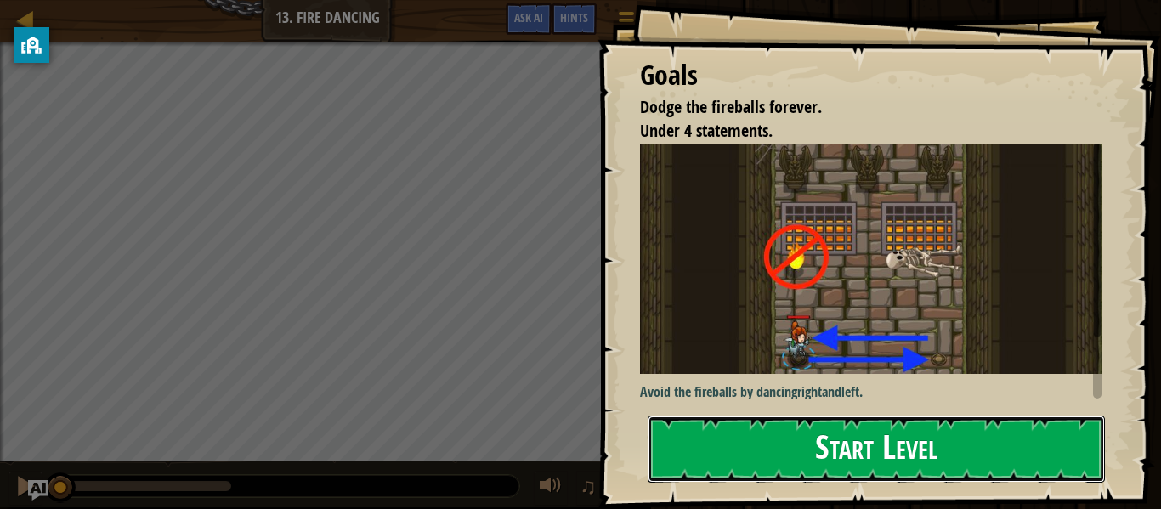
click at [904, 447] on button "Start Level" at bounding box center [876, 449] width 457 height 67
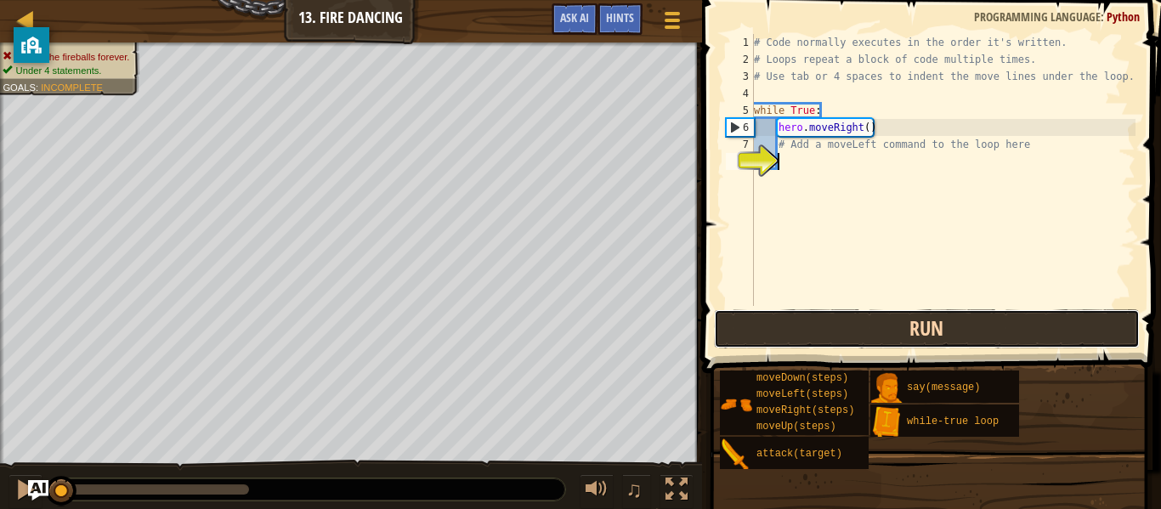
click at [894, 328] on button "Run" at bounding box center [927, 329] width 426 height 39
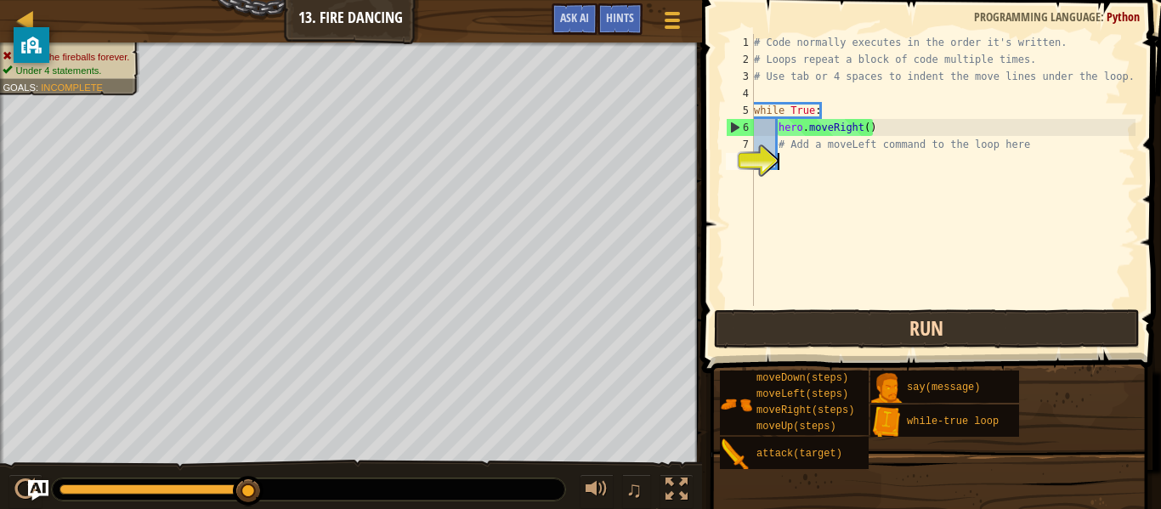
type textarea "h"
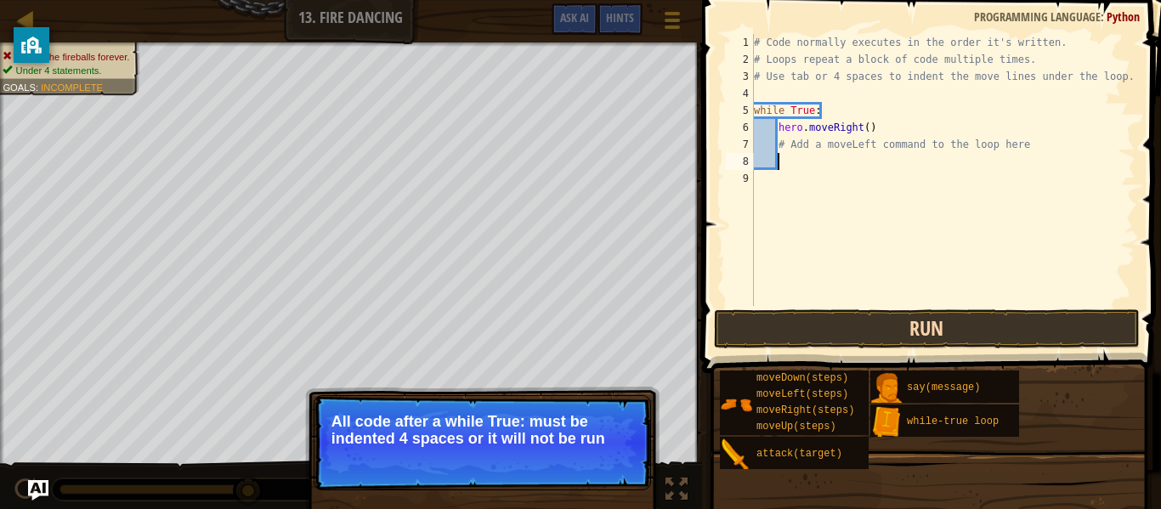
scroll to position [8, 3]
click at [615, 463] on button "Continue" at bounding box center [602, 462] width 71 height 22
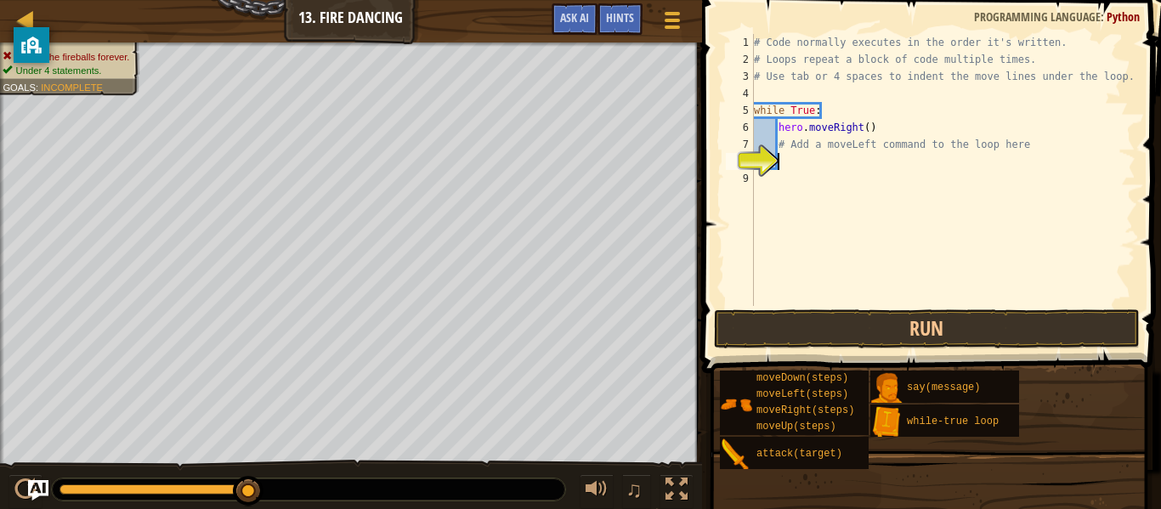
click at [0, 54] on div at bounding box center [2, 279] width 4 height 473
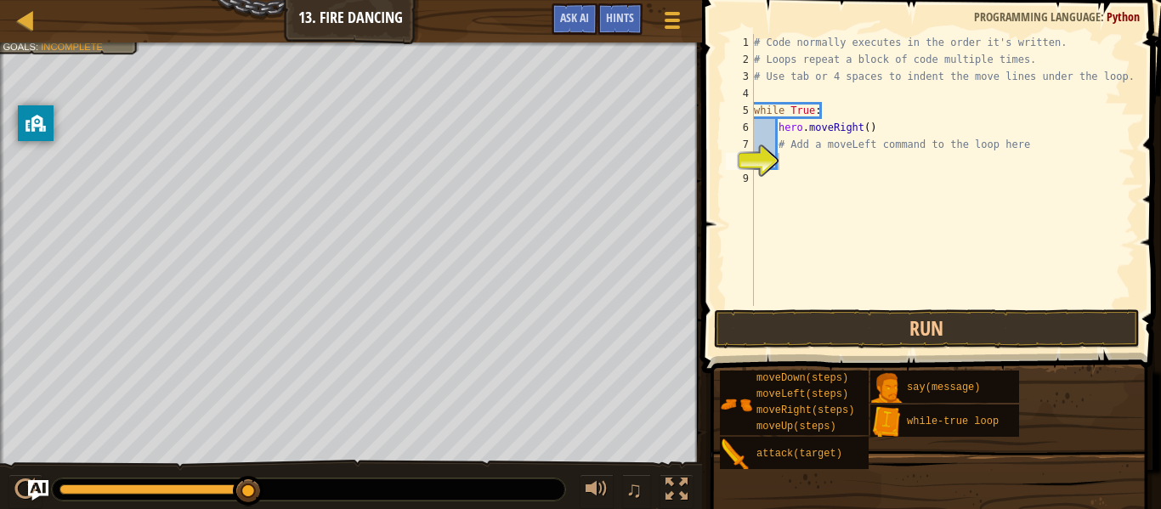
drag, startPoint x: 31, startPoint y: 47, endPoint x: 35, endPoint y: 127, distance: 80.0
click at [35, 127] on icon "privacy banner" at bounding box center [36, 123] width 11 height 17
click at [89, 43] on div at bounding box center [351, 45] width 702 height 4
click at [89, 47] on span "Incomplete" at bounding box center [72, 46] width 62 height 11
drag, startPoint x: 31, startPoint y: 41, endPoint x: 52, endPoint y: 14, distance: 33.3
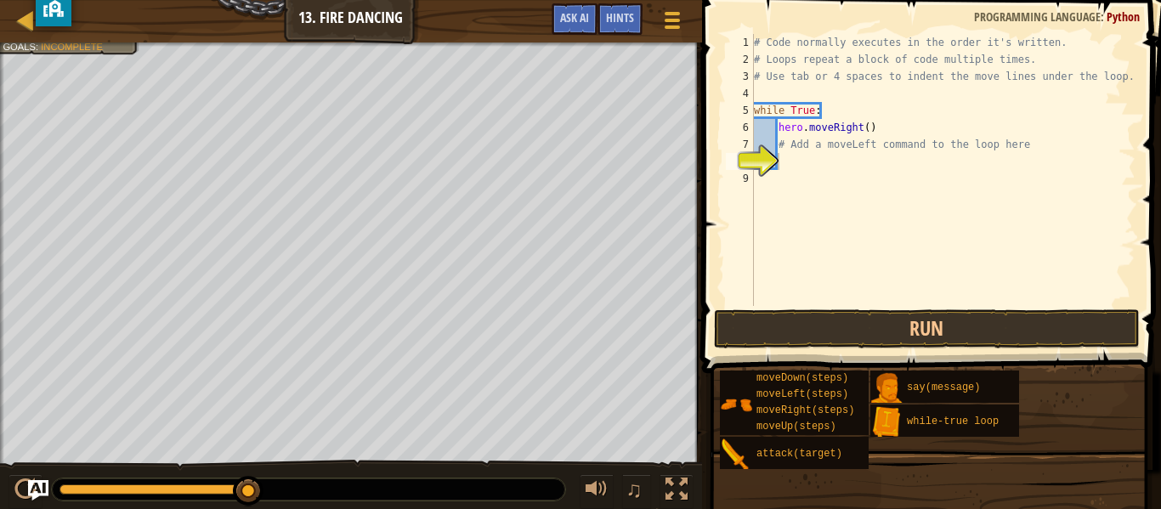
click at [52, 14] on icon "privacy banner" at bounding box center [53, 8] width 20 height 18
click at [77, 46] on div at bounding box center [351, 45] width 702 height 4
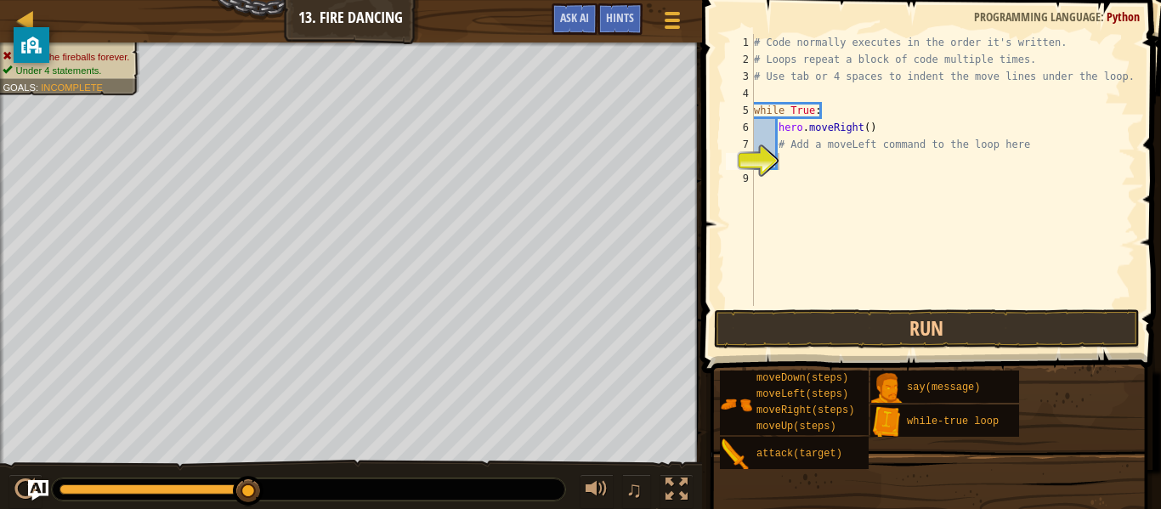
click at [73, 50] on div "Dodge the fireballs forever. Under 4 statements. Goals : Incomplete" at bounding box center [68, 63] width 130 height 27
click at [65, 45] on div at bounding box center [351, 45] width 702 height 4
click at [61, 50] on ul "Dodge the fireballs forever. Under 4 statements." at bounding box center [68, 63] width 130 height 27
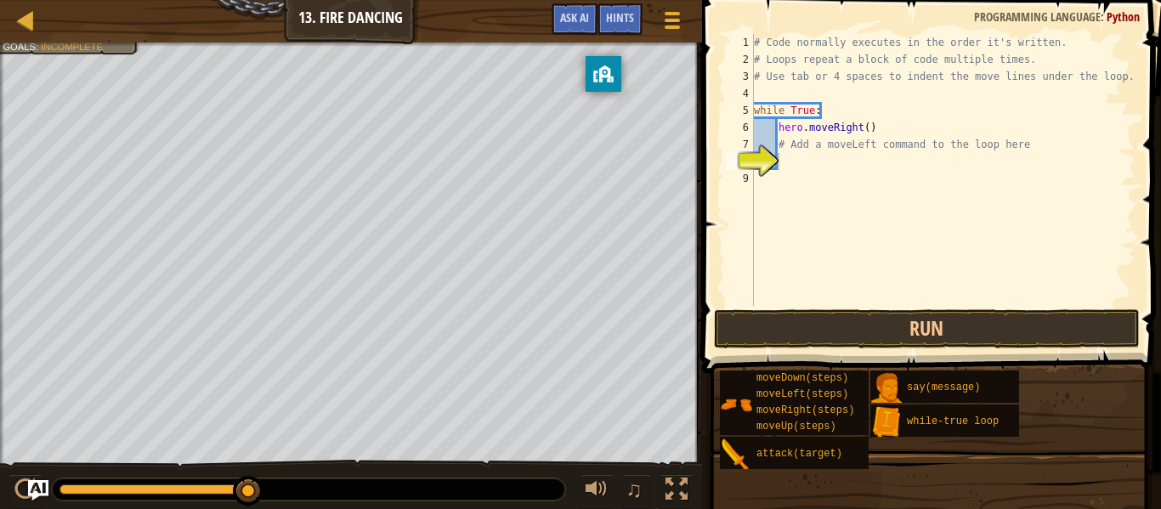
drag, startPoint x: 16, startPoint y: 48, endPoint x: 297, endPoint y: 29, distance: 281.2
click at [297, 0] on body "Map Introduction to Computer Science 13. Fire Dancing Game Menu Done Hints Ask …" at bounding box center [580, 0] width 1161 height 0
click at [889, 173] on div "# Code normally executes in the order it's written. # Loops repeat a block of c…" at bounding box center [943, 187] width 385 height 306
type textarea "m"
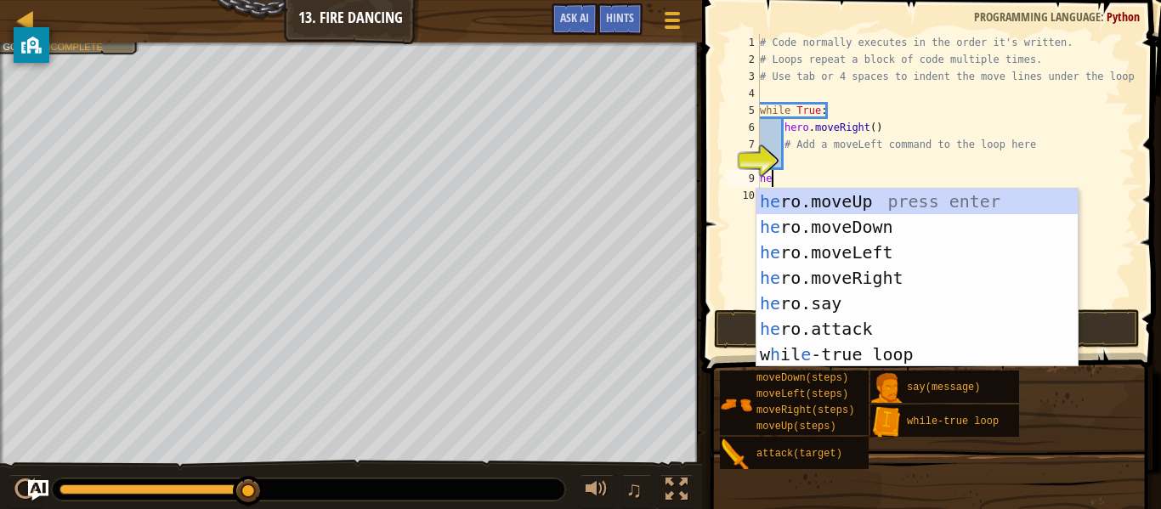
type textarea "her"
click at [962, 257] on div "her o.moveUp press enter her o.moveDown press enter her o.moveLeft press enter …" at bounding box center [917, 304] width 321 height 230
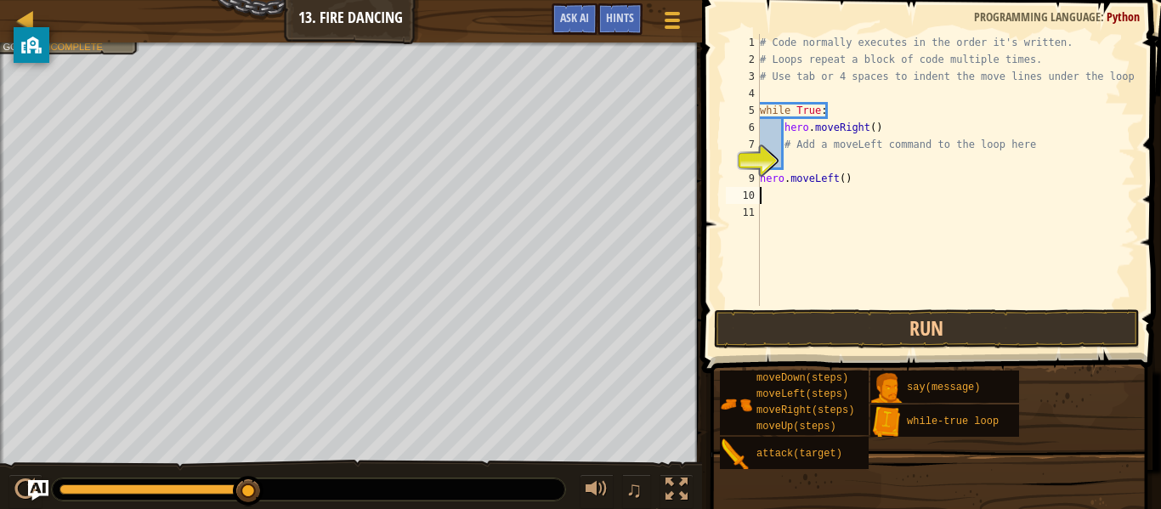
scroll to position [8, 0]
click at [939, 332] on button "Run" at bounding box center [927, 329] width 426 height 39
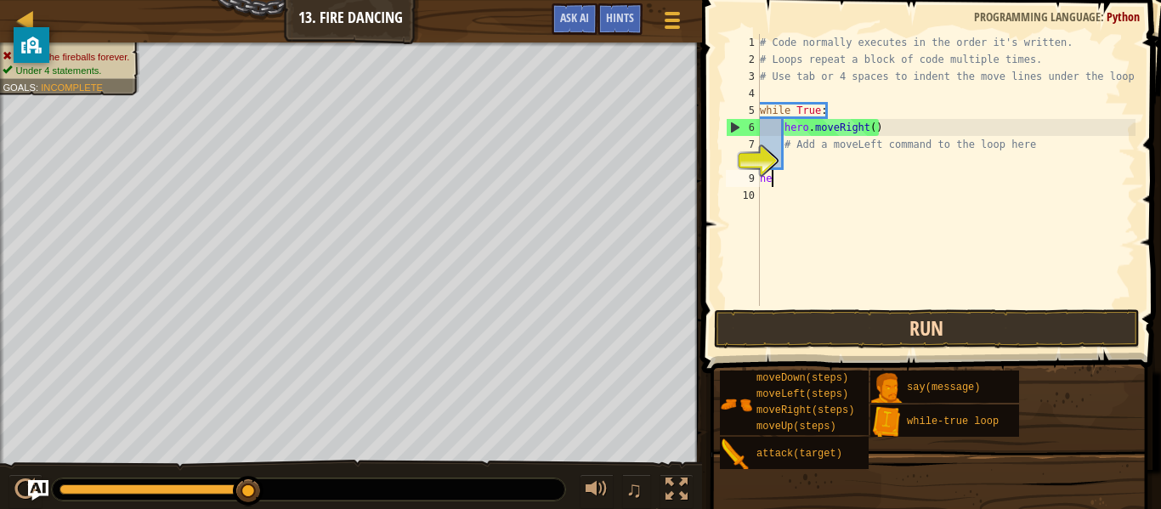
type textarea "h"
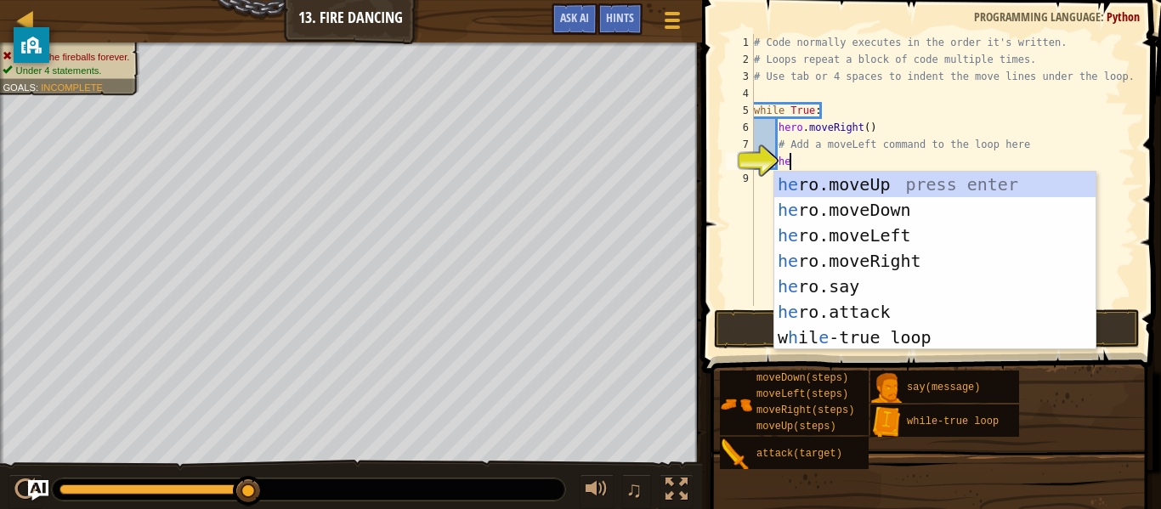
type textarea "her"
click at [944, 235] on div "her o.moveUp press enter her o.moveDown press enter her o.moveLeft press enter …" at bounding box center [935, 287] width 321 height 230
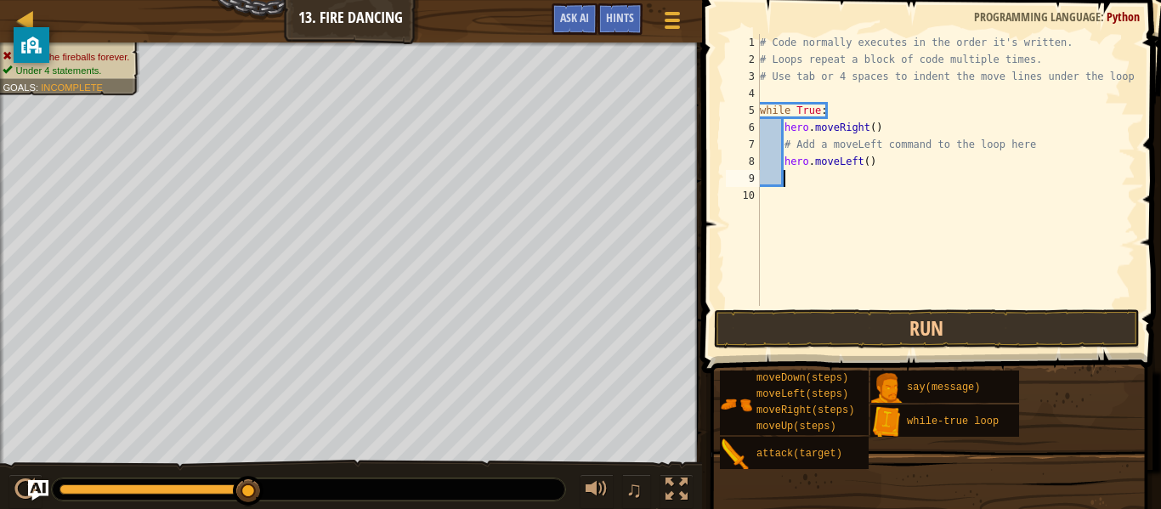
scroll to position [8, 3]
click at [954, 318] on button "Run" at bounding box center [927, 329] width 426 height 39
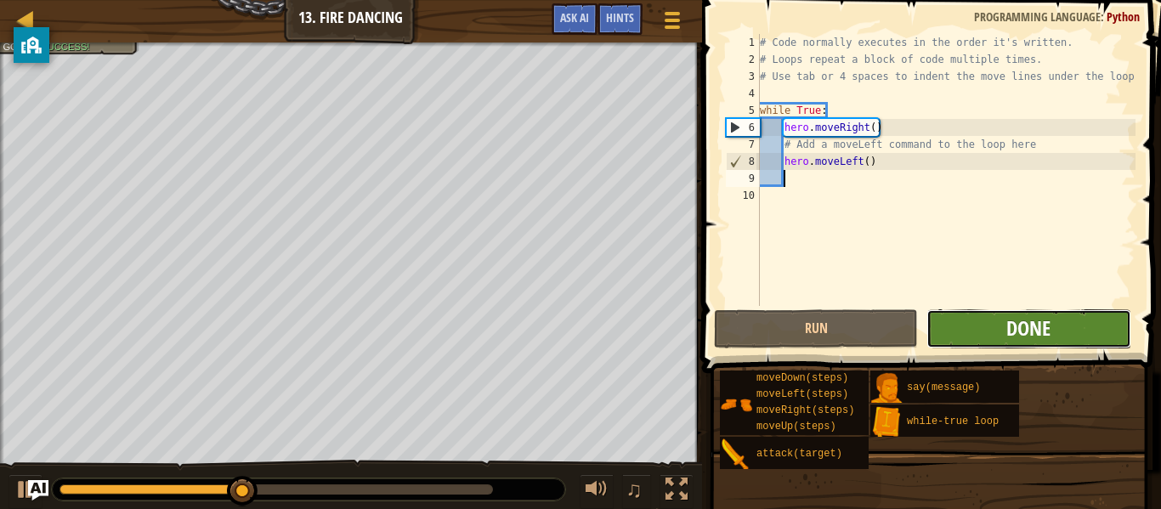
click at [1048, 333] on span "Done" at bounding box center [1029, 328] width 44 height 27
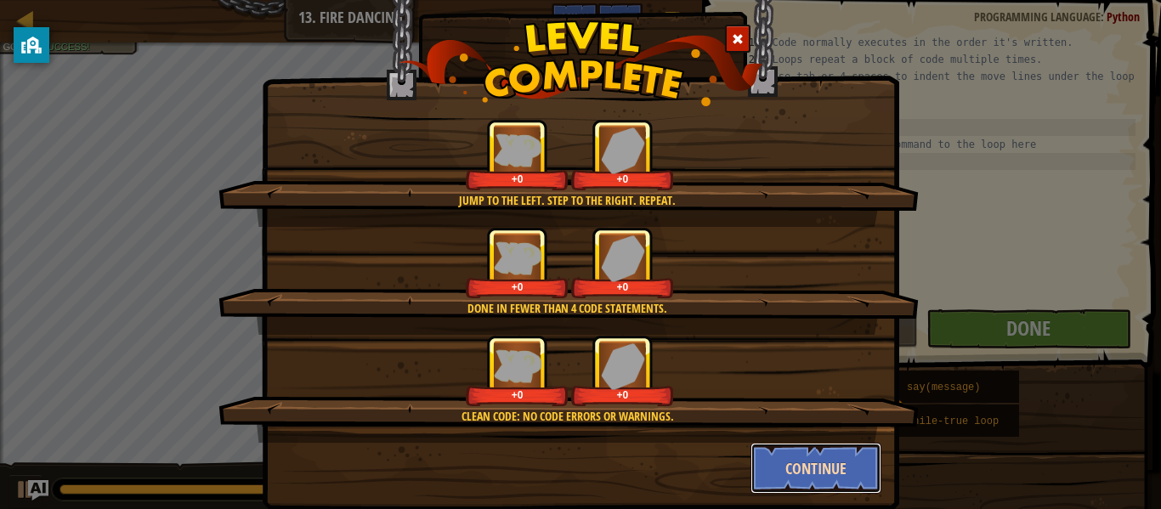
click at [842, 474] on button "Continue" at bounding box center [817, 468] width 132 height 51
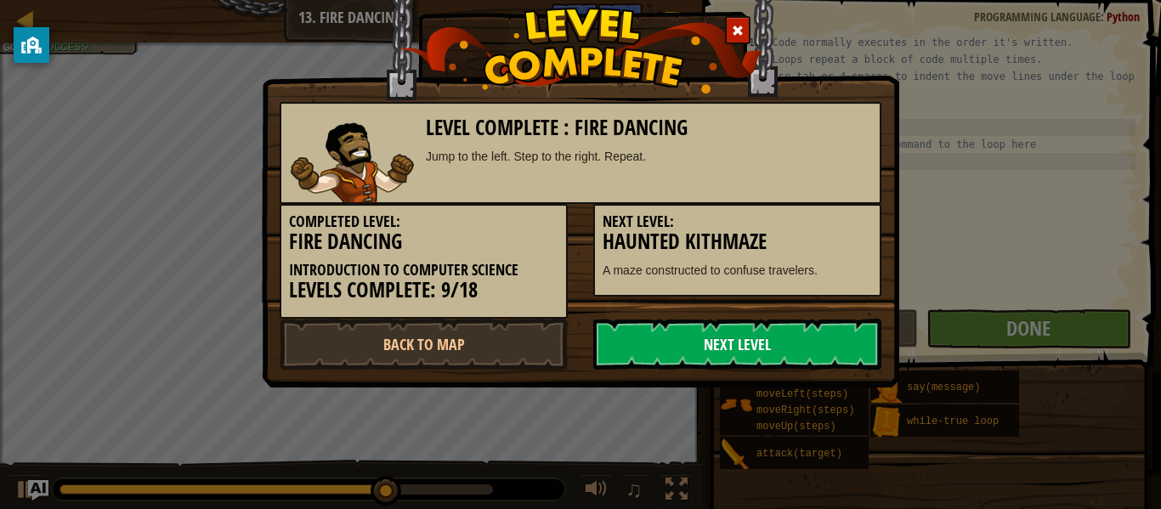
click at [793, 338] on link "Next Level" at bounding box center [738, 344] width 288 height 51
click at [781, 358] on link "Next Level" at bounding box center [738, 344] width 288 height 51
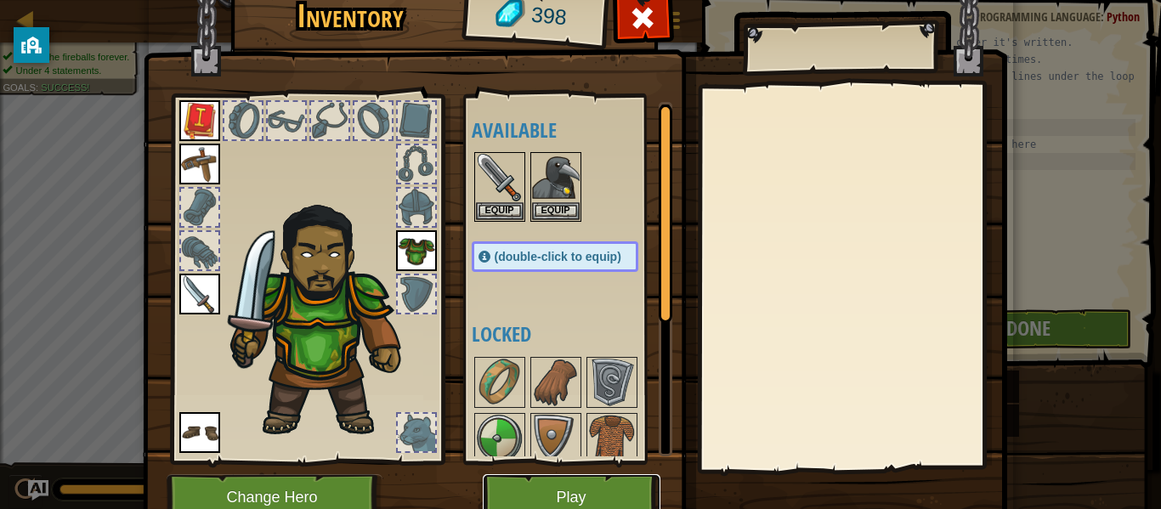
click at [628, 481] on button "Play" at bounding box center [572, 497] width 178 height 47
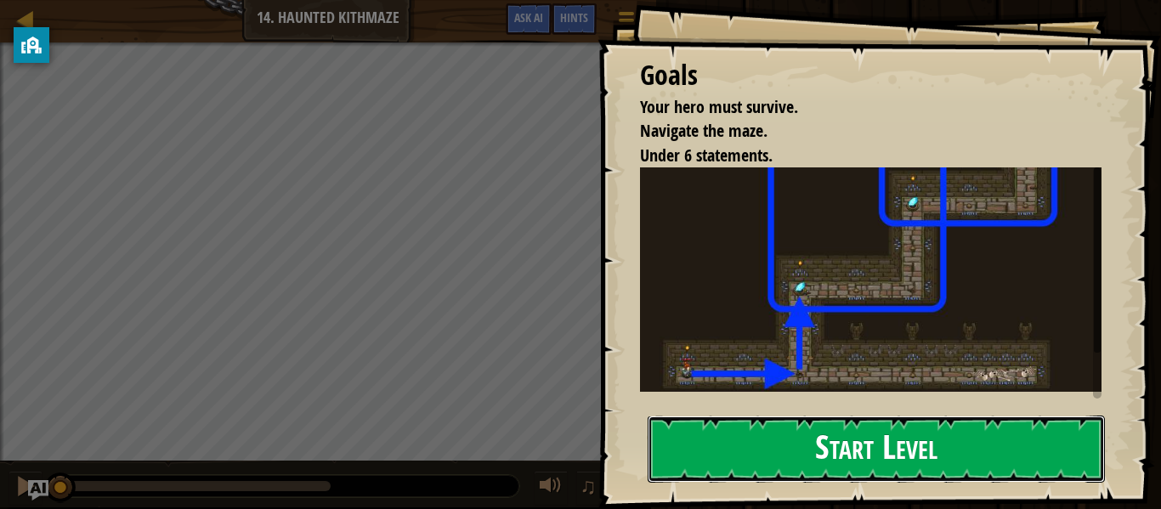
click at [1021, 454] on button "Start Level" at bounding box center [876, 449] width 457 height 67
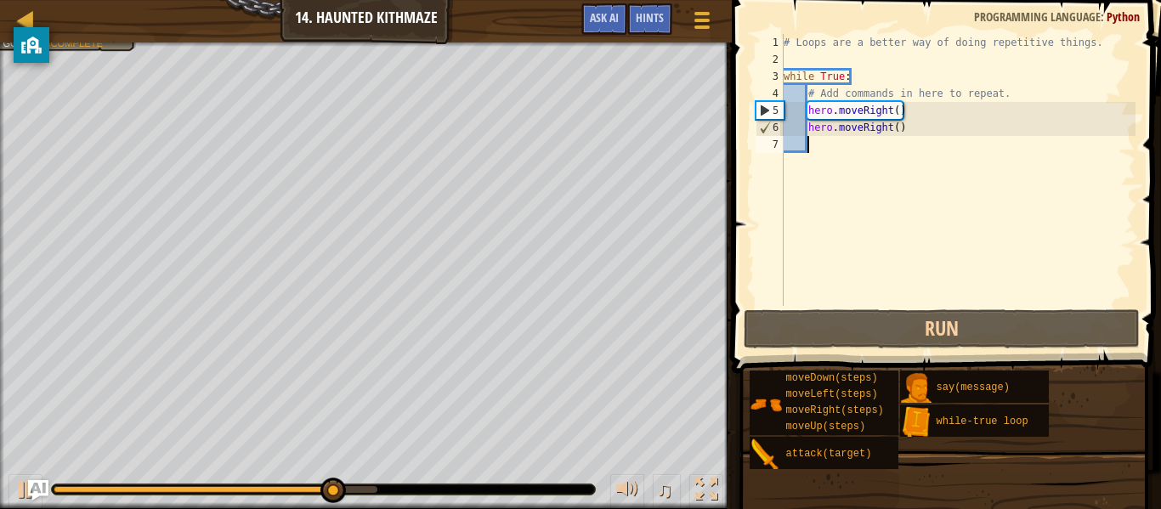
click at [894, 121] on div "# Loops are a better way of doing repetitive things. while True : # Add command…" at bounding box center [958, 187] width 355 height 306
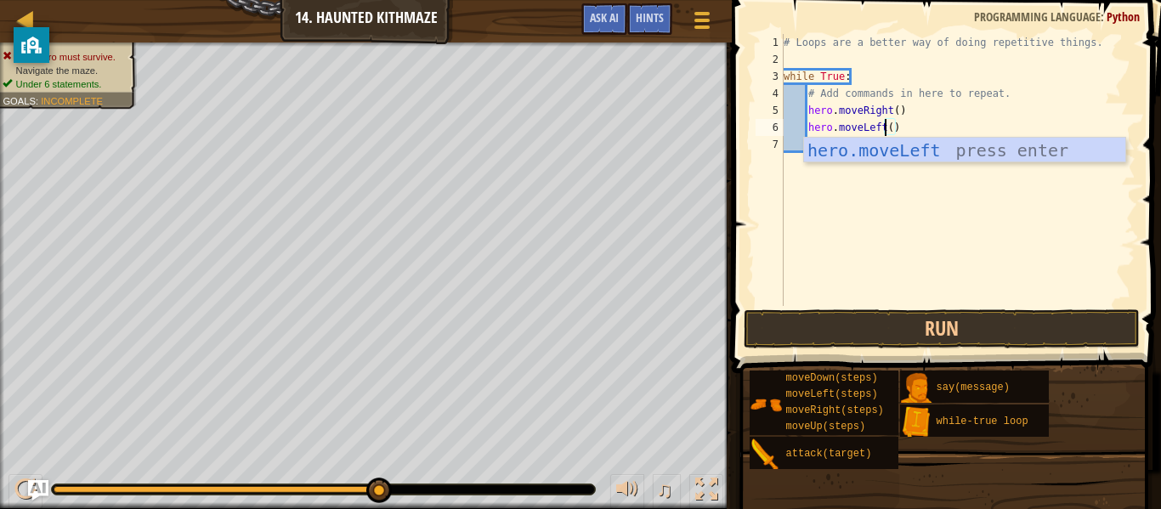
scroll to position [8, 15]
type textarea "hero.moveLeft()"
click at [1048, 327] on button "Run" at bounding box center [942, 329] width 396 height 39
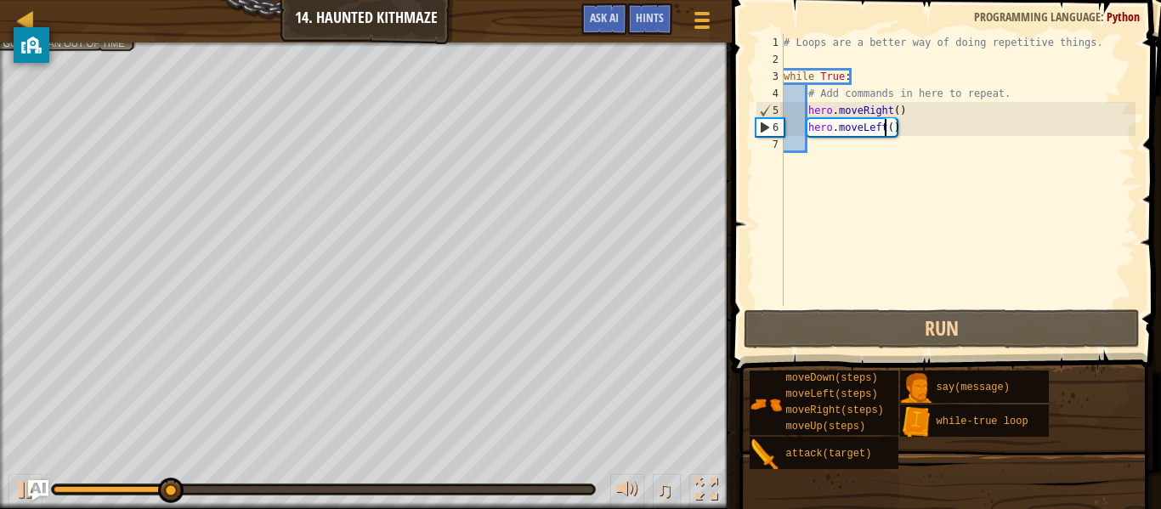
click at [879, 154] on div "# Loops are a better way of doing repetitive things. while True : # Add command…" at bounding box center [958, 187] width 355 height 306
click at [892, 123] on div "# Loops are a better way of doing repetitive things. while True : # Add command…" at bounding box center [958, 187] width 355 height 306
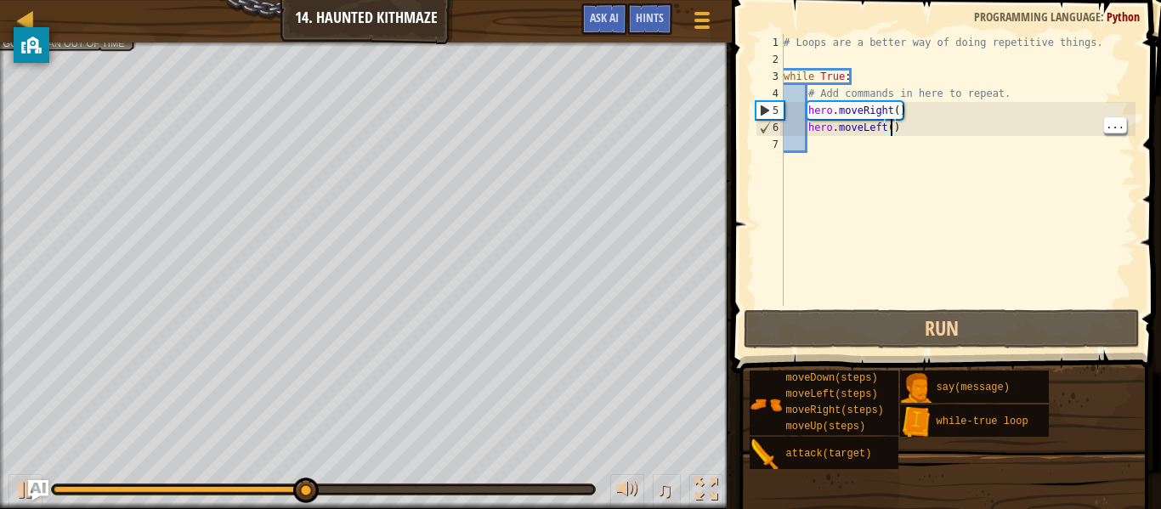
type textarea "hero.moveLeft(2)"
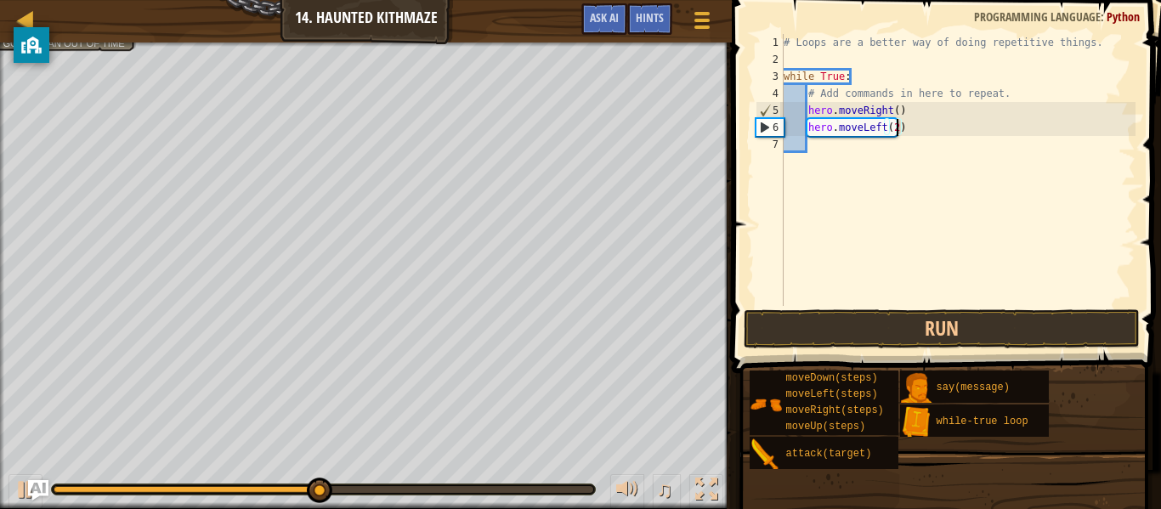
click at [849, 141] on div "# Loops are a better way of doing repetitive things. while True : # Add command…" at bounding box center [958, 187] width 355 height 306
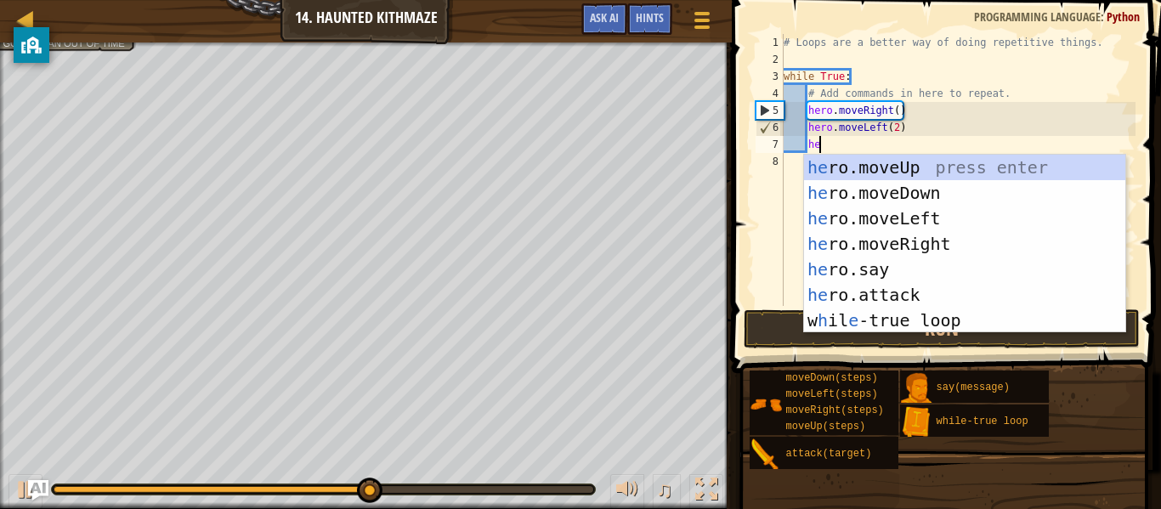
type textarea "her"
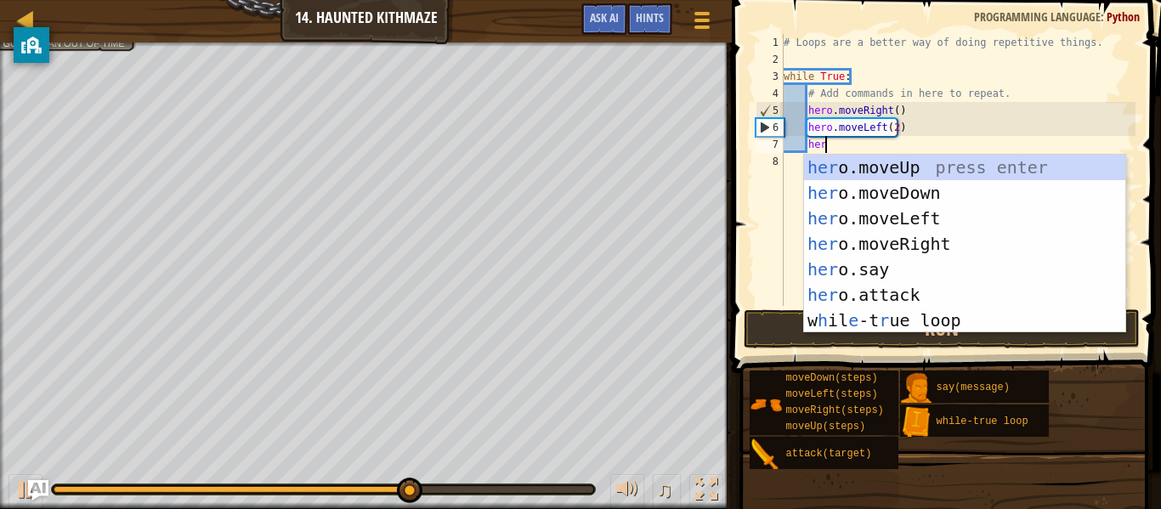
click at [984, 165] on div "her o.moveUp press enter her o.moveDown press enter her o.moveLeft press enter …" at bounding box center [964, 270] width 321 height 230
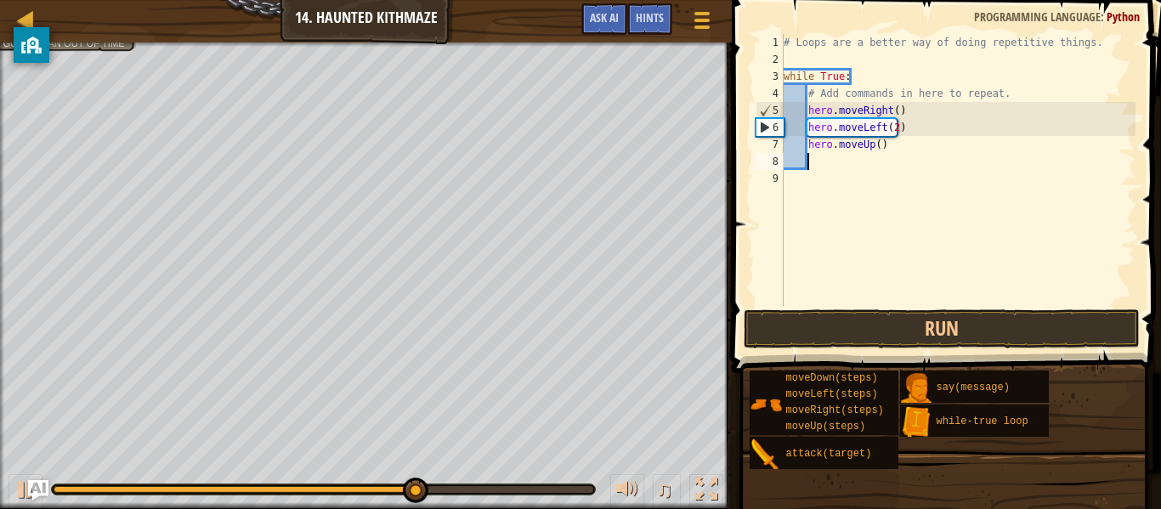
scroll to position [8, 3]
click at [885, 143] on div "# Loops are a better way of doing repetitive things. while True : # Add command…" at bounding box center [958, 187] width 355 height 306
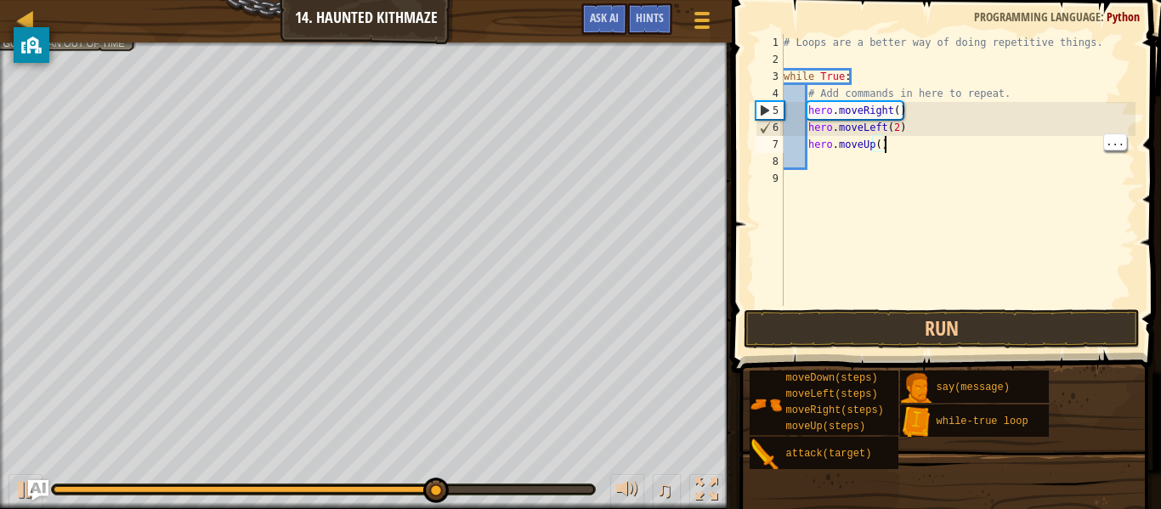
click at [878, 145] on div "# Loops are a better way of doing repetitive things. while True : # Add command…" at bounding box center [958, 187] width 355 height 306
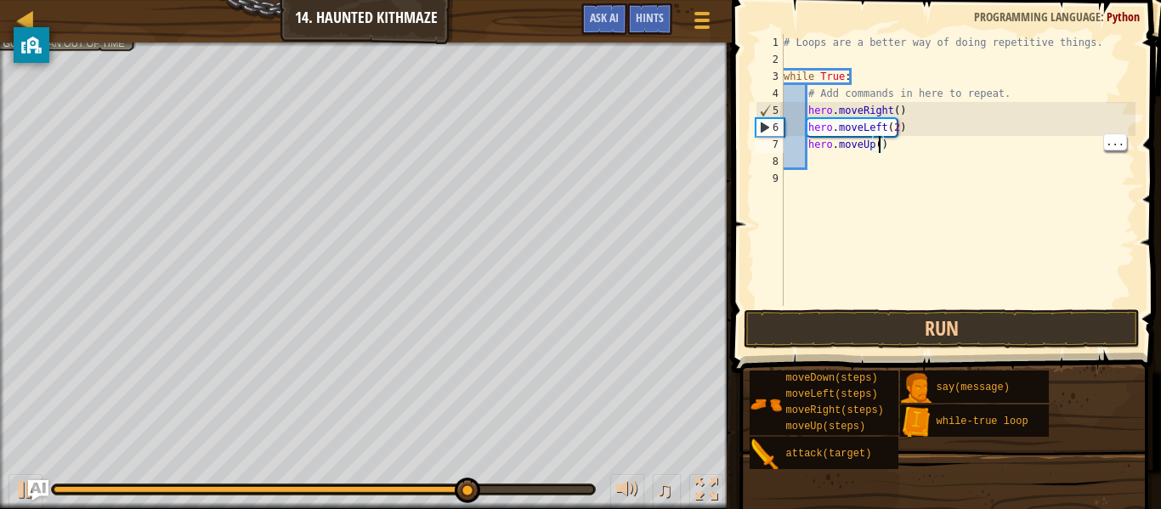
scroll to position [8, 14]
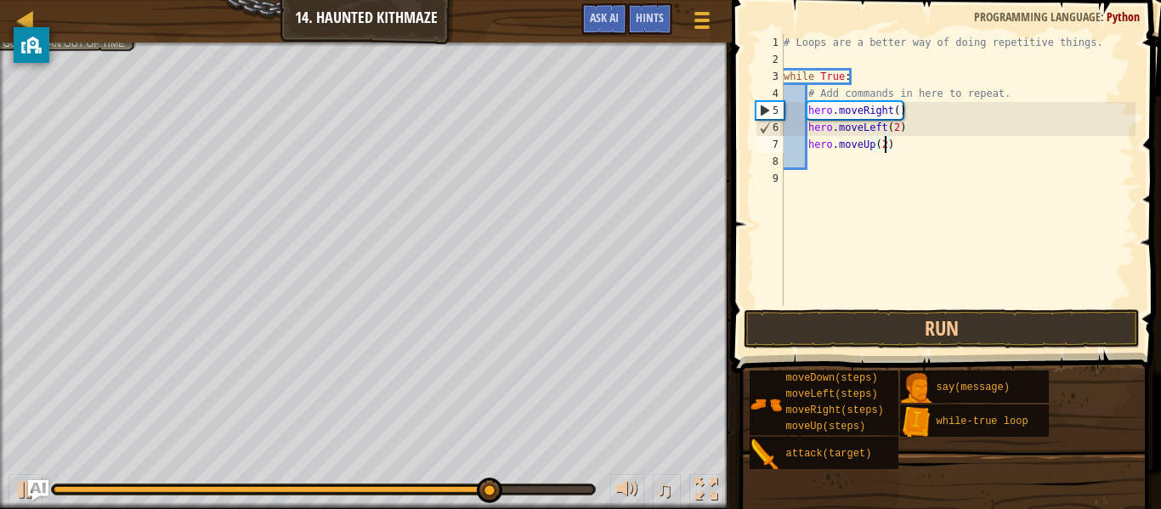
click at [1002, 306] on span at bounding box center [948, 162] width 443 height 423
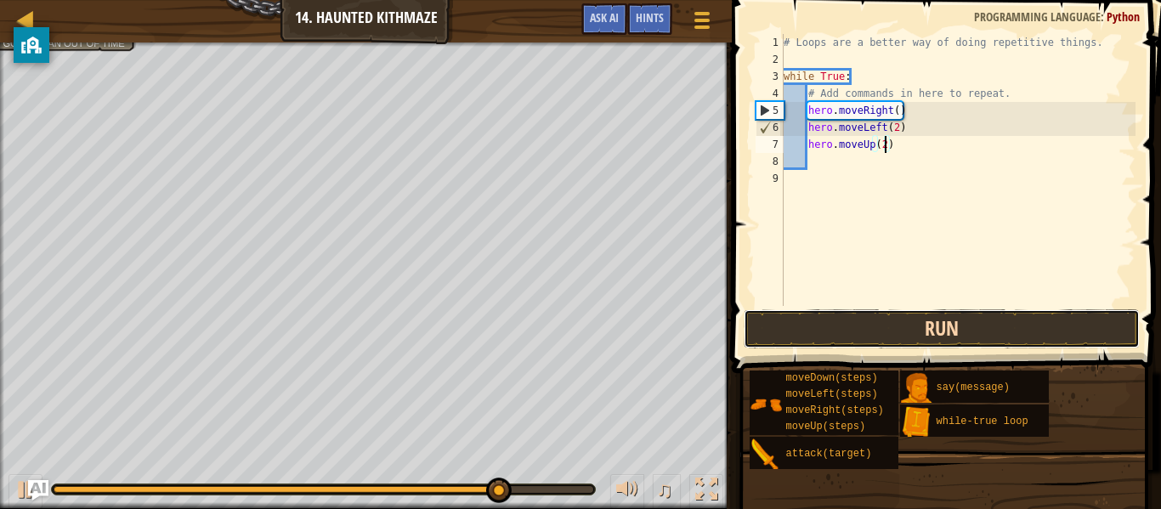
click at [1027, 323] on button "Run" at bounding box center [942, 329] width 396 height 39
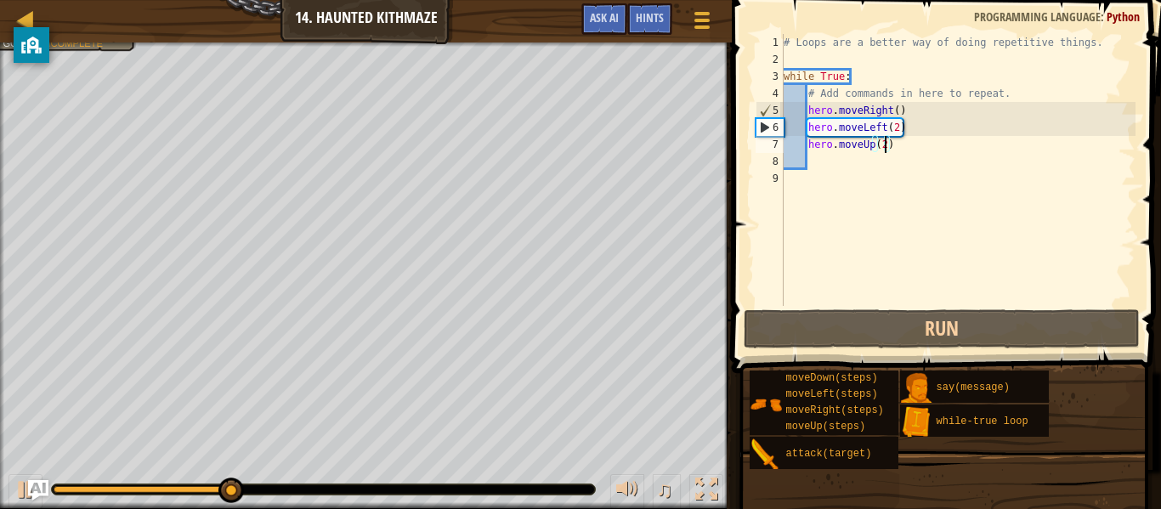
click at [883, 122] on div "# Loops are a better way of doing repetitive things. while True : # Add command…" at bounding box center [958, 187] width 355 height 306
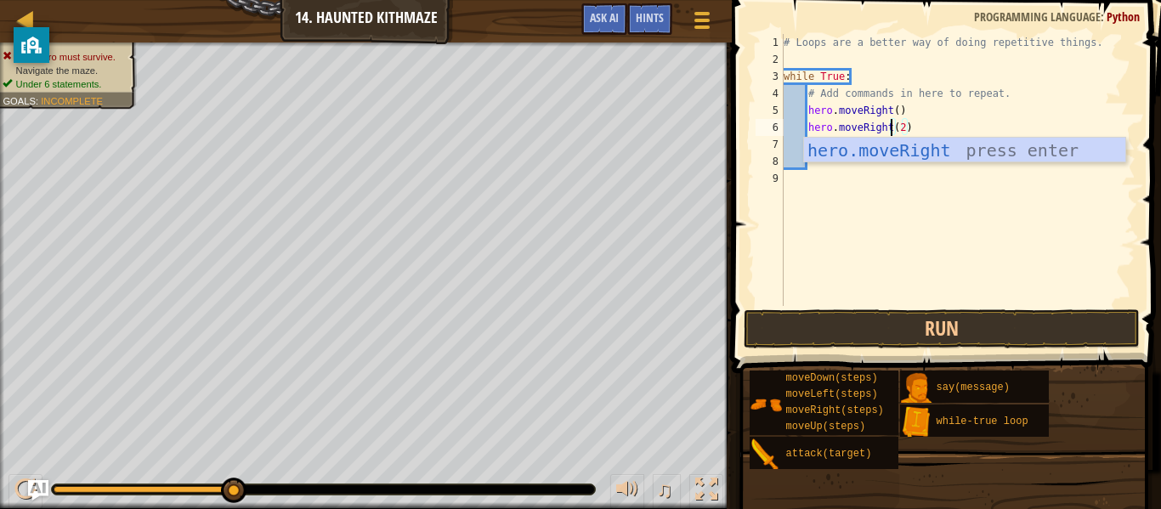
scroll to position [8, 16]
click at [1004, 333] on button "Run" at bounding box center [942, 329] width 396 height 39
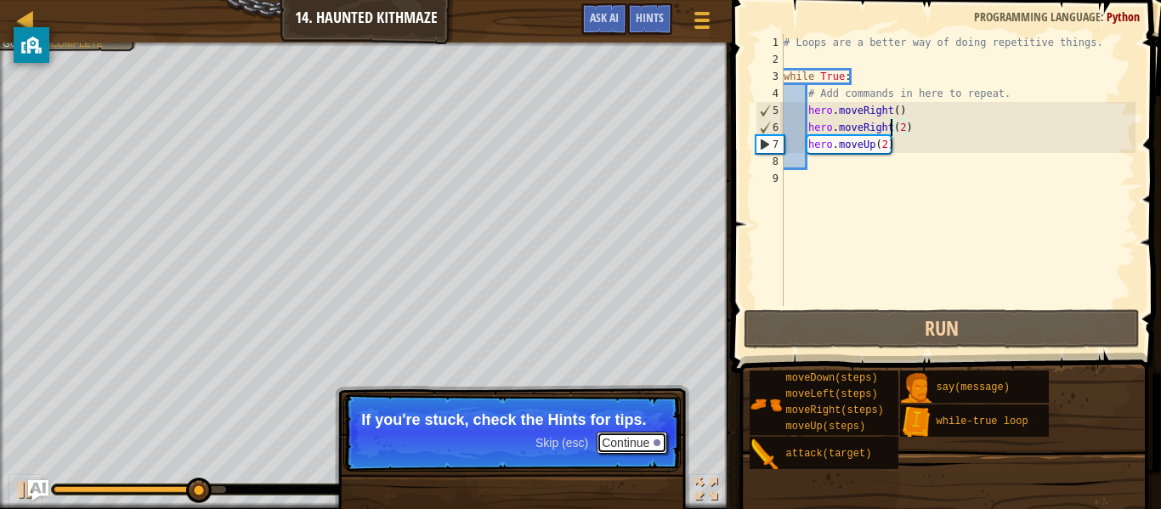
click at [636, 444] on button "Continue" at bounding box center [632, 443] width 71 height 22
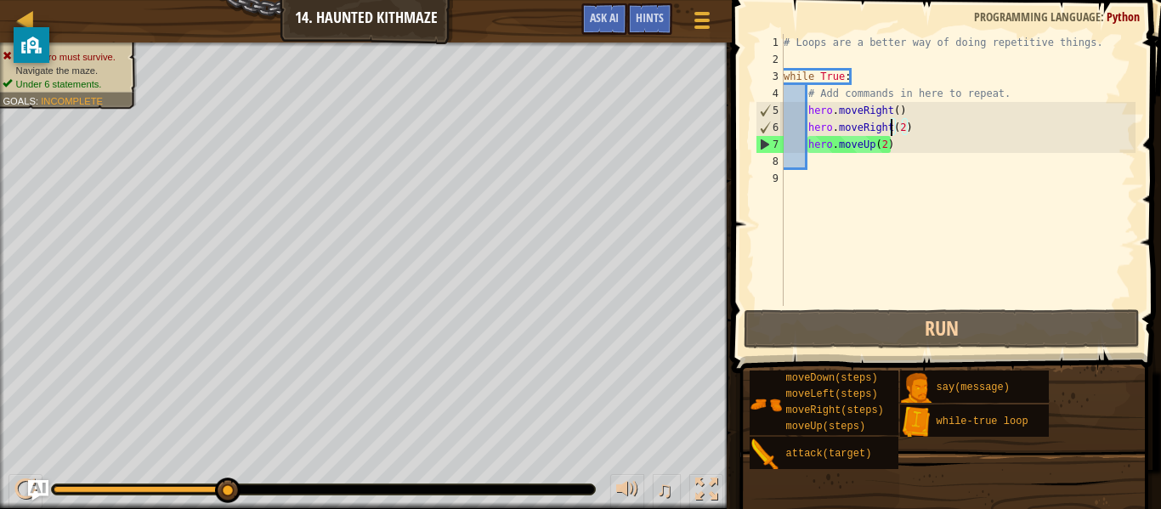
click at [960, 129] on div "# Loops are a better way of doing repetitive things. while True : # Add command…" at bounding box center [958, 187] width 355 height 306
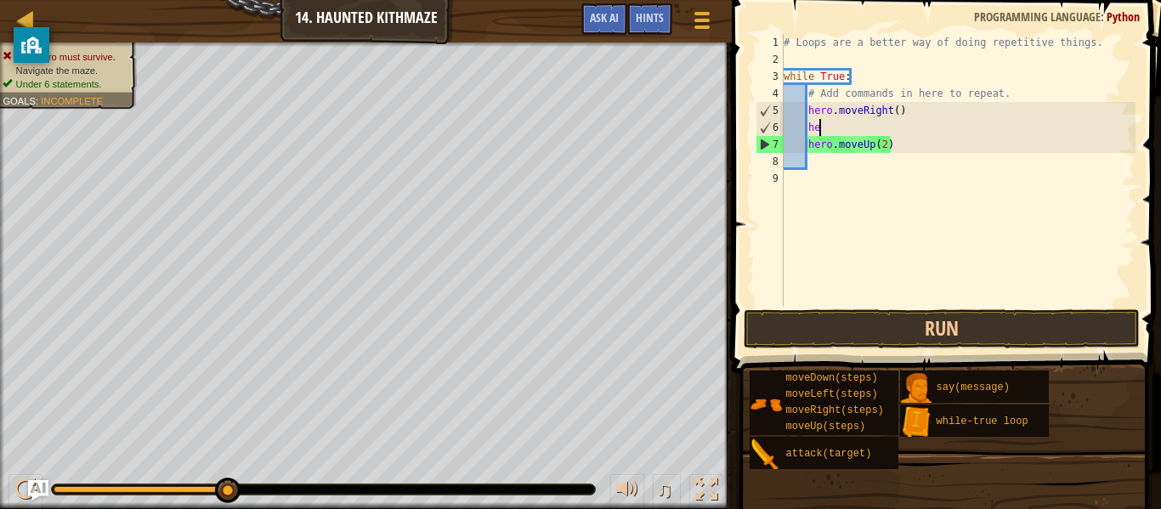
type textarea "h"
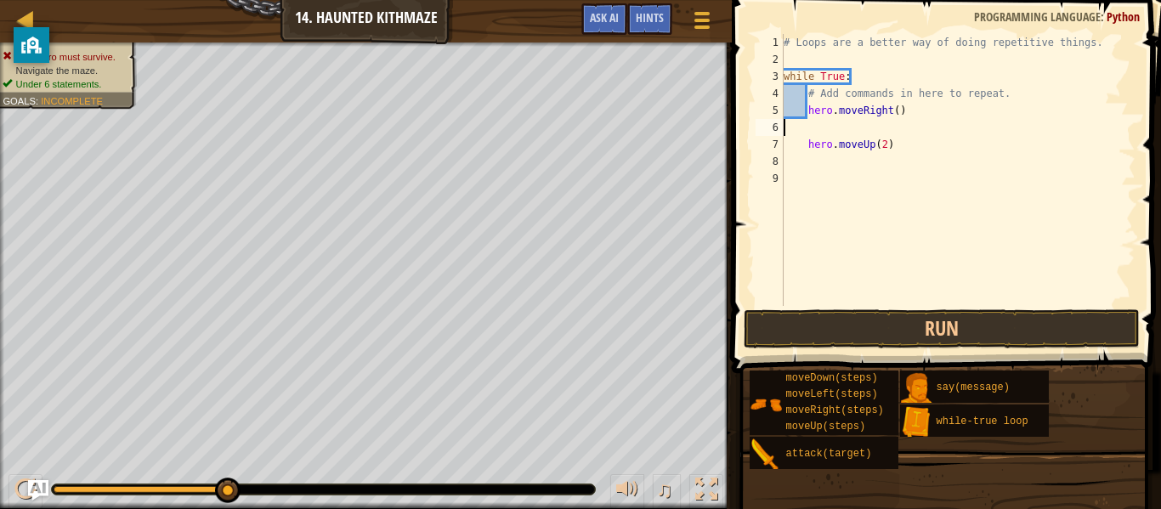
scroll to position [8, 0]
click at [1036, 331] on button "Run" at bounding box center [942, 329] width 396 height 39
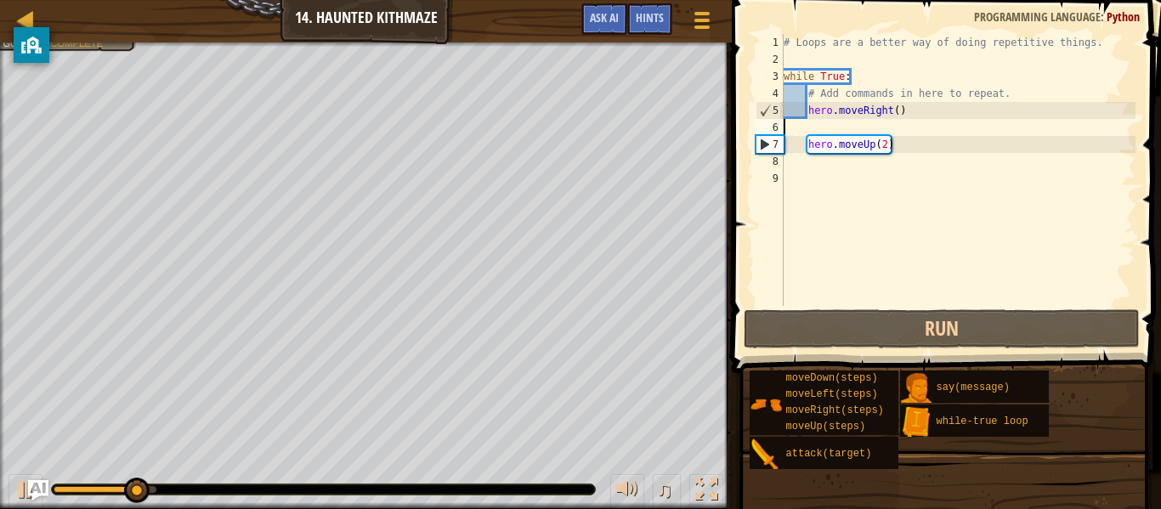
click at [947, 124] on div "# Loops are a better way of doing repetitive things. while True : # Add command…" at bounding box center [958, 187] width 355 height 306
click at [895, 111] on div "# Loops are a better way of doing repetitive things. while True : # Add command…" at bounding box center [958, 187] width 355 height 306
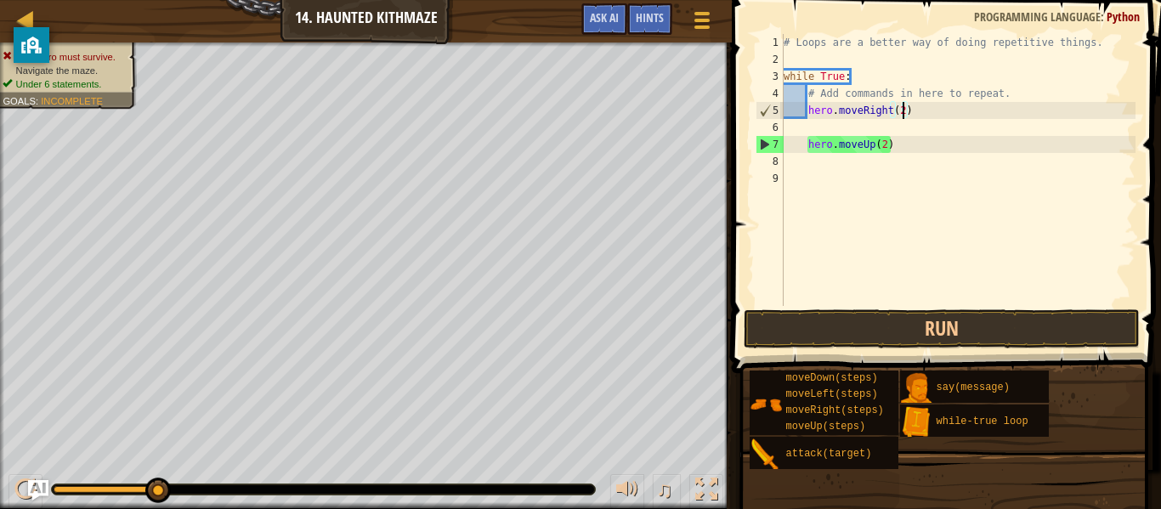
scroll to position [8, 17]
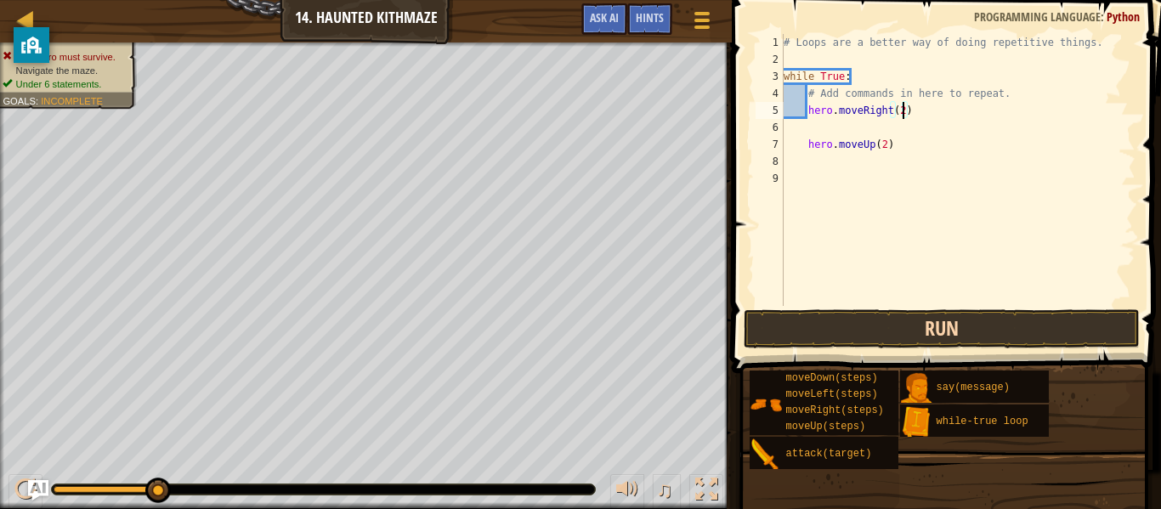
type textarea "hero.moveRight(2)"
click at [864, 317] on button "Run" at bounding box center [942, 329] width 396 height 39
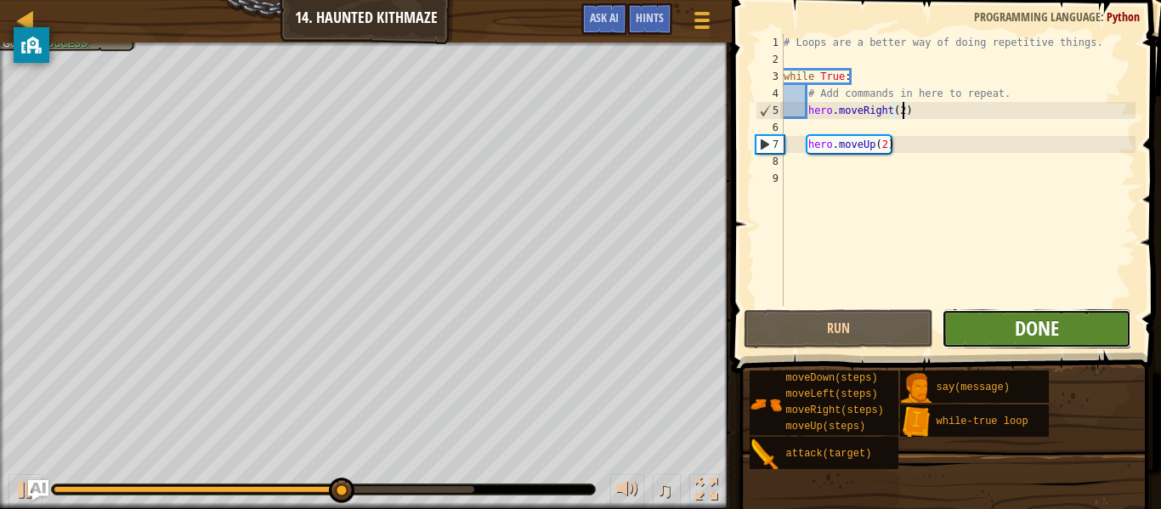
click at [1041, 337] on span "Done" at bounding box center [1037, 328] width 44 height 27
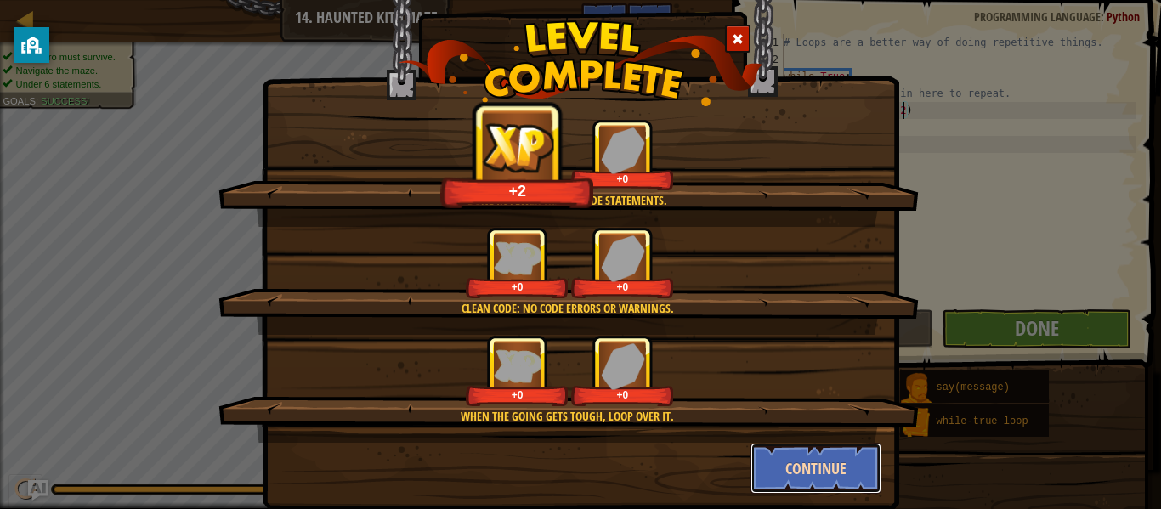
click at [823, 454] on button "Continue" at bounding box center [817, 468] width 132 height 51
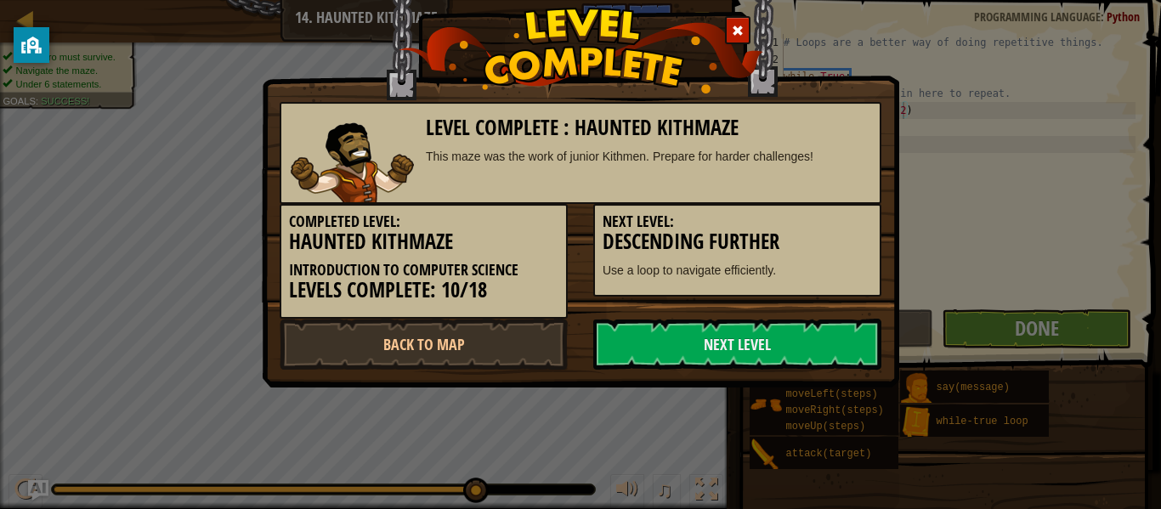
click at [792, 265] on p "Use a loop to navigate efficiently." at bounding box center [738, 270] width 270 height 17
click at [811, 345] on link "Next Level" at bounding box center [738, 344] width 288 height 51
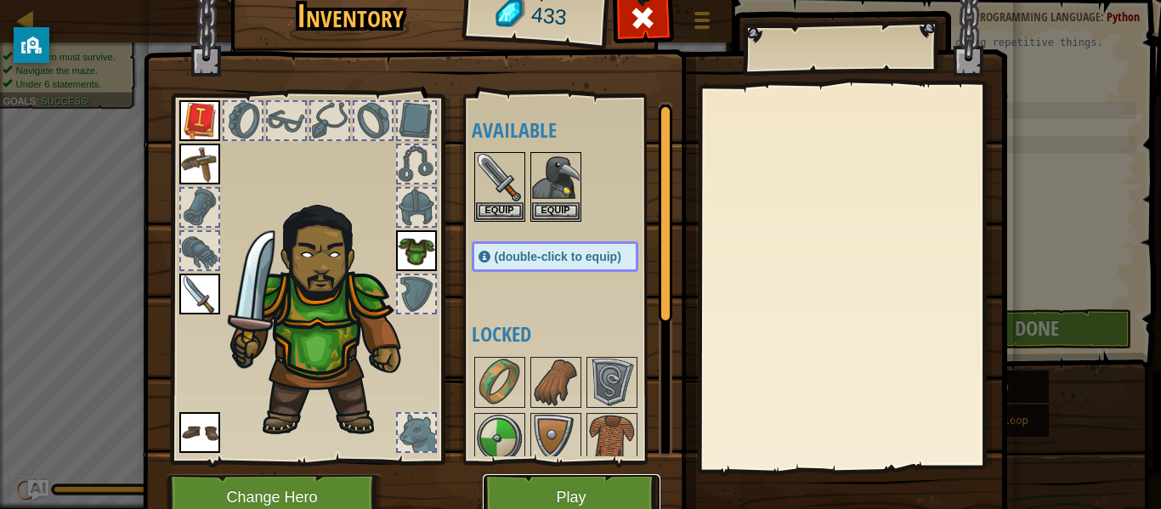
click at [583, 491] on button "Play" at bounding box center [572, 497] width 178 height 47
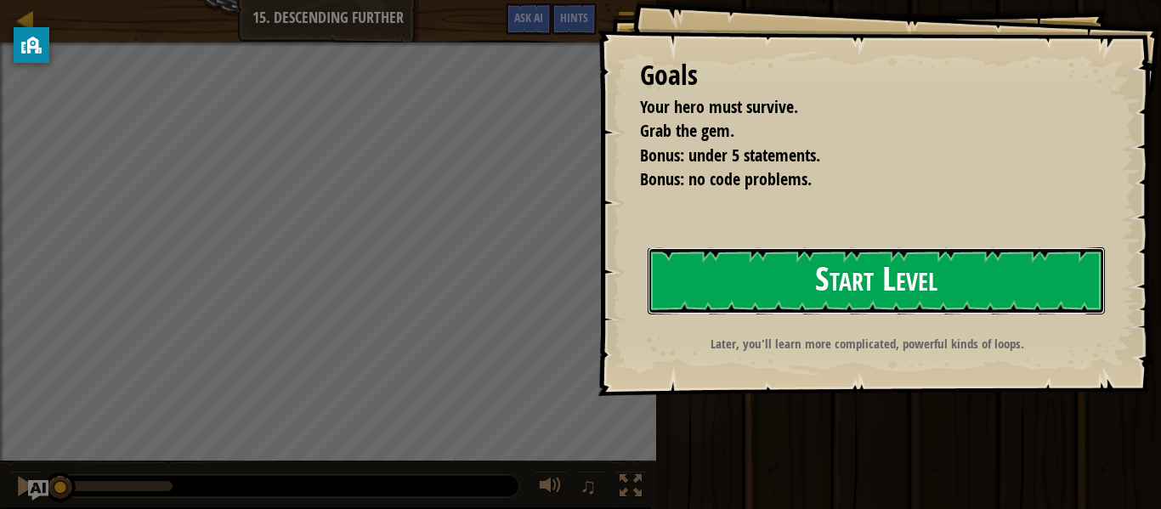
click at [1047, 282] on button "Start Level" at bounding box center [876, 280] width 457 height 67
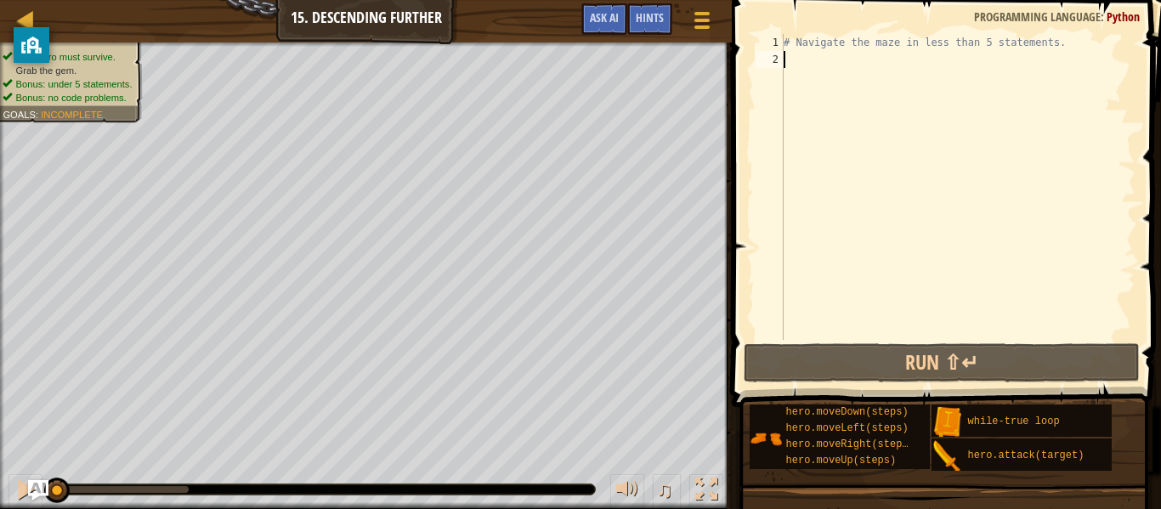
scroll to position [8, 0]
type textarea "mo"
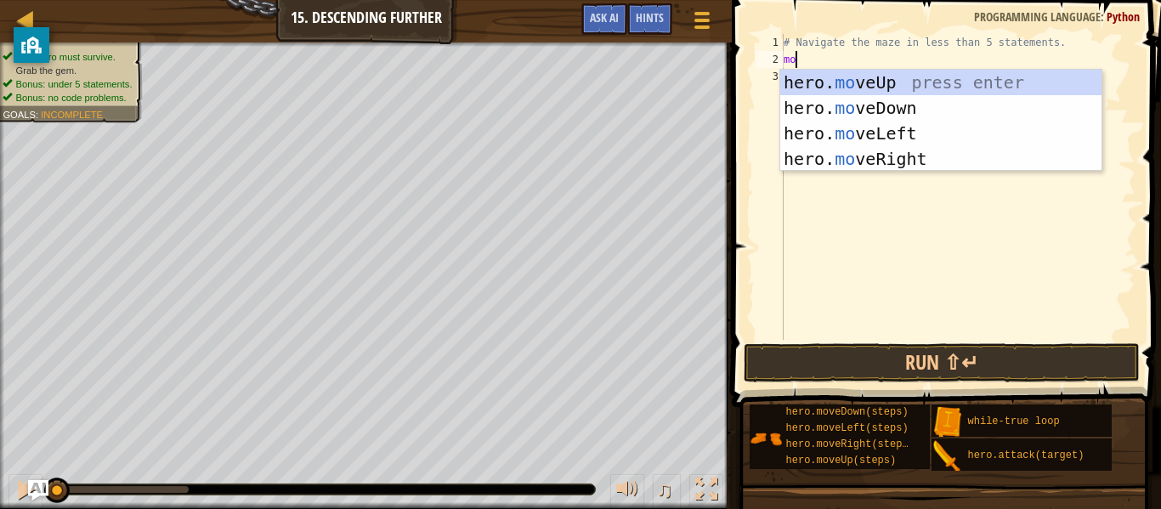
scroll to position [8, 1]
click at [942, 157] on div "hero. mo veUp press enter hero. mo veDown press enter hero. mo veLeft press ent…" at bounding box center [941, 146] width 321 height 153
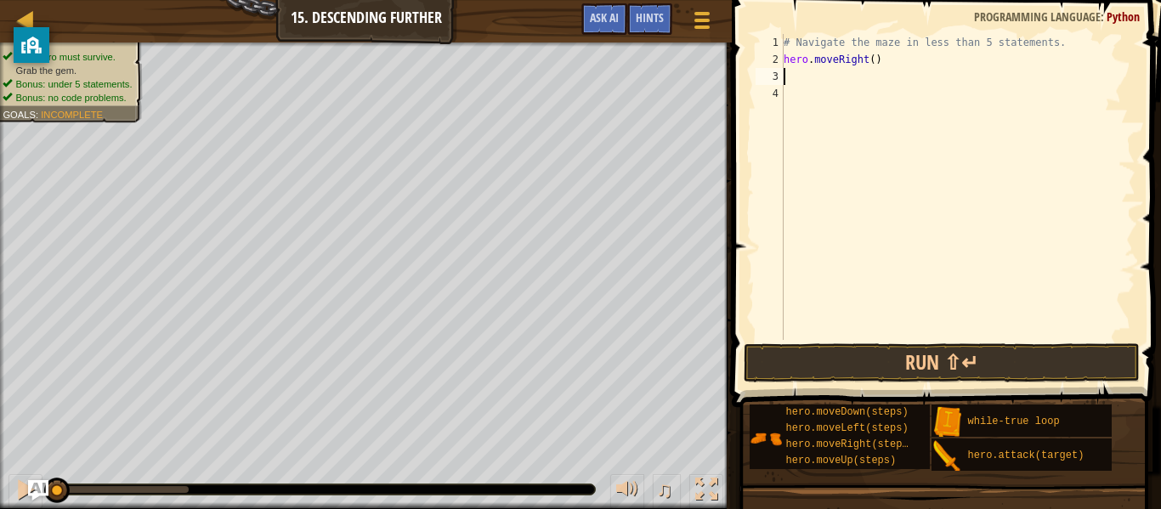
click at [873, 54] on div "# Navigate the maze in less than 5 statements. hero . moveRight ( )" at bounding box center [958, 204] width 355 height 340
type textarea "hero.moveRight(2)"
click at [928, 81] on div "# Navigate the maze in less than 5 statements. hero . moveRight ( 2 )" at bounding box center [958, 204] width 355 height 340
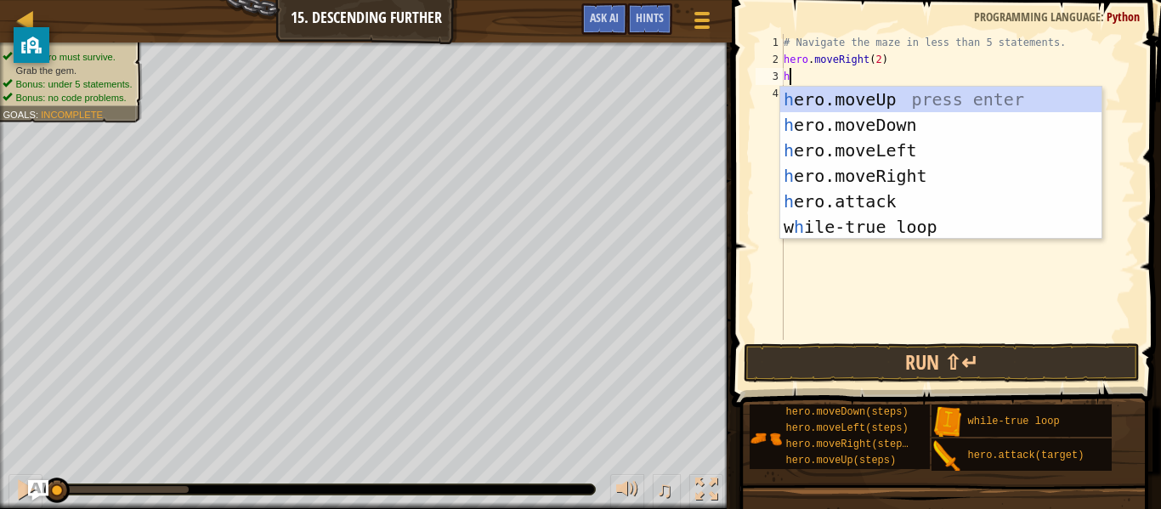
type textarea "he"
click at [951, 126] on div "he ro.moveUp press enter he ro.moveDown press enter he ro.moveLeft press enter …" at bounding box center [941, 189] width 321 height 204
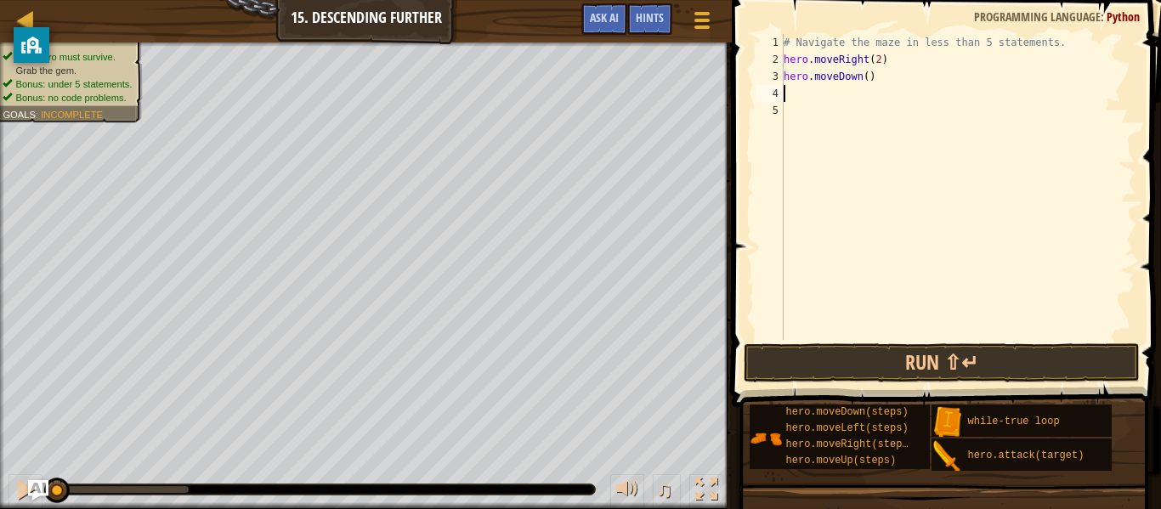
scroll to position [8, 0]
click at [893, 73] on div "# Navigate the maze in less than 5 statements. hero . moveRight ( 2 ) hero . mo…" at bounding box center [958, 204] width 355 height 340
type textarea "hero.moveDown()"
click at [870, 79] on div "# Navigate the maze in less than 5 statements. hero . moveRight ( 2 ) hero . mo…" at bounding box center [958, 204] width 355 height 340
click at [806, 98] on div "# Navigate the maze in less than 5 statements. hero . moveRight ( 2 ) hero . mo…" at bounding box center [958, 204] width 355 height 340
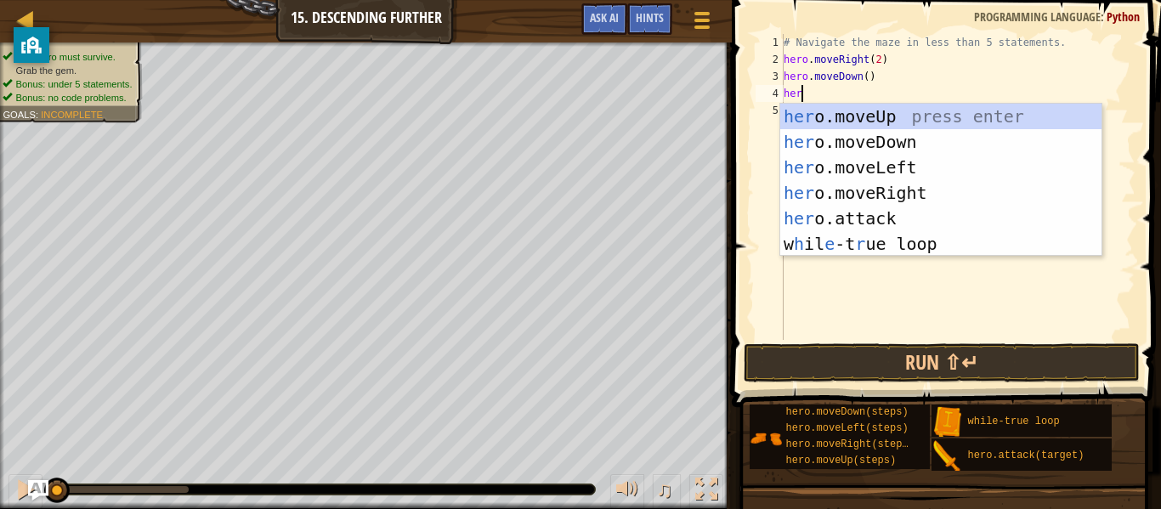
scroll to position [8, 3]
type textarea "hero"
click at [996, 237] on div "hero .moveUp press enter hero .moveDown press enter hero .moveLeft press enter …" at bounding box center [941, 206] width 321 height 204
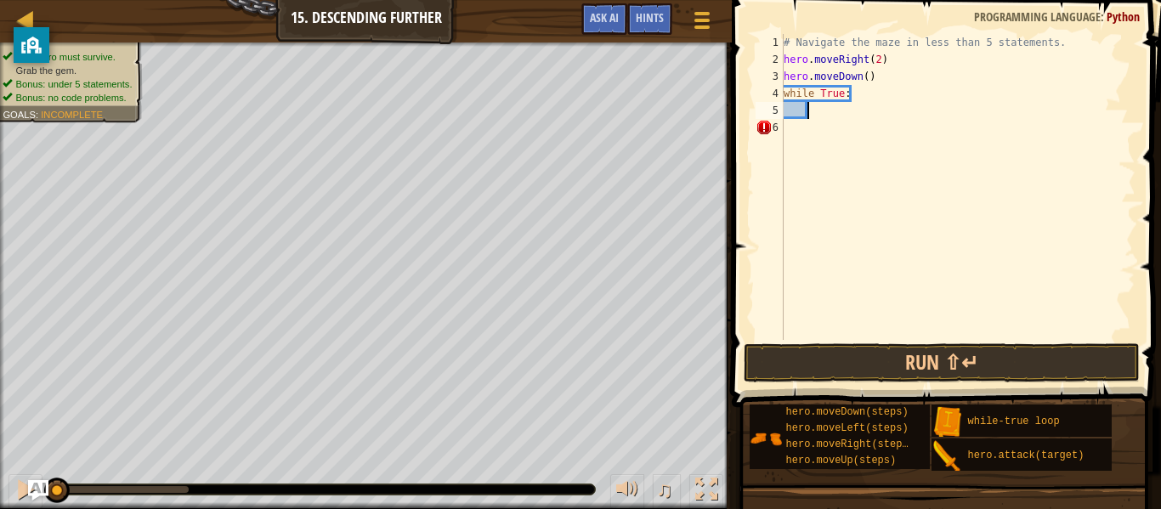
click at [880, 71] on div "# Navigate the maze in less than 5 statements. hero . moveRight ( 2 ) hero . mo…" at bounding box center [958, 204] width 355 height 340
type textarea "h"
type textarea "# Navigate the maze in less than 5 statements."
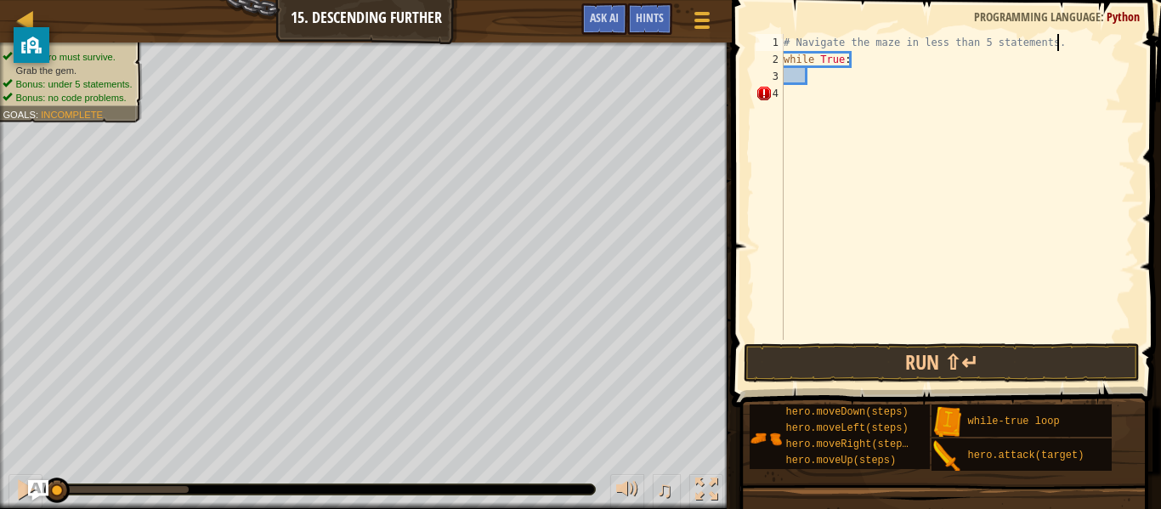
click at [832, 77] on div "# Navigate the maze in less than 5 statements. while True :" at bounding box center [958, 204] width 355 height 340
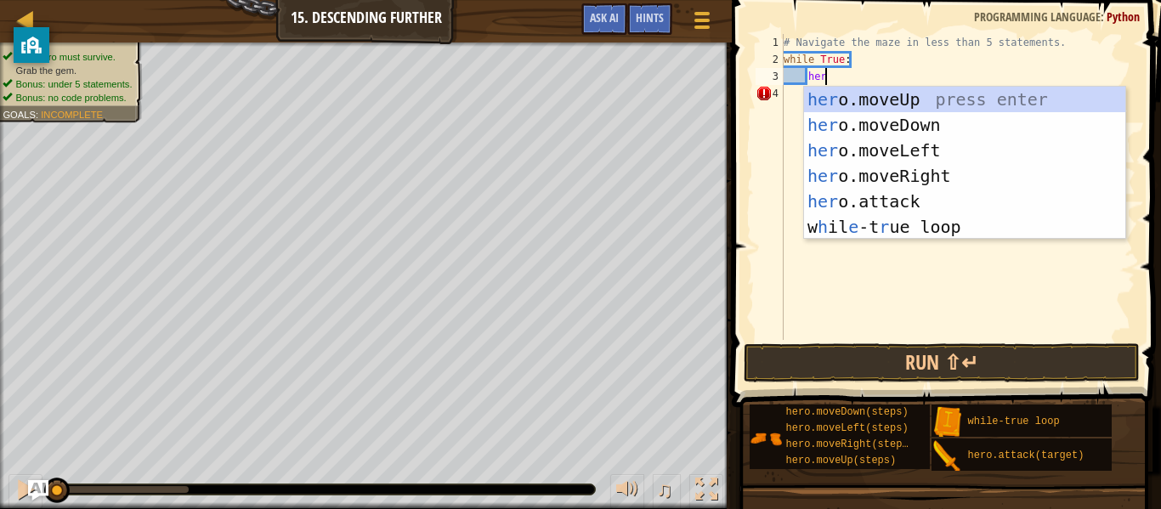
scroll to position [8, 6]
type textarea "hero"
click at [981, 165] on div "hero .moveUp press enter hero .moveDown press enter hero .moveLeft press enter …" at bounding box center [964, 189] width 321 height 204
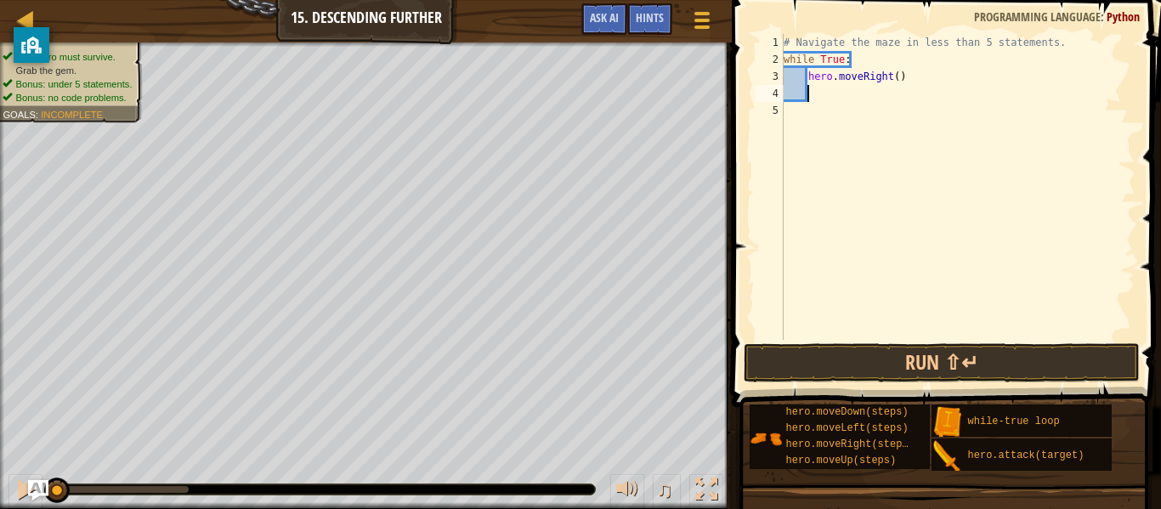
scroll to position [8, 3]
click at [903, 82] on div "# Navigate the maze in less than 5 statements. while True : hero . moveRight ( )" at bounding box center [958, 204] width 355 height 340
click at [896, 73] on div "# Navigate the maze in less than 5 statements. while True : hero . moveRight ( )" at bounding box center [958, 204] width 355 height 340
type textarea "hero.moveRight(2)"
click at [908, 99] on div "# Navigate the maze in less than 5 statements. while True : hero . moveRight ( …" at bounding box center [958, 204] width 355 height 340
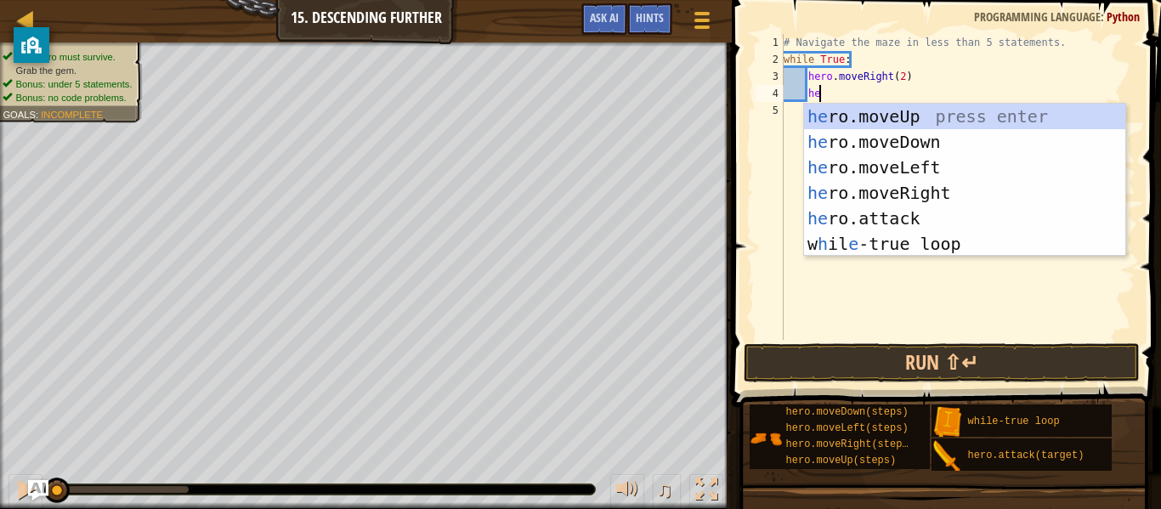
type textarea "hero"
click at [960, 139] on div "hero .moveUp press enter hero .moveDown press enter hero .moveLeft press enter …" at bounding box center [964, 206] width 321 height 204
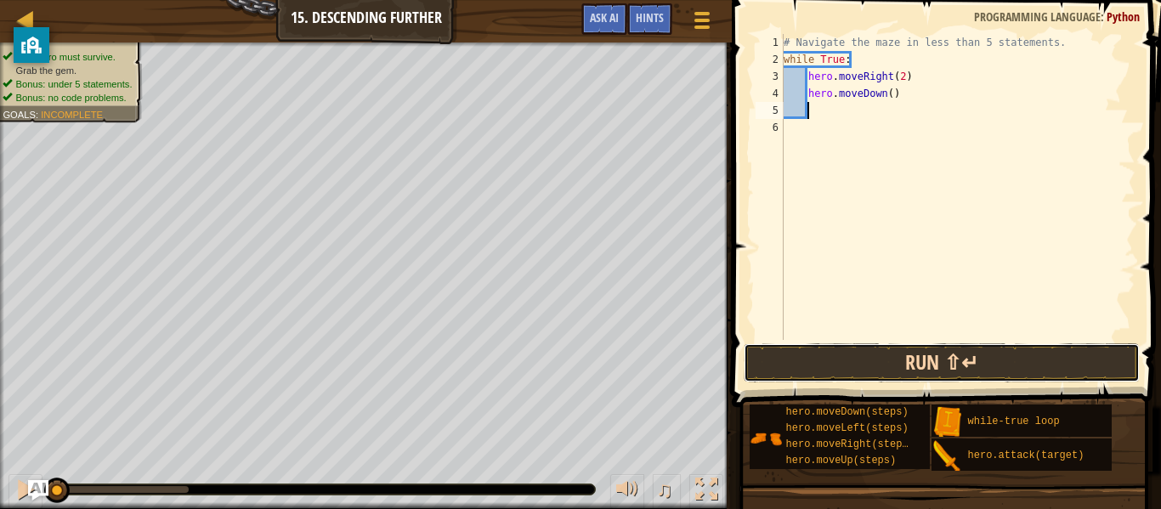
click at [1027, 366] on button "Run ⇧↵" at bounding box center [942, 363] width 396 height 39
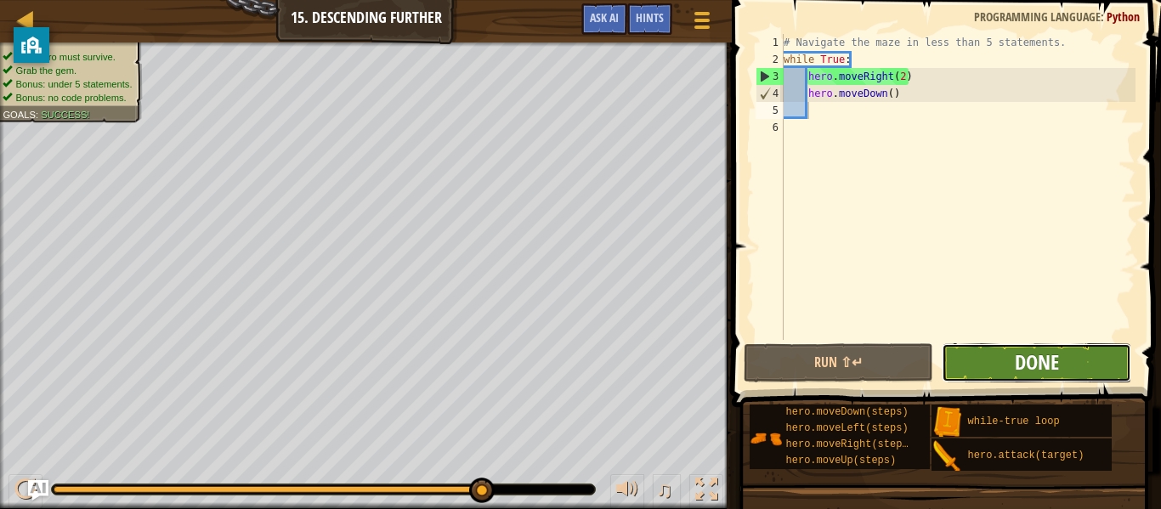
click at [1030, 367] on span "Done" at bounding box center [1037, 362] width 44 height 27
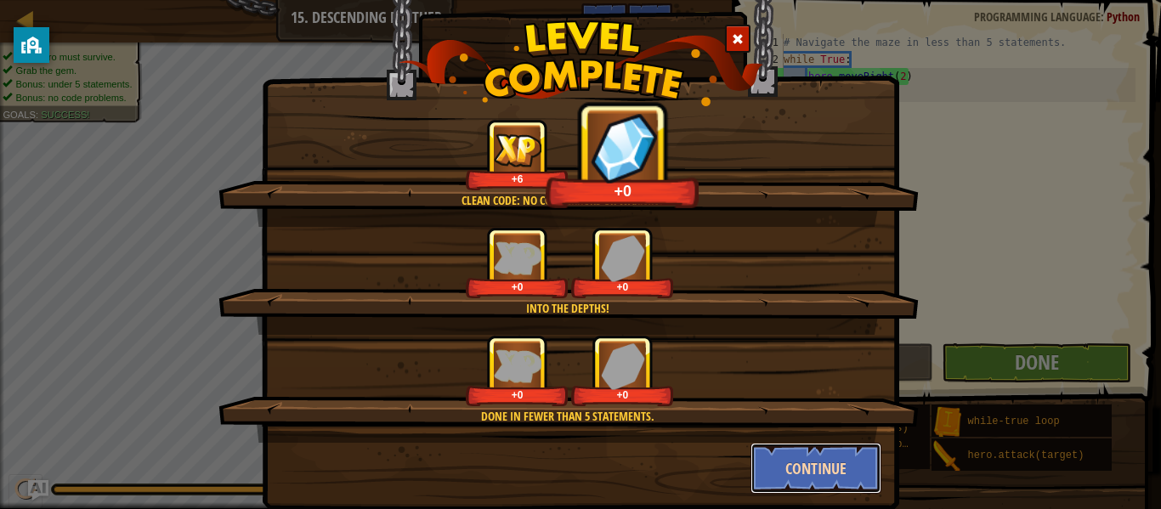
click at [833, 449] on button "Continue" at bounding box center [817, 468] width 132 height 51
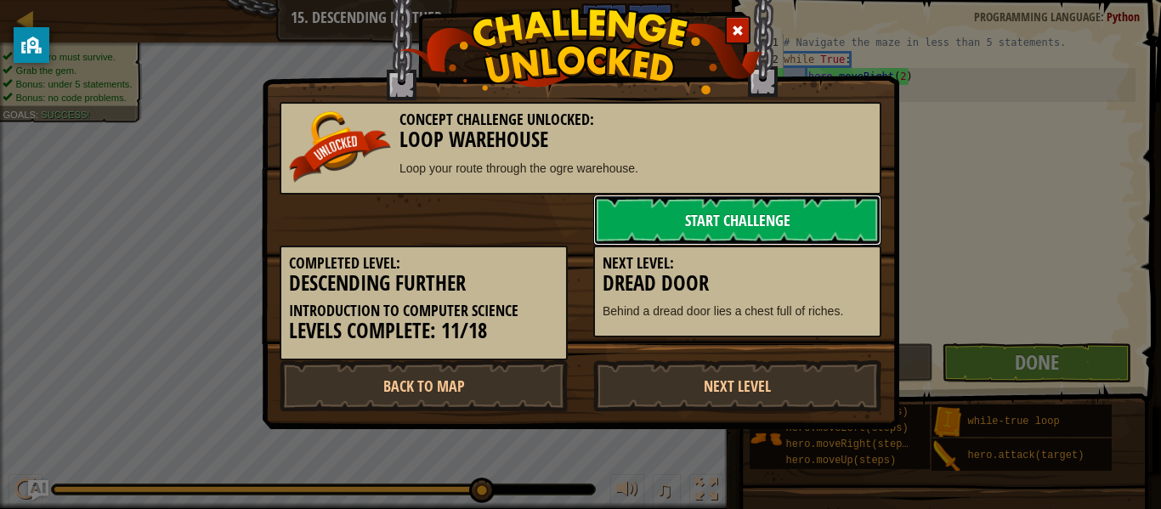
click at [772, 223] on link "Start Challenge" at bounding box center [738, 220] width 288 height 51
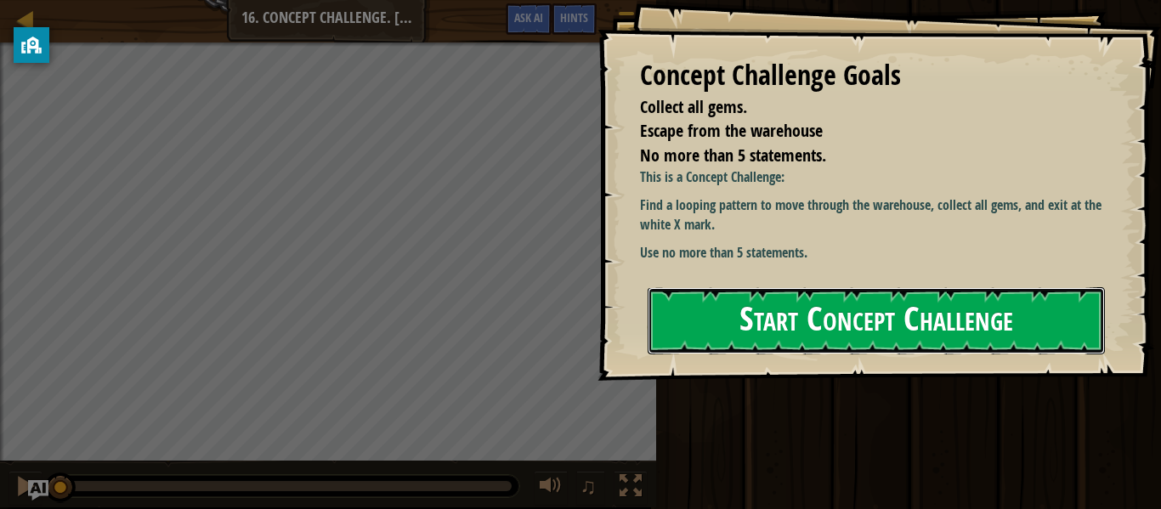
click at [1013, 316] on button "Start Concept Challenge" at bounding box center [876, 320] width 457 height 67
